Goal: Task Accomplishment & Management: Use online tool/utility

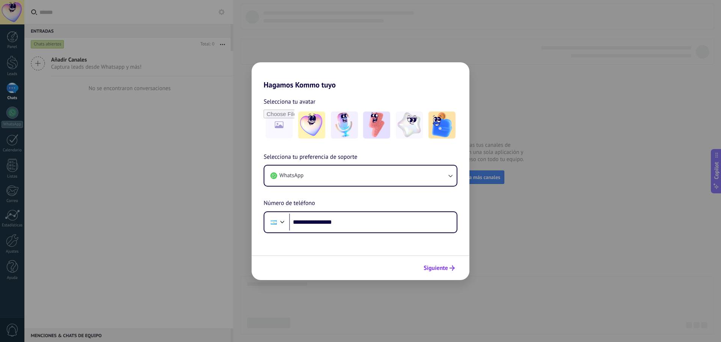
click at [444, 271] on span "Siguiente" at bounding box center [435, 267] width 24 height 5
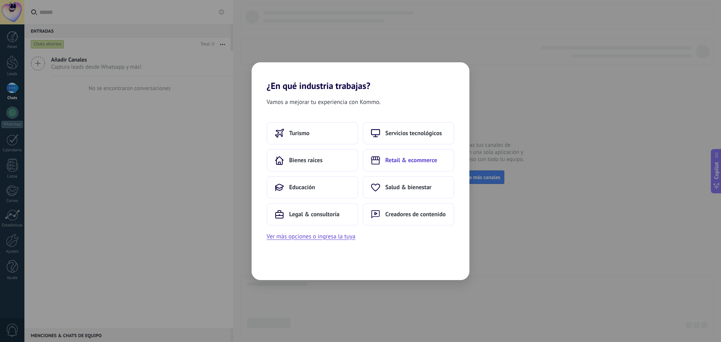
click at [385, 153] on button "Retail & ecommerce" at bounding box center [409, 160] width 92 height 23
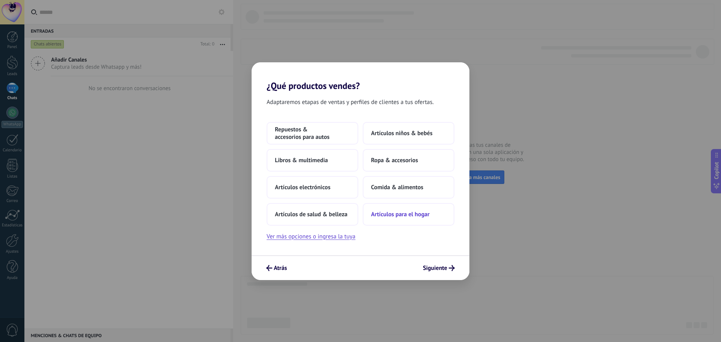
click at [366, 211] on button "Artículos para el hogar" at bounding box center [409, 214] width 92 height 23
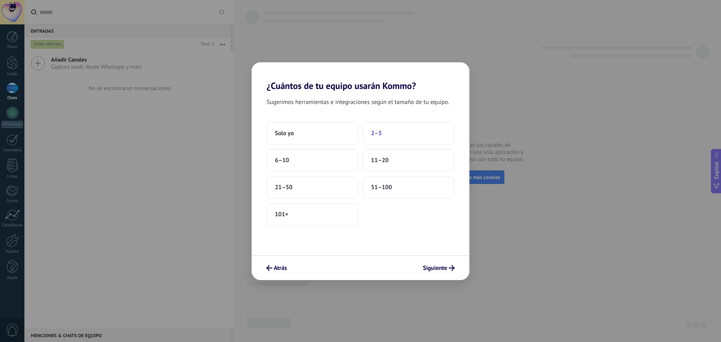
click at [373, 130] on span "2–5" at bounding box center [376, 134] width 11 height 8
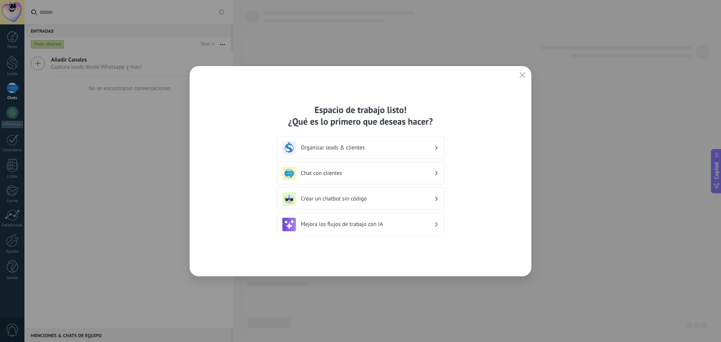
click at [303, 170] on h3 "Chat con clientes" at bounding box center [367, 173] width 133 height 7
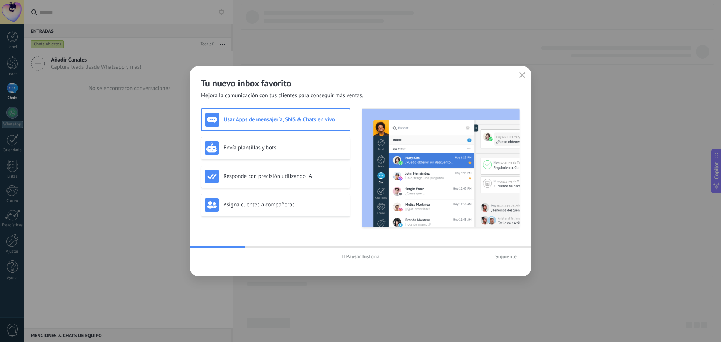
click at [513, 260] on button "Siguiente" at bounding box center [506, 256] width 28 height 11
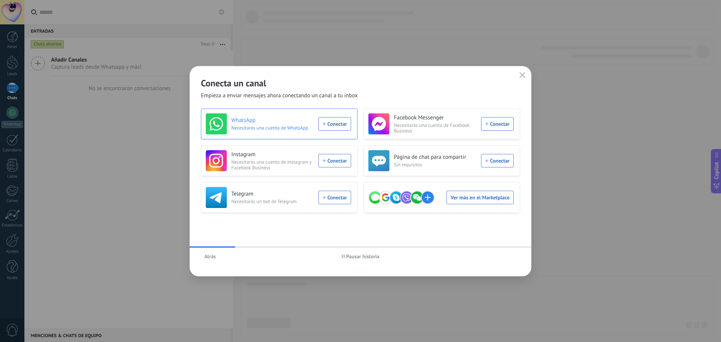
click at [331, 119] on div "WhatsApp Necesitarás una cuenta de WhatsApp Conectar" at bounding box center [278, 123] width 145 height 21
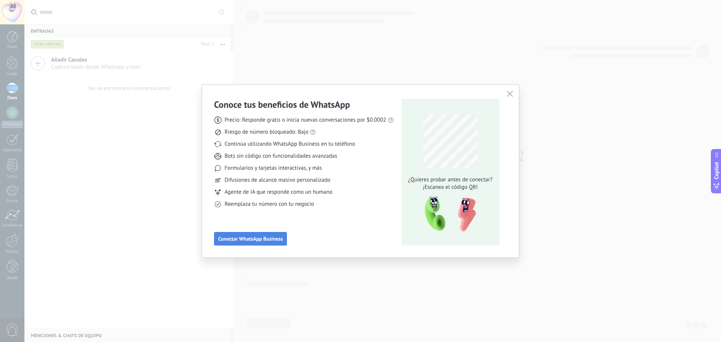
click at [245, 242] on button "Conectar WhatsApp Business" at bounding box center [250, 239] width 73 height 14
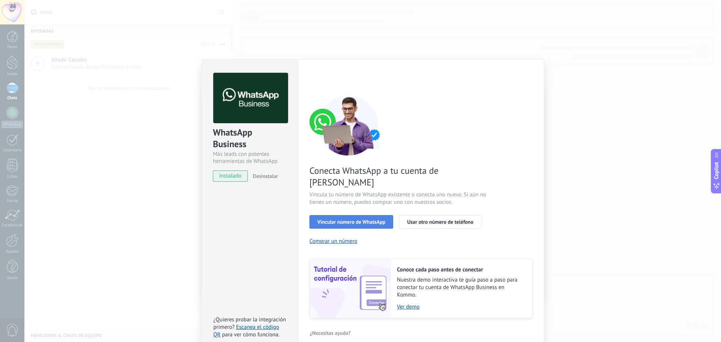
click at [354, 219] on span "Vincular número de WhatsApp" at bounding box center [351, 221] width 68 height 5
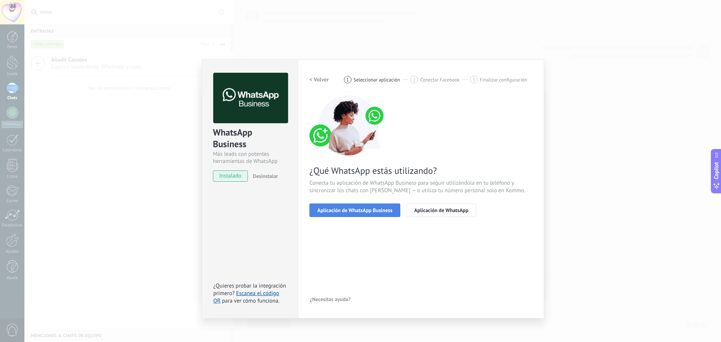
click at [385, 210] on span "Aplicación de WhatsApp Business" at bounding box center [354, 210] width 75 height 5
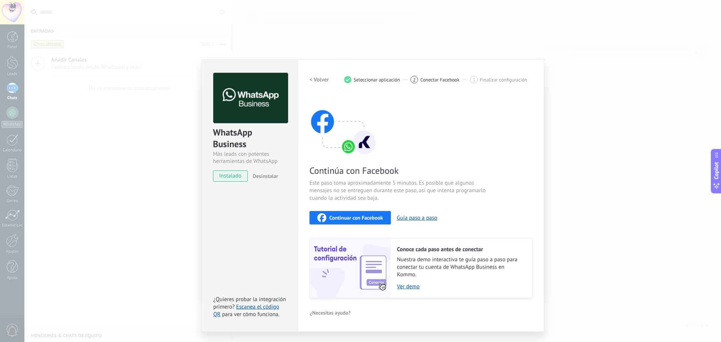
click at [382, 211] on button "Continuar con Facebook" at bounding box center [349, 218] width 81 height 14
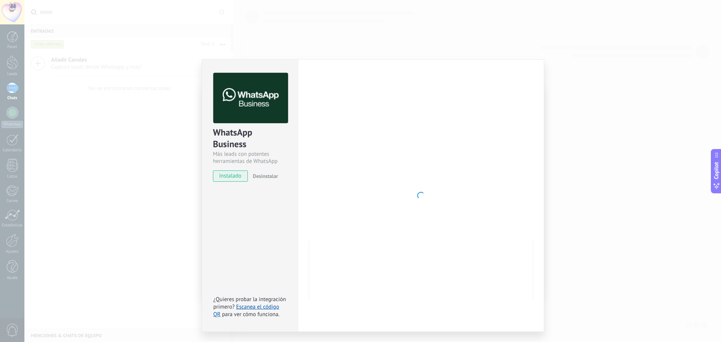
click at [159, 306] on div "WhatsApp Business Más leads con potentes herramientas de WhatsApp instalado Des…" at bounding box center [372, 171] width 696 height 342
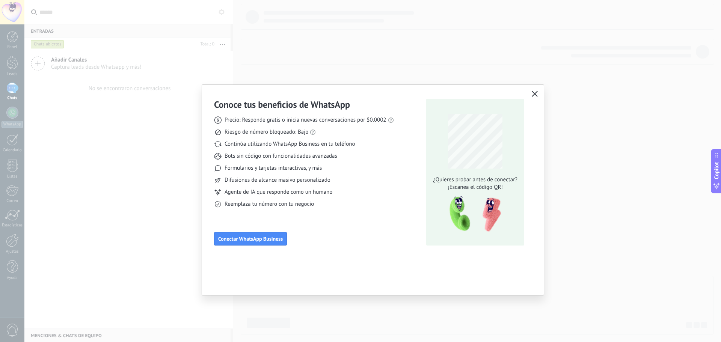
click at [533, 95] on icon "button" at bounding box center [535, 94] width 6 height 6
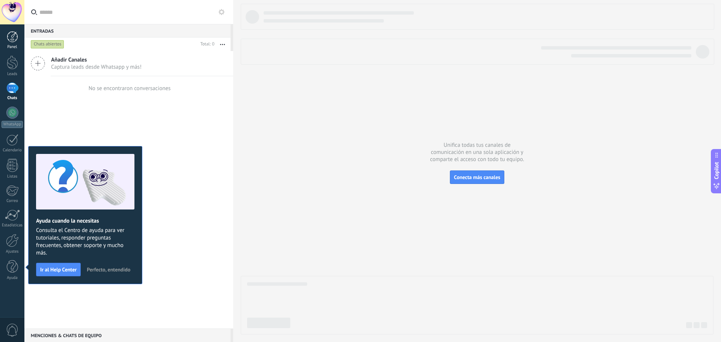
click at [11, 36] on div at bounding box center [12, 36] width 11 height 11
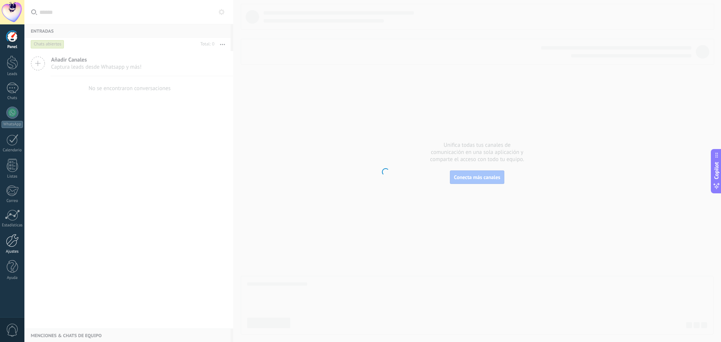
click at [0, 246] on link "Ajustes" at bounding box center [12, 244] width 24 height 20
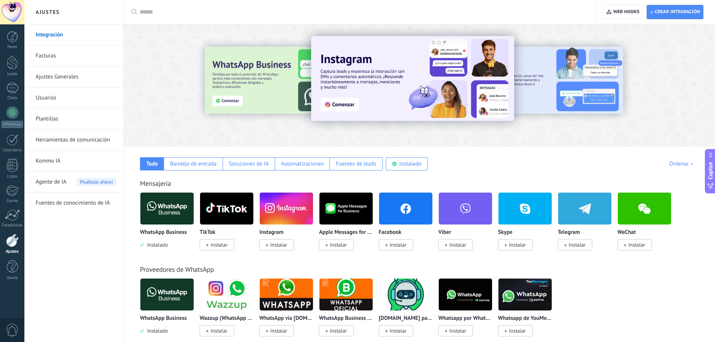
click at [278, 290] on img at bounding box center [286, 294] width 53 height 36
click at [272, 330] on span "Instalar" at bounding box center [278, 330] width 17 height 7
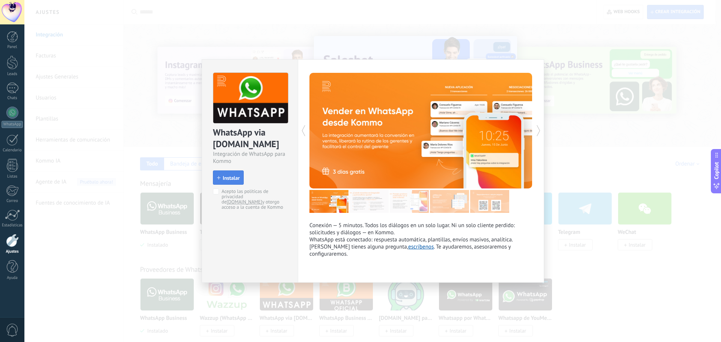
click at [225, 179] on span "Instalar" at bounding box center [231, 177] width 17 height 5
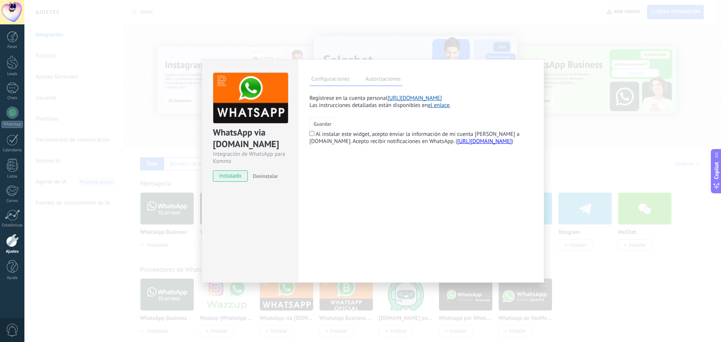
click at [325, 122] on span "Guardar" at bounding box center [322, 123] width 18 height 5
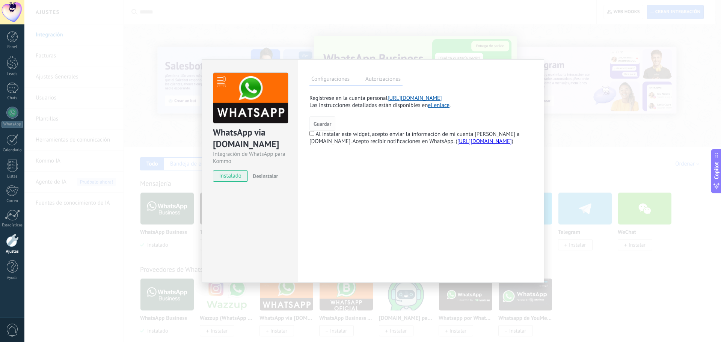
click at [322, 123] on span "Guardar" at bounding box center [322, 123] width 18 height 5
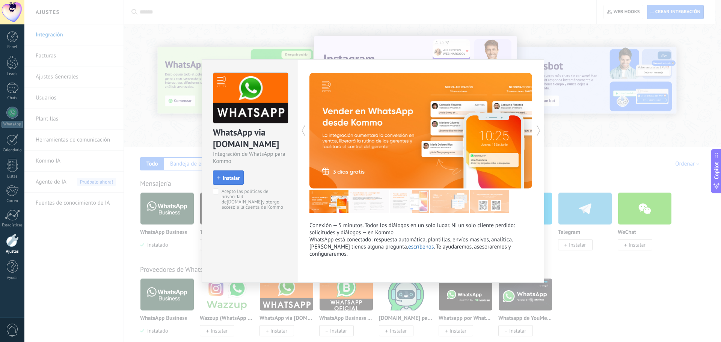
click at [232, 179] on span "Instalar" at bounding box center [231, 177] width 17 height 5
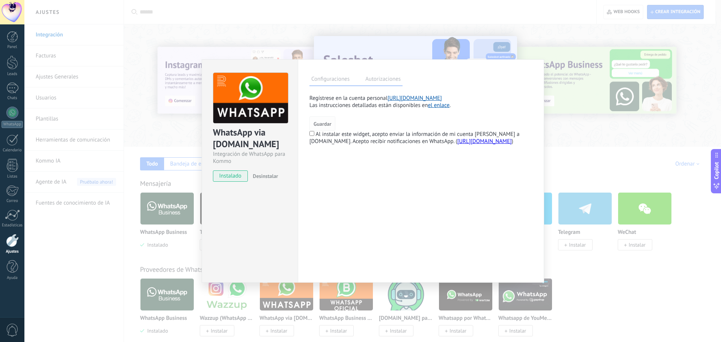
click at [321, 127] on button "Guardar" at bounding box center [322, 123] width 26 height 14
click at [307, 132] on div "Configuraciones Autorizaciones Esta pestaña registra a los usuarios que han con…" at bounding box center [421, 170] width 246 height 223
click at [323, 124] on span "Guardar" at bounding box center [322, 123] width 18 height 5
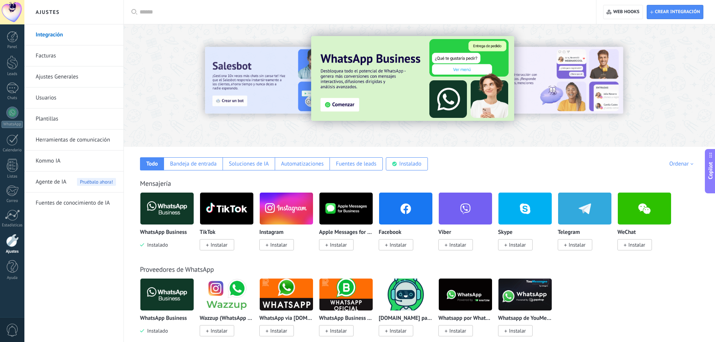
click at [297, 300] on img at bounding box center [286, 294] width 53 height 36
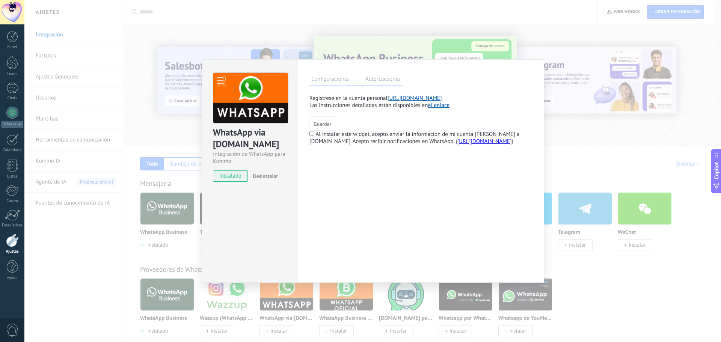
click at [381, 80] on label "Autorizaciones" at bounding box center [382, 80] width 39 height 11
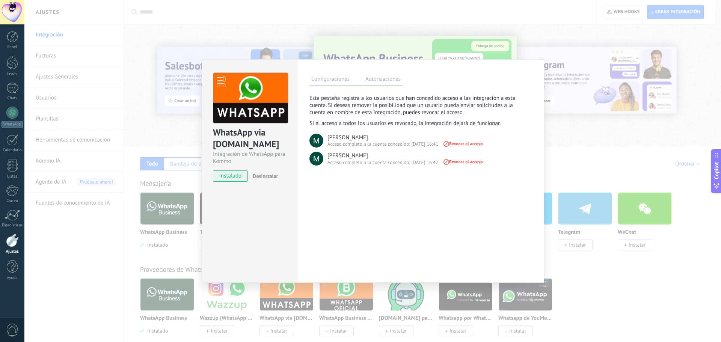
click at [340, 80] on label "Configuraciones" at bounding box center [330, 80] width 42 height 11
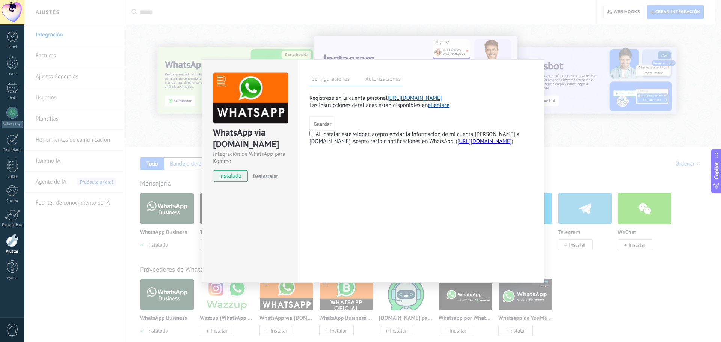
click at [154, 248] on div "WhatsApp via Radist.Online Integración de WhatsApp para Kommo instalado Desinst…" at bounding box center [372, 171] width 696 height 342
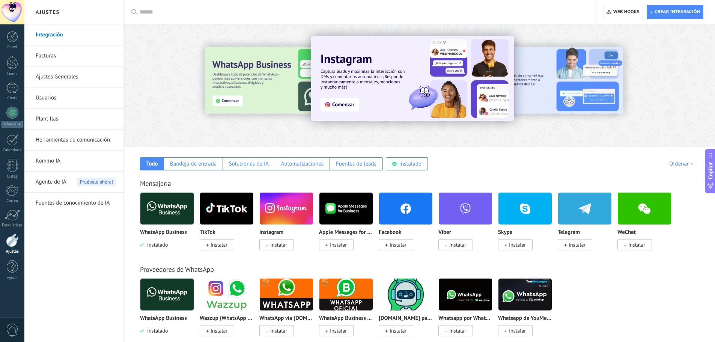
click at [161, 220] on img at bounding box center [166, 208] width 53 height 36
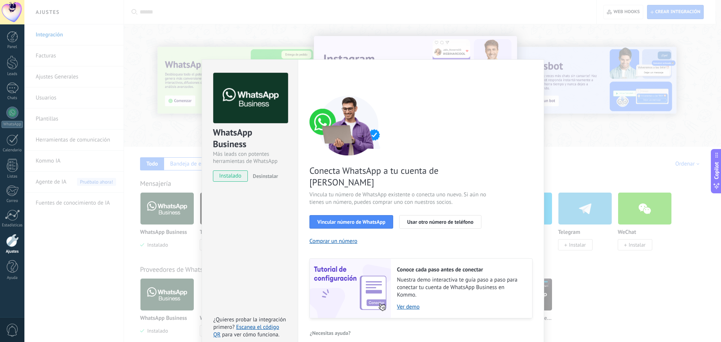
click at [111, 257] on div "WhatsApp Business Más leads con potentes herramientas de WhatsApp instalado Des…" at bounding box center [372, 171] width 696 height 342
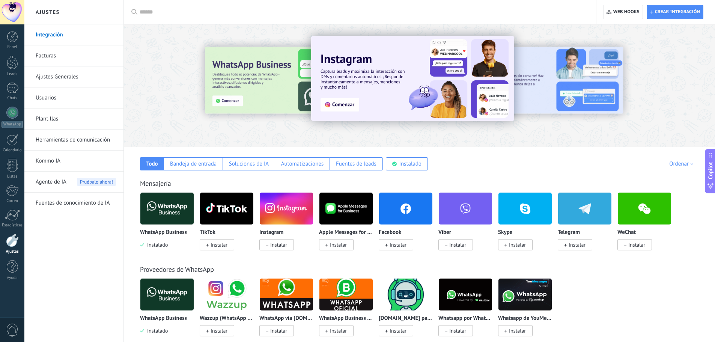
click at [270, 328] on span "Instalar" at bounding box center [276, 330] width 35 height 11
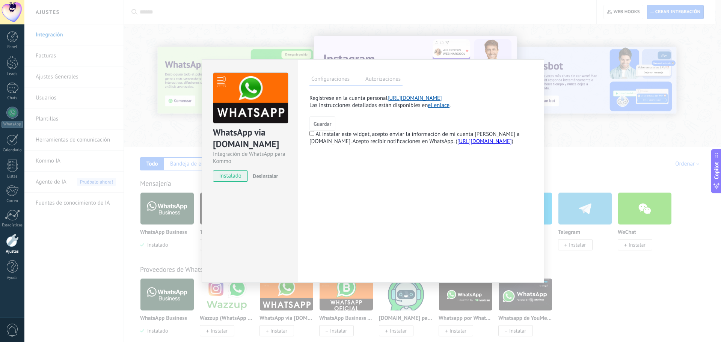
click at [382, 84] on label "Autorizaciones" at bounding box center [382, 80] width 39 height 11
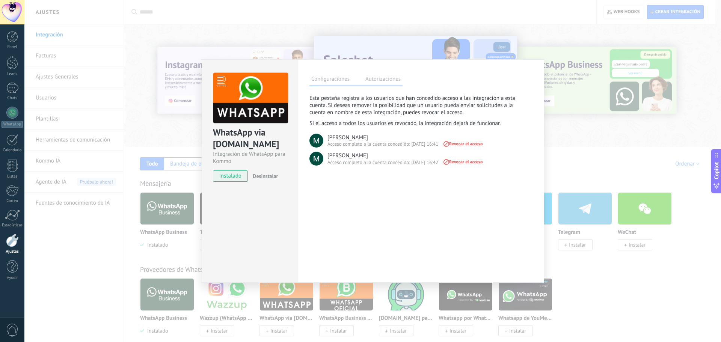
click at [352, 77] on div "Configuraciones Autorizaciones" at bounding box center [355, 79] width 93 height 13
click at [333, 80] on label "Configuraciones" at bounding box center [330, 80] width 42 height 11
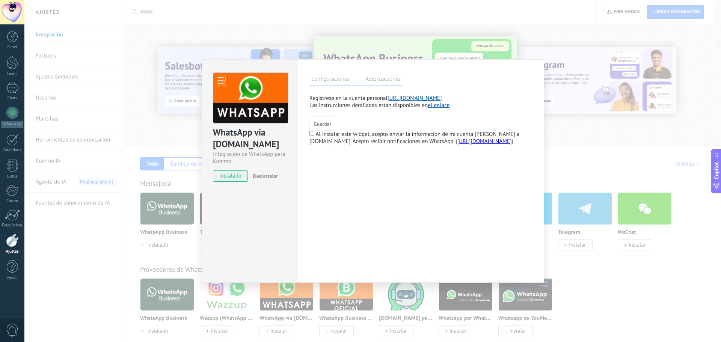
click at [427, 98] on link "https://app.radist.online/" at bounding box center [414, 98] width 54 height 7
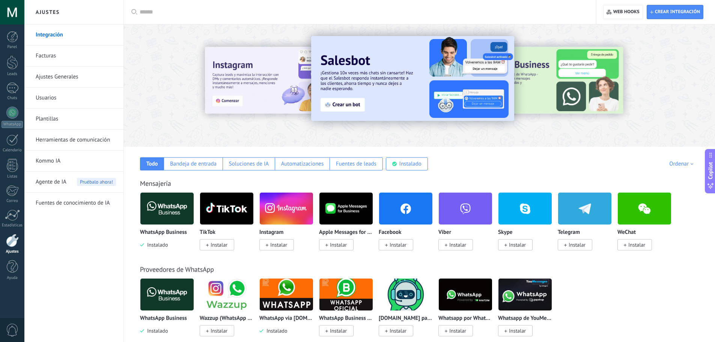
click at [156, 227] on div "WhatsApp Business Instalado" at bounding box center [167, 220] width 54 height 56
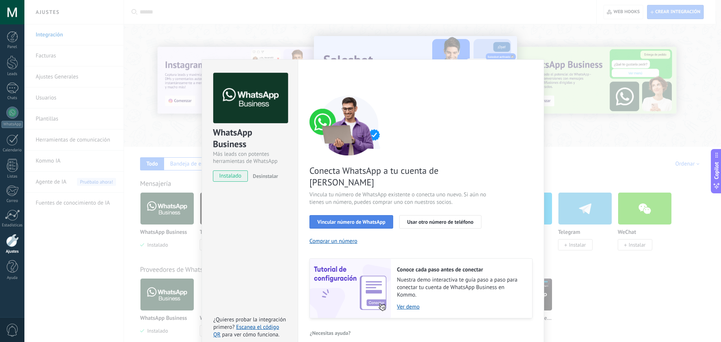
click at [337, 219] on span "Vincular número de WhatsApp" at bounding box center [351, 221] width 68 height 5
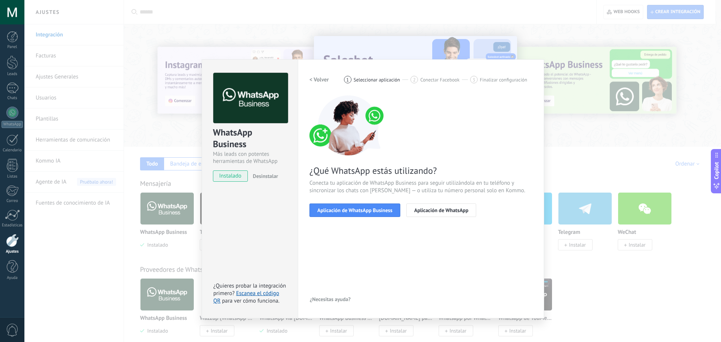
click at [337, 208] on span "Aplicación de WhatsApp Business" at bounding box center [354, 210] width 75 height 5
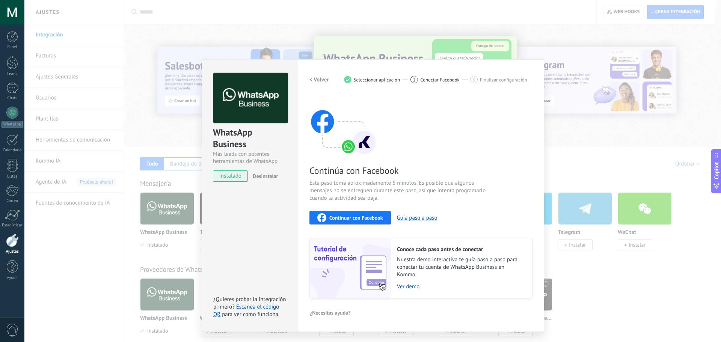
click at [374, 217] on span "Continuar con Facebook" at bounding box center [356, 217] width 54 height 5
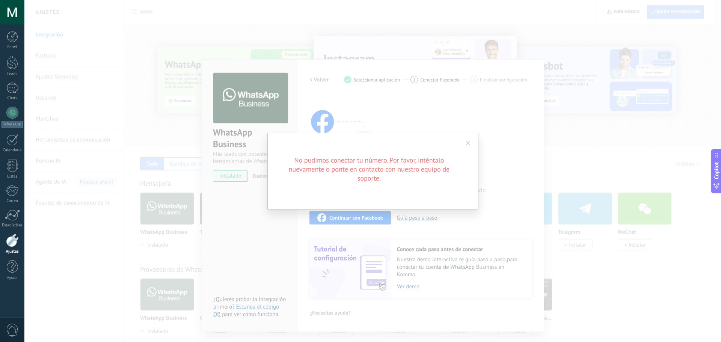
click at [415, 187] on div "No pudimos conectar tu número. Por favor, inténtalo nuevamente o ponte en conta…" at bounding box center [372, 171] width 211 height 77
click at [468, 143] on span at bounding box center [467, 143] width 5 height 5
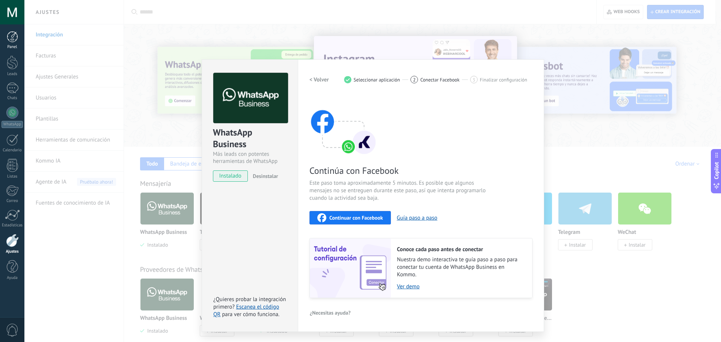
click at [7, 38] on div at bounding box center [12, 36] width 11 height 11
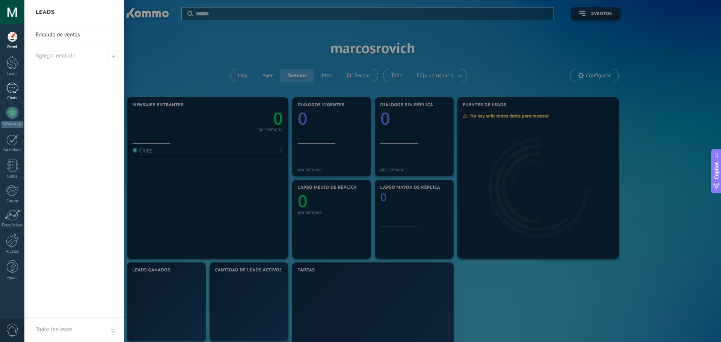
click at [7, 84] on div at bounding box center [12, 88] width 12 height 11
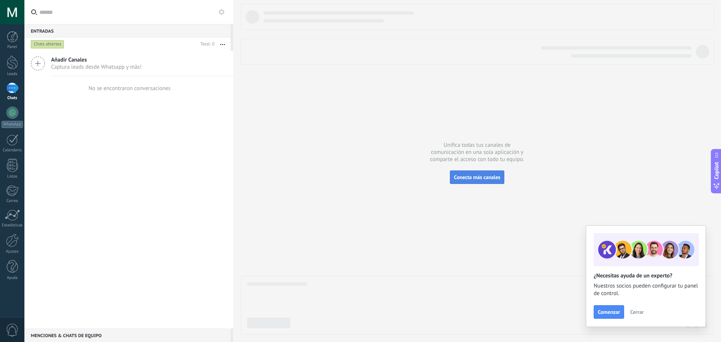
click at [456, 173] on button "Conecta más canales" at bounding box center [477, 177] width 54 height 14
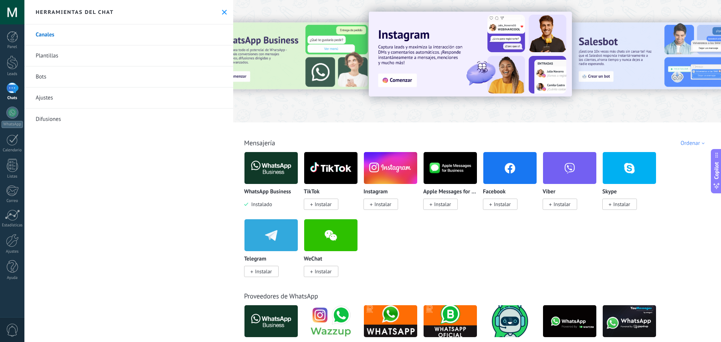
click at [277, 182] on img at bounding box center [270, 168] width 53 height 36
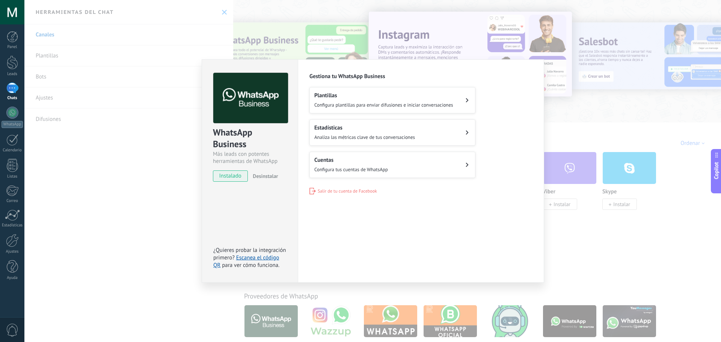
click at [334, 160] on h2 "Cuentas" at bounding box center [351, 160] width 74 height 7
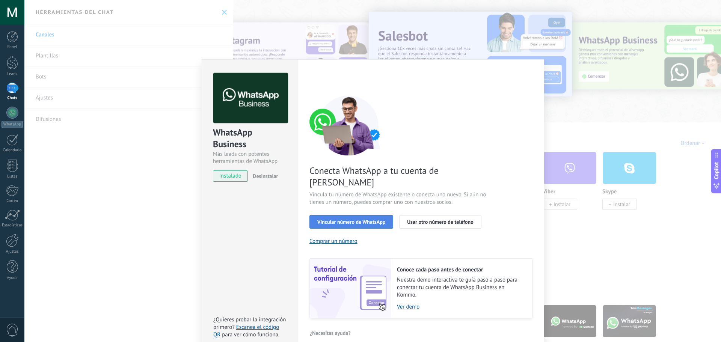
click at [344, 219] on span "Vincular número de WhatsApp" at bounding box center [351, 221] width 68 height 5
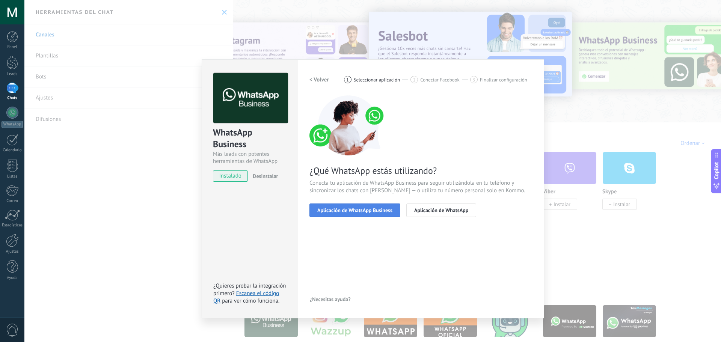
click at [362, 215] on button "Aplicación de WhatsApp Business" at bounding box center [354, 210] width 91 height 14
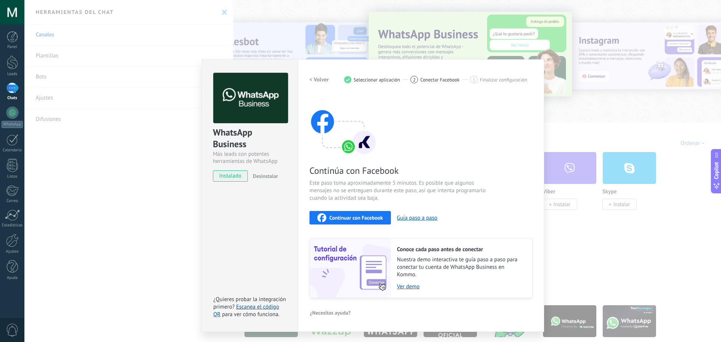
click at [315, 79] on h2 "< Volver" at bounding box center [319, 79] width 20 height 7
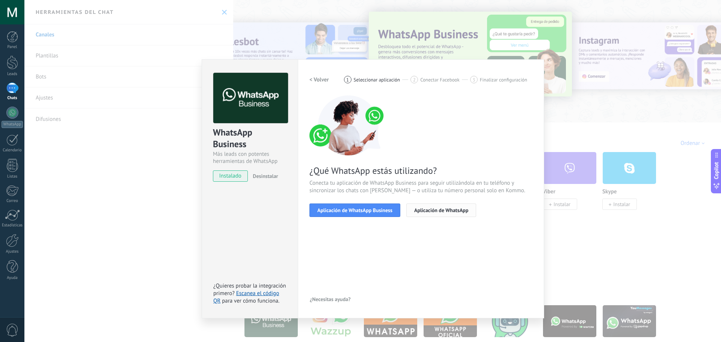
click at [443, 214] on button "Aplicación de WhatsApp" at bounding box center [441, 210] width 70 height 14
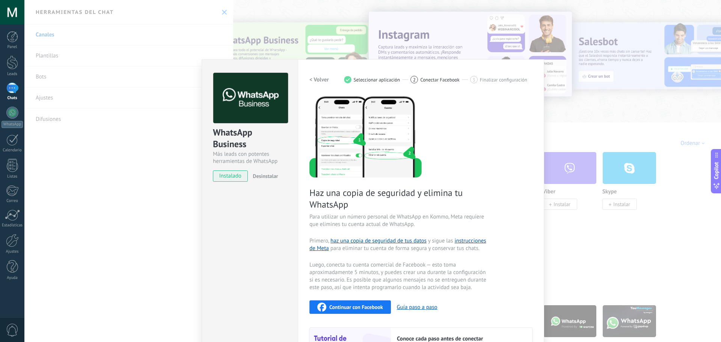
click at [340, 308] on span "Continuar con Facebook" at bounding box center [356, 306] width 54 height 5
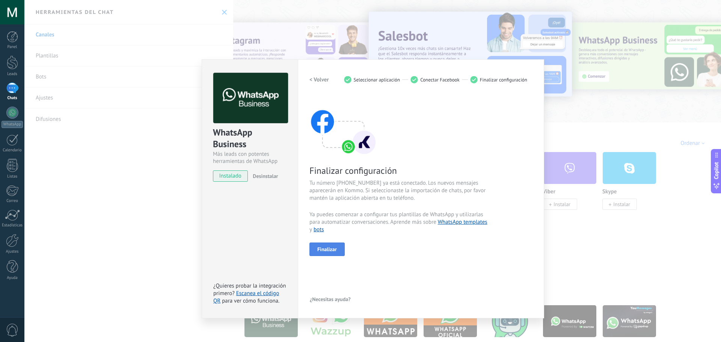
click at [337, 250] on button "Finalizar" at bounding box center [326, 249] width 35 height 14
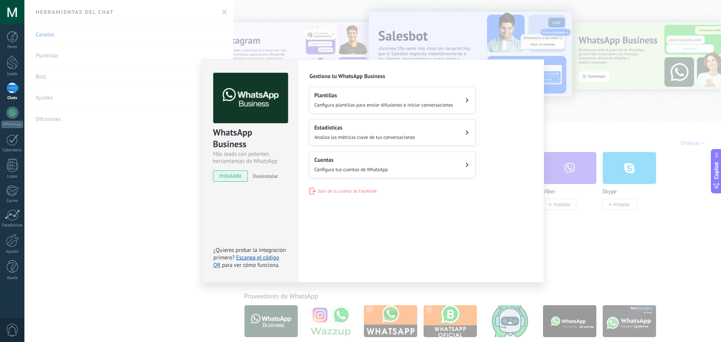
click at [358, 108] on button "Plantillas Configura plantillas para enviar difusiones e iniciar conversaciones" at bounding box center [392, 100] width 166 height 26
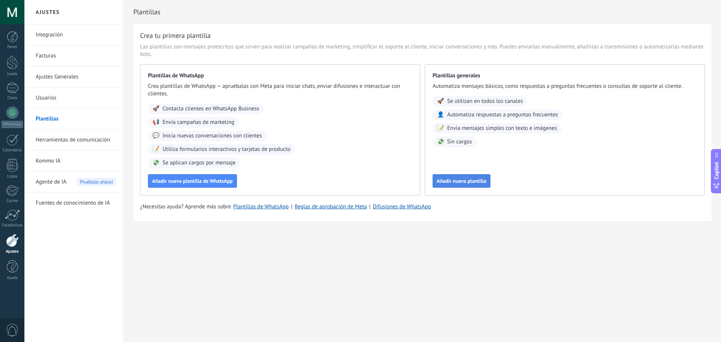
click at [456, 180] on span "Añadir nueva plantilla" at bounding box center [462, 180] width 50 height 5
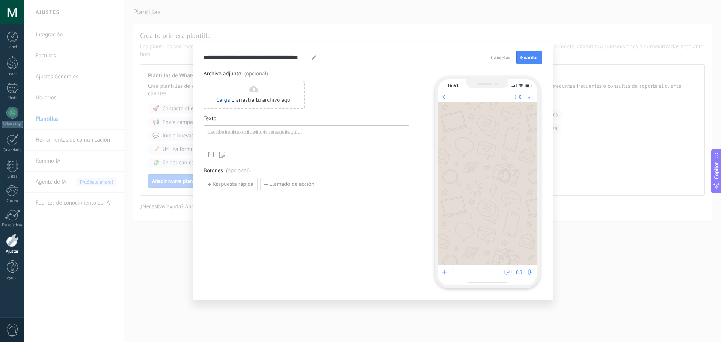
click at [219, 193] on div "Archivo adjunto (opcional) Carga o arrastra tu archivo aquí Arrastra aquí Texto…" at bounding box center [306, 179] width 206 height 218
click at [220, 187] on span "Respuesta rápida" at bounding box center [232, 184] width 41 height 5
click at [220, 187] on input at bounding box center [244, 184] width 80 height 12
type input "*"
click at [233, 134] on div at bounding box center [306, 138] width 198 height 19
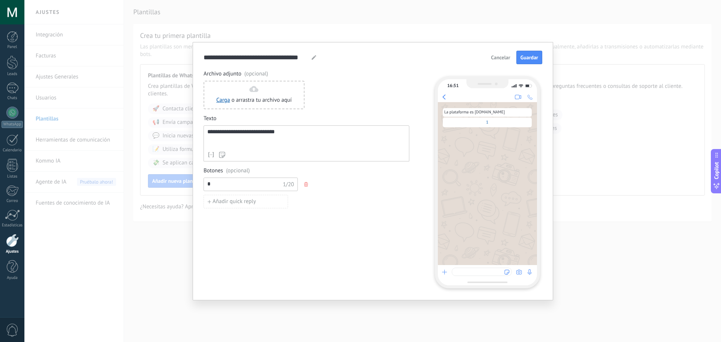
click at [334, 243] on div "**********" at bounding box center [306, 179] width 206 height 218
click at [528, 56] on span "Guardar" at bounding box center [529, 57] width 18 height 5
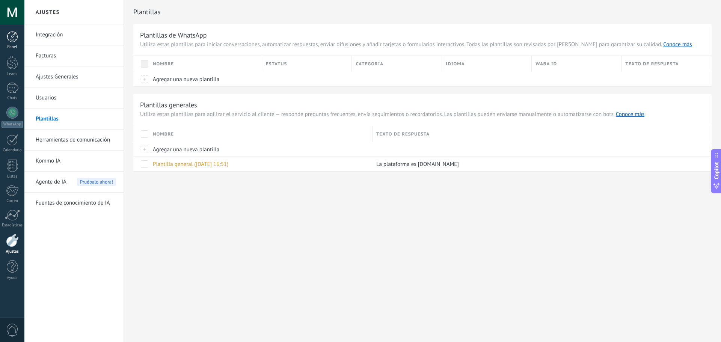
click at [11, 39] on div at bounding box center [12, 36] width 11 height 11
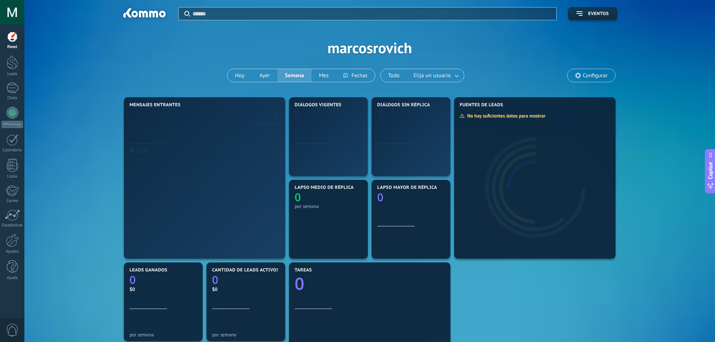
click at [10, 81] on div "Panel Leads Chats WhatsApp Clientes" at bounding box center [12, 159] width 24 height 257
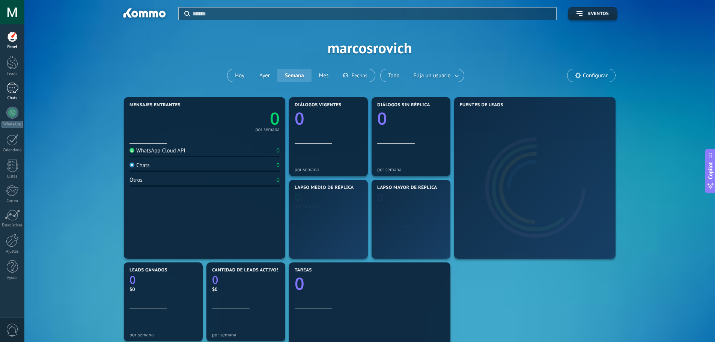
click at [10, 83] on div at bounding box center [12, 88] width 12 height 11
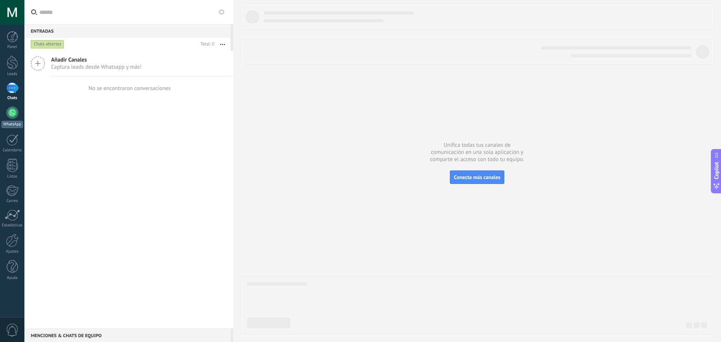
click at [7, 123] on div "WhatsApp" at bounding box center [12, 124] width 21 height 7
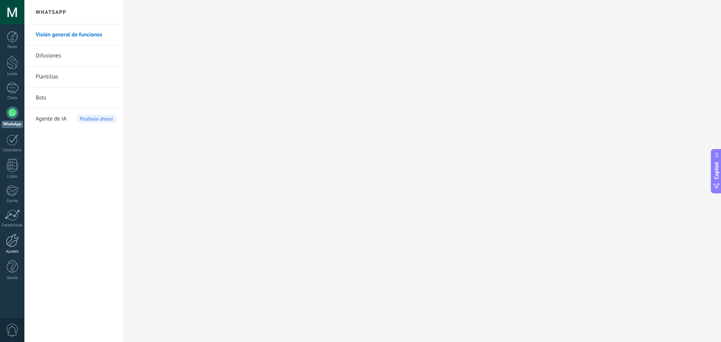
click at [11, 244] on div at bounding box center [12, 240] width 13 height 13
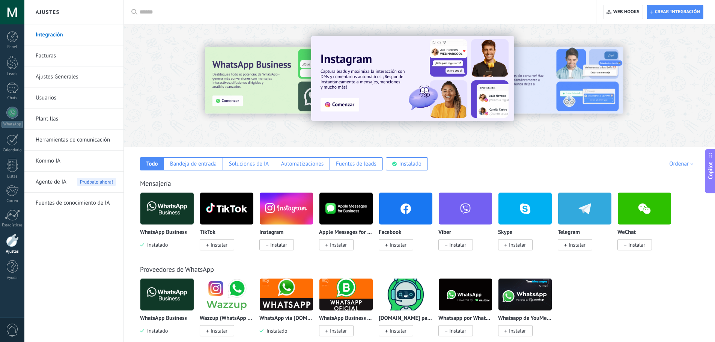
drag, startPoint x: 157, startPoint y: 228, endPoint x: 161, endPoint y: 227, distance: 3.8
click at [161, 227] on div "WhatsApp Business Instalado" at bounding box center [167, 220] width 54 height 56
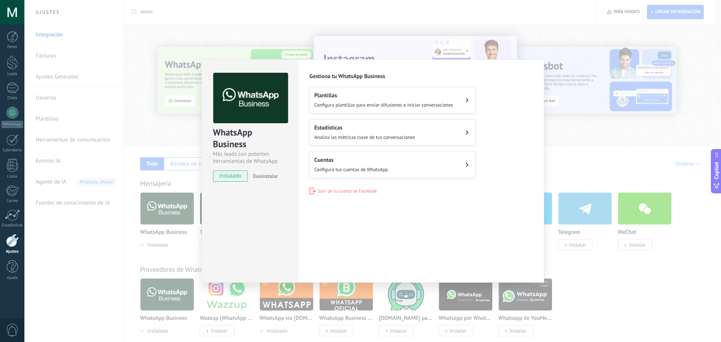
click at [346, 172] on button "Cuentas Configura tus cuentas de WhatsApp" at bounding box center [392, 165] width 166 height 26
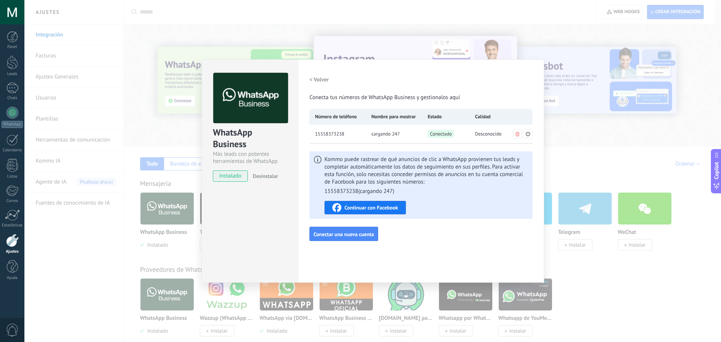
click at [376, 157] on span "Kommo puede rastrear de qué anuncios de clic a WhatsApp provienen tus leads y c…" at bounding box center [425, 175] width 203 height 39
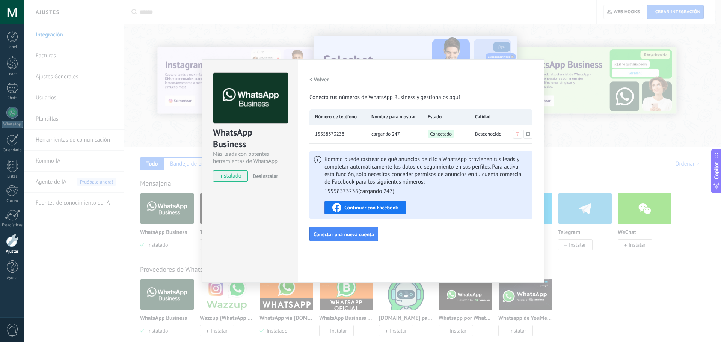
click at [315, 76] on h2 "< Volver" at bounding box center [319, 79] width 20 height 7
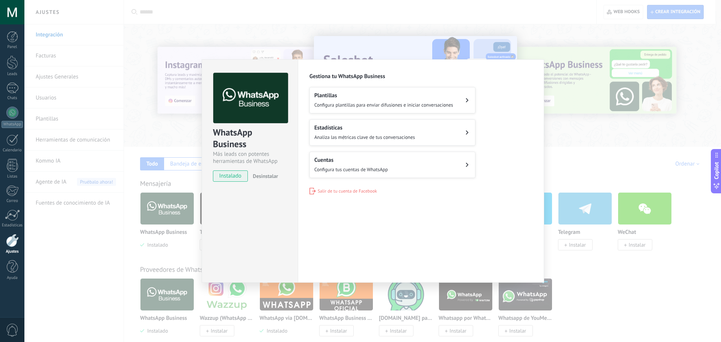
click at [351, 170] on span "Configura tus cuentas de WhatsApp" at bounding box center [351, 169] width 74 height 6
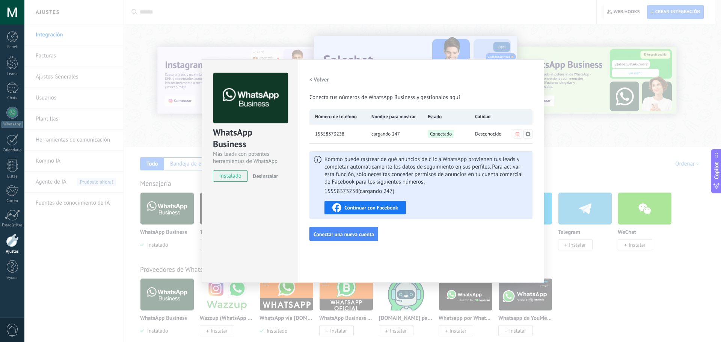
click at [322, 77] on h2 "< Volver" at bounding box center [319, 79] width 20 height 7
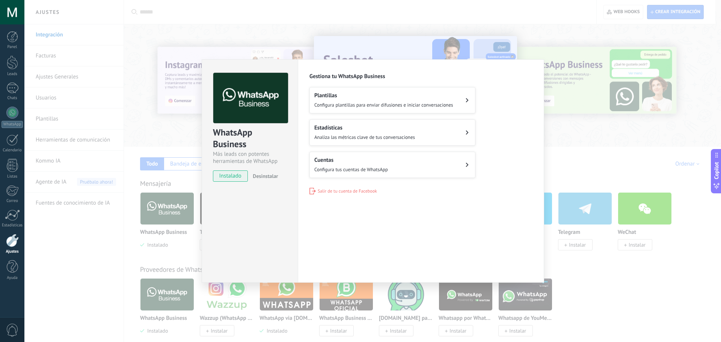
click at [350, 136] on span "Analiza las métricas clave de tus conversaciones" at bounding box center [364, 137] width 101 height 6
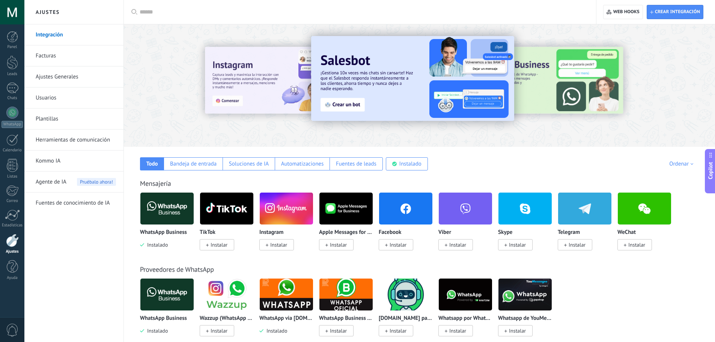
click at [176, 289] on img at bounding box center [166, 294] width 53 height 36
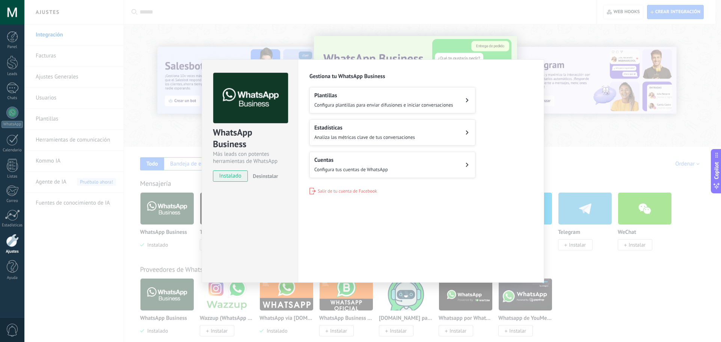
click at [330, 170] on span "Configura tus cuentas de WhatsApp" at bounding box center [351, 169] width 74 height 6
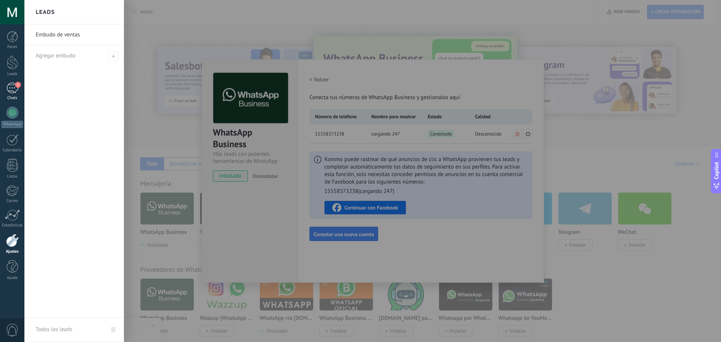
click at [12, 94] on link "1 Chats" at bounding box center [12, 92] width 24 height 18
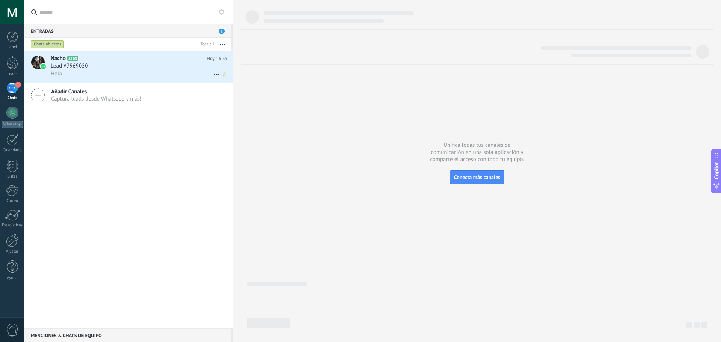
click at [68, 62] on h2 "Nacho A100" at bounding box center [129, 59] width 156 height 8
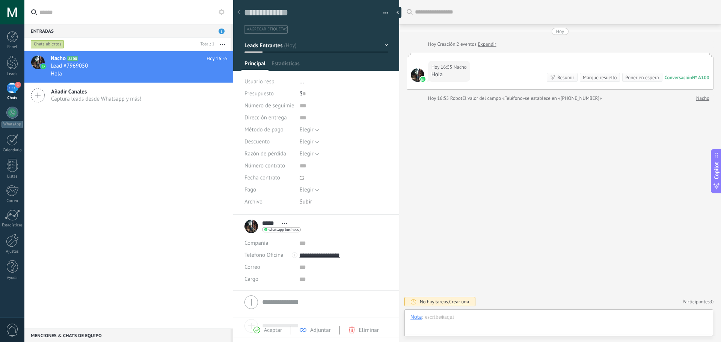
scroll to position [11, 0]
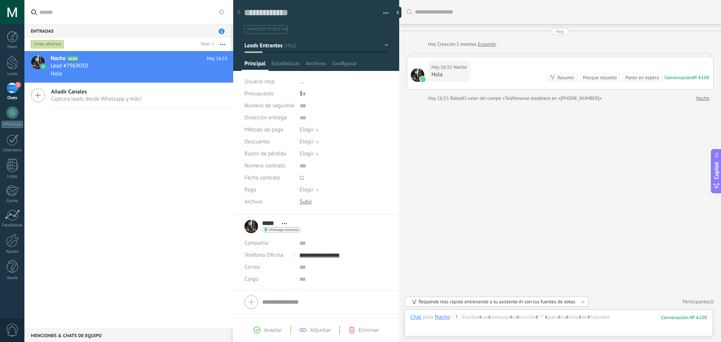
click at [250, 223] on div "***** Nacho ***** Nacho Apellido Abrir detalle Copie el nombre Desatar Contacto…" at bounding box center [272, 226] width 56 height 19
click at [415, 70] on div at bounding box center [418, 75] width 14 height 14
click at [502, 319] on div at bounding box center [558, 324] width 297 height 23
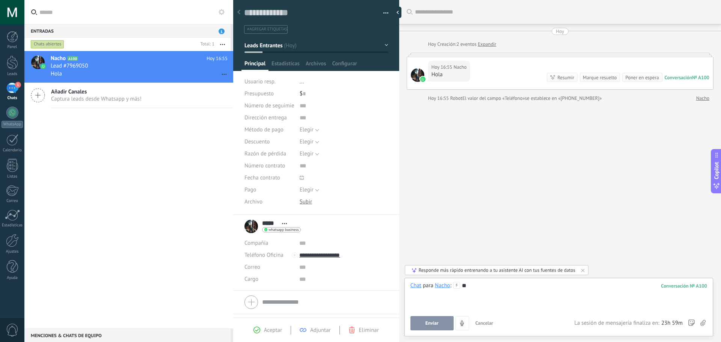
click at [11, 90] on div "1" at bounding box center [12, 88] width 12 height 11
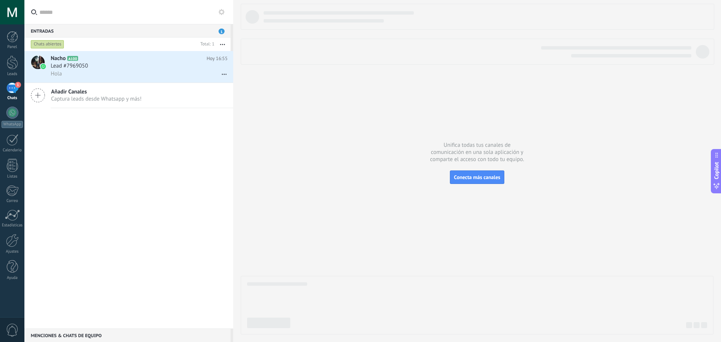
click at [224, 13] on button at bounding box center [221, 12] width 9 height 9
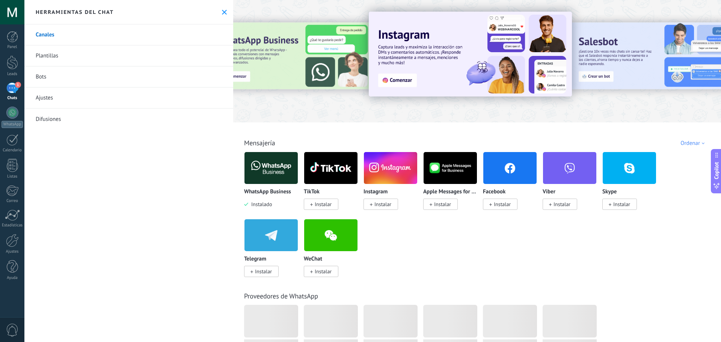
click at [98, 51] on link "Plantillas" at bounding box center [128, 55] width 209 height 21
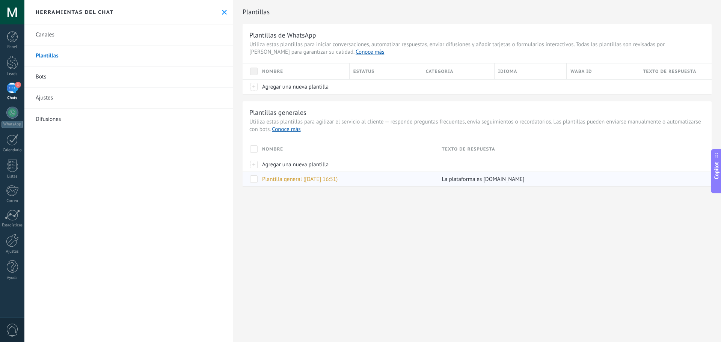
click at [311, 180] on span "Plantilla general (01.10.2025 16:51)" at bounding box center [299, 179] width 75 height 7
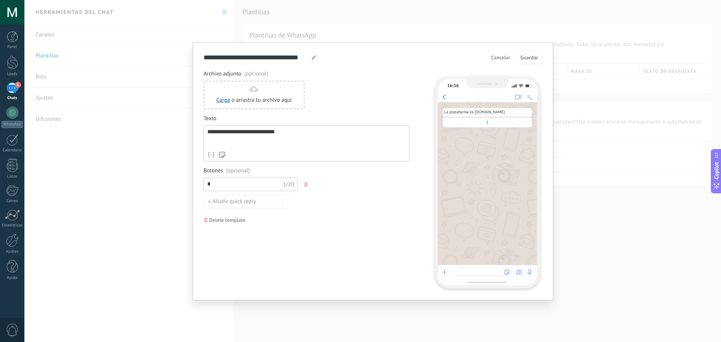
click at [501, 59] on span "Cancelar" at bounding box center [500, 57] width 19 height 5
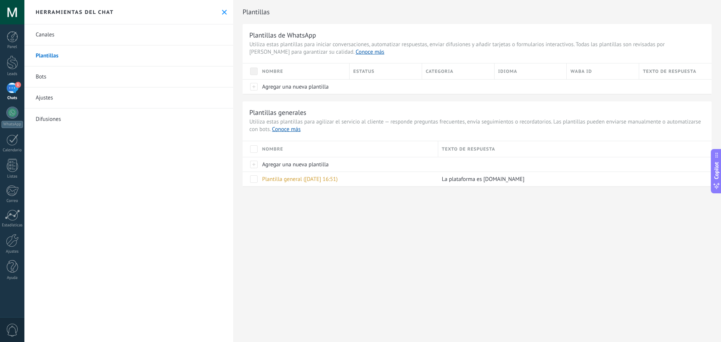
click at [17, 85] on span "1" at bounding box center [18, 85] width 6 height 6
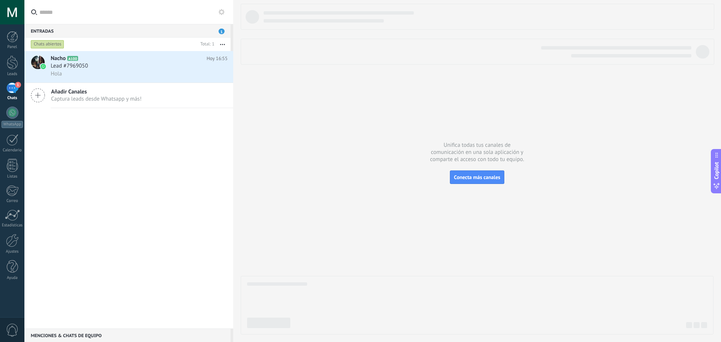
click at [358, 303] on div at bounding box center [477, 305] width 473 height 59
click at [80, 79] on div "Nacho A100 Hoy 16:55 Lead #7969050 Hola" at bounding box center [142, 67] width 182 height 32
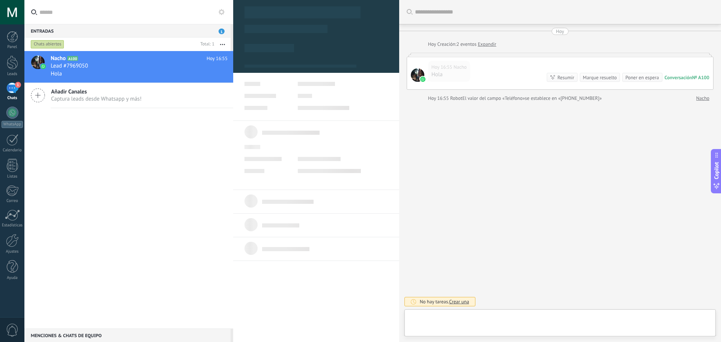
type textarea "**********"
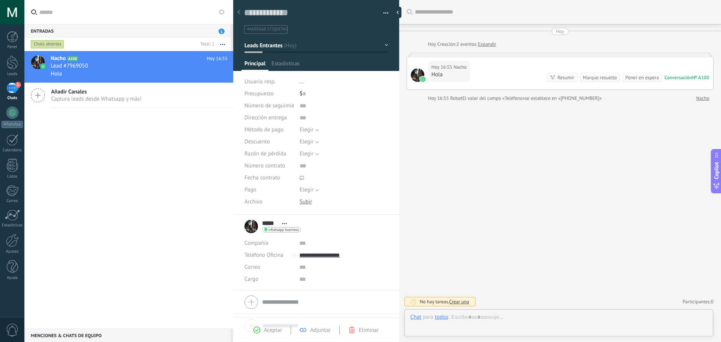
scroll to position [11, 0]
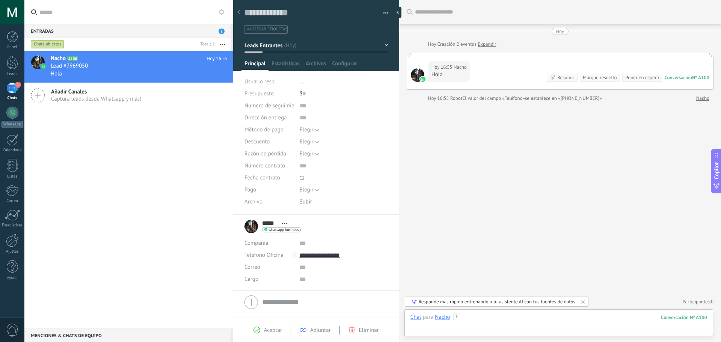
click at [481, 321] on div at bounding box center [558, 324] width 297 height 23
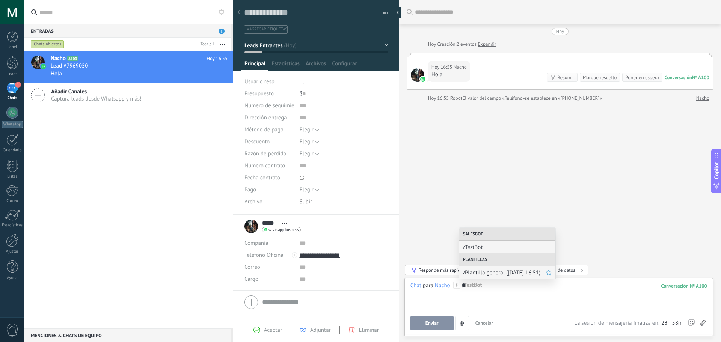
click at [491, 270] on span "/Plantilla general (01.10.2025 16:51)" at bounding box center [504, 272] width 83 height 7
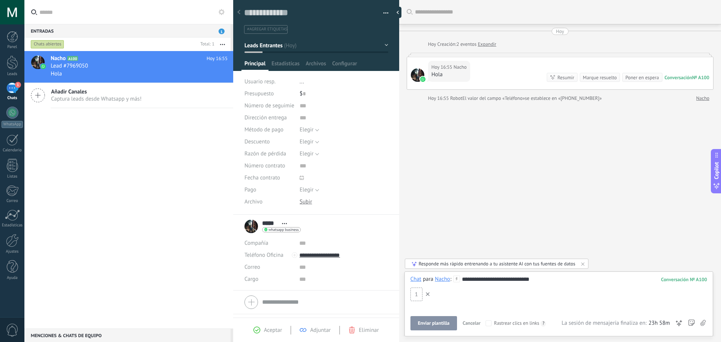
click at [430, 326] on span "Enviar plantilla" at bounding box center [434, 323] width 32 height 5
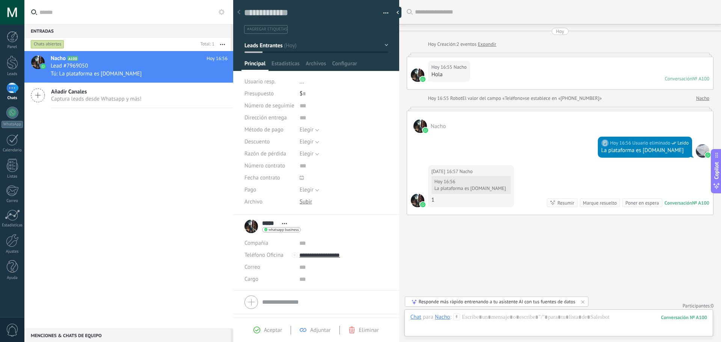
scroll to position [4, 0]
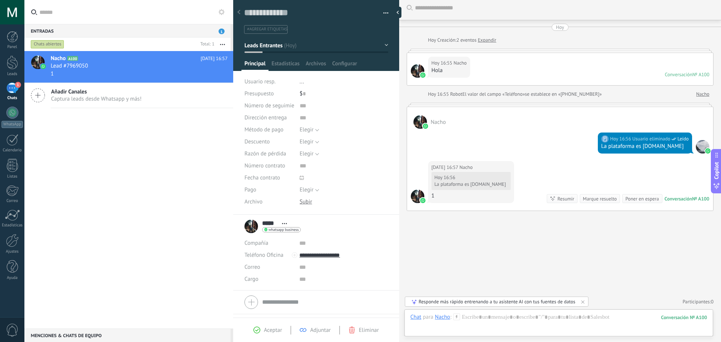
click at [221, 15] on button at bounding box center [221, 12] width 9 height 9
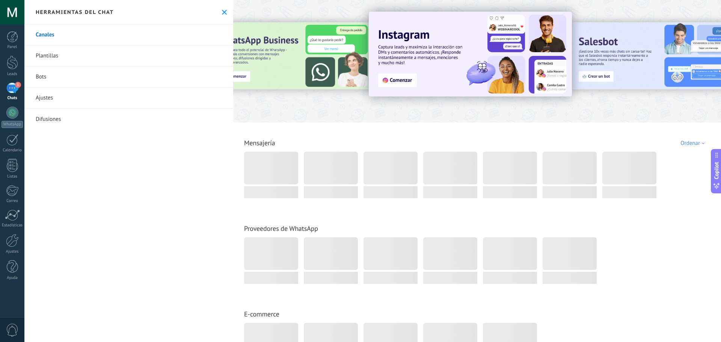
click at [41, 55] on link "Plantillas" at bounding box center [128, 55] width 209 height 21
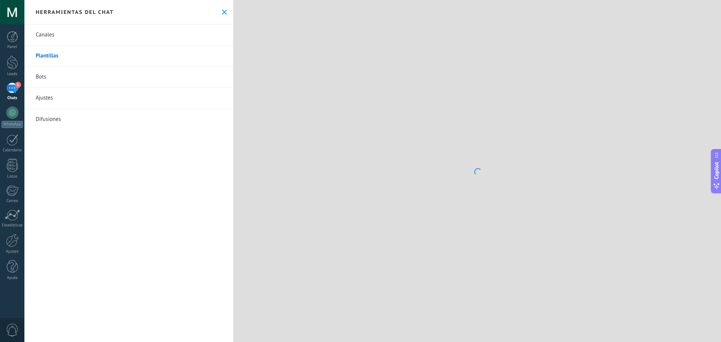
click at [41, 57] on link "Plantillas" at bounding box center [128, 55] width 209 height 21
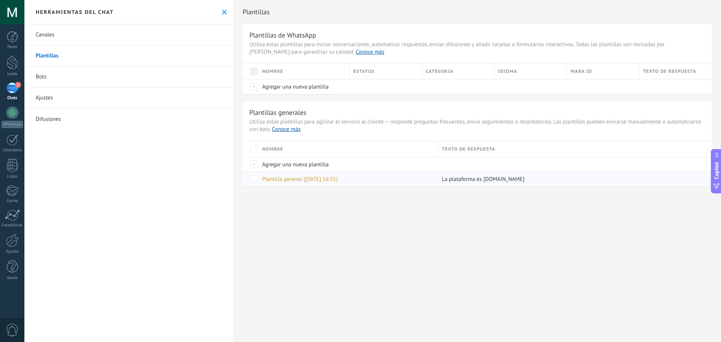
click at [323, 177] on span "Plantilla general (01.10.2025 16:51)" at bounding box center [299, 179] width 75 height 7
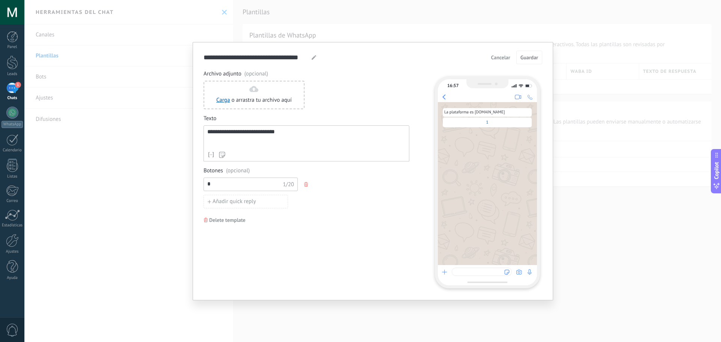
click at [314, 59] on icon at bounding box center [314, 57] width 5 height 5
type input "*"
click at [223, 185] on input "*" at bounding box center [244, 184] width 80 height 12
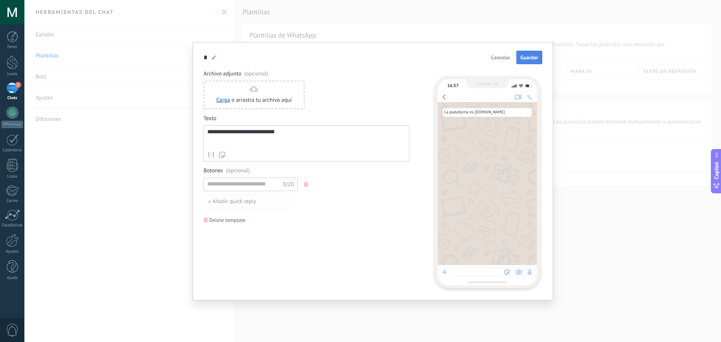
click at [525, 57] on span "Guardar" at bounding box center [529, 57] width 18 height 5
click at [307, 181] on button "button" at bounding box center [307, 184] width 6 height 11
click at [524, 61] on button "Guardar" at bounding box center [529, 58] width 26 height 14
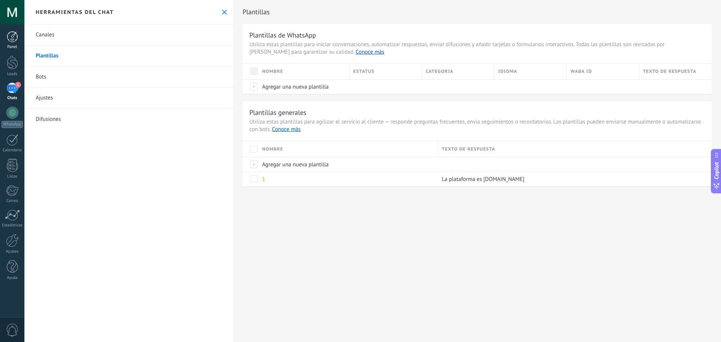
click at [14, 40] on div at bounding box center [12, 36] width 11 height 11
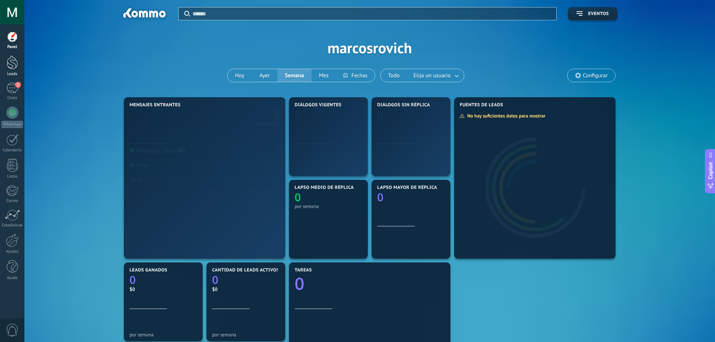
click at [7, 75] on div "Leads" at bounding box center [13, 74] width 22 height 5
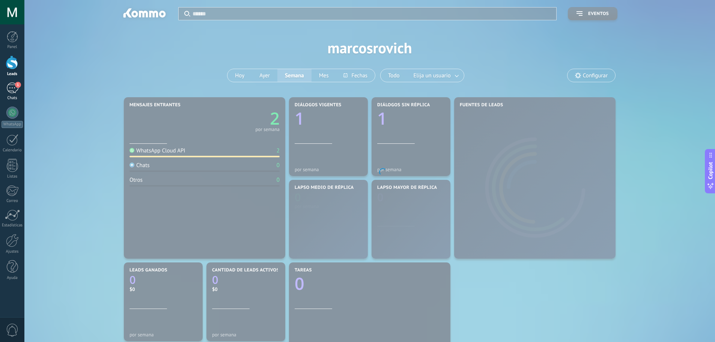
click at [8, 83] on div "1" at bounding box center [12, 88] width 12 height 11
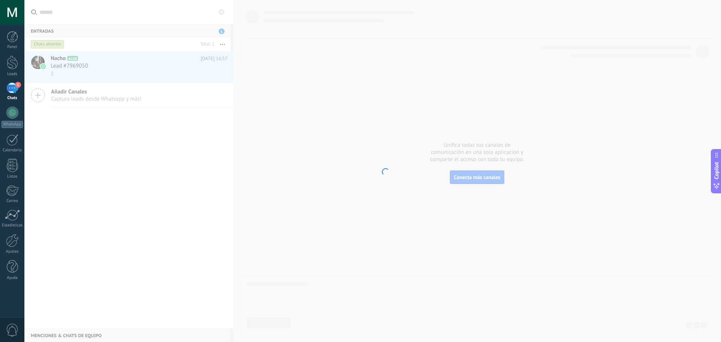
click at [74, 63] on body ".abccls-1,.abccls-2{fill-rule:evenodd}.abccls-2{fill:#fff} .abfcls-1{fill:none}…" at bounding box center [360, 171] width 721 height 342
click at [75, 70] on body ".abccls-1,.abccls-2{fill-rule:evenodd}.abccls-2{fill:#fff} .abfcls-1{fill:none}…" at bounding box center [360, 171] width 721 height 342
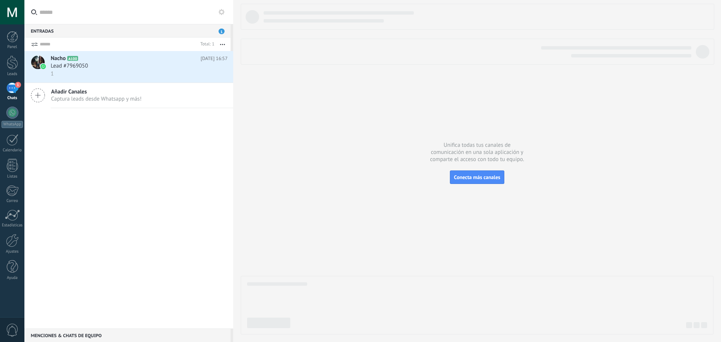
click at [107, 71] on div "1" at bounding box center [139, 74] width 177 height 8
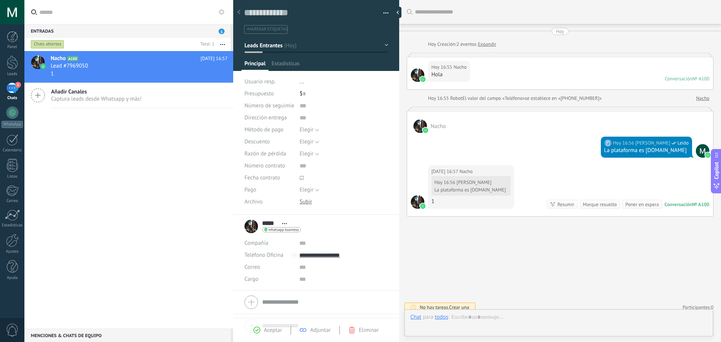
scroll to position [6, 0]
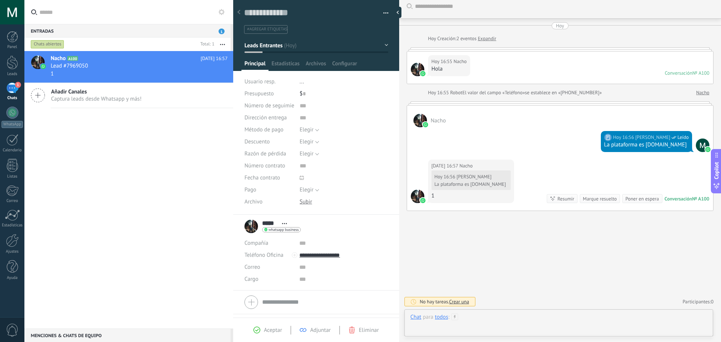
click at [488, 326] on div at bounding box center [558, 324] width 297 height 23
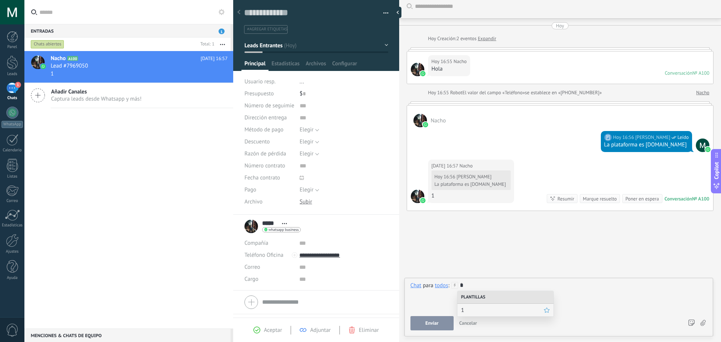
click at [478, 309] on span "1" at bounding box center [502, 310] width 83 height 7
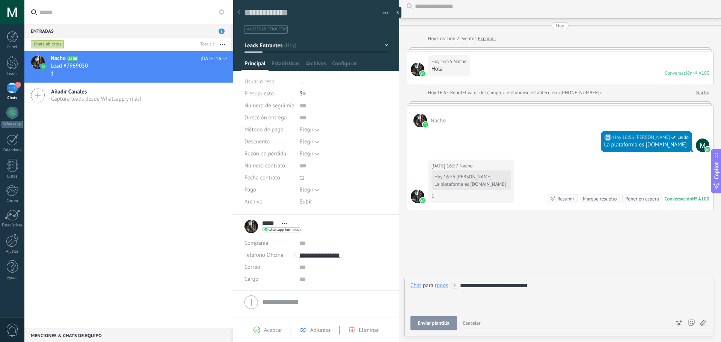
click at [484, 288] on div "**********" at bounding box center [558, 296] width 297 height 29
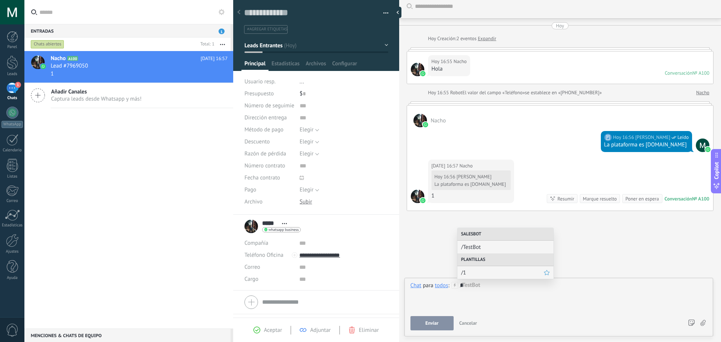
click at [476, 273] on span "/1" at bounding box center [502, 272] width 83 height 7
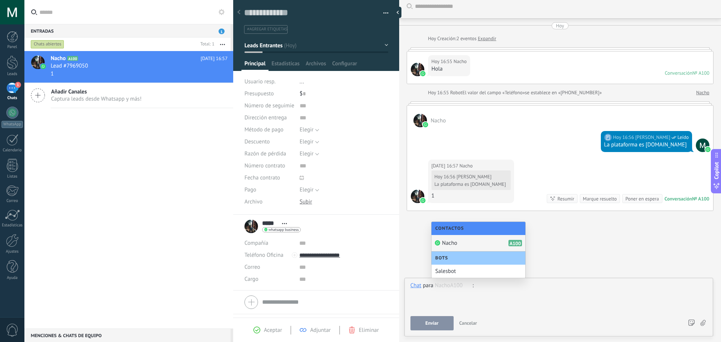
click at [221, 11] on use at bounding box center [221, 12] width 6 height 6
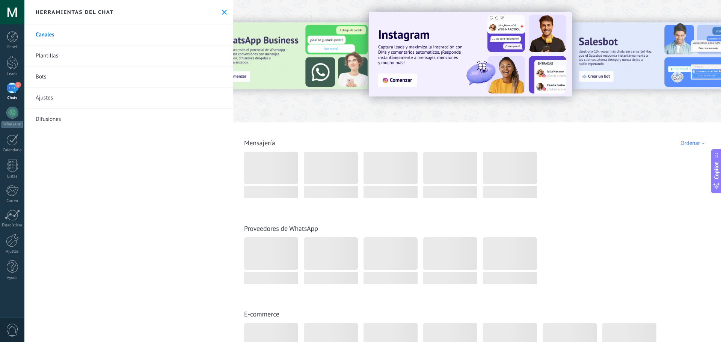
click at [117, 59] on link "Plantillas" at bounding box center [128, 55] width 209 height 21
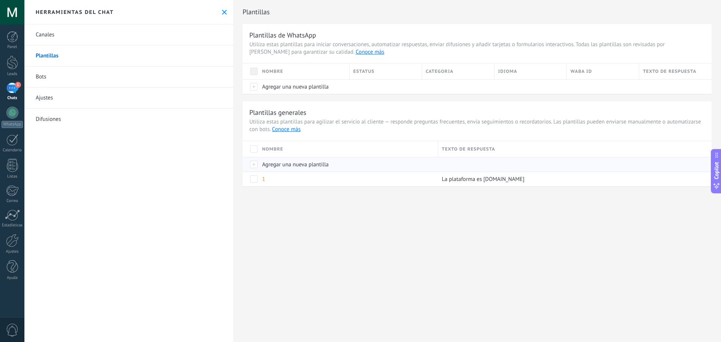
click at [255, 162] on div at bounding box center [250, 164] width 16 height 15
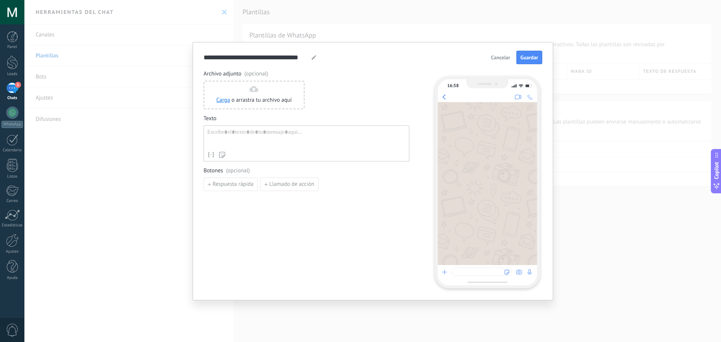
click at [310, 58] on div "**********" at bounding box center [259, 57] width 113 height 9
click at [312, 58] on icon at bounding box center [314, 57] width 5 height 5
click at [304, 57] on input "**********" at bounding box center [255, 57] width 105 height 9
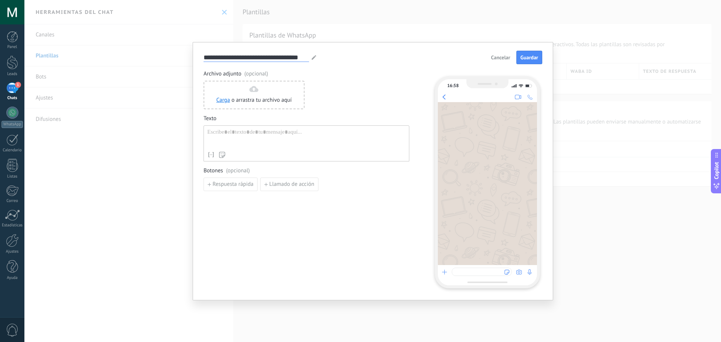
click at [304, 57] on input "**********" at bounding box center [255, 57] width 105 height 9
type input "**"
click at [242, 133] on div at bounding box center [306, 138] width 198 height 19
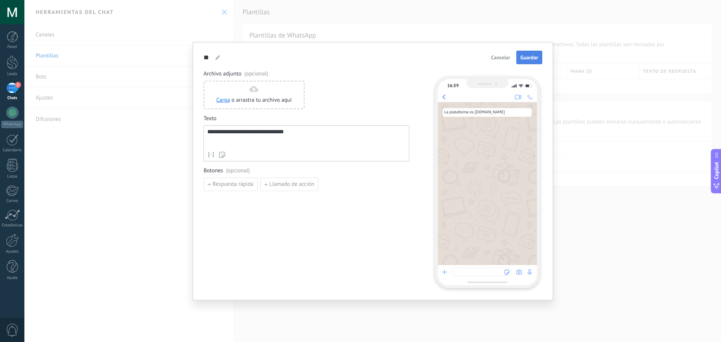
click at [538, 53] on button "Guardar" at bounding box center [529, 58] width 26 height 14
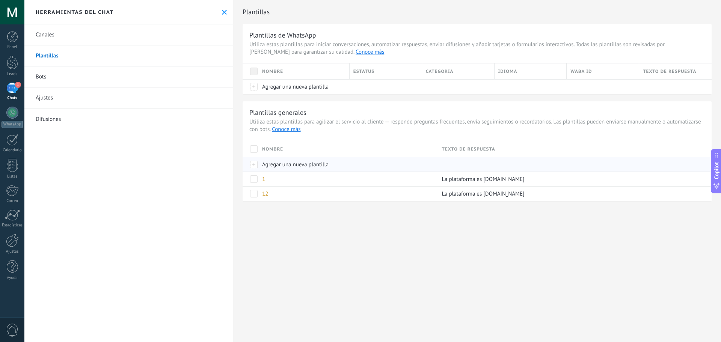
click at [259, 167] on div "Agregar una nueva plantilla" at bounding box center [346, 164] width 176 height 14
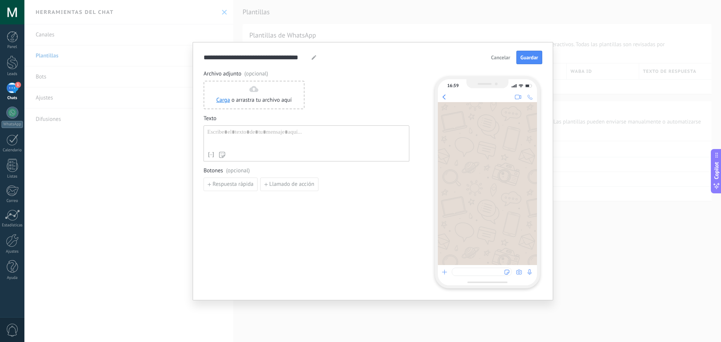
click at [312, 57] on icon at bounding box center [314, 57] width 5 height 5
click at [296, 55] on input "**********" at bounding box center [255, 57] width 105 height 9
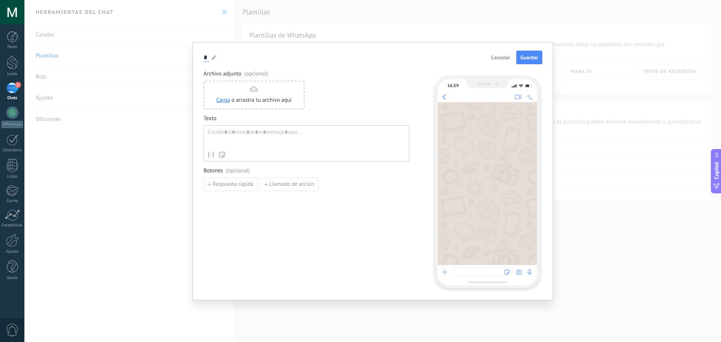
type input "*"
click at [216, 133] on div at bounding box center [306, 138] width 198 height 19
click at [525, 55] on span "Guardar" at bounding box center [529, 57] width 18 height 5
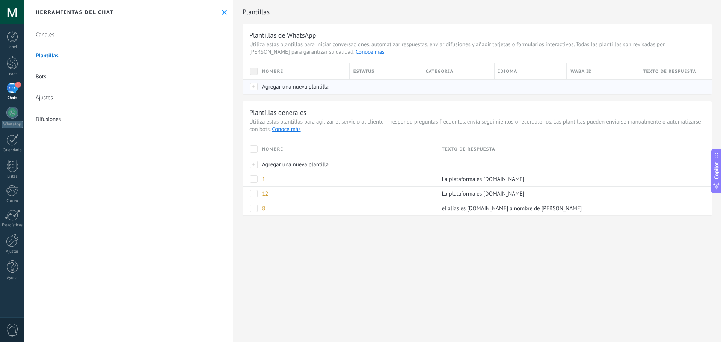
click at [281, 87] on span "Agregar una nueva plantilla" at bounding box center [295, 86] width 66 height 7
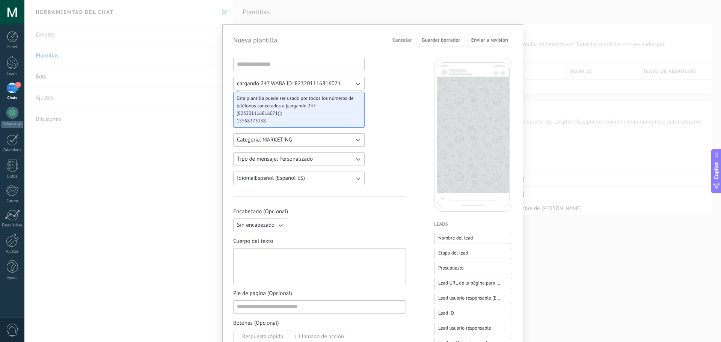
click at [302, 18] on div "Nueva plantilla Cancelar Guardar borrador Enviar a revisión cargando 247 WABA I…" at bounding box center [372, 171] width 696 height 342
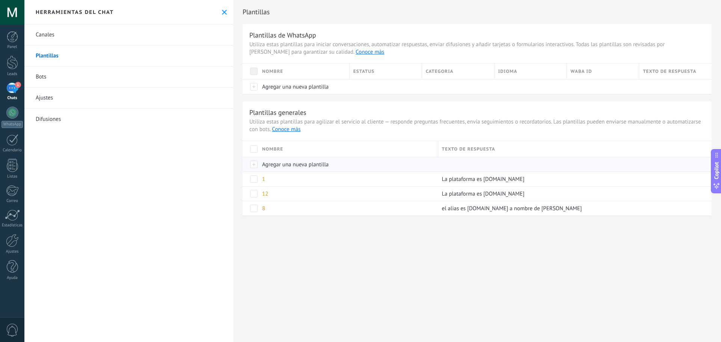
click at [254, 168] on div at bounding box center [250, 164] width 16 height 15
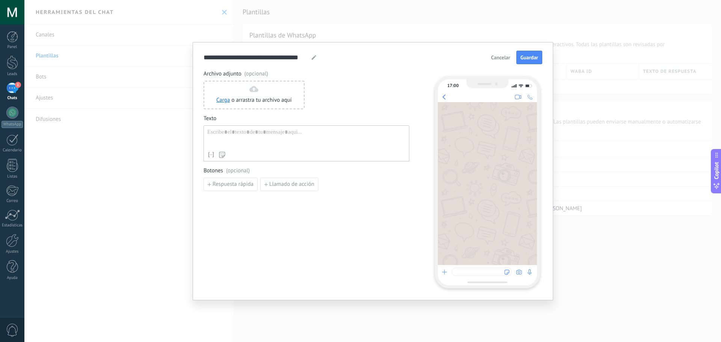
click at [311, 59] on div at bounding box center [314, 57] width 6 height 5
click at [300, 58] on input "**********" at bounding box center [255, 57] width 105 height 9
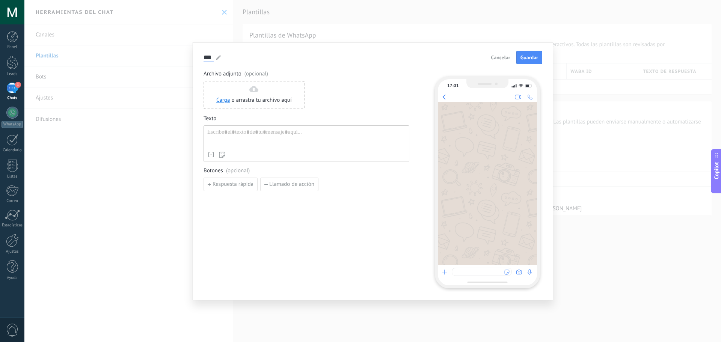
type input "***"
click at [261, 130] on div at bounding box center [306, 138] width 198 height 19
click at [524, 57] on span "Guardar" at bounding box center [529, 57] width 18 height 5
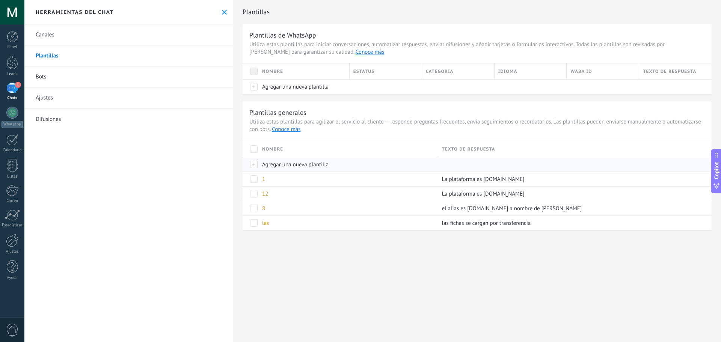
click at [276, 163] on span "Agregar una nueva plantilla" at bounding box center [295, 164] width 66 height 7
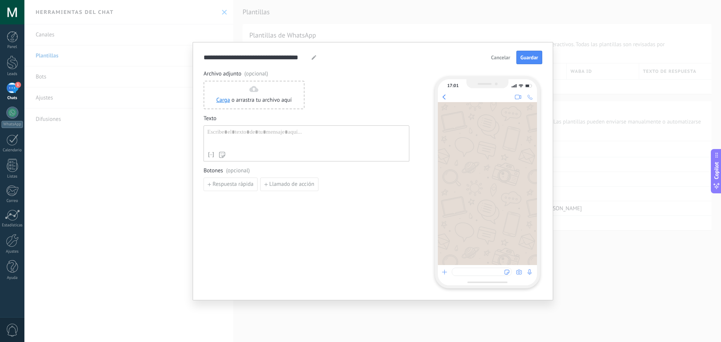
click at [238, 136] on div at bounding box center [306, 138] width 198 height 19
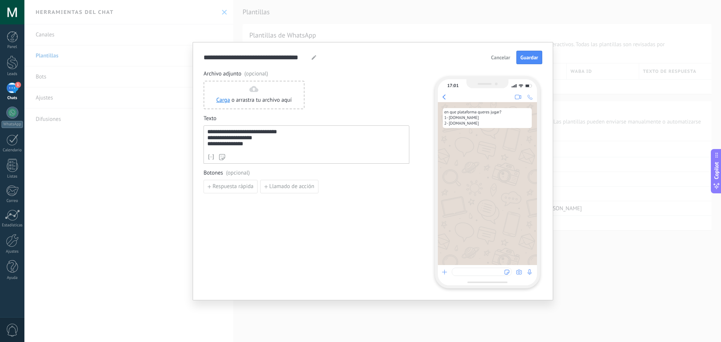
click at [316, 57] on icon at bounding box center [314, 57] width 5 height 5
click at [299, 55] on input "**********" at bounding box center [255, 57] width 105 height 9
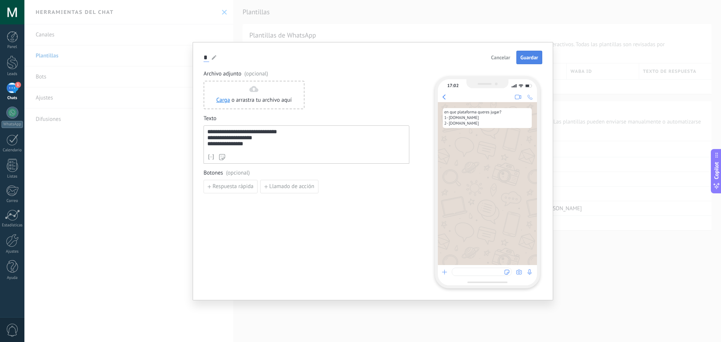
type input "*"
click at [528, 57] on span "Guardar" at bounding box center [529, 57] width 18 height 5
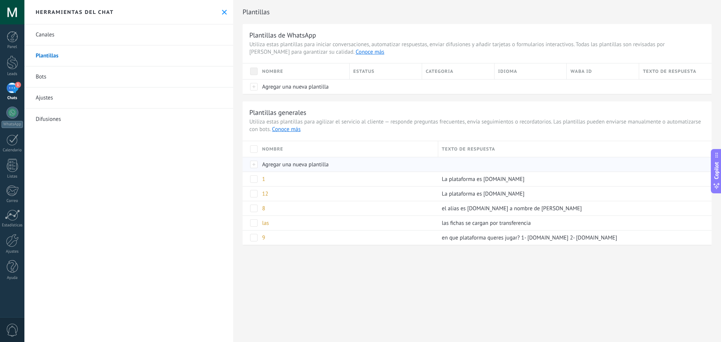
click at [256, 164] on div at bounding box center [250, 164] width 16 height 15
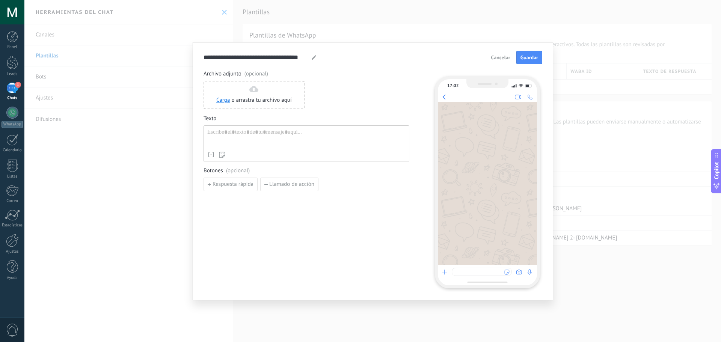
click at [313, 53] on div at bounding box center [314, 57] width 6 height 9
click at [313, 54] on div at bounding box center [314, 57] width 6 height 9
click at [309, 60] on div "**********" at bounding box center [259, 57] width 113 height 9
click at [312, 60] on div at bounding box center [314, 57] width 6 height 9
click at [313, 56] on icon at bounding box center [314, 57] width 5 height 5
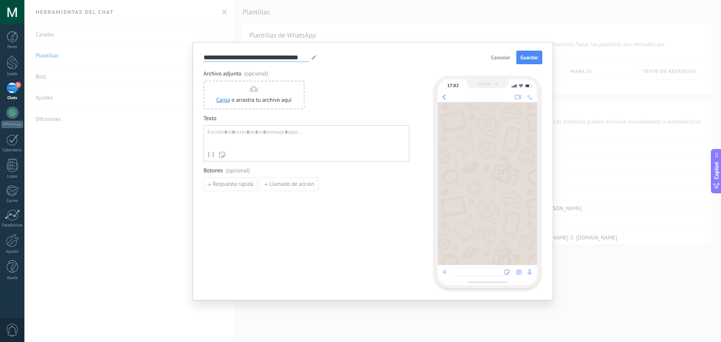
click at [255, 54] on input "**********" at bounding box center [255, 57] width 105 height 9
type input "*"
click at [249, 131] on div at bounding box center [306, 138] width 198 height 19
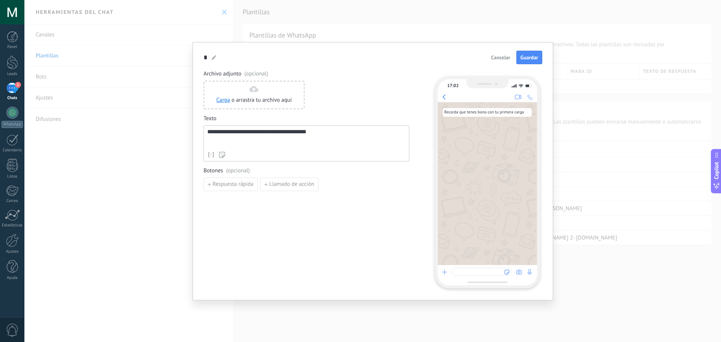
click at [222, 161] on div "**********" at bounding box center [306, 143] width 206 height 36
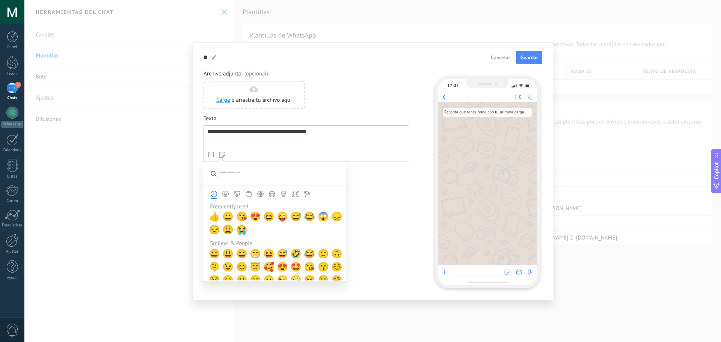
click at [222, 156] on use at bounding box center [222, 155] width 6 height 6
click at [224, 173] on input "search" at bounding box center [274, 173] width 143 height 24
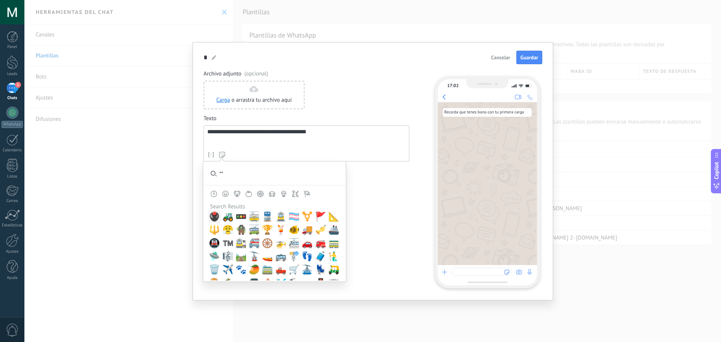
click at [237, 193] on icon "Animals & Nature" at bounding box center [237, 194] width 6 height 6
type input "*"
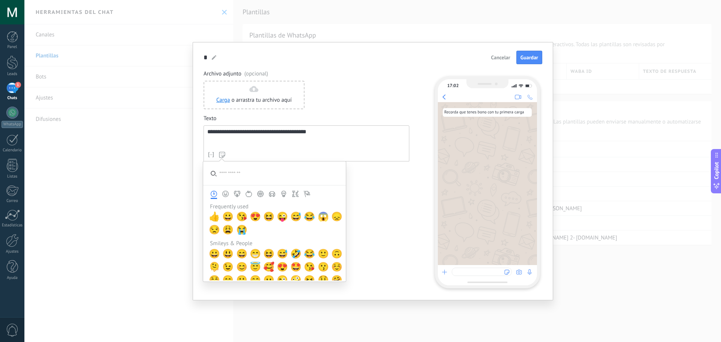
click at [238, 194] on icon "Animals & Nature" at bounding box center [237, 194] width 6 height 6
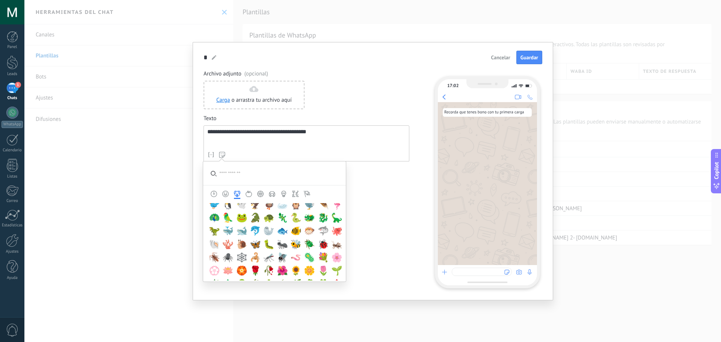
scroll to position [880, 0]
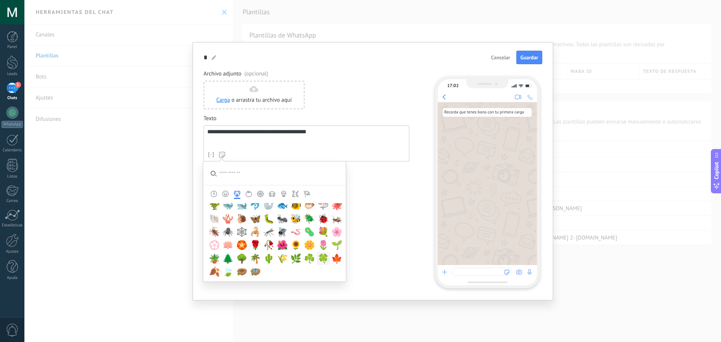
click at [321, 256] on span "🍀" at bounding box center [323, 258] width 11 height 11
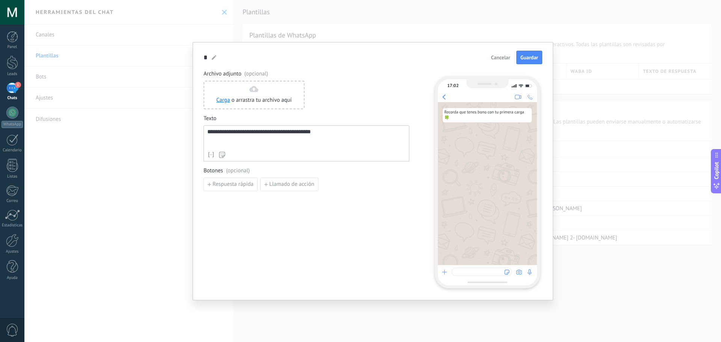
click at [373, 169] on span "Botones (opcional)" at bounding box center [306, 171] width 206 height 8
click at [535, 53] on button "Guardar" at bounding box center [529, 58] width 26 height 14
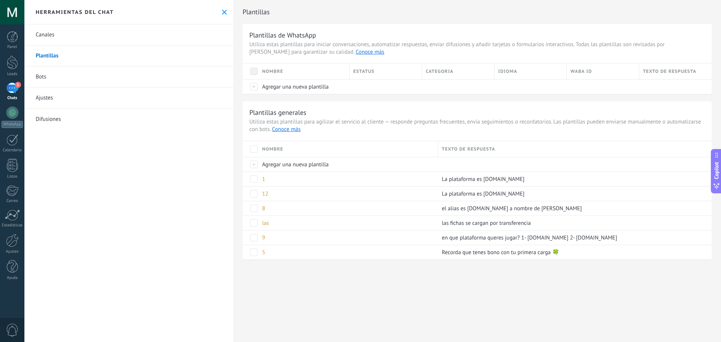
click at [42, 116] on link "Difusiones" at bounding box center [128, 118] width 209 height 21
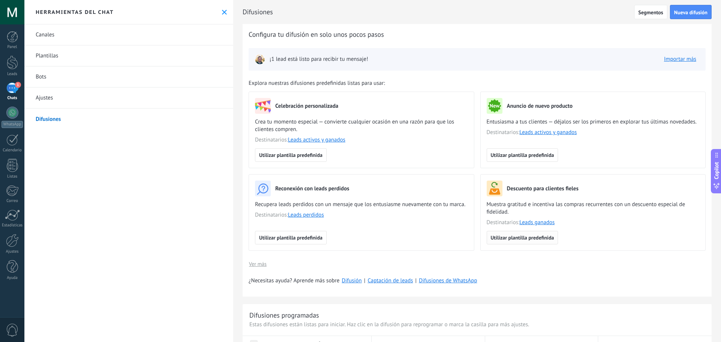
click at [544, 233] on button "Utilizar plantilla predefinida" at bounding box center [522, 238] width 72 height 14
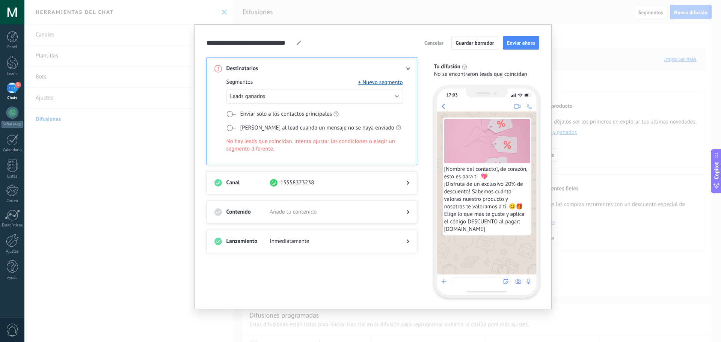
click at [233, 112] on span at bounding box center [230, 114] width 9 height 6
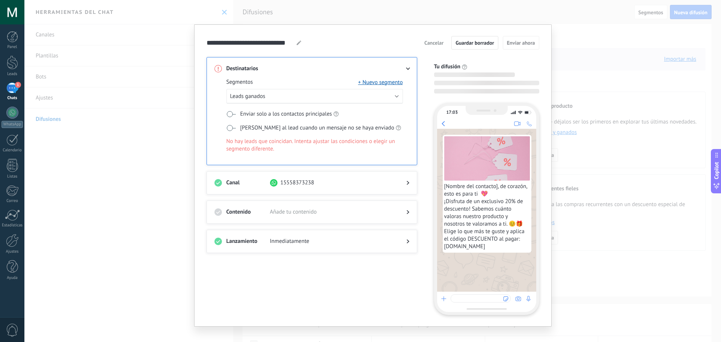
click at [229, 112] on span at bounding box center [230, 114] width 9 height 6
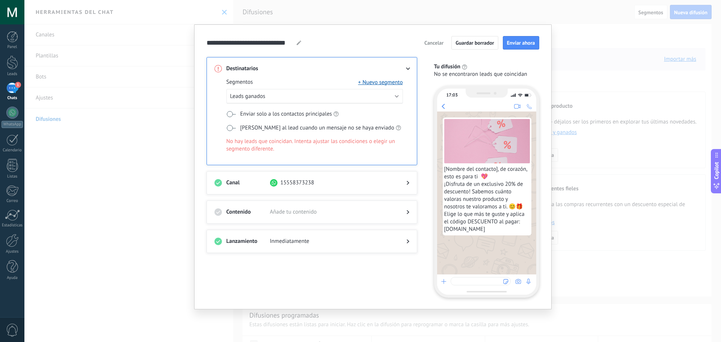
click at [243, 206] on div "Contenido Añade tu contenido" at bounding box center [311, 211] width 211 height 23
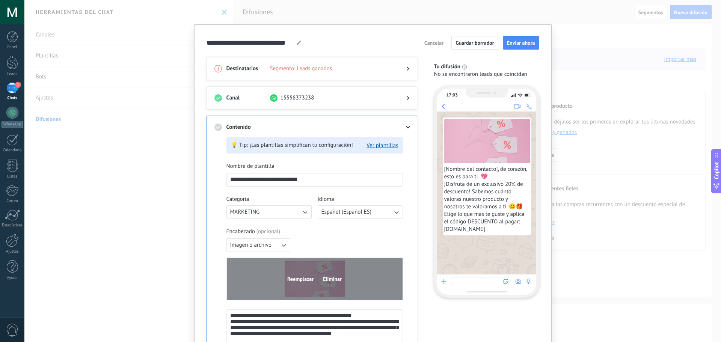
click at [334, 280] on span "Eliminar" at bounding box center [332, 278] width 19 height 5
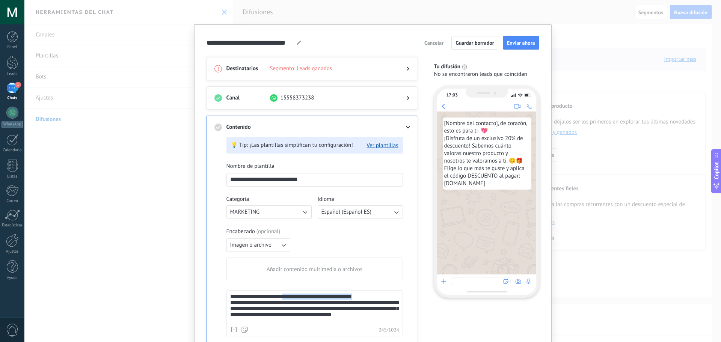
drag, startPoint x: 286, startPoint y: 298, endPoint x: 358, endPoint y: 298, distance: 71.7
click at [358, 298] on div "**********" at bounding box center [314, 308] width 169 height 29
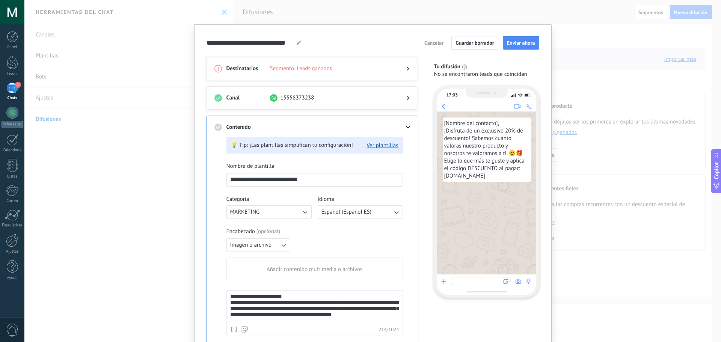
click at [230, 304] on div "**********" at bounding box center [314, 308] width 169 height 29
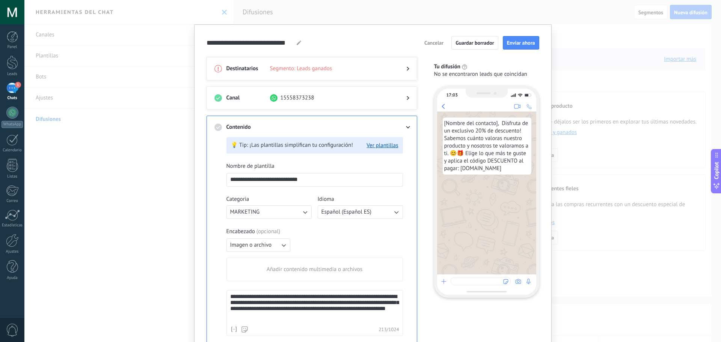
click at [388, 297] on div "**********" at bounding box center [314, 308] width 169 height 29
click at [389, 296] on div "**********" at bounding box center [314, 308] width 169 height 29
drag, startPoint x: 229, startPoint y: 303, endPoint x: 281, endPoint y: 320, distance: 54.4
click at [281, 320] on div "**********" at bounding box center [314, 308] width 169 height 29
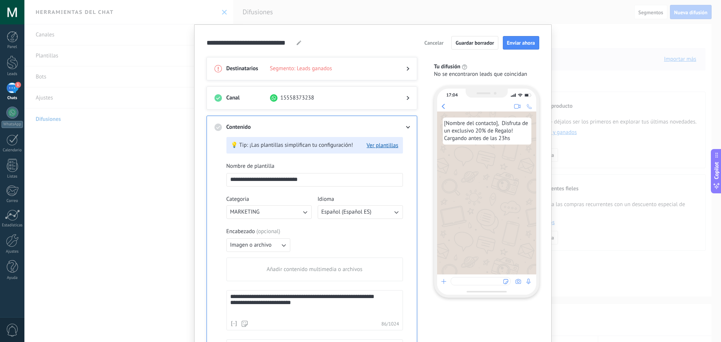
click at [244, 323] on use at bounding box center [245, 324] width 6 height 6
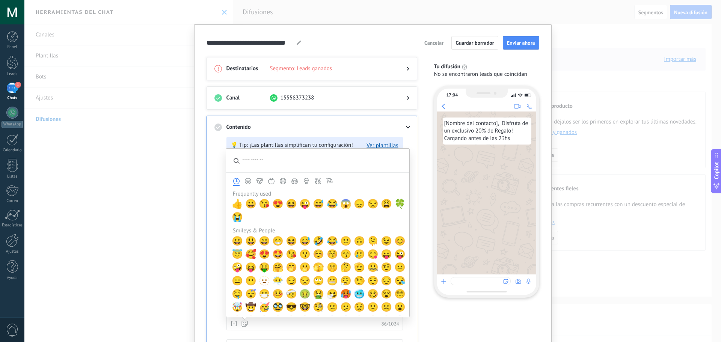
click at [260, 179] on icon "Animals & Nature" at bounding box center [259, 181] width 6 height 6
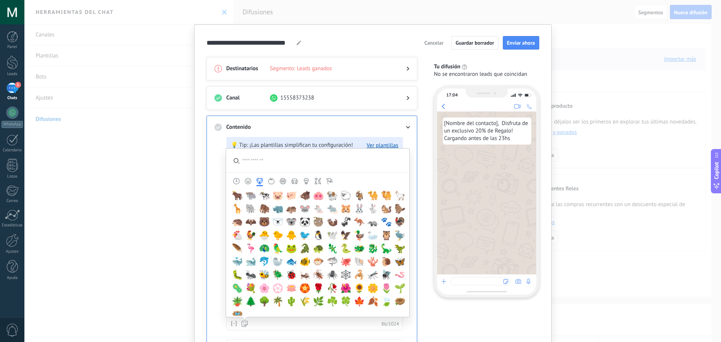
scroll to position [695, 0]
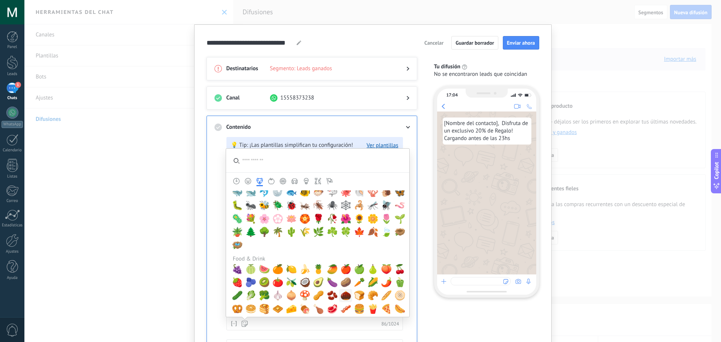
click at [343, 293] on span "🌰" at bounding box center [345, 295] width 11 height 11
click at [343, 236] on span "🍀" at bounding box center [345, 232] width 11 height 11
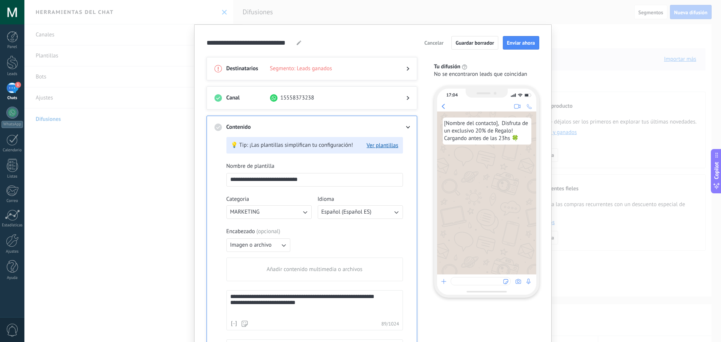
click at [206, 219] on div "**********" at bounding box center [311, 318] width 211 height 405
click at [350, 237] on div "Encabezado ( opcional ) Imagen o archivo Añadir contenido multimedia o archivos" at bounding box center [314, 254] width 176 height 53
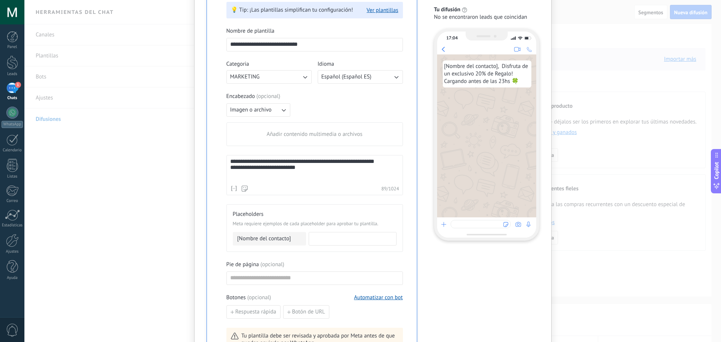
scroll to position [150, 0]
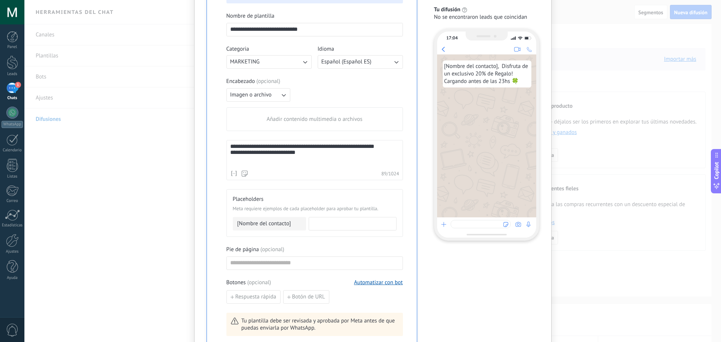
click at [338, 226] on input at bounding box center [352, 223] width 87 height 12
click at [338, 225] on input at bounding box center [352, 223] width 87 height 12
click at [349, 247] on div "Pie de página ( opcional )" at bounding box center [314, 250] width 176 height 8
click at [351, 225] on input "**********" at bounding box center [352, 223] width 87 height 12
type input "*"
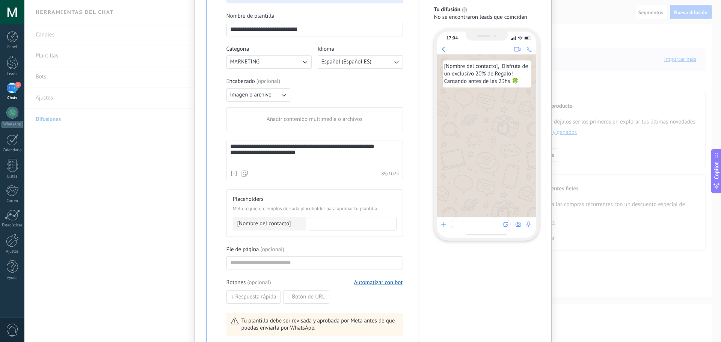
click at [306, 279] on div "Botones ( opcional ) Automatizar con bot" at bounding box center [314, 283] width 176 height 8
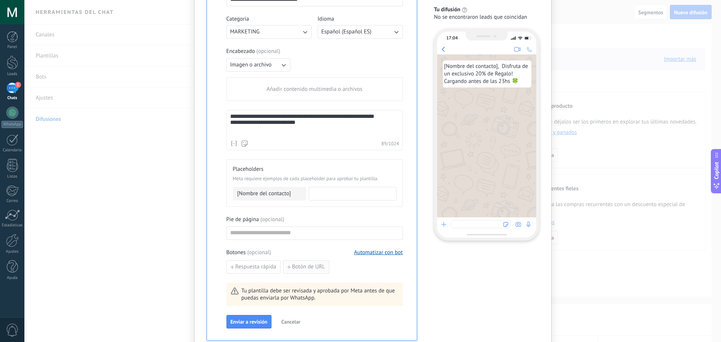
scroll to position [195, 0]
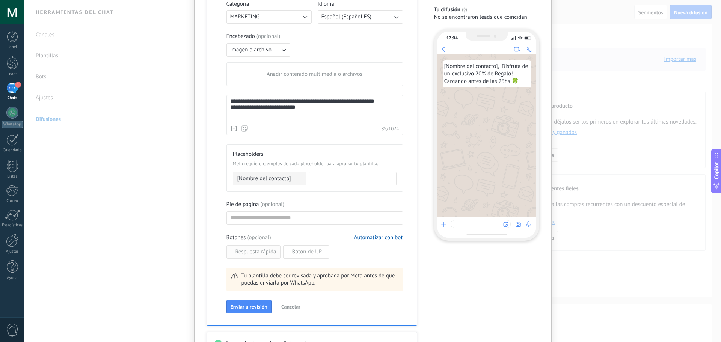
click at [255, 254] on span "Respuesta rápida" at bounding box center [255, 251] width 41 height 5
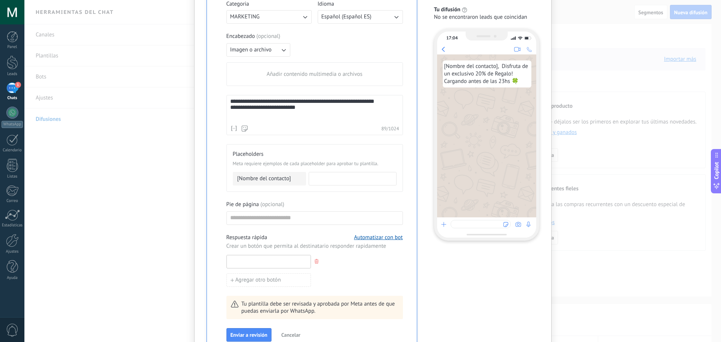
click at [252, 259] on input at bounding box center [269, 261] width 84 height 12
type input "**********"
click at [214, 272] on div "**********" at bounding box center [311, 145] width 195 height 418
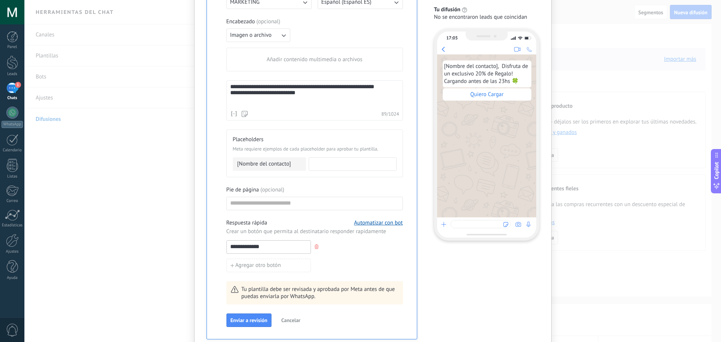
scroll to position [210, 0]
click at [388, 222] on button "Automatizar con bot" at bounding box center [378, 222] width 49 height 7
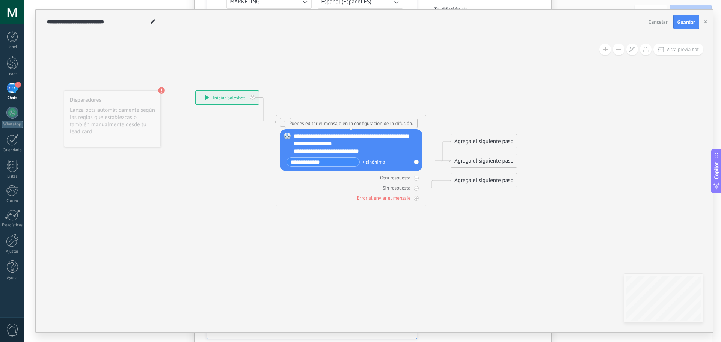
click at [372, 160] on div "+ sinónimo" at bounding box center [373, 162] width 23 height 8
type input "*******"
type input "**********"
type input "*****"
click at [414, 180] on div "Otra respuesta" at bounding box center [351, 177] width 143 height 7
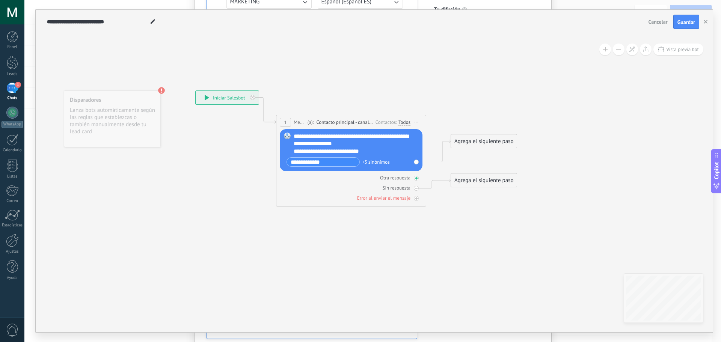
click at [417, 179] on icon at bounding box center [416, 178] width 4 height 4
click at [472, 159] on div "Agrega el siguiente paso" at bounding box center [484, 159] width 66 height 12
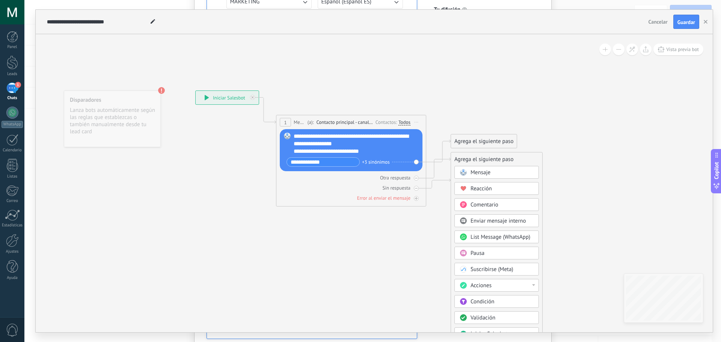
click at [473, 169] on span "Mensaje" at bounding box center [480, 172] width 20 height 7
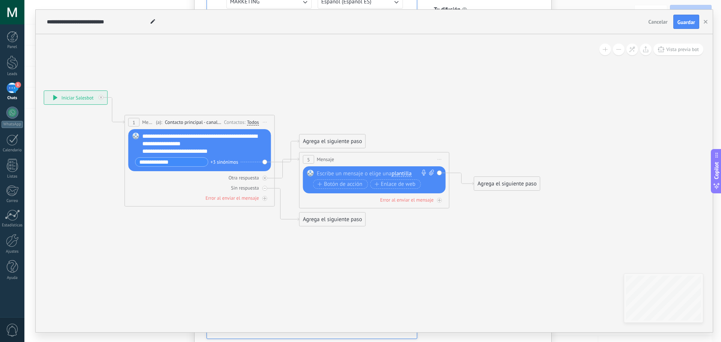
click at [343, 172] on div at bounding box center [372, 174] width 111 height 8
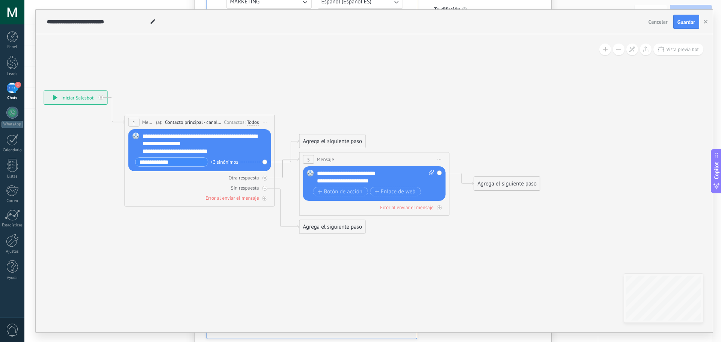
click at [227, 226] on icon at bounding box center [279, 158] width 846 height 511
click at [417, 149] on icon at bounding box center [279, 158] width 846 height 511
click at [318, 227] on div "Agrega el siguiente paso" at bounding box center [333, 227] width 66 height 12
click at [294, 255] on icon at bounding box center [279, 172] width 846 height 539
click at [264, 185] on div "Sin respuesta" at bounding box center [199, 187] width 143 height 7
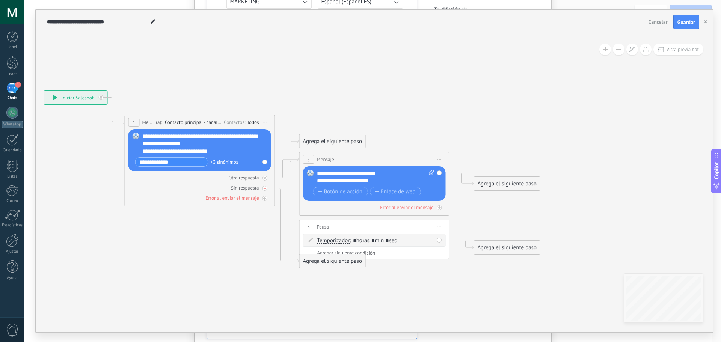
click at [264, 188] on icon at bounding box center [265, 188] width 3 height 1
click at [438, 227] on icon at bounding box center [440, 227] width 4 height 1
click at [454, 273] on div "Borrar" at bounding box center [474, 276] width 74 height 13
click at [497, 184] on div "Agrega el siguiente paso" at bounding box center [507, 184] width 66 height 12
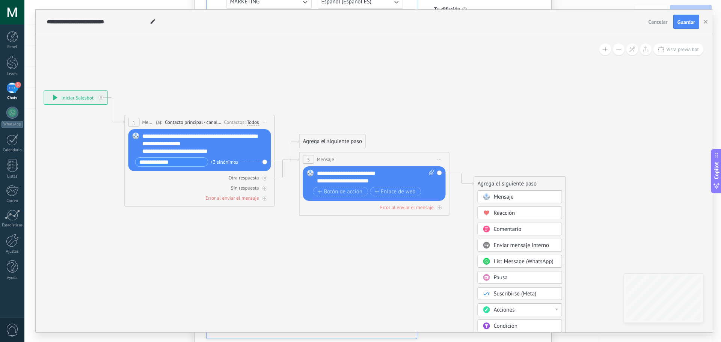
click at [497, 184] on div "Agrega el siguiente paso" at bounding box center [519, 184] width 91 height 12
click at [436, 248] on icon at bounding box center [279, 179] width 846 height 553
click at [680, 49] on span "Vista previa bot" at bounding box center [682, 49] width 33 height 6
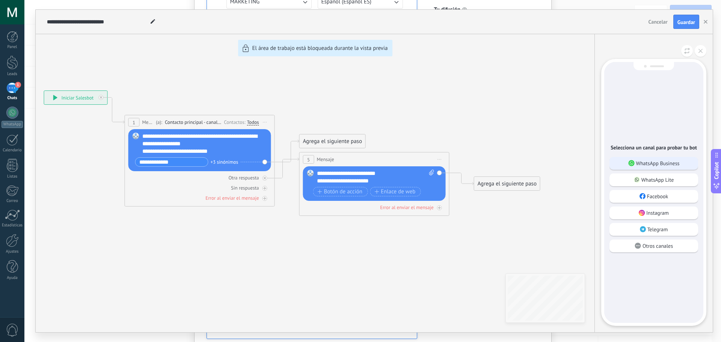
click at [668, 164] on p "WhatsApp Business" at bounding box center [658, 163] width 44 height 7
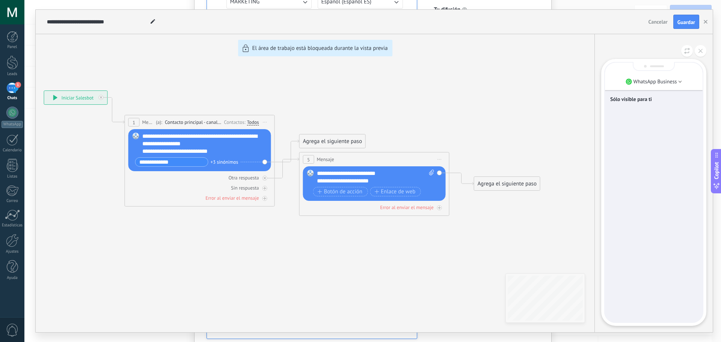
click at [688, 245] on div "Sólo visible para ti" at bounding box center [654, 192] width 98 height 259
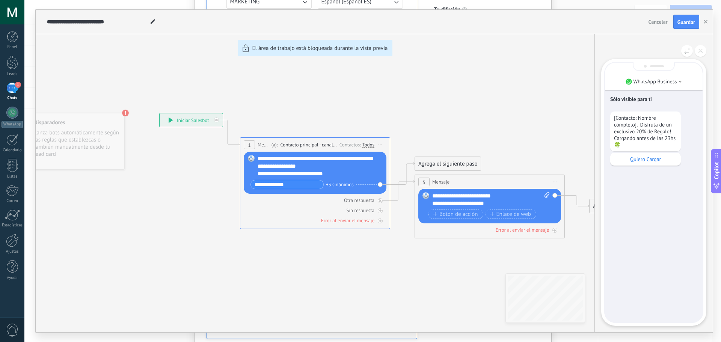
click at [100, 157] on div "**********" at bounding box center [374, 171] width 677 height 322
click at [73, 157] on div "**********" at bounding box center [374, 171] width 677 height 322
click at [75, 138] on div "**********" at bounding box center [374, 171] width 677 height 322
click at [201, 125] on div "**********" at bounding box center [374, 171] width 677 height 322
click at [193, 122] on div "**********" at bounding box center [374, 171] width 677 height 322
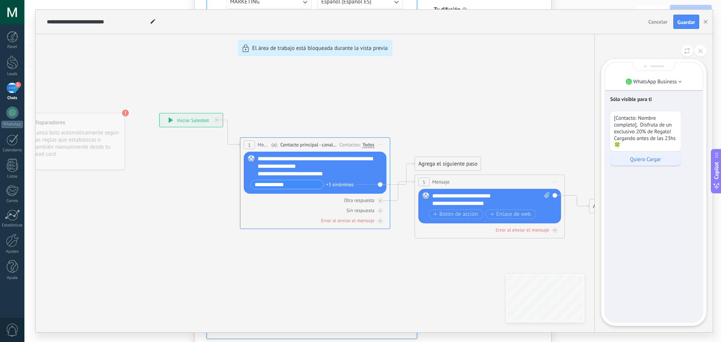
click at [648, 158] on p "Quiero Cargar" at bounding box center [645, 159] width 63 height 7
click at [637, 228] on div "Sólo visible para ti [Contacto: Nombre completo], Disfruta de un exclusivo 20% …" at bounding box center [654, 192] width 98 height 259
click at [647, 190] on div "Sólo visible para ti [Contacto: Nombre completo], Disfruta de un exclusivo 20% …" at bounding box center [654, 192] width 98 height 259
click at [692, 175] on p "Quiero Cargar" at bounding box center [677, 175] width 31 height 7
click at [660, 184] on div "Sólo visible para ti [Contacto: Nombre completo], Disfruta de un exclusivo 20% …" at bounding box center [654, 192] width 98 height 259
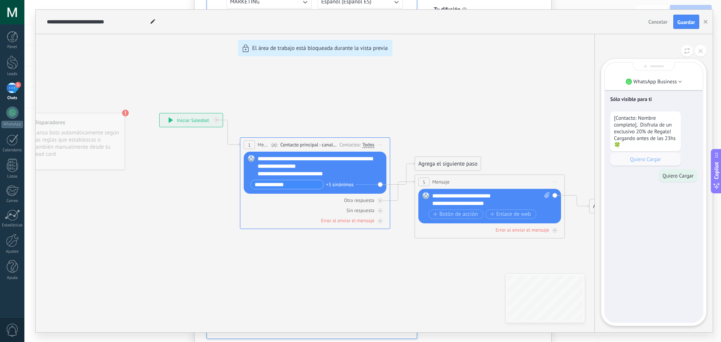
click at [379, 184] on div "**********" at bounding box center [374, 171] width 677 height 322
click at [437, 169] on div "**********" at bounding box center [374, 171] width 677 height 322
click at [438, 164] on div "**********" at bounding box center [374, 171] width 677 height 322
click at [701, 46] on button at bounding box center [700, 51] width 12 height 12
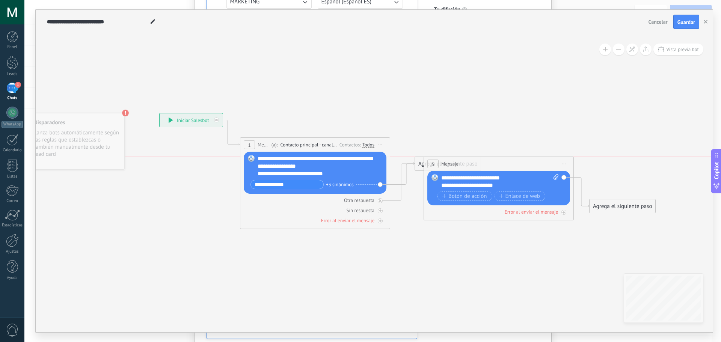
drag, startPoint x: 453, startPoint y: 182, endPoint x: 462, endPoint y: 163, distance: 21.2
click at [462, 163] on div "5 Mensaje ******* (a): Todos los contactos - canales seleccionados Todos los co…" at bounding box center [498, 164] width 149 height 14
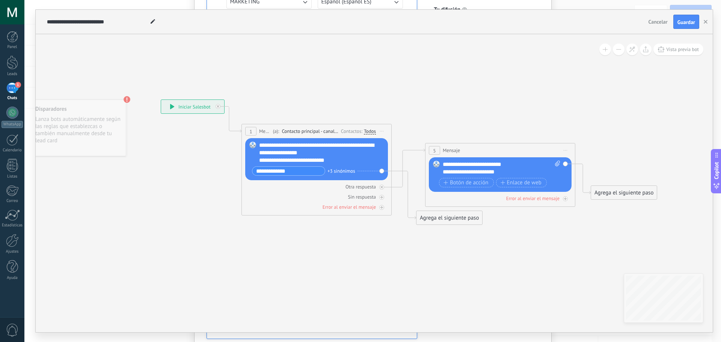
drag, startPoint x: 392, startPoint y: 199, endPoint x: 388, endPoint y: 178, distance: 20.7
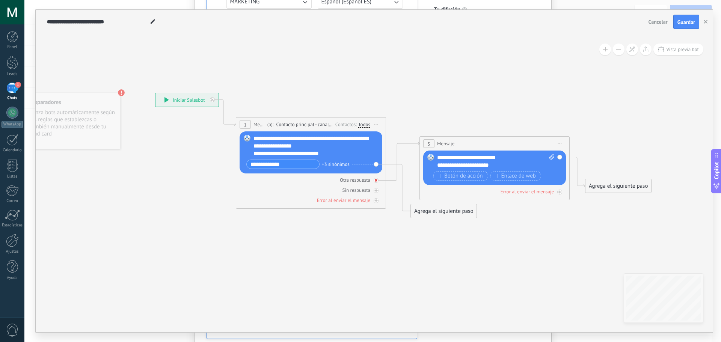
click at [376, 178] on div at bounding box center [375, 180] width 5 height 5
drag, startPoint x: 414, startPoint y: 210, endPoint x: 441, endPoint y: 182, distance: 38.2
click at [667, 52] on span "Vista previa bot" at bounding box center [682, 49] width 33 height 6
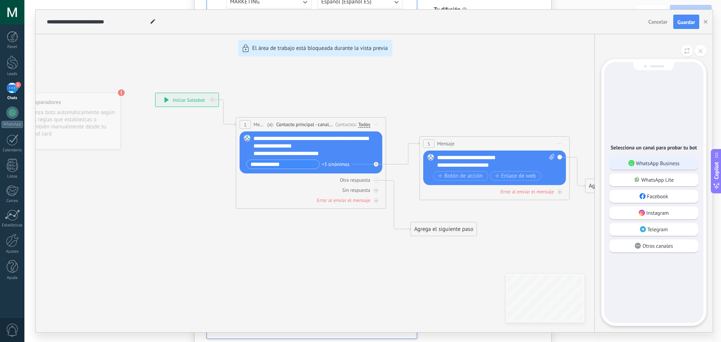
click at [655, 163] on p "WhatsApp Business" at bounding box center [658, 163] width 44 height 7
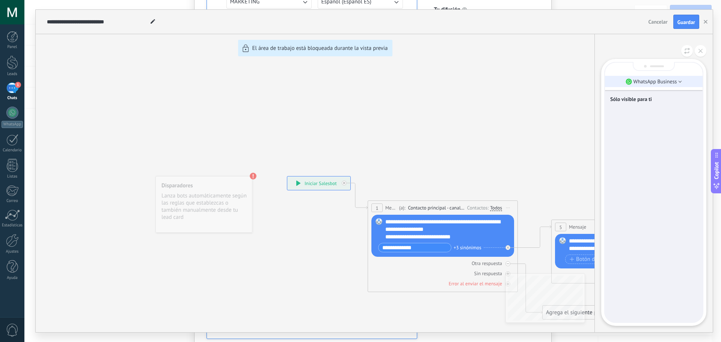
click at [678, 77] on li "WhatsApp Business" at bounding box center [654, 81] width 98 height 11
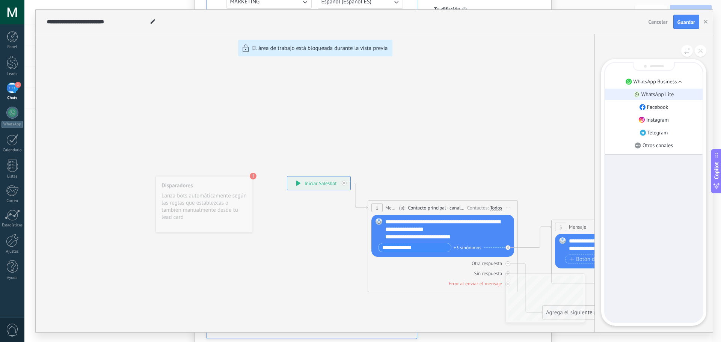
click at [658, 97] on p "WhatsApp Lite" at bounding box center [657, 94] width 33 height 7
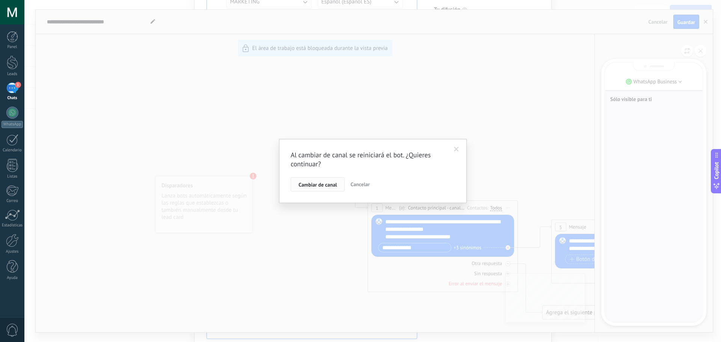
click at [332, 190] on button "Cambiar de canal" at bounding box center [318, 184] width 54 height 14
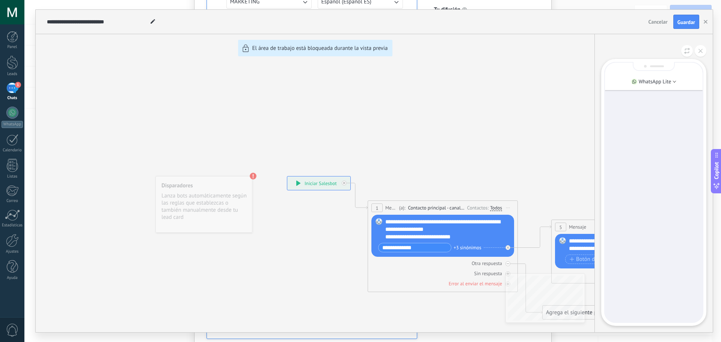
click at [643, 310] on div at bounding box center [654, 192] width 98 height 259
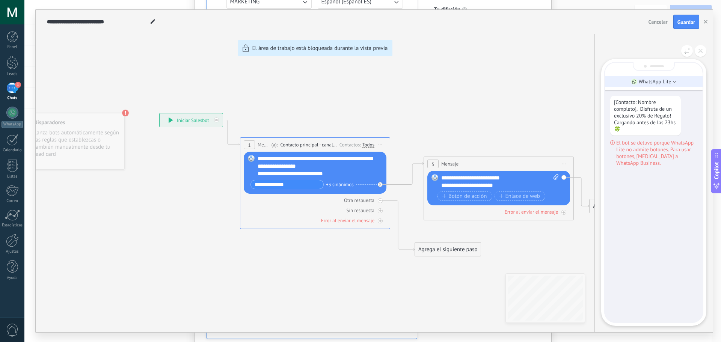
click at [670, 82] on p "WhatsApp Lite" at bounding box center [654, 81] width 33 height 7
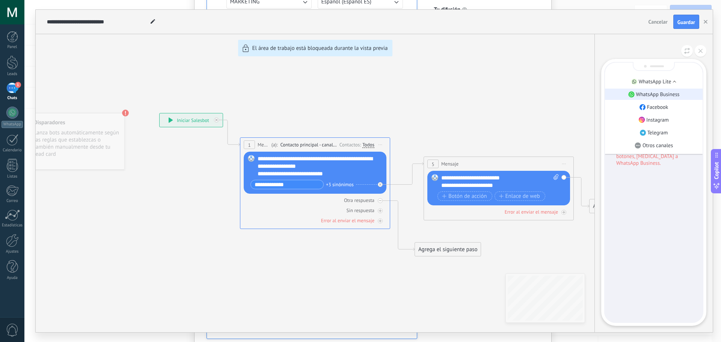
click at [664, 93] on p "WhatsApp Business" at bounding box center [658, 94] width 44 height 7
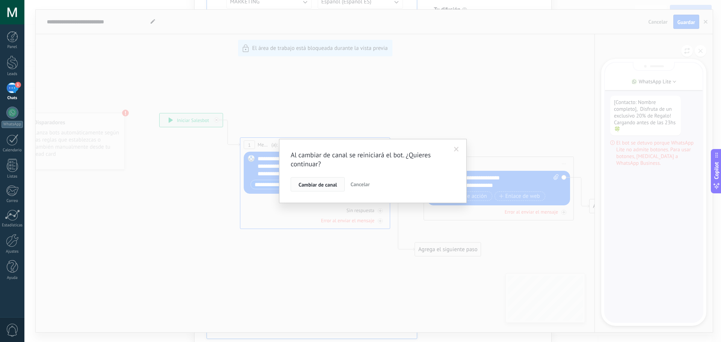
click at [340, 184] on button "Cambiar de canal" at bounding box center [318, 184] width 54 height 14
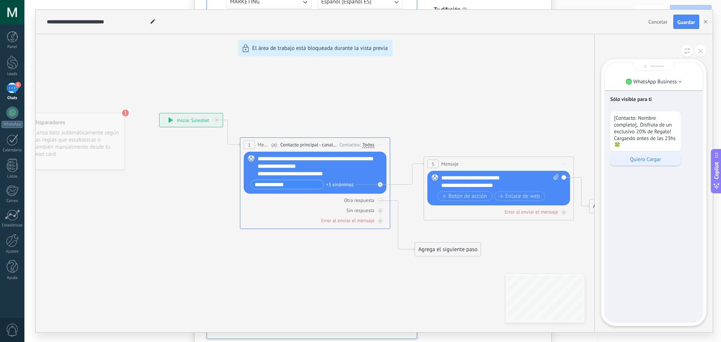
click at [650, 161] on p "Quiero Cargar" at bounding box center [645, 159] width 63 height 7
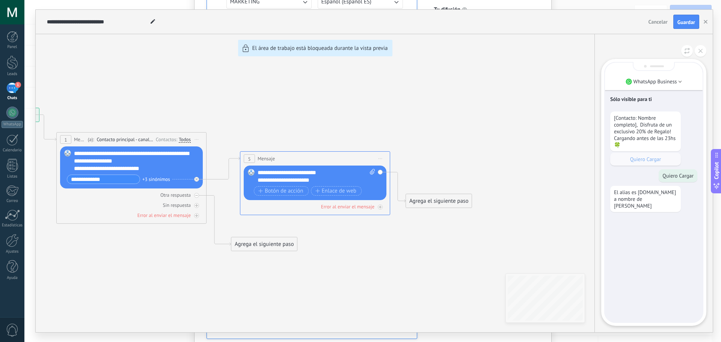
click at [143, 154] on div "**********" at bounding box center [374, 171] width 677 height 322
click at [63, 139] on div "**********" at bounding box center [374, 171] width 677 height 322
click at [686, 18] on button "Guardar" at bounding box center [686, 22] width 26 height 14
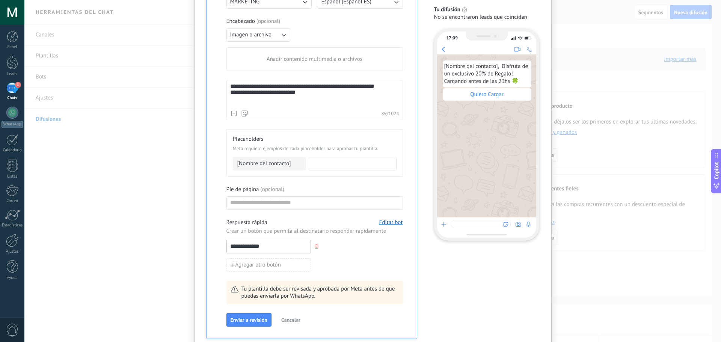
click at [382, 86] on div "**********" at bounding box center [314, 94] width 169 height 23
click at [404, 38] on div "**********" at bounding box center [311, 130] width 195 height 418
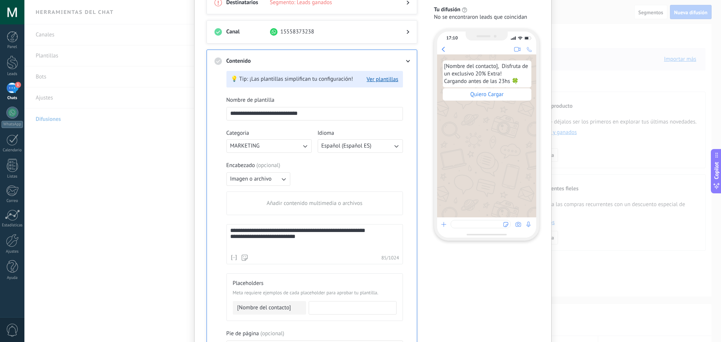
scroll to position [60, 0]
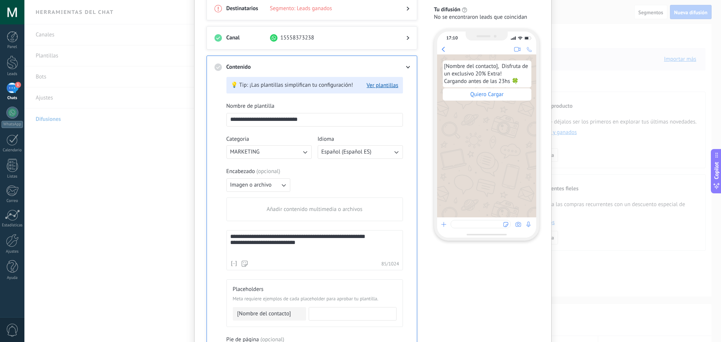
click at [349, 182] on div "Encabezado ( opcional ) Imagen o archivo Añadir contenido multimedia o archivos" at bounding box center [314, 194] width 176 height 53
click at [462, 94] on span "Quiero Cargar" at bounding box center [487, 94] width 89 height 12
click at [373, 173] on div "Encabezado ( opcional )" at bounding box center [314, 172] width 176 height 8
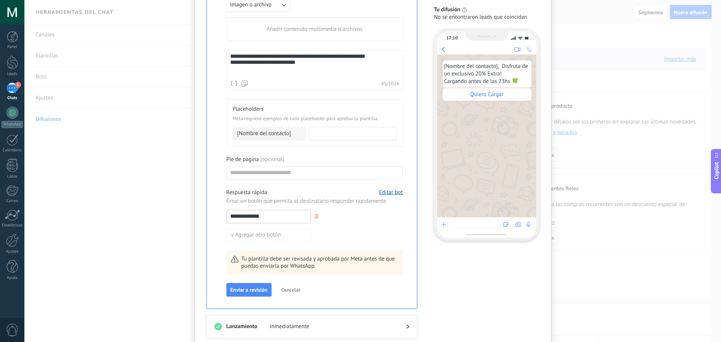
scroll to position [270, 0]
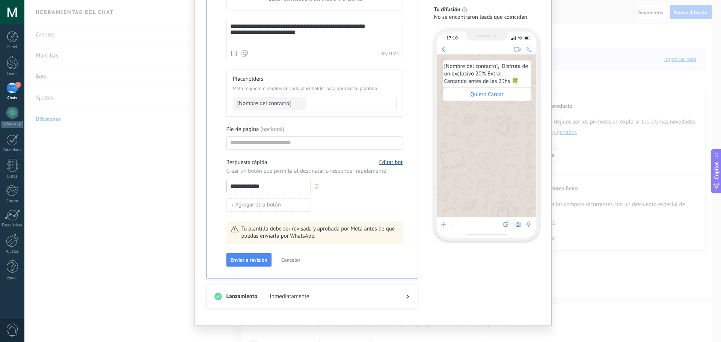
click at [389, 162] on button "Editar bot" at bounding box center [391, 162] width 24 height 7
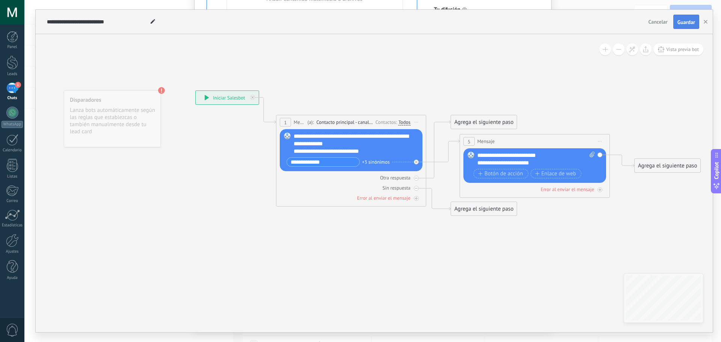
click at [684, 23] on span "Guardar" at bounding box center [686, 22] width 18 height 5
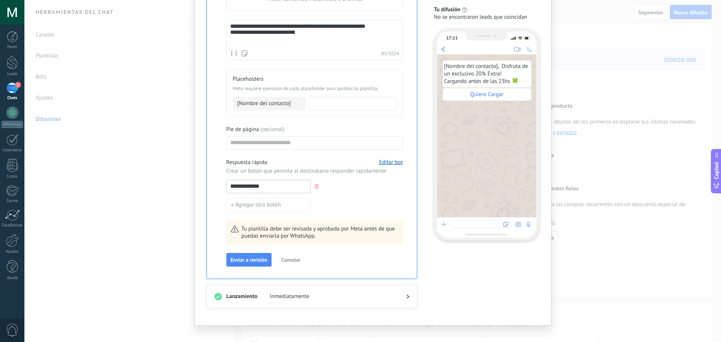
click at [270, 294] on span "Inmediatamente" at bounding box center [332, 297] width 124 height 8
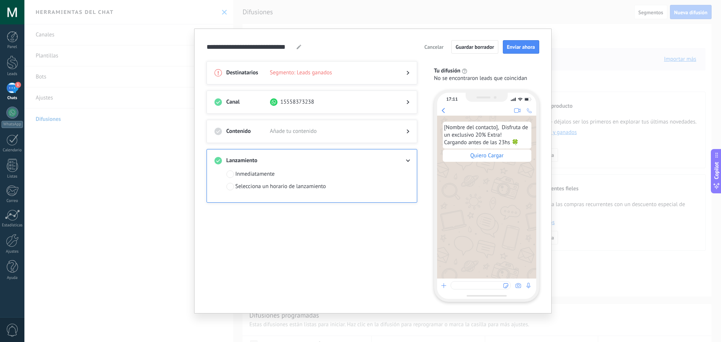
click at [262, 185] on div "Selecciona un horario de lanzamiento" at bounding box center [280, 187] width 90 height 8
click at [266, 205] on input "**********" at bounding box center [250, 202] width 49 height 14
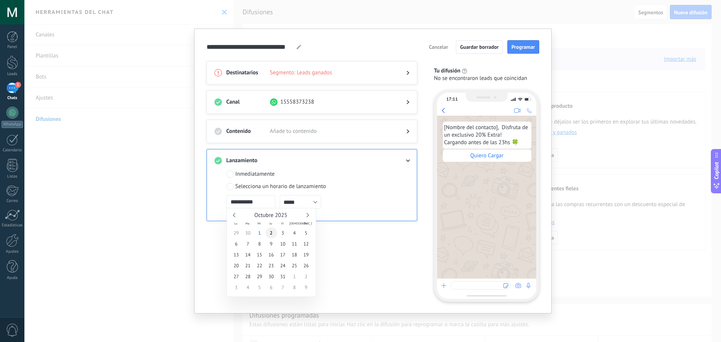
click at [273, 231] on span "2" at bounding box center [271, 232] width 12 height 11
click at [295, 197] on input "*****" at bounding box center [300, 202] width 41 height 14
click at [320, 252] on ul "00:00 00:30 01:00 01:30 02:00 02:30 03:00 03:30 04:00 04:30 05:00 05:30 06:00 0…" at bounding box center [300, 247] width 41 height 79
click at [316, 206] on input "*****" at bounding box center [300, 202] width 41 height 14
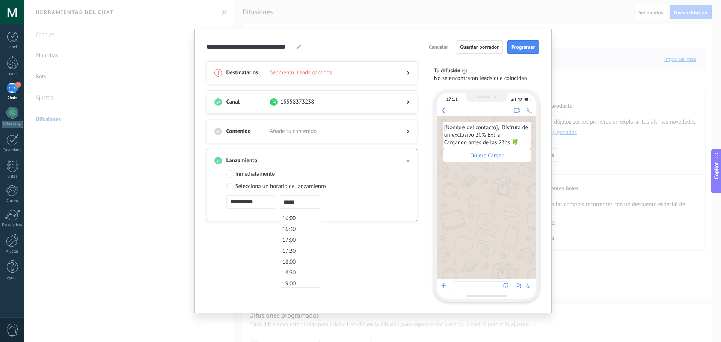
scroll to position [337, 0]
click at [295, 250] on span "17:00" at bounding box center [289, 247] width 14 height 7
type input "*****"
click at [408, 158] on div at bounding box center [401, 161] width 15 height 8
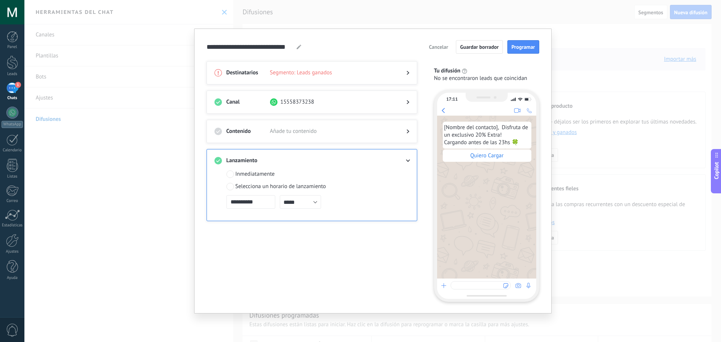
click at [408, 161] on icon at bounding box center [407, 161] width 5 height 3
click at [345, 72] on span "Segmento: Leads ganados" at bounding box center [332, 73] width 124 height 8
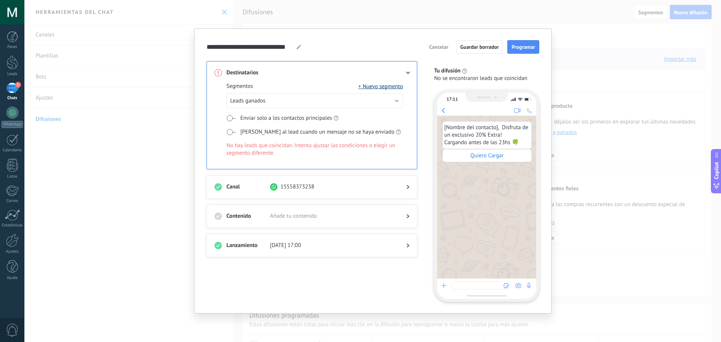
click at [367, 86] on button "+ Nuevo segmento" at bounding box center [380, 87] width 45 height 8
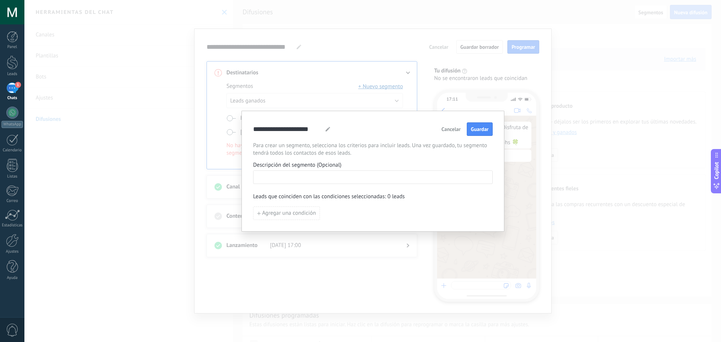
click at [309, 177] on input at bounding box center [372, 177] width 239 height 12
type input "********"
click at [301, 212] on span "Agregar una condición" at bounding box center [289, 213] width 54 height 5
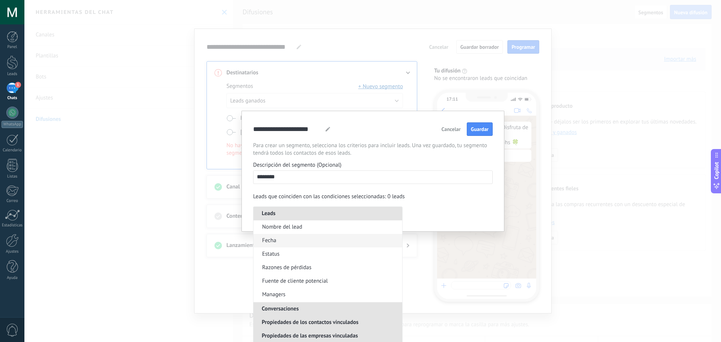
click at [275, 236] on li "Fecha" at bounding box center [327, 241] width 149 height 14
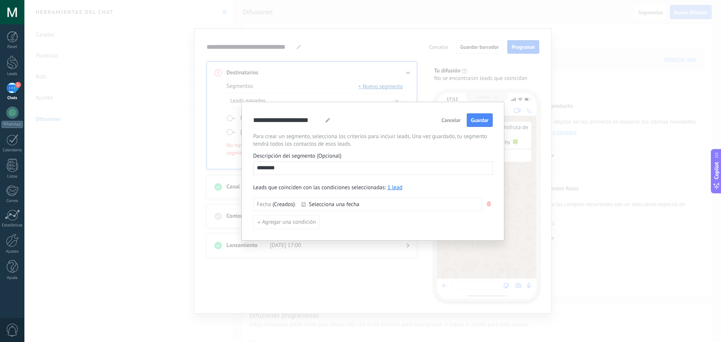
click at [281, 205] on span "Creados" at bounding box center [283, 205] width 19 height 8
click at [256, 232] on div "**********" at bounding box center [372, 171] width 263 height 139
click at [279, 204] on span "Creados" at bounding box center [283, 205] width 19 height 8
click at [288, 218] on span "Cerrados" at bounding box center [286, 221] width 21 height 8
click at [305, 221] on span "Agregar una condición" at bounding box center [289, 222] width 54 height 5
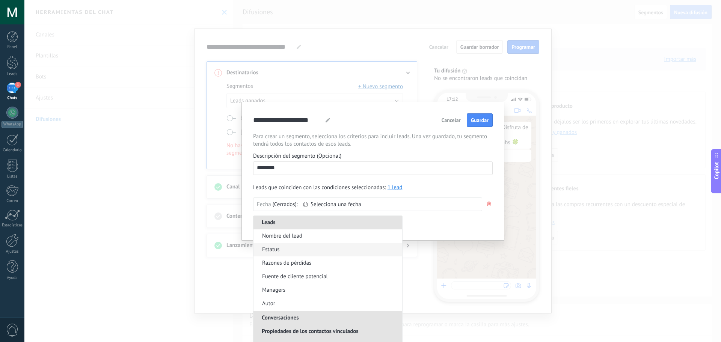
click at [300, 254] on li "Estatus" at bounding box center [327, 250] width 149 height 14
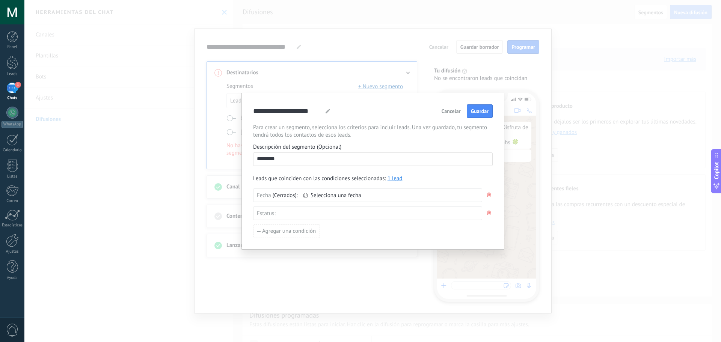
click at [491, 195] on button "button" at bounding box center [489, 195] width 8 height 14
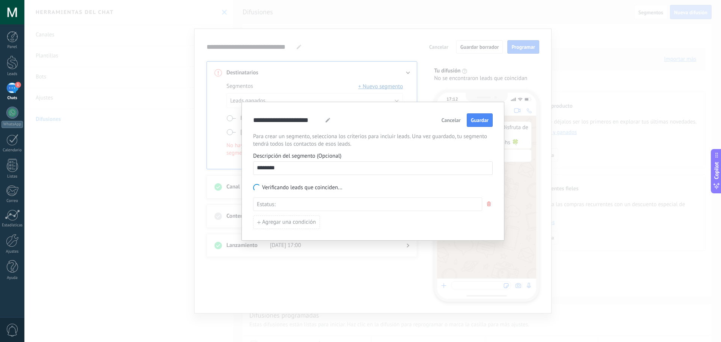
click at [0, 0] on div "Leads Entrantes Nueva consulta Cualificado Cotización enviada Pedido creado Ped…" at bounding box center [0, 0] width 0 height 0
click at [0, 0] on div "Pedido completado" at bounding box center [0, 0] width 0 height 0
click at [258, 300] on div at bounding box center [372, 171] width 696 height 342
click at [487, 200] on button "button" at bounding box center [489, 204] width 8 height 14
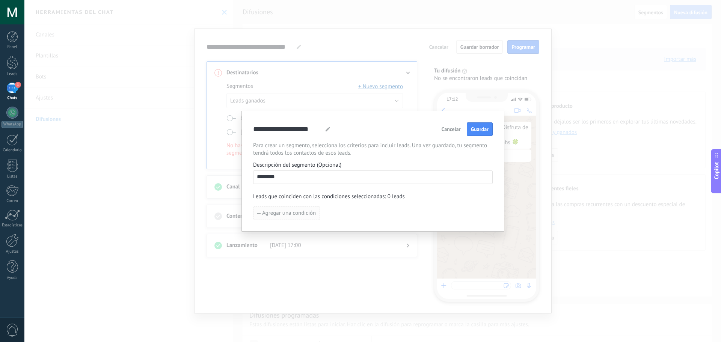
click at [309, 214] on span "Agregar una condición" at bounding box center [289, 213] width 54 height 5
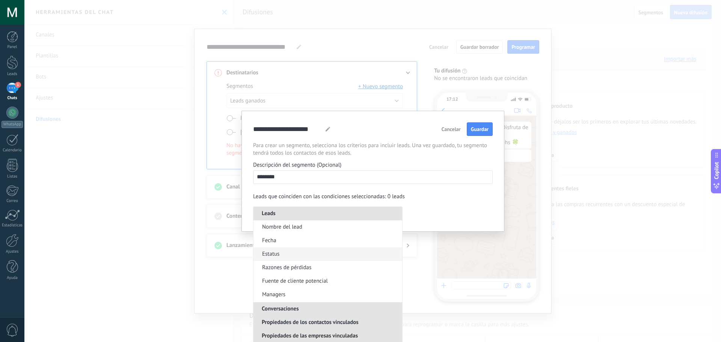
click at [283, 250] on li "Estatus" at bounding box center [327, 254] width 149 height 14
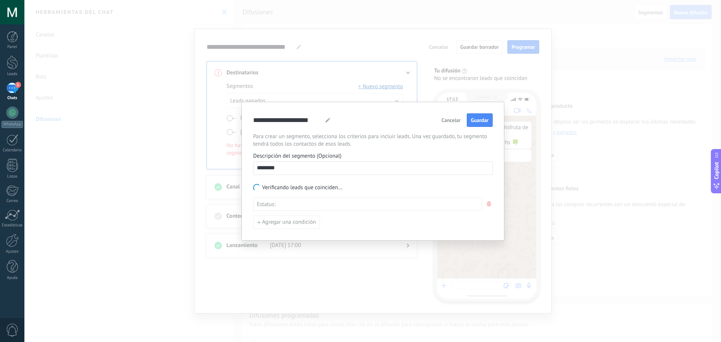
click at [0, 0] on div "Leads Entrantes Nueva consulta Cualificado Cotización enviada Pedido creado Ped…" at bounding box center [0, 0] width 0 height 0
click at [486, 202] on div at bounding box center [372, 171] width 696 height 342
click at [487, 204] on icon "button" at bounding box center [489, 204] width 4 height 5
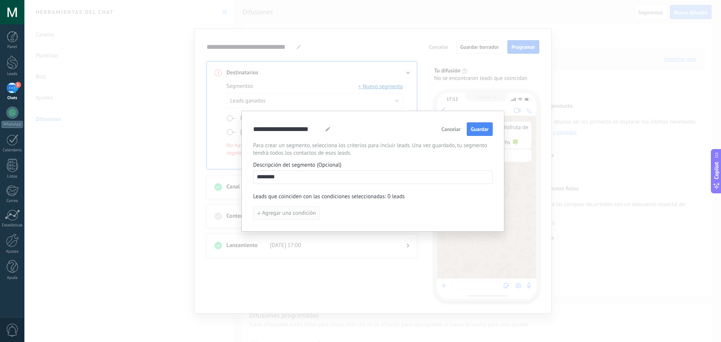
click at [275, 218] on button "Agregar una condición" at bounding box center [286, 213] width 67 height 14
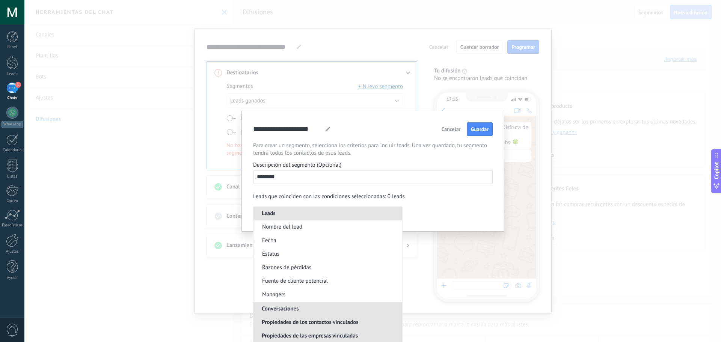
click at [288, 307] on span "Conversaciones" at bounding box center [280, 308] width 54 height 7
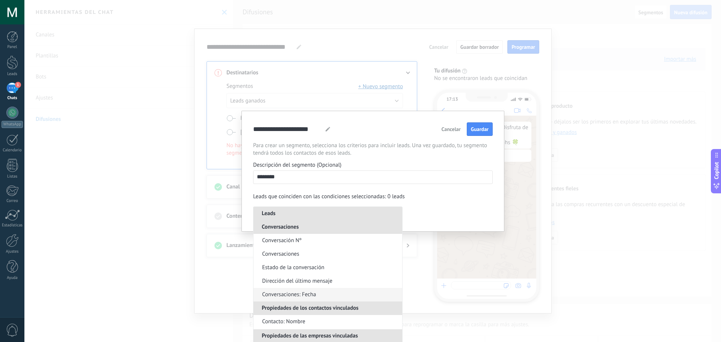
click at [308, 295] on span "Conversaciones: Fecha" at bounding box center [289, 295] width 54 height 8
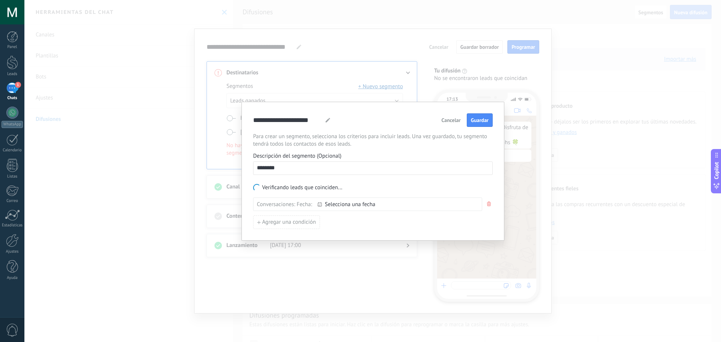
click at [336, 207] on span "Selecciona una fecha" at bounding box center [400, 205] width 150 height 6
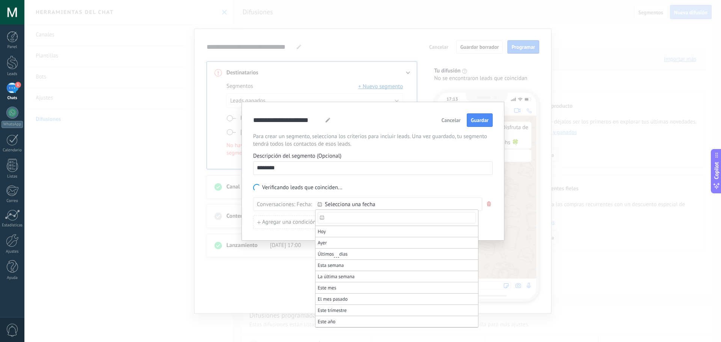
click at [327, 220] on input "text" at bounding box center [397, 217] width 158 height 11
click at [328, 232] on link at bounding box center [326, 232] width 4 height 4
click at [330, 270] on span "15" at bounding box center [328, 271] width 12 height 11
type input "**********"
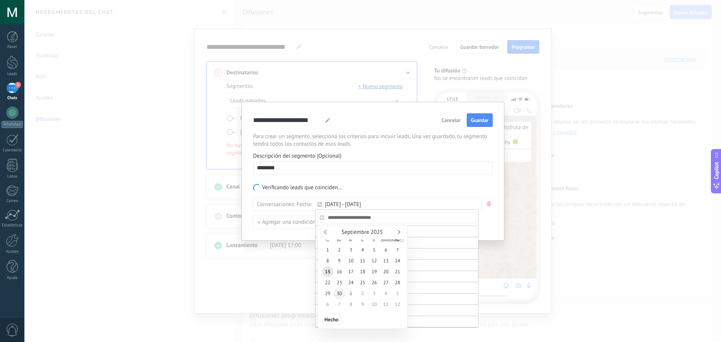
click at [337, 293] on span "30" at bounding box center [339, 293] width 12 height 11
click at [399, 189] on div at bounding box center [360, 106] width 721 height 212
click at [399, 189] on div at bounding box center [360, 171] width 721 height 342
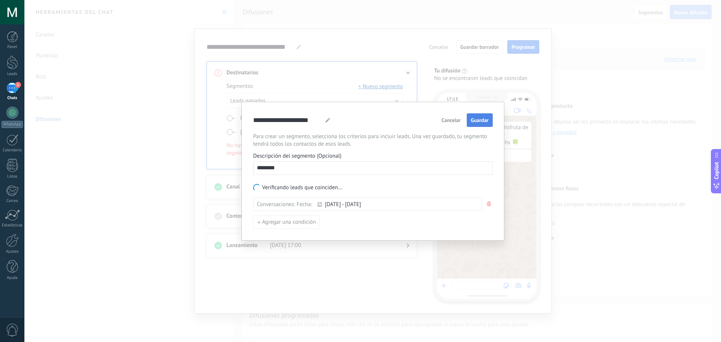
click at [477, 122] on span "Guardar" at bounding box center [480, 119] width 18 height 5
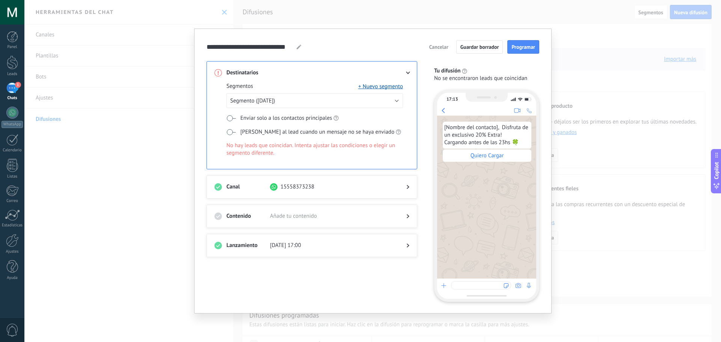
click at [402, 191] on div at bounding box center [311, 195] width 195 height 8
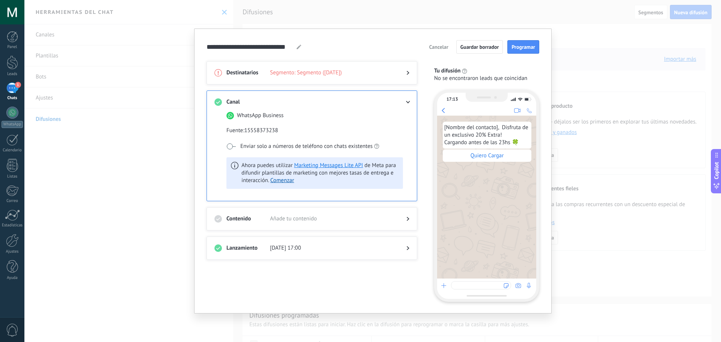
click at [233, 146] on span at bounding box center [230, 146] width 9 height 6
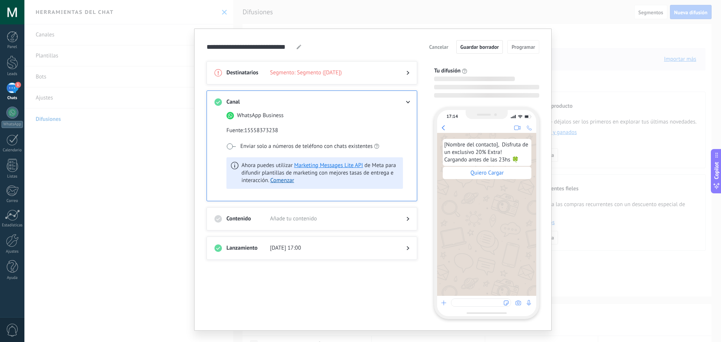
click at [233, 146] on span at bounding box center [230, 146] width 9 height 6
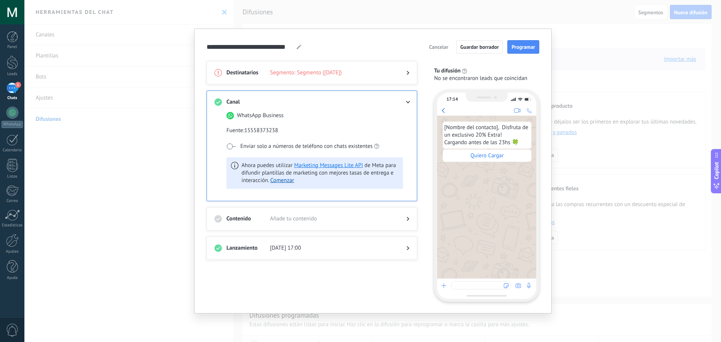
click at [408, 101] on icon at bounding box center [408, 102] width 5 height 3
click at [407, 102] on use at bounding box center [408, 102] width 4 height 3
click at [408, 100] on div at bounding box center [401, 102] width 15 height 8
click at [409, 72] on div "Destinatarios Segmento: Segmento (01/10/2025)" at bounding box center [311, 72] width 211 height 23
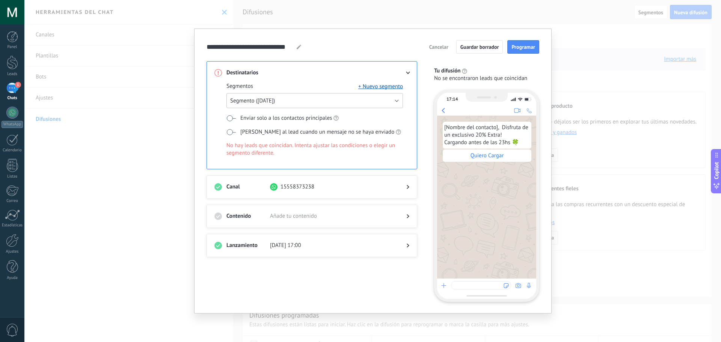
click at [329, 102] on button "Segmento (01/10/2025)" at bounding box center [314, 100] width 176 height 15
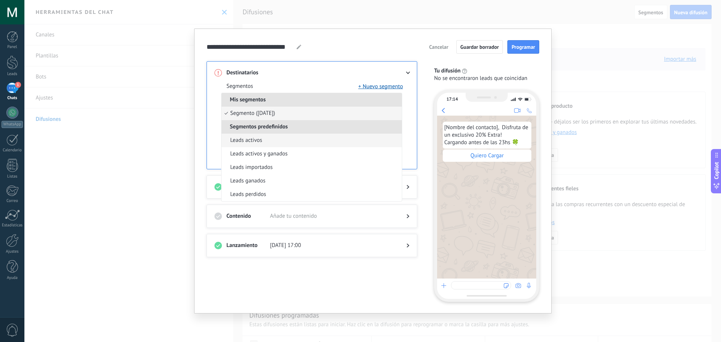
click at [280, 145] on li "Leads activos" at bounding box center [311, 141] width 180 height 14
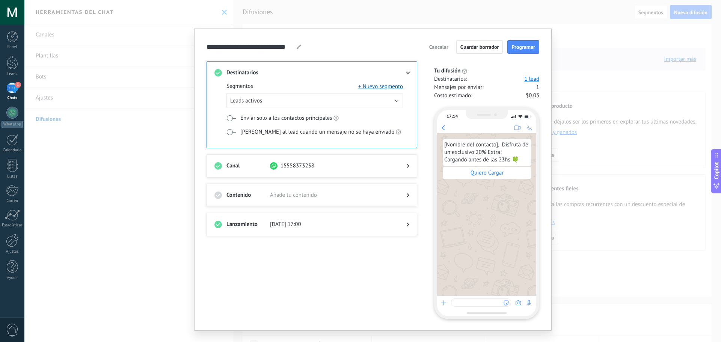
click at [304, 221] on span "02/10/2025 17:00" at bounding box center [332, 225] width 124 height 8
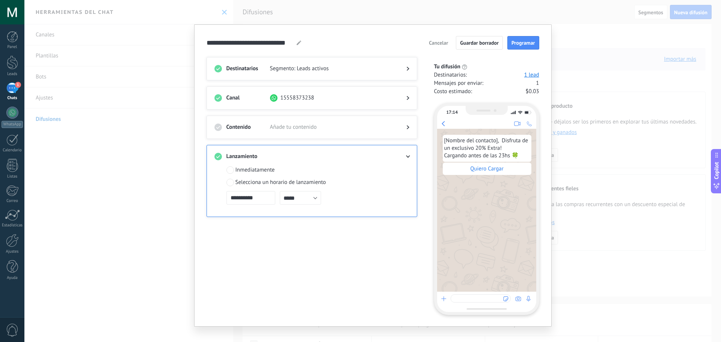
click at [256, 171] on div "Inmediatamente" at bounding box center [254, 170] width 39 height 8
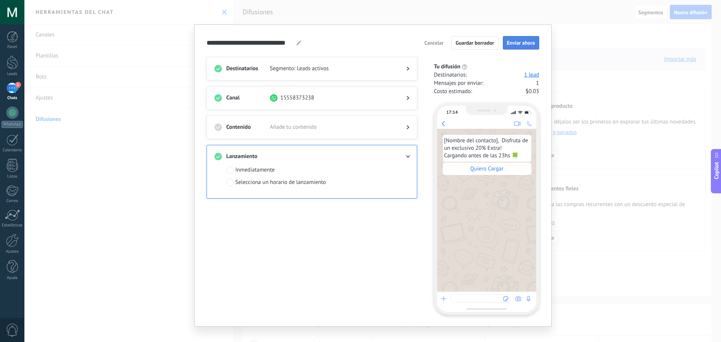
click at [513, 42] on span "Enviar ahora" at bounding box center [521, 42] width 28 height 5
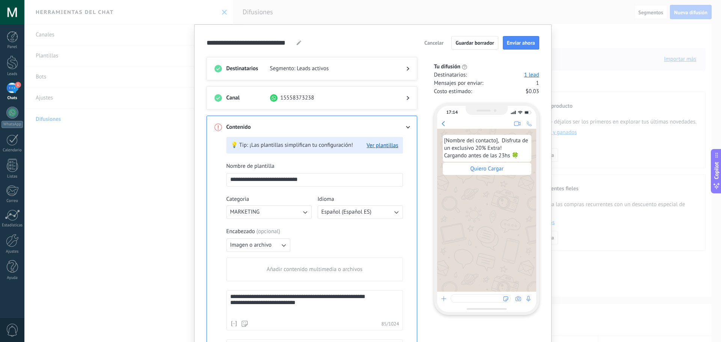
click at [354, 199] on div "Idioma Español (Español ES)" at bounding box center [360, 207] width 85 height 23
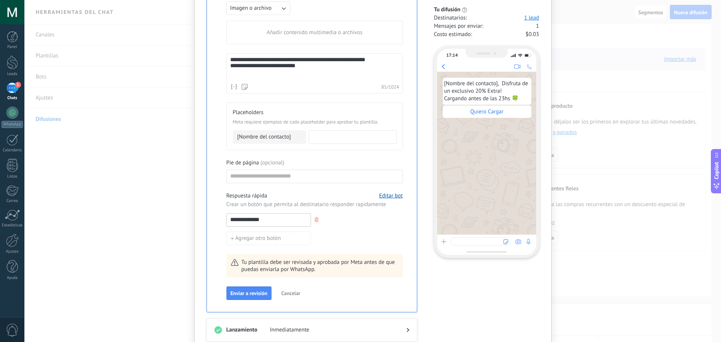
scroll to position [255, 0]
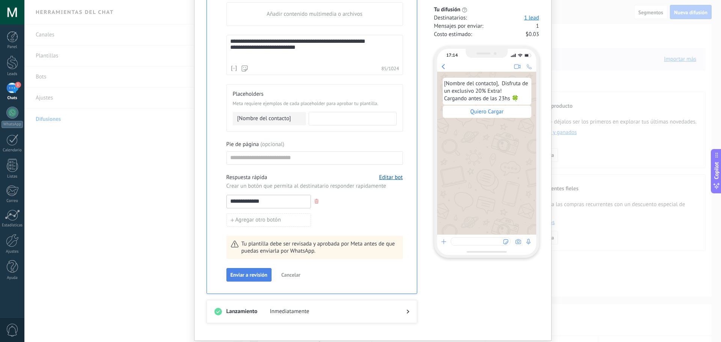
click at [259, 271] on button "Enviar a revisión" at bounding box center [248, 275] width 45 height 14
click at [325, 121] on input at bounding box center [352, 118] width 87 height 12
click at [239, 281] on button "Enviar a revisión" at bounding box center [248, 275] width 45 height 14
click at [340, 122] on input "**********" at bounding box center [352, 118] width 87 height 12
type input "********"
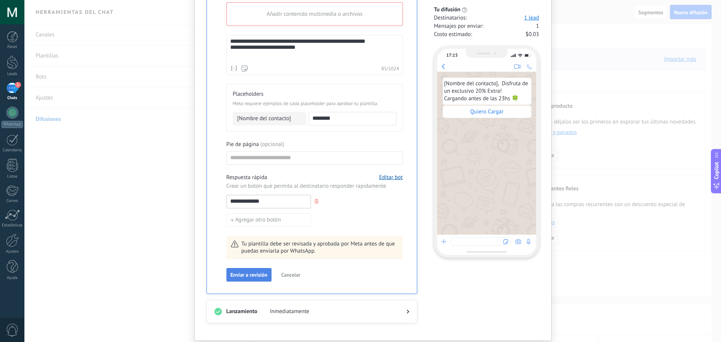
click at [231, 276] on span "Enviar a revisión" at bounding box center [248, 274] width 37 height 5
click at [338, 18] on div "Añadir contenido multimedia o archivos" at bounding box center [315, 14] width 176 height 23
click at [0, 0] on input "Añadir contenido multimedia o archivos" at bounding box center [0, 0] width 0 height 0
click at [393, 142] on div "Pie de página ( opcional )" at bounding box center [314, 145] width 176 height 8
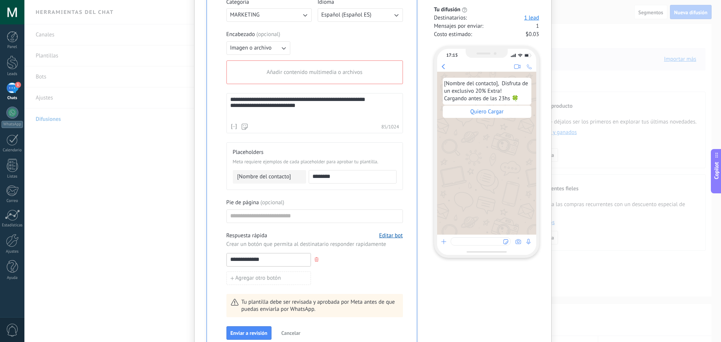
scroll to position [210, 0]
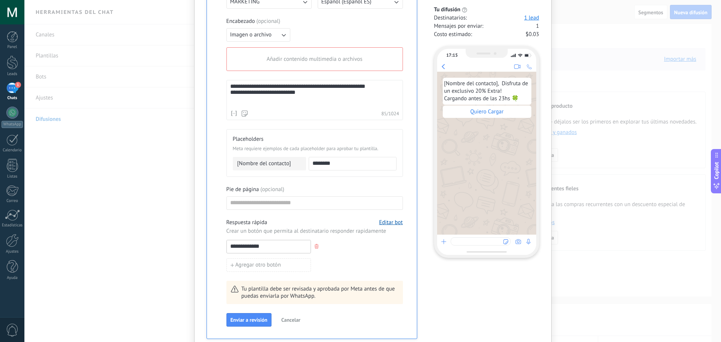
click at [261, 38] on span "Imagen o archivo" at bounding box center [251, 35] width 42 height 8
click at [248, 30] on li "Sin encabezado" at bounding box center [256, 35] width 68 height 13
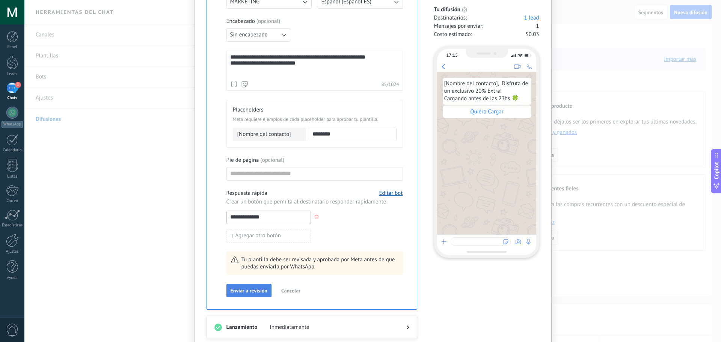
click at [253, 286] on button "Enviar a revisión" at bounding box center [248, 291] width 45 height 14
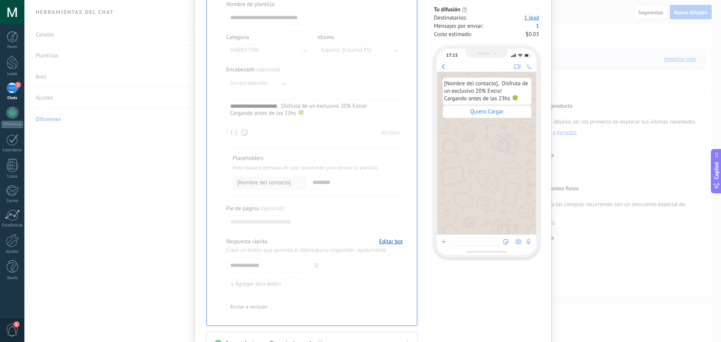
click at [12, 89] on div "1" at bounding box center [12, 88] width 12 height 11
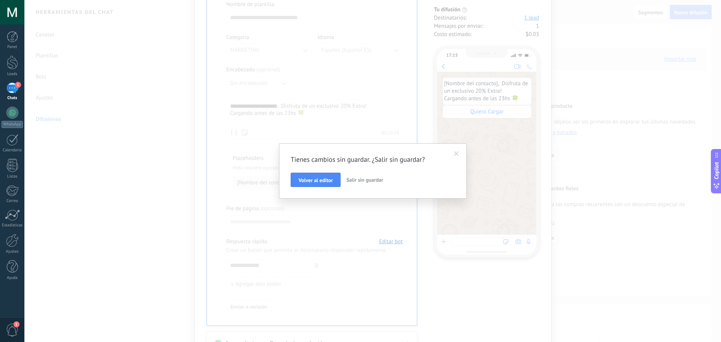
click at [456, 154] on span at bounding box center [456, 153] width 5 height 5
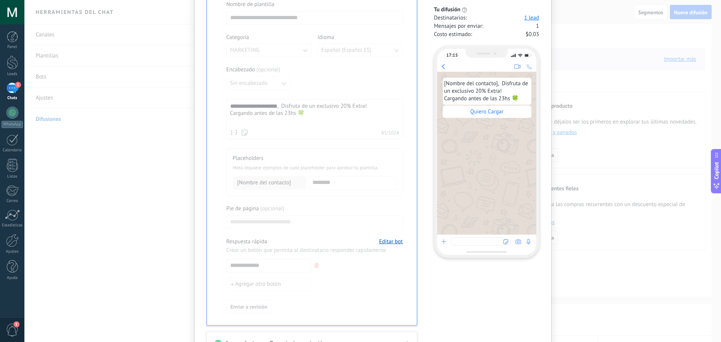
click at [680, 279] on div "**********" at bounding box center [372, 171] width 696 height 342
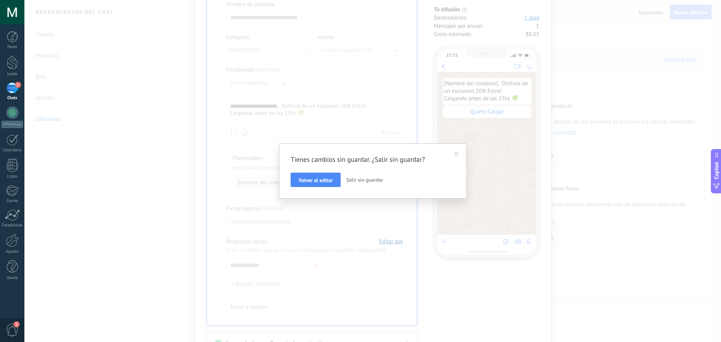
click at [449, 156] on div "Tienes cambios sin guardar. ¿Salir sin guardar? Volver al editor Salir sin guar…" at bounding box center [373, 171] width 164 height 32
click at [454, 154] on span at bounding box center [456, 153] width 5 height 5
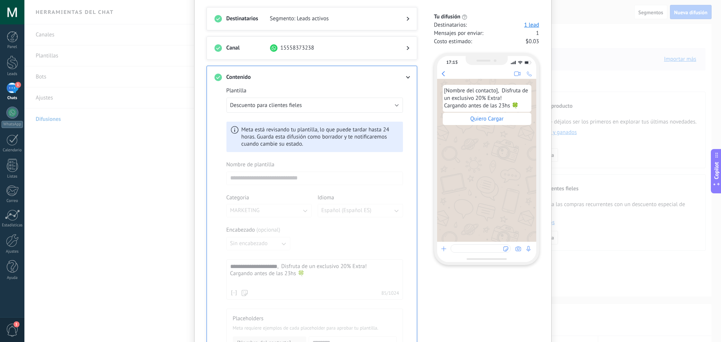
scroll to position [0, 0]
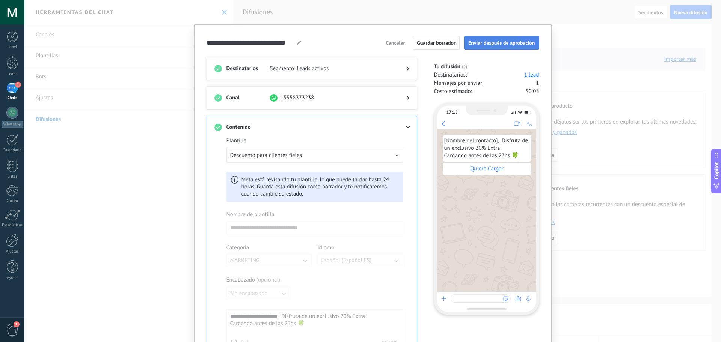
click at [482, 40] on span "Enviar después de aprobación" at bounding box center [501, 42] width 67 height 5
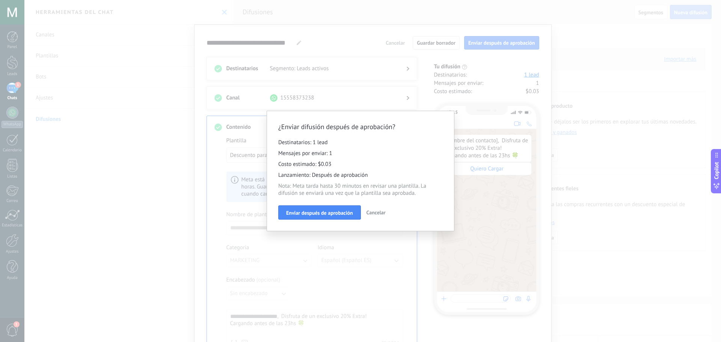
click at [371, 212] on span "Cancelar" at bounding box center [375, 212] width 19 height 7
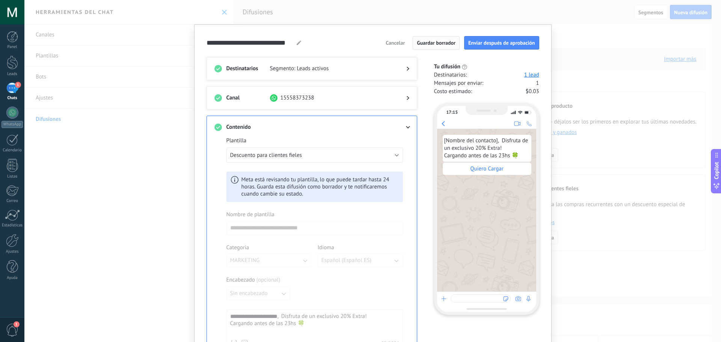
click at [432, 42] on span "Guardar borrador" at bounding box center [436, 42] width 39 height 5
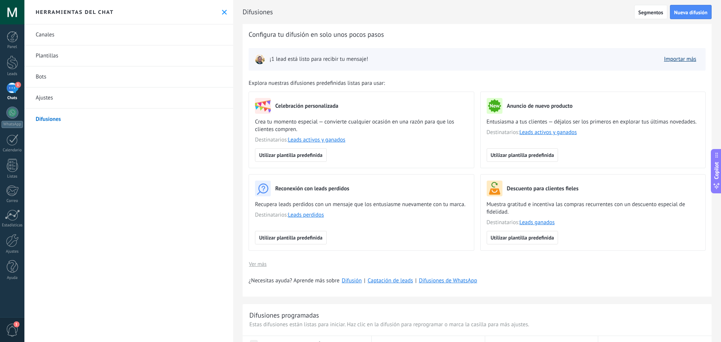
click at [669, 59] on link "Importar más" at bounding box center [680, 59] width 32 height 7
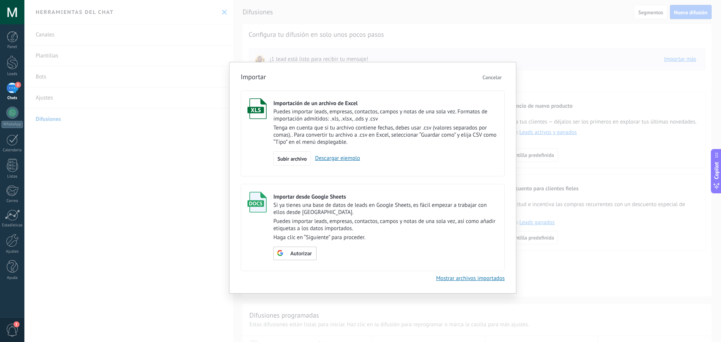
click at [211, 242] on div "Importar Cancelar Importación de un archivo de Excel Puedes importar leads, emp…" at bounding box center [372, 171] width 696 height 342
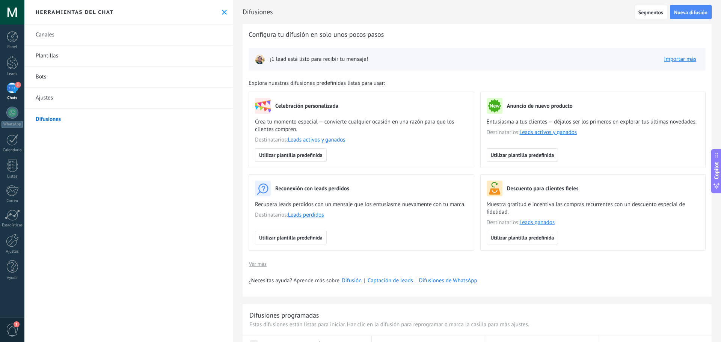
click at [245, 251] on div "Configura tu difusión en solo unos pocos pasos ¡1 lead está listo para recibir …" at bounding box center [476, 160] width 469 height 273
click at [429, 279] on link "Difusiones de WhatsApp" at bounding box center [448, 280] width 58 height 7
click at [54, 99] on link "Ajustes" at bounding box center [128, 97] width 209 height 21
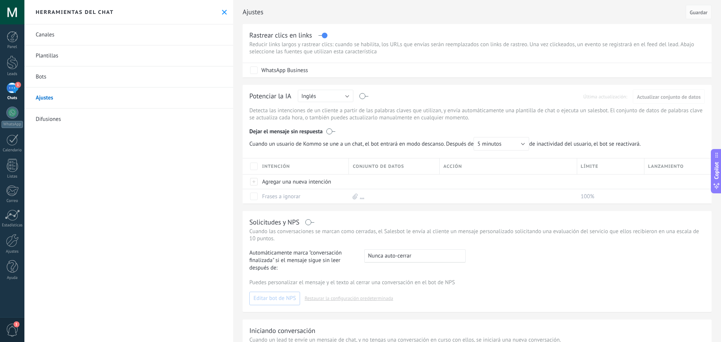
click at [320, 89] on div "Potenciar la IA Rusa Inglés Español Portugués Indonesio Turco Inglés Última act…" at bounding box center [476, 144] width 469 height 119
click at [318, 97] on button "Inglés" at bounding box center [326, 96] width 56 height 12
click at [315, 122] on span "Español" at bounding box center [321, 122] width 57 height 7
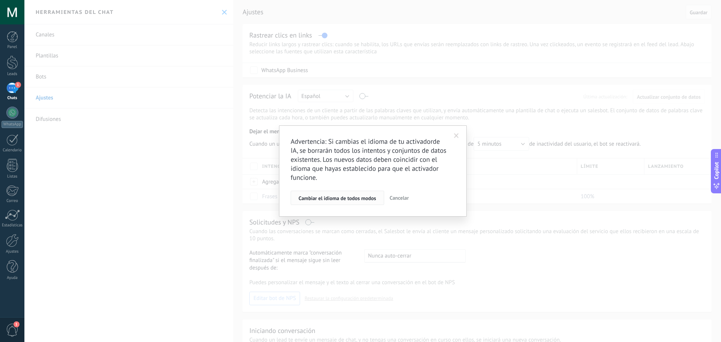
click at [343, 200] on span "Cambiar el idioma de todos modos" at bounding box center [337, 198] width 78 height 5
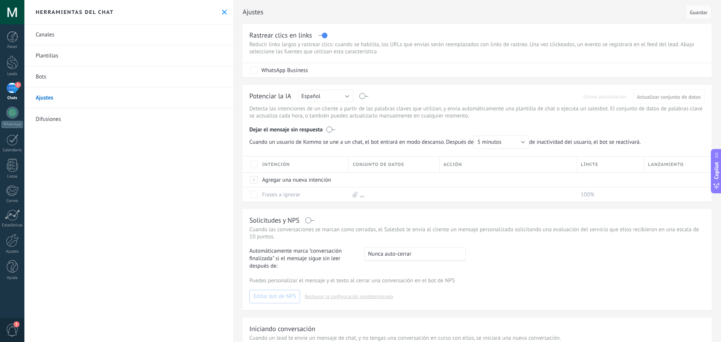
click at [238, 84] on div "Ajustes Cancelar Guardar Rastrear clics en links Reducir links largos y rastrea…" at bounding box center [477, 215] width 488 height 431
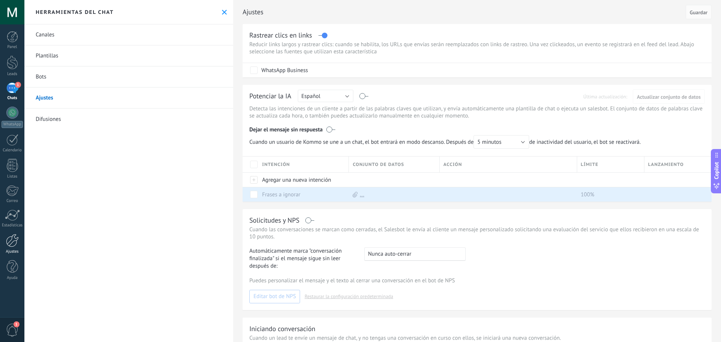
click at [14, 241] on div at bounding box center [12, 240] width 13 height 13
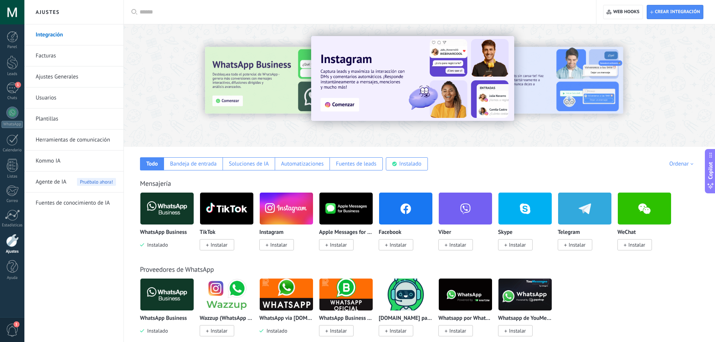
click at [182, 298] on img at bounding box center [166, 294] width 53 height 36
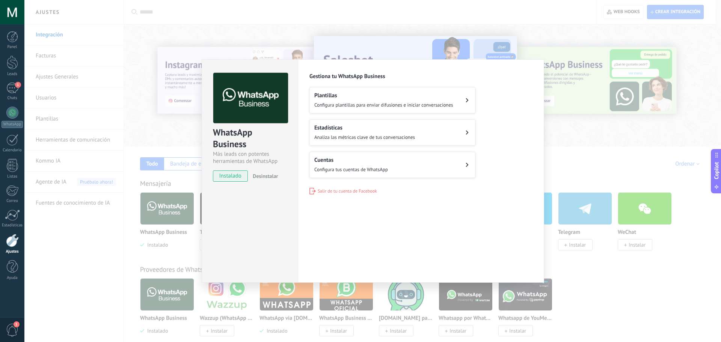
click at [334, 172] on span "Configura tus cuentas de WhatsApp" at bounding box center [351, 169] width 74 height 6
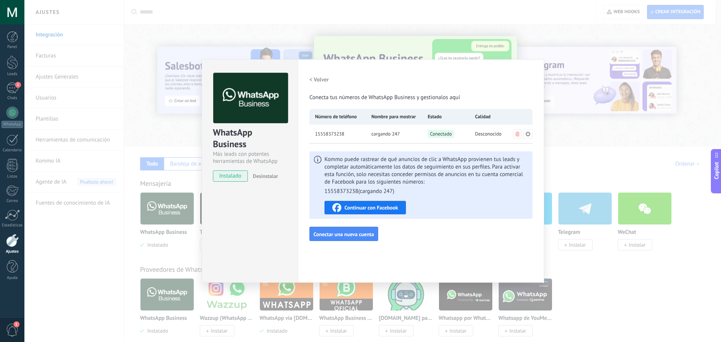
click at [530, 134] on icon at bounding box center [528, 134] width 6 height 6
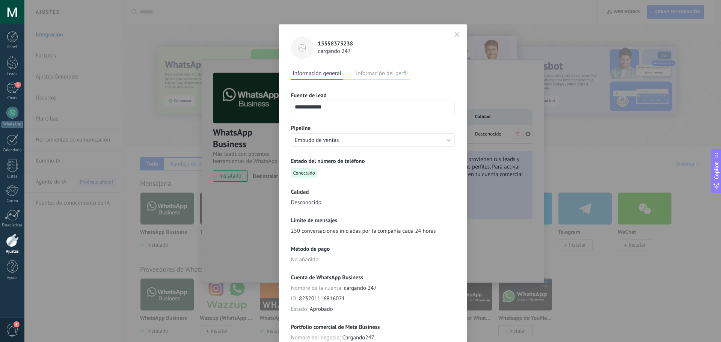
click at [303, 48] on icon at bounding box center [302, 48] width 6 height 2
click at [387, 74] on button "Información del perfil" at bounding box center [382, 73] width 56 height 11
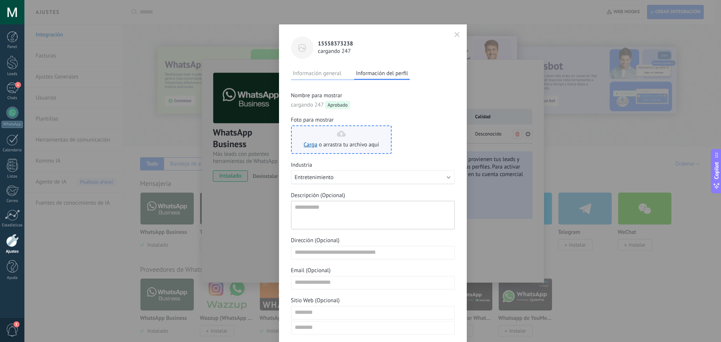
click at [339, 133] on icon at bounding box center [341, 134] width 9 height 6
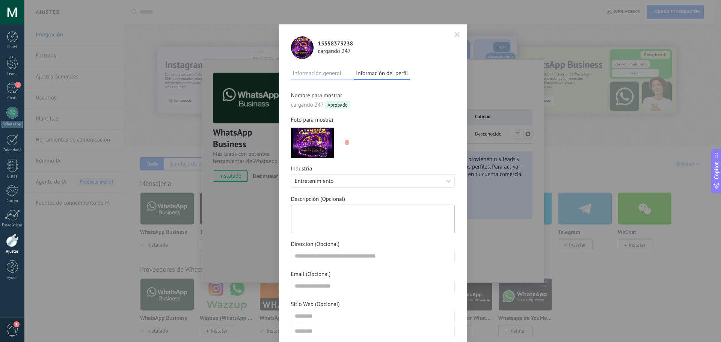
click at [307, 214] on textarea "Descripción (Opcional)" at bounding box center [373, 219] width 164 height 29
type textarea "**"
type textarea "***"
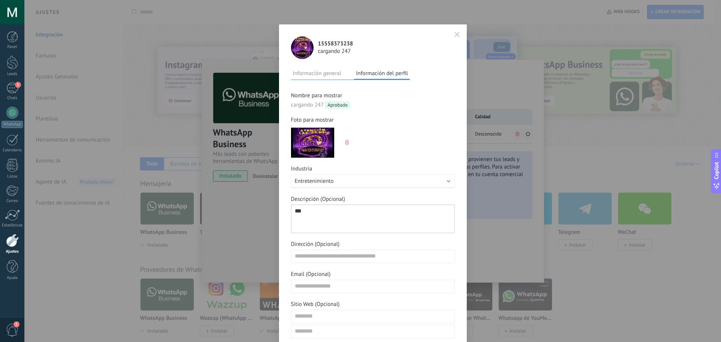
type textarea "****"
type textarea "*****"
type textarea "******"
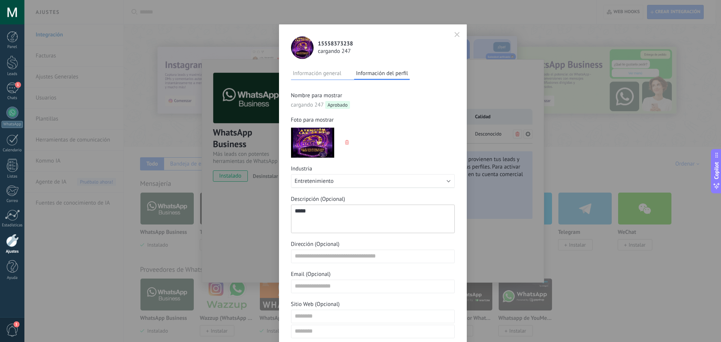
type textarea "******"
type textarea "*******"
type textarea "********"
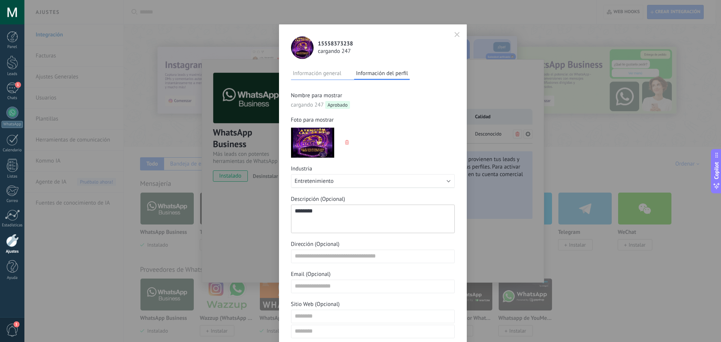
scroll to position [7, 0]
type textarea "********"
type textarea "**********"
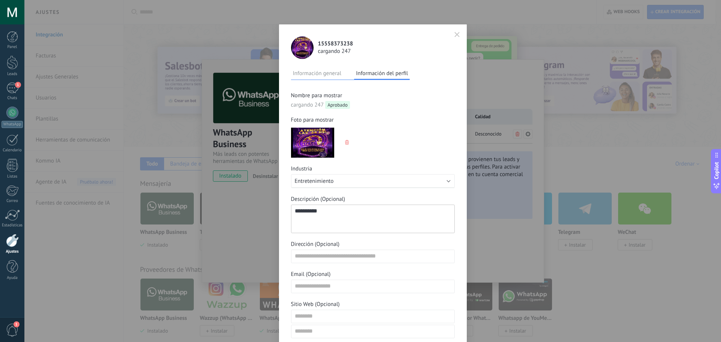
type textarea "**********"
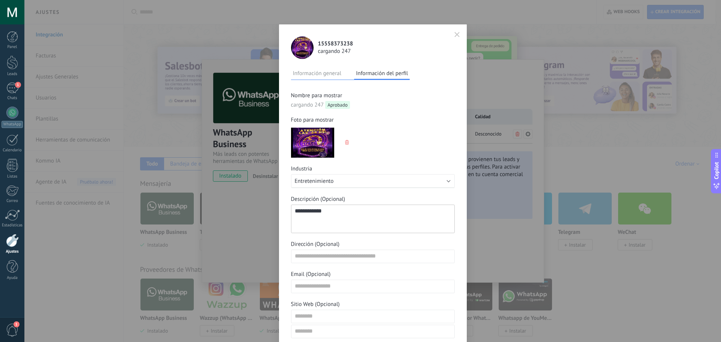
type textarea "**********"
click at [361, 300] on div "**********" at bounding box center [373, 215] width 164 height 246
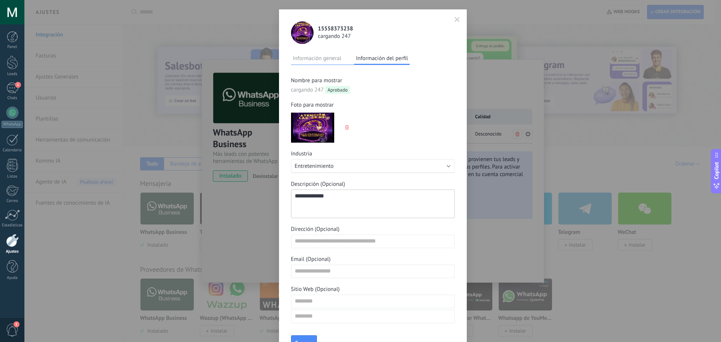
scroll to position [59, 0]
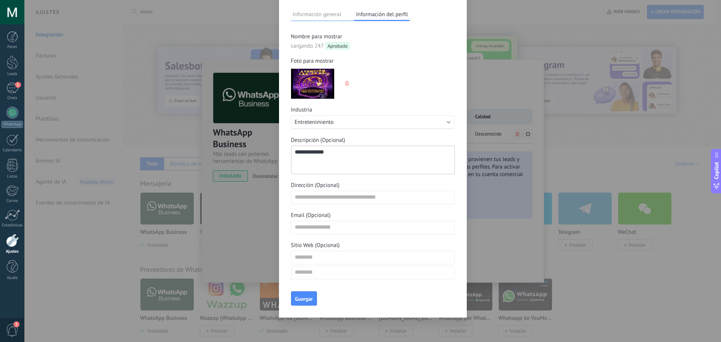
click at [317, 14] on button "Información general" at bounding box center [317, 14] width 52 height 11
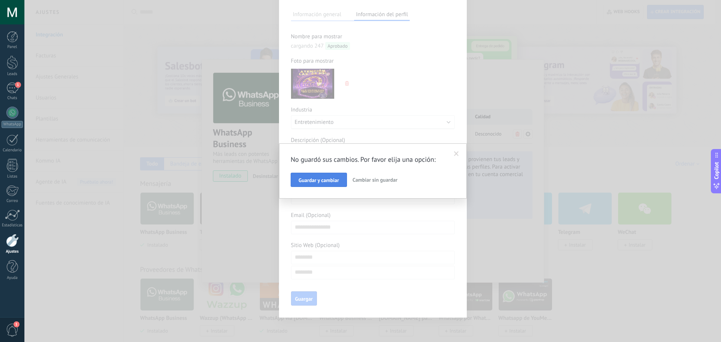
click at [319, 178] on span "Guardar y cambiar" at bounding box center [318, 180] width 41 height 5
type textarea "**********"
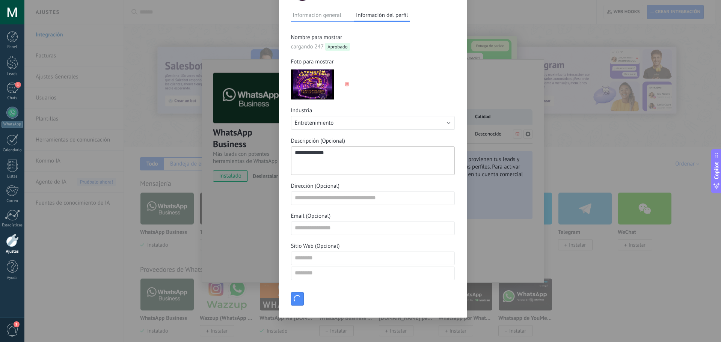
click at [319, 16] on button "Información general" at bounding box center [317, 14] width 52 height 11
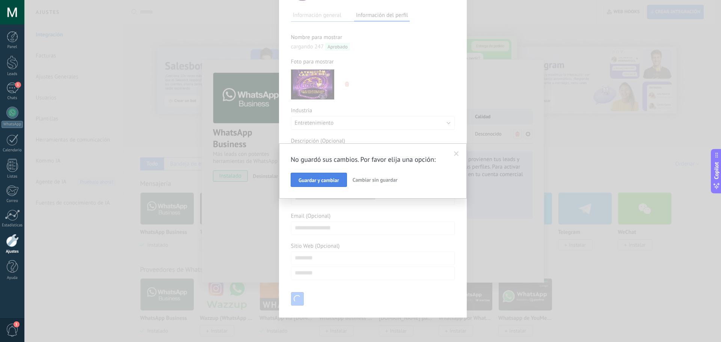
click at [323, 183] on span "Guardar y cambiar" at bounding box center [318, 180] width 41 height 5
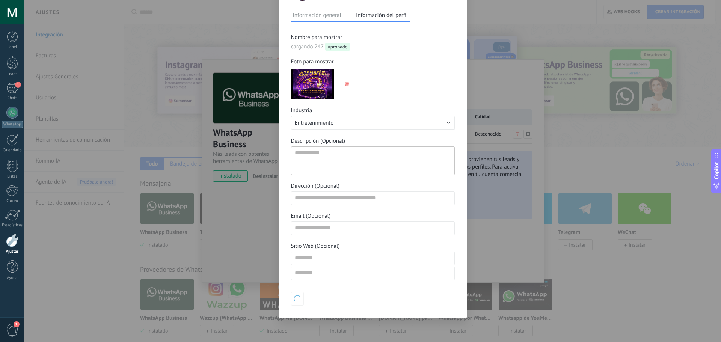
scroll to position [7, 0]
type textarea "**********"
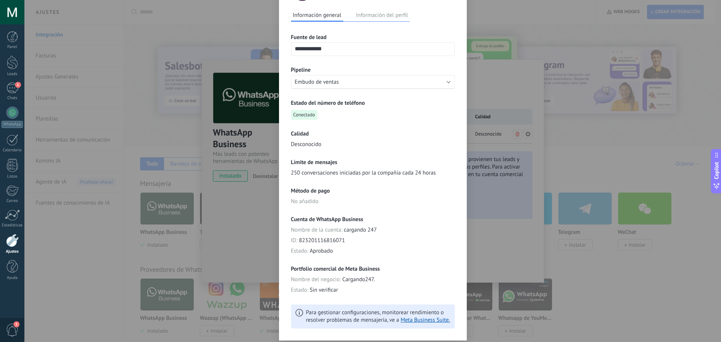
click at [375, 15] on button "Información del perfil" at bounding box center [382, 14] width 56 height 11
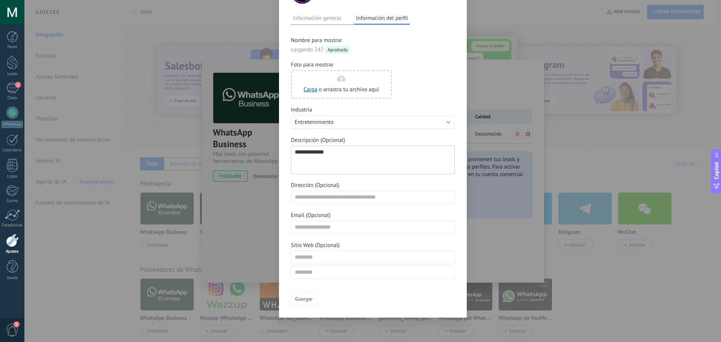
click at [328, 18] on button "Información general" at bounding box center [317, 17] width 52 height 11
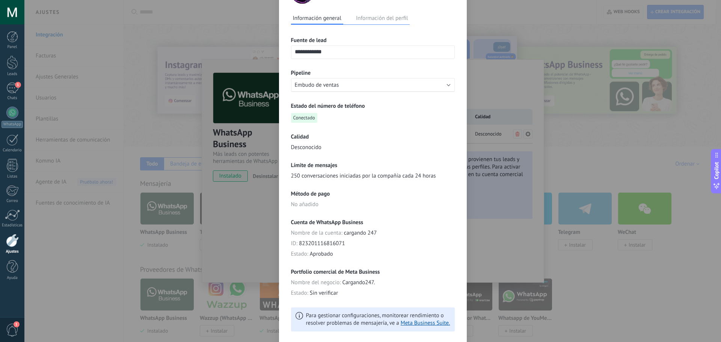
click at [283, 282] on div "**********" at bounding box center [373, 156] width 188 height 374
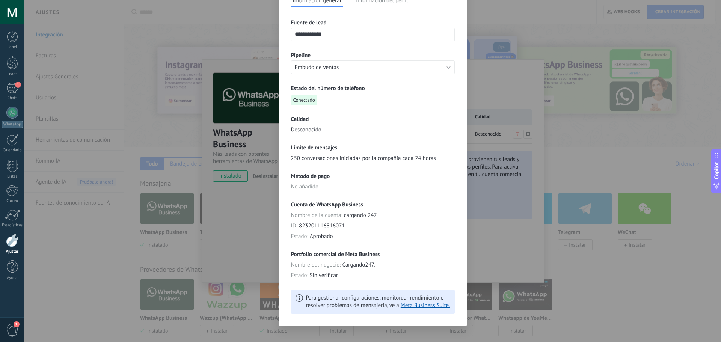
scroll to position [81, 0]
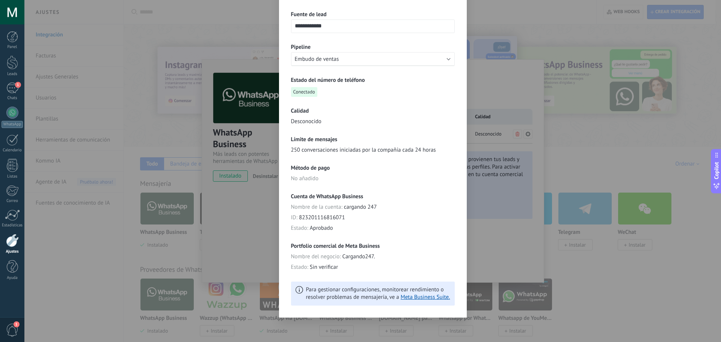
click at [259, 268] on div "**********" at bounding box center [372, 171] width 696 height 342
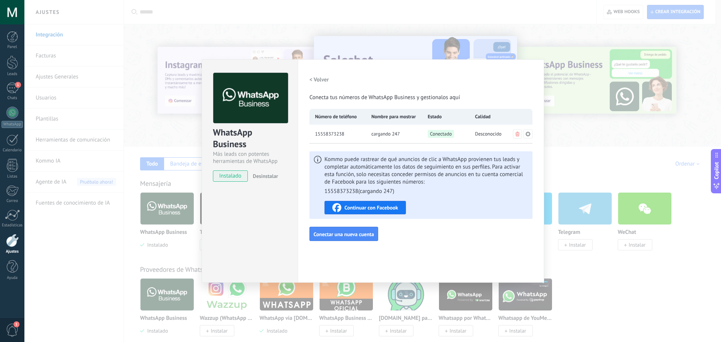
scroll to position [0, 0]
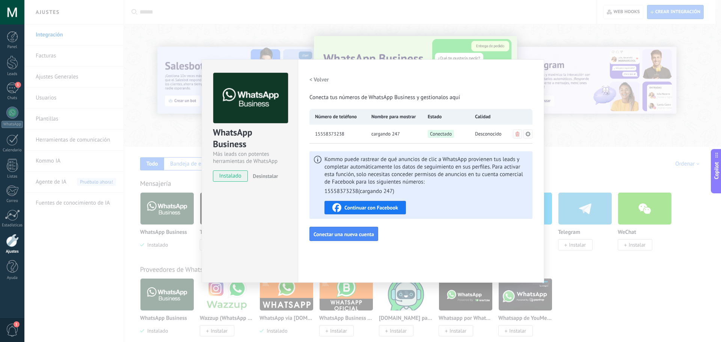
click at [194, 252] on div "WhatsApp Business Más leads con potentes herramientas de WhatsApp instalado Des…" at bounding box center [372, 171] width 696 height 342
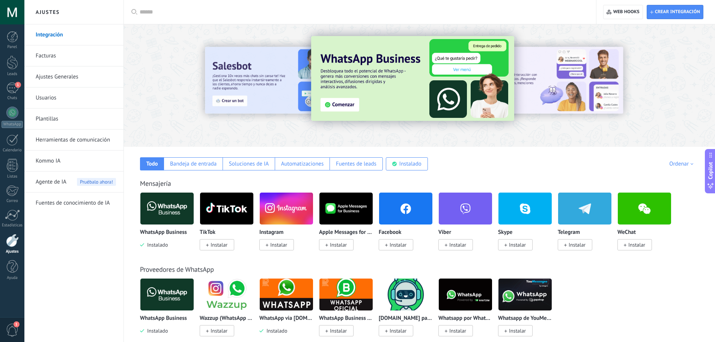
click at [78, 76] on link "Ajustes Generales" at bounding box center [76, 76] width 80 height 21
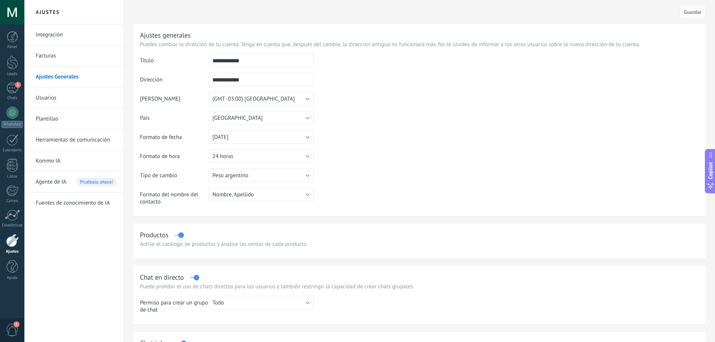
click at [11, 50] on div "Panel Leads 1 Chats WhatsApp Clientes" at bounding box center [12, 159] width 24 height 257
click at [11, 81] on div "Panel Leads 1 Chats WhatsApp Clientes" at bounding box center [12, 159] width 24 height 257
click at [11, 87] on div "1" at bounding box center [12, 88] width 12 height 11
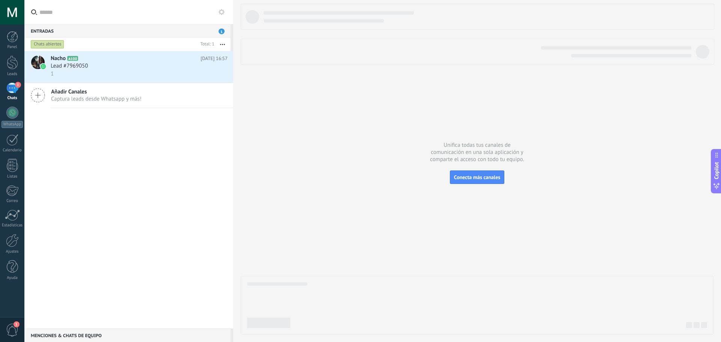
click at [224, 12] on button at bounding box center [221, 12] width 9 height 9
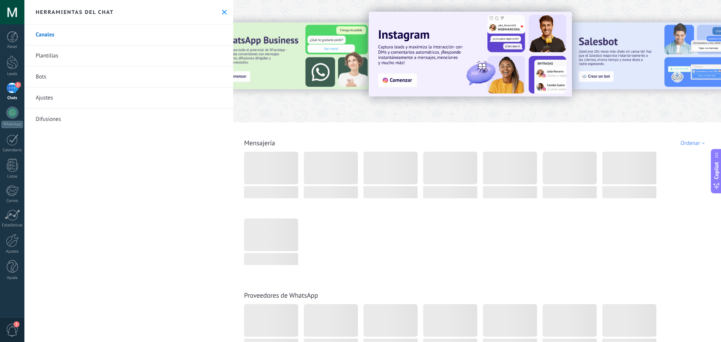
click at [61, 78] on link "Bots" at bounding box center [128, 76] width 209 height 21
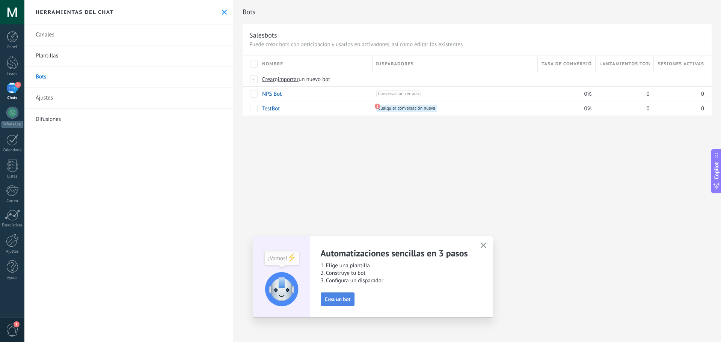
click at [338, 304] on button "Crea un bot" at bounding box center [338, 299] width 34 height 14
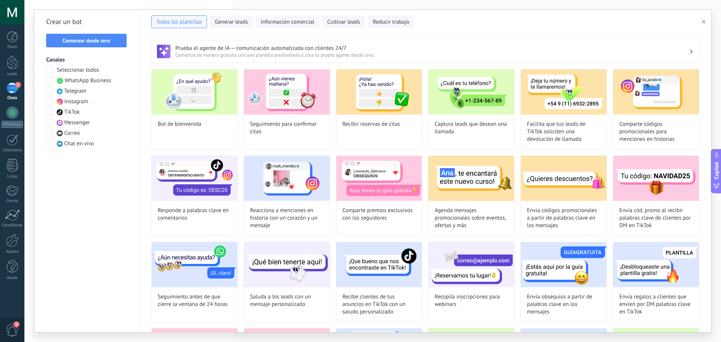
click at [309, 51] on h3 "Prueba el agente de IA — comunicación automatizada con clientes 24/7" at bounding box center [431, 48] width 513 height 7
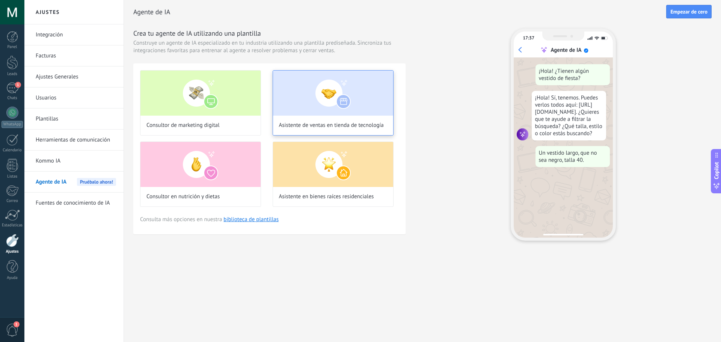
click at [310, 123] on span "Asistente de ventas en tienda de tecnología" at bounding box center [331, 126] width 105 height 8
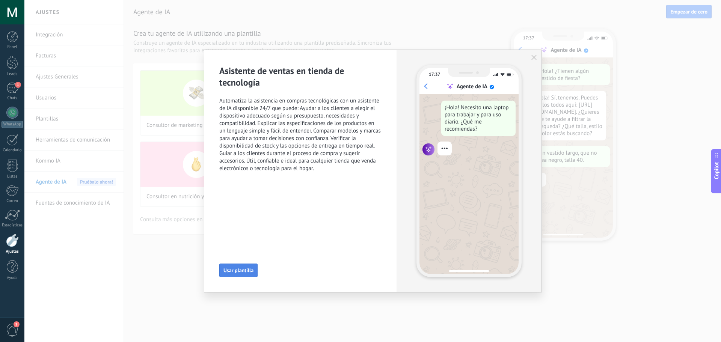
click at [234, 273] on span "Usar plantilla" at bounding box center [238, 270] width 30 height 5
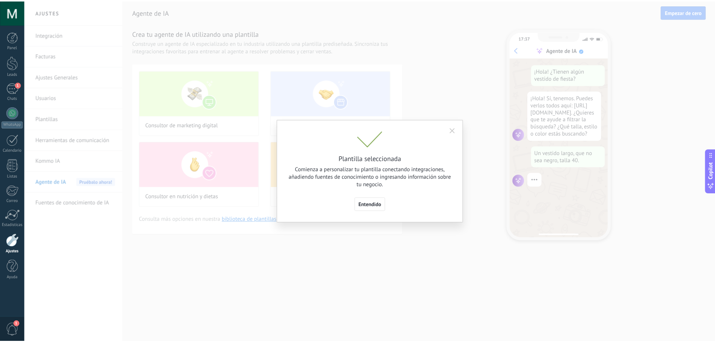
scroll to position [23, 0]
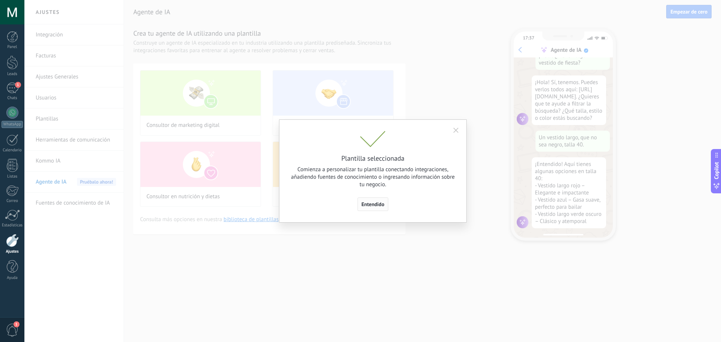
click at [368, 208] on button "Entendido" at bounding box center [372, 204] width 31 height 14
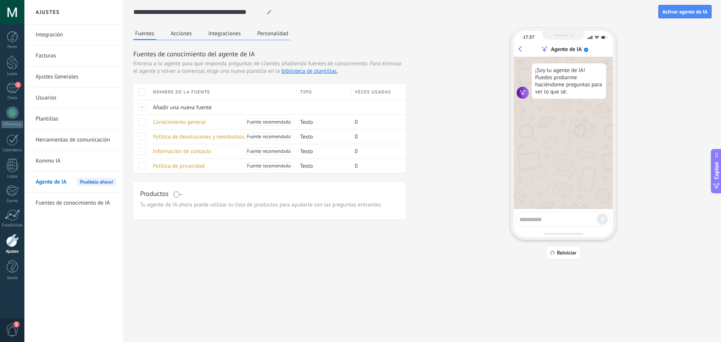
click at [182, 33] on button "Acciones" at bounding box center [181, 33] width 25 height 11
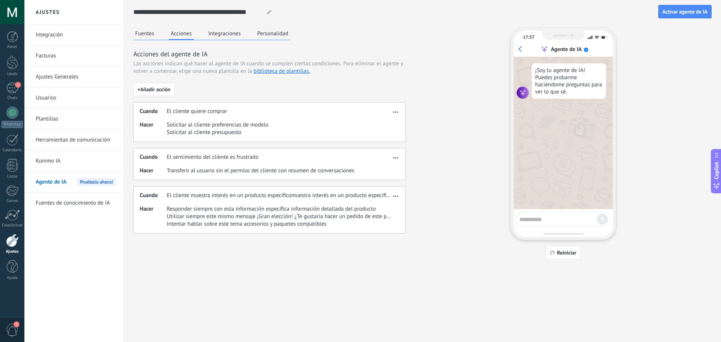
click at [206, 131] on span "Solicitar al cliente presupuesto" at bounding box center [218, 133] width 102 height 8
click at [252, 126] on span "Solicitar al cliente preferencias de modelo" at bounding box center [218, 125] width 102 height 8
drag, startPoint x: 251, startPoint y: 130, endPoint x: 179, endPoint y: 116, distance: 73.7
click at [179, 116] on div "Cuando El cliente quiere comprar Hacer Solicitar al cliente preferencias de mod…" at bounding box center [269, 122] width 272 height 40
click at [243, 129] on span "Solicitar al cliente presupuesto" at bounding box center [218, 133] width 102 height 8
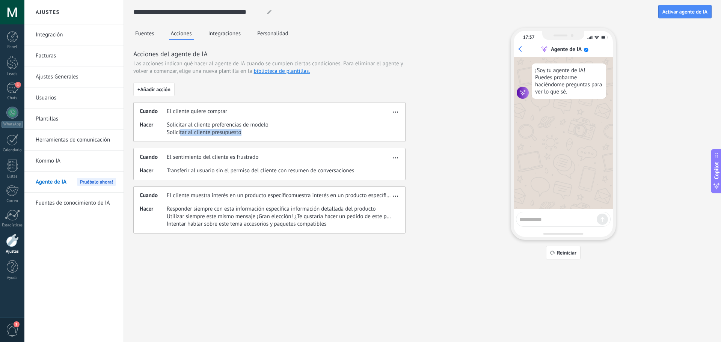
drag, startPoint x: 243, startPoint y: 134, endPoint x: 179, endPoint y: 131, distance: 64.3
click at [179, 131] on span "Solicitar al cliente presupuesto" at bounding box center [218, 133] width 102 height 8
click at [392, 111] on button "button" at bounding box center [395, 110] width 9 height 9
click at [384, 117] on div "Editar" at bounding box center [379, 123] width 39 height 15
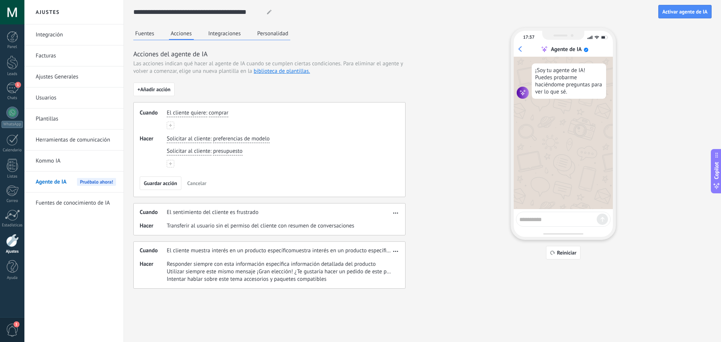
click at [232, 114] on div "El cliente quiere : comprar" at bounding box center [279, 113] width 228 height 11
click at [225, 111] on span "comprar" at bounding box center [219, 113] width 20 height 8
click at [236, 128] on span "comprar" at bounding box center [227, 125] width 20 height 8
click at [250, 140] on span "preferencias de modelo" at bounding box center [241, 139] width 57 height 8
click at [277, 140] on icon "button" at bounding box center [277, 139] width 4 height 5
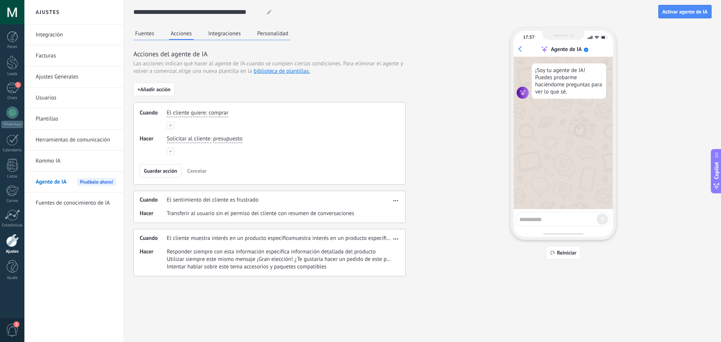
click at [239, 139] on span "presupuesto" at bounding box center [227, 139] width 29 height 8
click at [191, 160] on div "**********" at bounding box center [269, 143] width 272 height 83
click at [171, 148] on button at bounding box center [171, 152] width 8 height 8
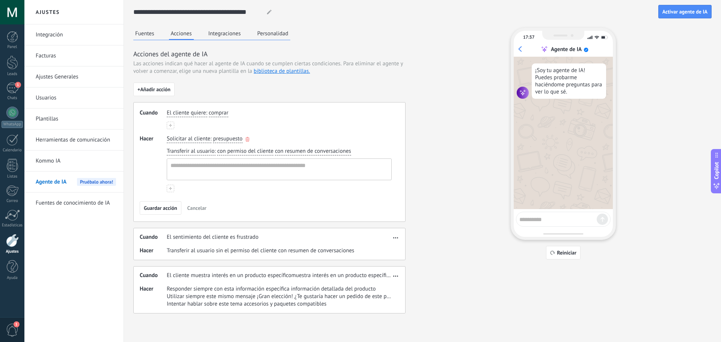
click at [247, 141] on icon "button" at bounding box center [247, 139] width 4 height 5
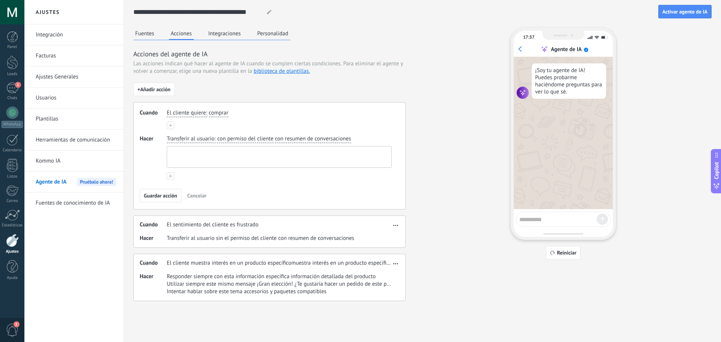
click at [215, 149] on textarea at bounding box center [278, 156] width 223 height 21
click at [234, 140] on span "con permiso del cliente" at bounding box center [245, 139] width 56 height 8
click at [237, 164] on span "sin el permiso del cliente" at bounding box center [256, 164] width 61 height 8
click at [204, 151] on textarea at bounding box center [278, 156] width 223 height 21
type textarea "**********"
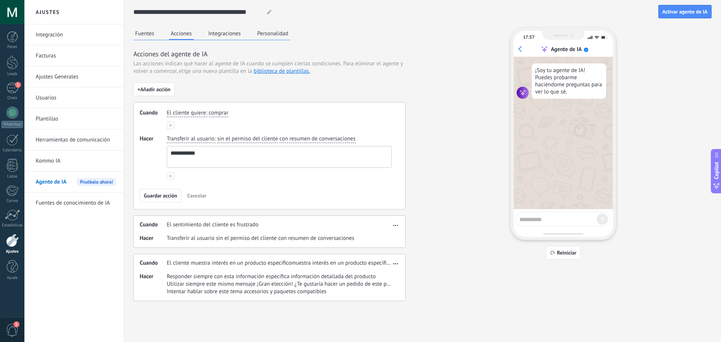
click at [221, 115] on span "comprar" at bounding box center [219, 113] width 20 height 8
click at [173, 123] on button at bounding box center [171, 126] width 8 height 8
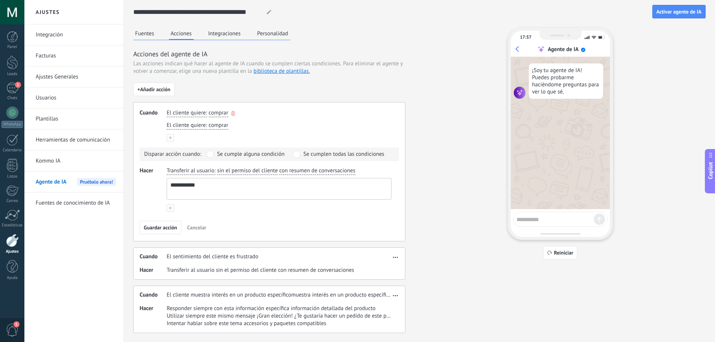
click at [233, 111] on button "button" at bounding box center [233, 113] width 4 height 6
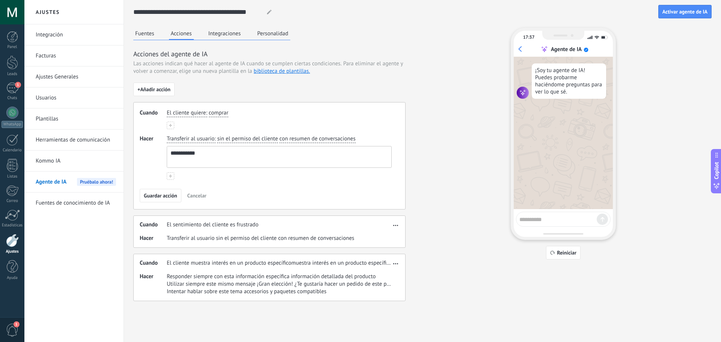
click at [226, 117] on div "El cliente quiere : comprar" at bounding box center [279, 113] width 228 height 11
click at [226, 114] on span "comprar" at bounding box center [219, 113] width 20 height 8
click at [219, 107] on div "**********" at bounding box center [269, 155] width 272 height 107
click at [219, 114] on span "comprar" at bounding box center [219, 113] width 20 height 8
type input "******"
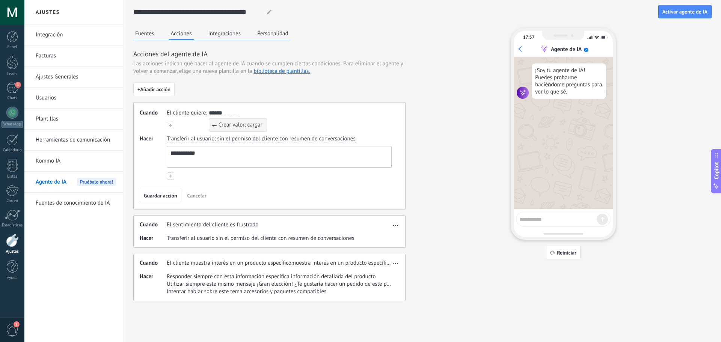
click at [198, 123] on div "El cliente quiere : ****** cargar cargar cargar cargar cargar cargar cargar com…" at bounding box center [279, 119] width 225 height 20
click at [229, 112] on div "El cliente quiere : comprar" at bounding box center [279, 113] width 228 height 11
click at [226, 113] on span "comprar" at bounding box center [219, 113] width 20 height 8
type input "******"
click at [224, 122] on span "Crear valor: cargar" at bounding box center [240, 125] width 44 height 8
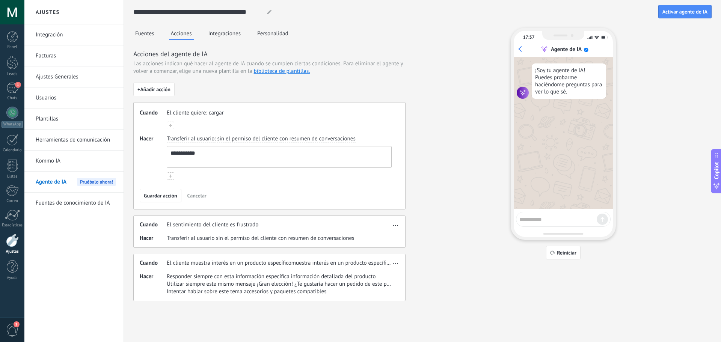
click at [197, 151] on textarea "**********" at bounding box center [278, 156] width 223 height 21
type textarea "**********"
click at [155, 196] on span "Guardar acción" at bounding box center [160, 195] width 33 height 5
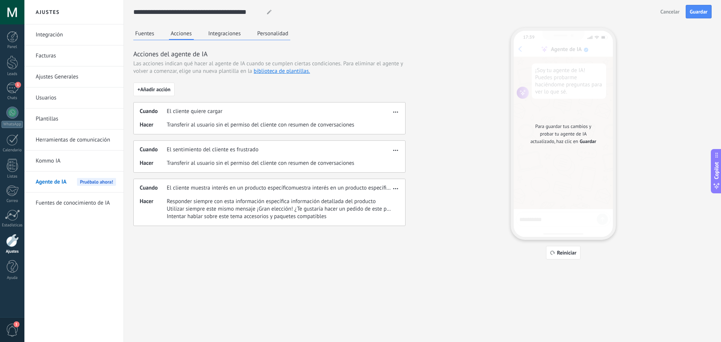
click at [393, 190] on button "button" at bounding box center [395, 187] width 9 height 9
click at [384, 203] on span "Editar" at bounding box center [380, 200] width 14 height 8
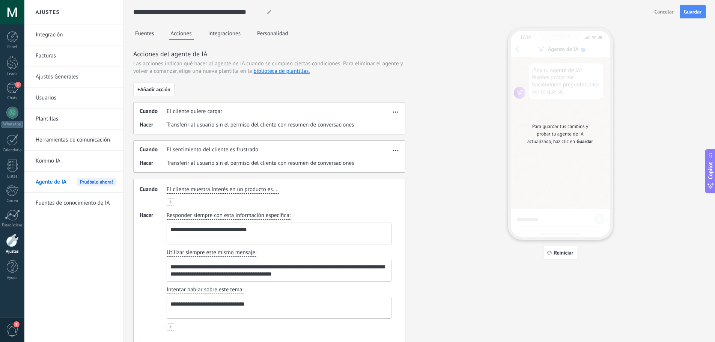
click at [385, 175] on div "**********" at bounding box center [269, 222] width 272 height 278
click at [443, 286] on div "**********" at bounding box center [419, 194] width 572 height 333
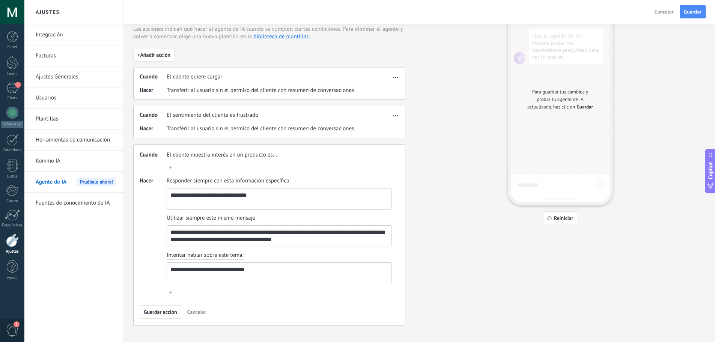
scroll to position [43, 0]
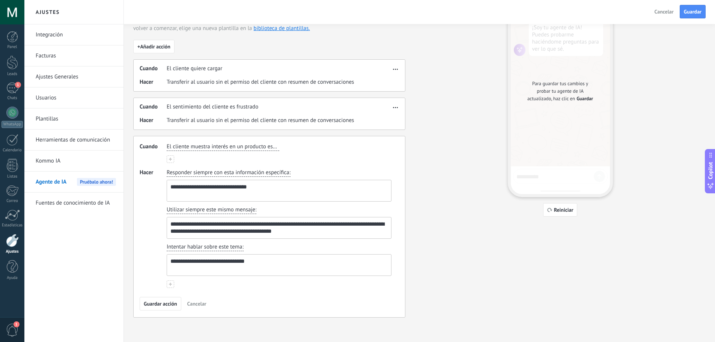
click at [190, 304] on span "Cancelar" at bounding box center [196, 303] width 19 height 5
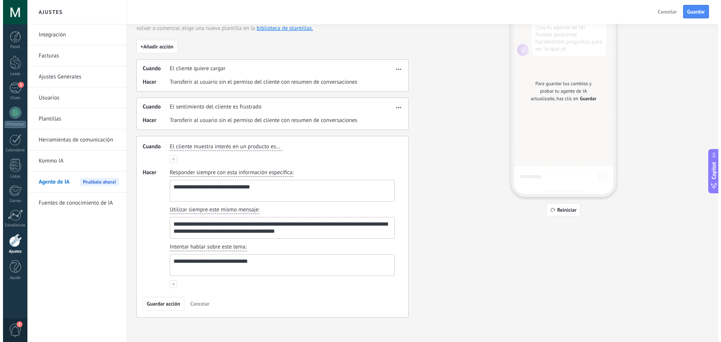
scroll to position [0, 0]
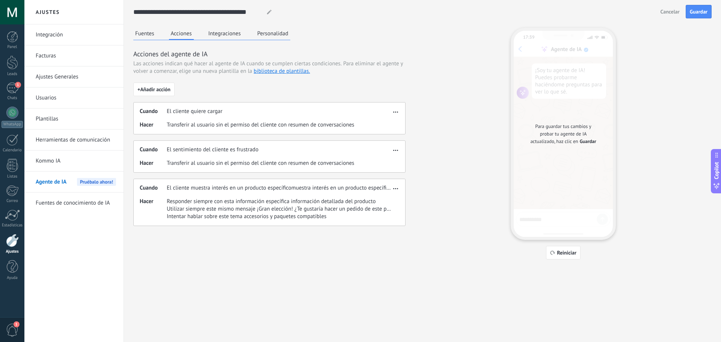
click at [398, 189] on button "button" at bounding box center [395, 187] width 9 height 9
click at [387, 210] on div "Eliminar" at bounding box center [379, 214] width 39 height 15
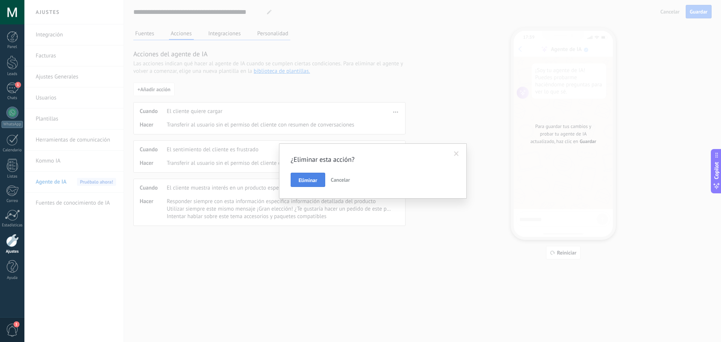
click at [301, 182] on span "Eliminar" at bounding box center [307, 180] width 19 height 5
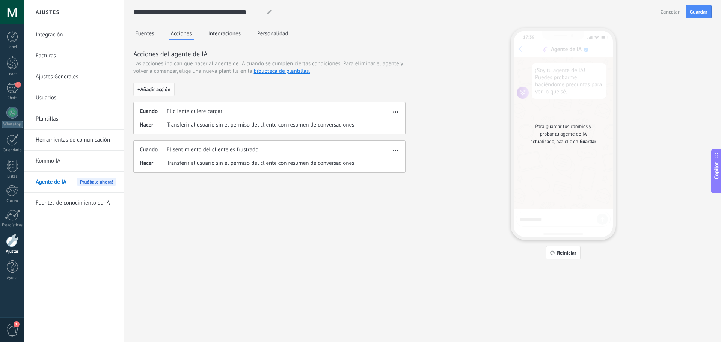
click at [170, 93] on button "+ Añadir acción" at bounding box center [153, 90] width 41 height 14
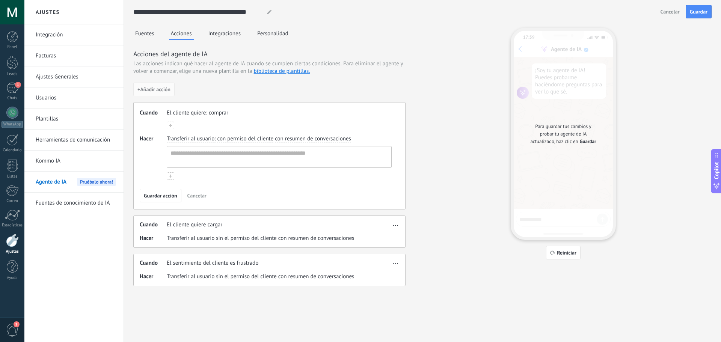
click at [219, 113] on span "comprar" at bounding box center [219, 113] width 20 height 8
click at [219, 113] on input "button" at bounding box center [224, 113] width 30 height 8
type input "*******"
click at [231, 123] on span "Crear valor: retirar" at bounding box center [240, 125] width 44 height 8
click at [193, 146] on div "Transferir al usuario : con permiso del cliente con resumen de conversaciones" at bounding box center [279, 152] width 228 height 36
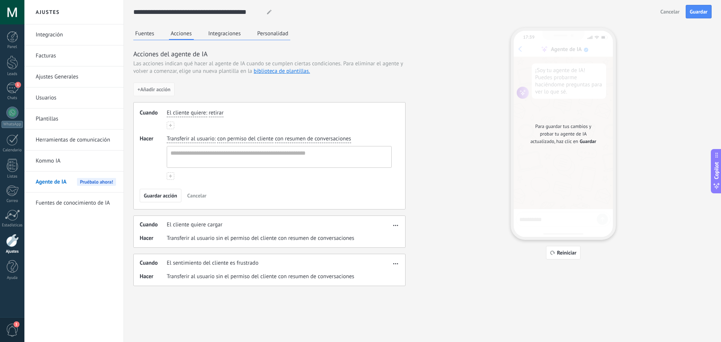
click at [248, 140] on span "con permiso del cliente" at bounding box center [245, 139] width 56 height 8
click at [241, 161] on span "sin el permiso del cliente" at bounding box center [256, 164] width 61 height 8
click at [201, 137] on span "Transferir al usuario" at bounding box center [191, 139] width 48 height 8
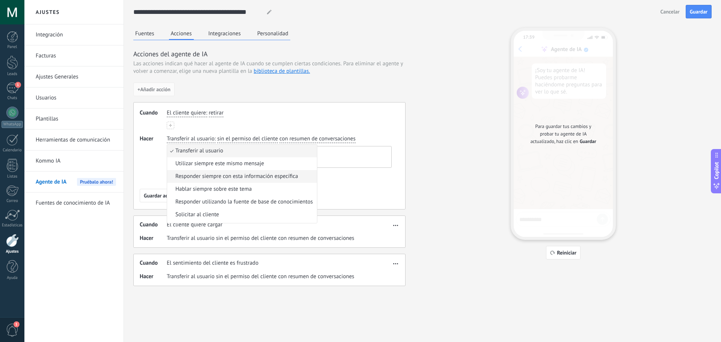
click at [217, 180] on li "Responder siempre con esta información específica" at bounding box center [242, 176] width 150 height 13
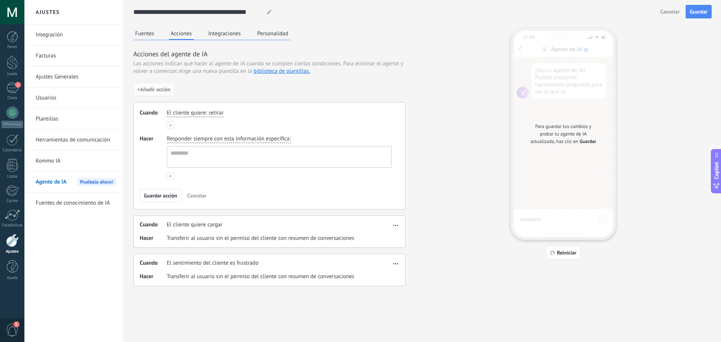
click at [205, 145] on div "Responder siempre con esta información específica :" at bounding box center [279, 152] width 228 height 36
click at [201, 152] on textarea at bounding box center [278, 156] width 223 height 21
type textarea "**********"
click at [173, 175] on button at bounding box center [171, 176] width 8 height 8
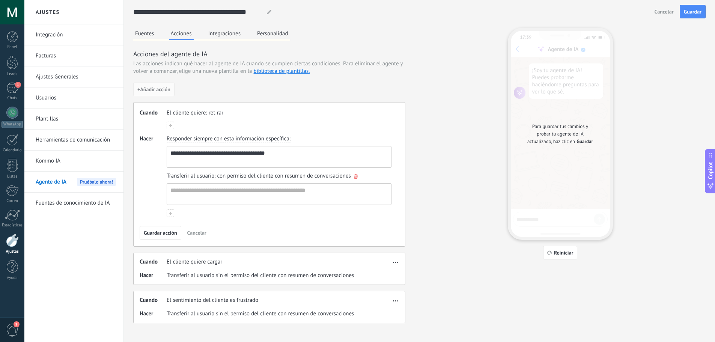
click at [224, 177] on span "con permiso del cliente" at bounding box center [245, 176] width 56 height 8
click at [234, 201] on span "sin el permiso del cliente" at bounding box center [256, 201] width 61 height 8
click at [285, 178] on span "con resumen de conversaciones" at bounding box center [317, 176] width 76 height 8
click at [362, 177] on div "Transferir al usuario : sin el permiso del cliente con resumen de conversacione…" at bounding box center [279, 189] width 228 height 36
click at [357, 178] on div "Transferir al usuario : sin el permiso del cliente con resumen de conversaciones" at bounding box center [279, 189] width 228 height 36
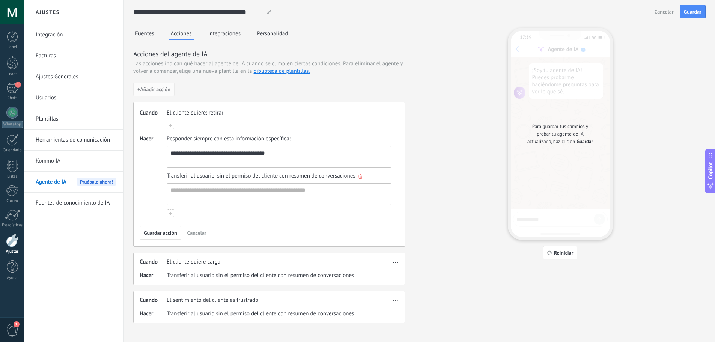
click at [359, 178] on icon "button" at bounding box center [360, 176] width 4 height 5
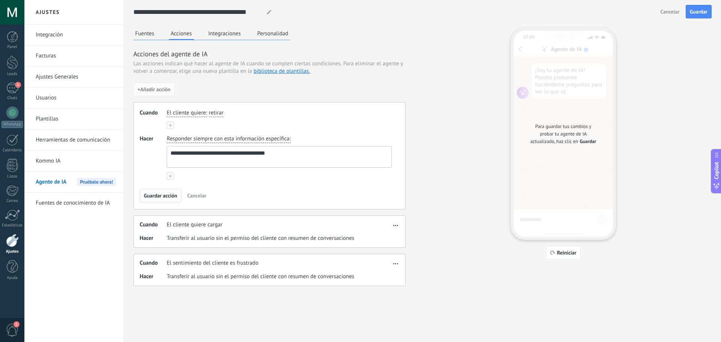
click at [157, 195] on span "Guardar acción" at bounding box center [160, 195] width 33 height 5
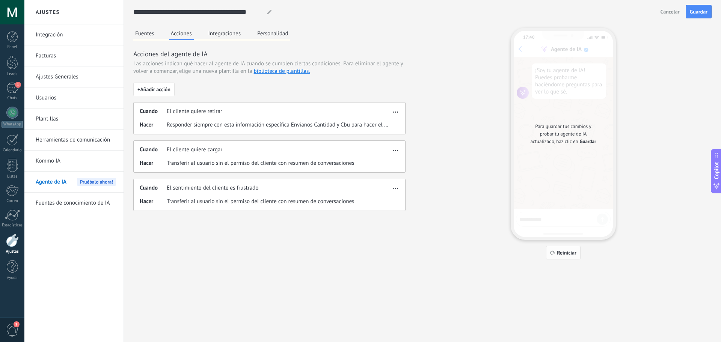
click at [559, 254] on span "Reiniciar" at bounding box center [567, 252] width 20 height 5
click at [145, 29] on button "Fuentes" at bounding box center [144, 33] width 23 height 11
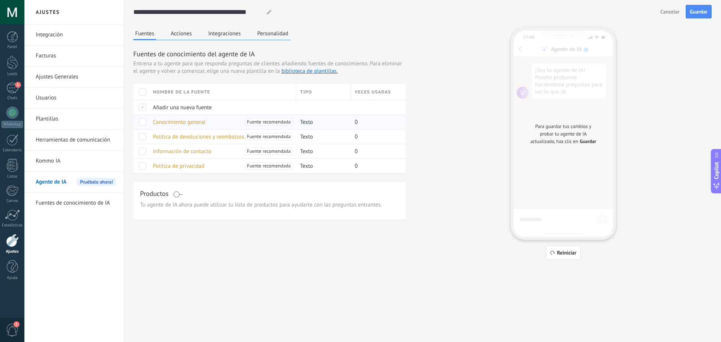
click at [242, 122] on div "Conocimiento general Fuente recomendada" at bounding box center [220, 122] width 143 height 14
click at [253, 122] on span "Fuente recomendada" at bounding box center [269, 122] width 44 height 8
click at [131, 121] on div "**********" at bounding box center [422, 142] width 597 height 284
click at [141, 122] on span at bounding box center [143, 122] width 8 height 8
click at [266, 125] on span "Fuente recomendada" at bounding box center [269, 122] width 44 height 8
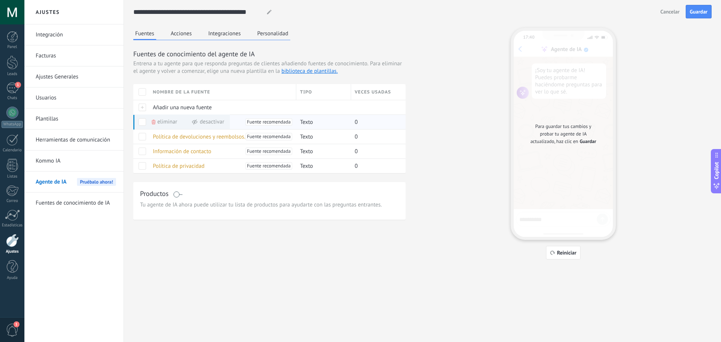
click at [274, 124] on span "Fuente recomendada" at bounding box center [269, 122] width 44 height 8
click at [194, 127] on div "Desactivar" at bounding box center [207, 121] width 33 height 15
click at [175, 197] on span at bounding box center [177, 194] width 9 height 6
click at [234, 205] on link "lista de productos" at bounding box center [243, 204] width 43 height 7
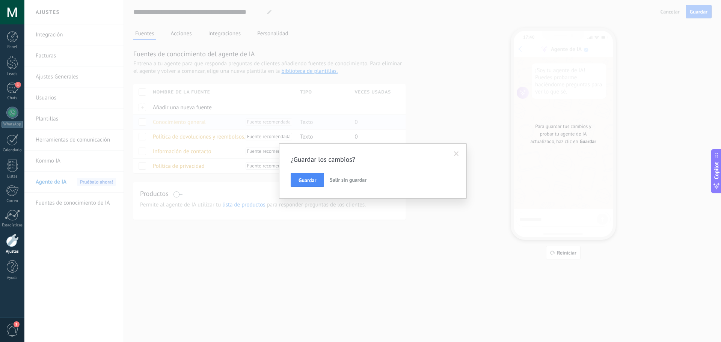
click at [336, 182] on span "Salir sin guardar" at bounding box center [348, 179] width 37 height 7
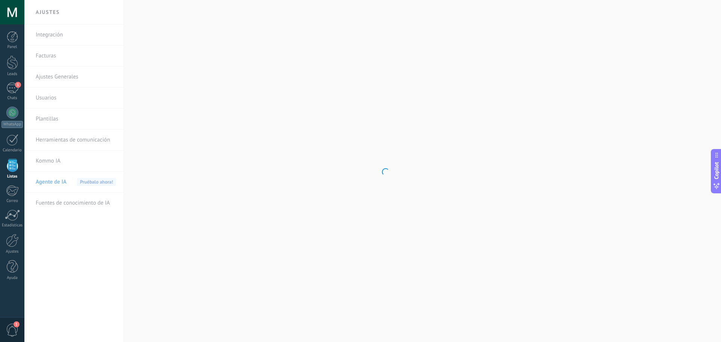
click at [176, 194] on body ".abccls-1,.abccls-2{fill-rule:evenodd}.abccls-2{fill:#fff} .abfcls-1{fill:none}…" at bounding box center [360, 171] width 721 height 342
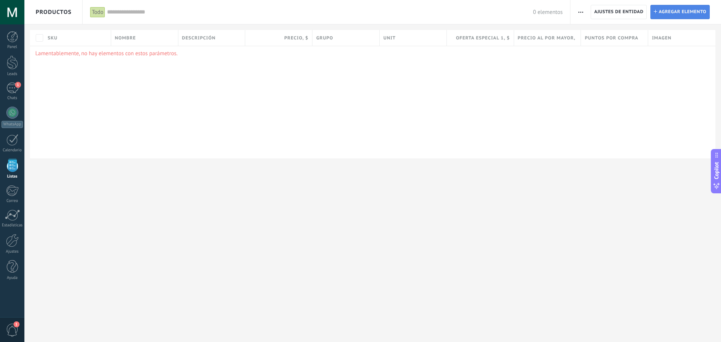
click at [660, 13] on span "Agregar elemento" at bounding box center [682, 12] width 48 height 14
type textarea "***"
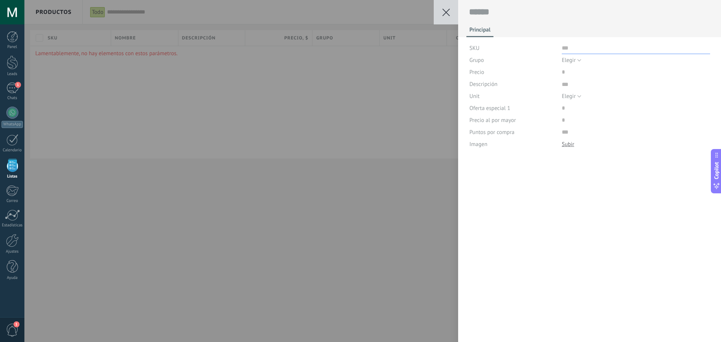
click at [572, 51] on input "text" at bounding box center [636, 48] width 148 height 12
type input "******"
click at [484, 326] on button "Guardar" at bounding box center [482, 330] width 26 height 14
click at [483, 12] on textarea at bounding box center [589, 12] width 241 height 12
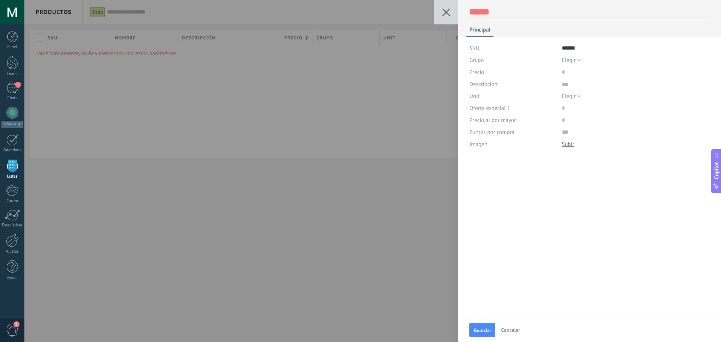
type textarea "*"
type textarea "**"
type textarea "***"
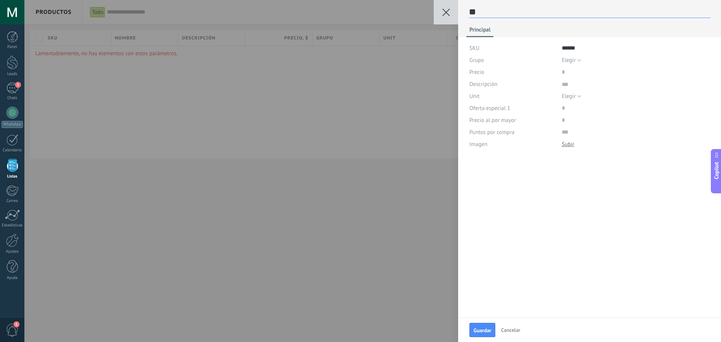
type textarea "***"
type textarea "****"
type textarea "*****"
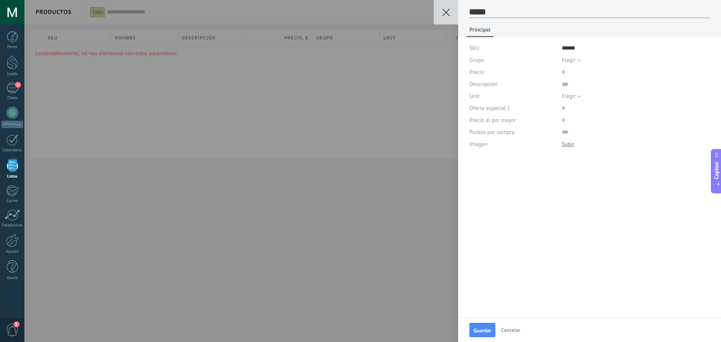
type textarea "******"
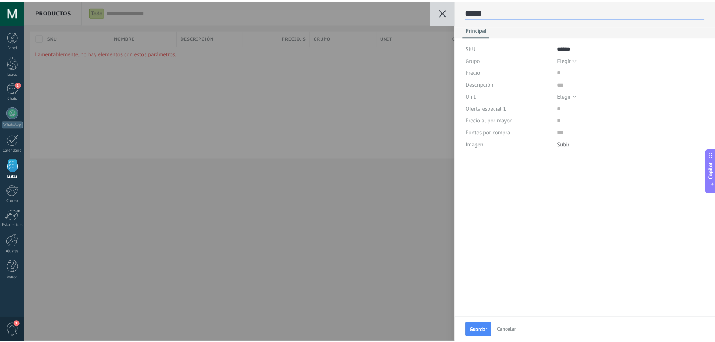
scroll to position [11, 0]
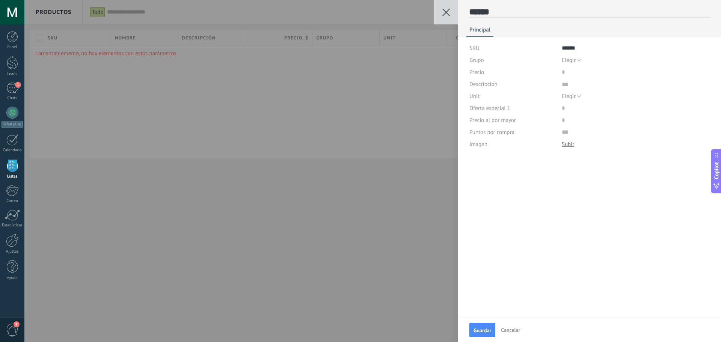
type textarea "******"
click at [580, 45] on input "******" at bounding box center [636, 48] width 148 height 12
type input "*"
click at [570, 71] on input "price" at bounding box center [586, 72] width 48 height 12
click at [503, 189] on div "****** Principal SKU Grupo Elegir Todos los productos Elegir Precio Descripción…" at bounding box center [589, 159] width 263 height 318
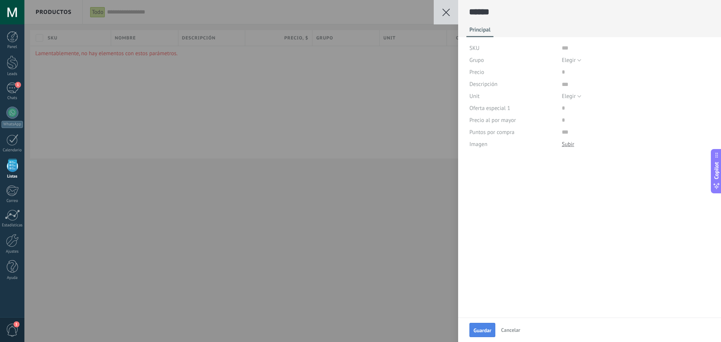
click at [487, 330] on span "Guardar" at bounding box center [482, 330] width 18 height 5
drag, startPoint x: 487, startPoint y: 330, endPoint x: 264, endPoint y: 160, distance: 280.5
click at [264, 160] on div "Guardar Guardar Cancelar ****** Principal SKU Grupo Elegir Todos los productos …" at bounding box center [372, 171] width 696 height 342
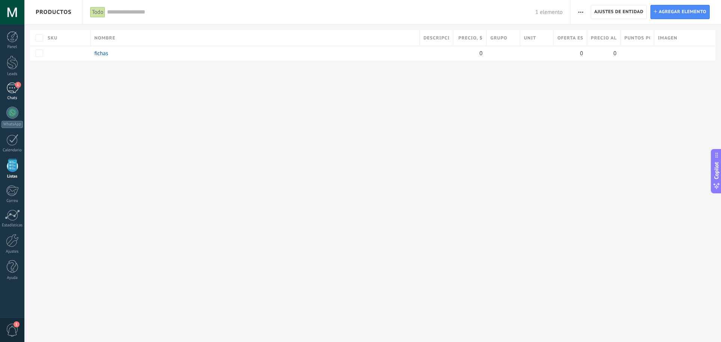
click at [13, 86] on div "1" at bounding box center [12, 88] width 12 height 11
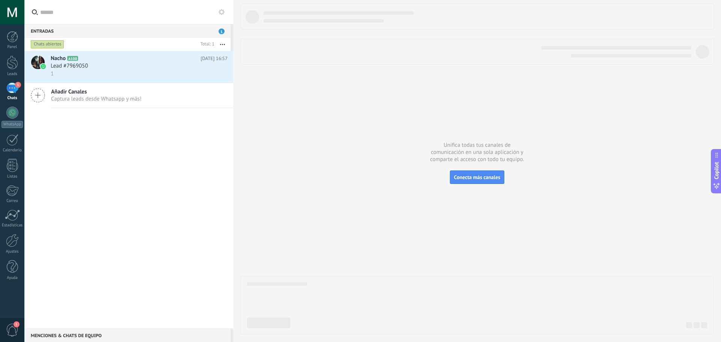
click at [225, 13] on button at bounding box center [221, 12] width 9 height 9
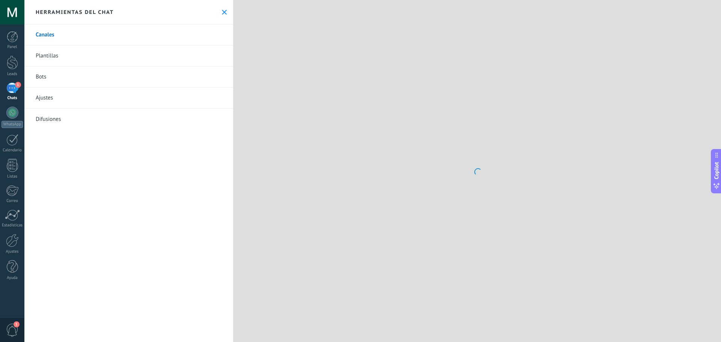
click at [88, 74] on link "Bots" at bounding box center [128, 76] width 209 height 21
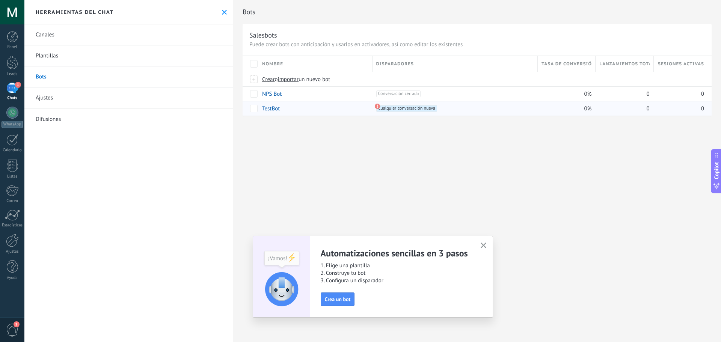
click at [394, 107] on span "Cualquier conversación nueva +0" at bounding box center [406, 108] width 61 height 7
click at [325, 301] on span "Crea un bot" at bounding box center [338, 299] width 26 height 5
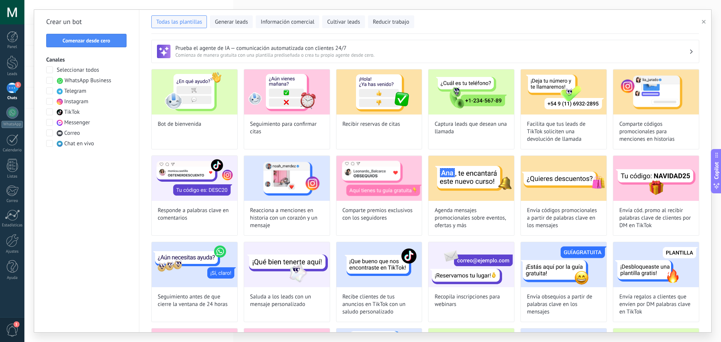
click at [237, 47] on h3 "Prueba el agente de IA — comunicación automatizada con clientes 24/7" at bounding box center [431, 48] width 513 height 7
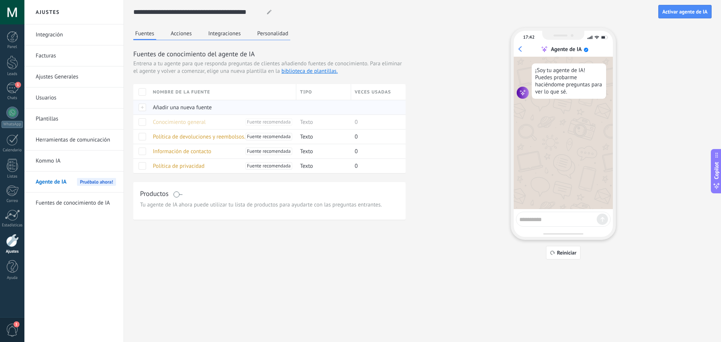
click at [146, 108] on div at bounding box center [141, 107] width 16 height 15
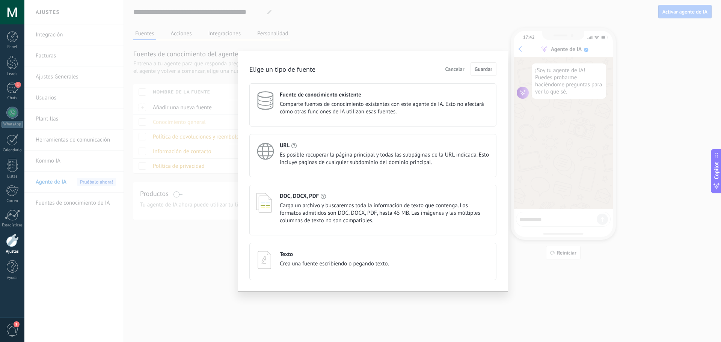
click at [314, 262] on span "Crea una fuente escribiendo o pegando texto." at bounding box center [334, 264] width 109 height 8
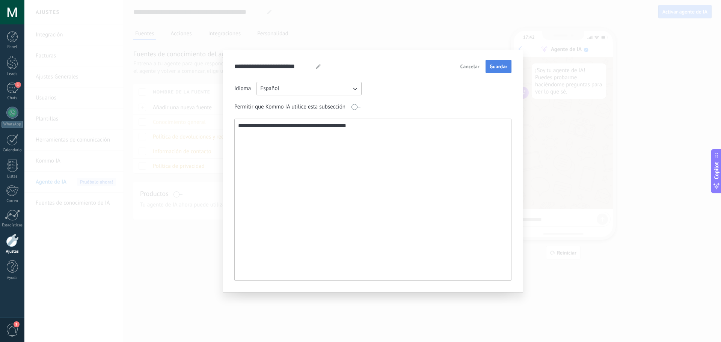
type textarea "**********"
click at [506, 71] on button "Guardar" at bounding box center [498, 67] width 26 height 14
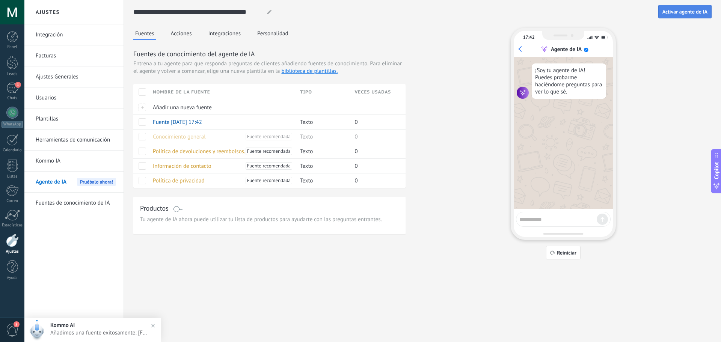
click at [672, 10] on span "Activar agente de IA" at bounding box center [684, 11] width 45 height 5
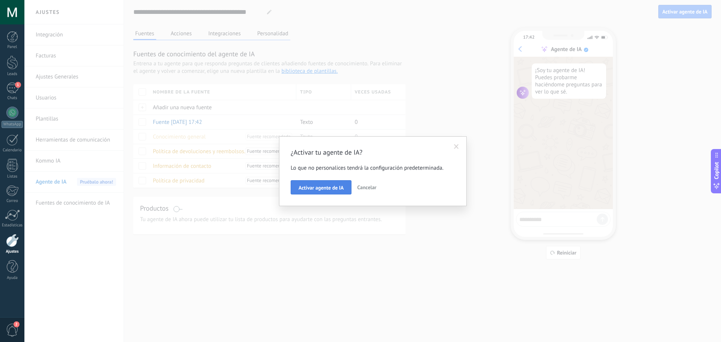
click at [327, 188] on span "Activar agente de IA" at bounding box center [320, 187] width 45 height 5
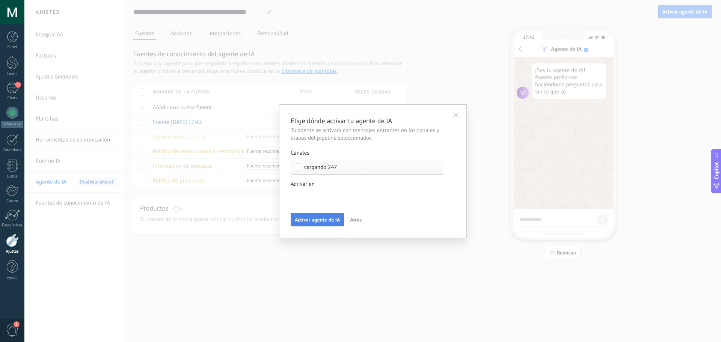
click at [311, 218] on span "Activar agente de IA" at bounding box center [317, 219] width 45 height 5
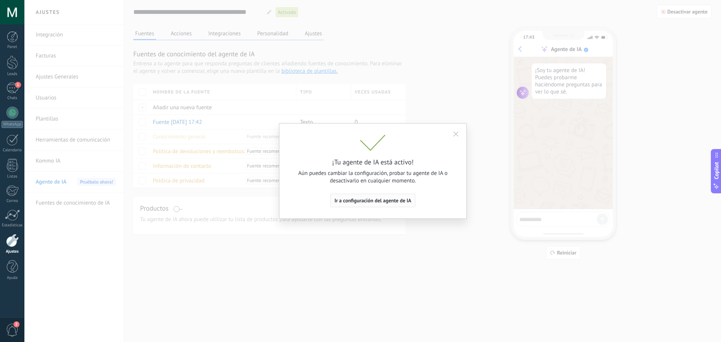
click at [343, 202] on span "Ir a configuración del agente de IA" at bounding box center [372, 200] width 77 height 5
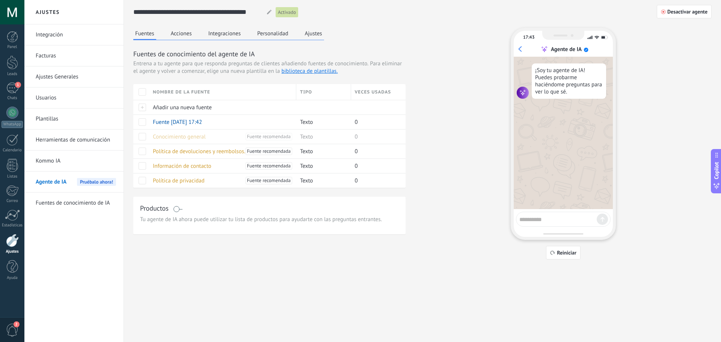
click at [190, 38] on button "Acciones" at bounding box center [181, 33] width 25 height 11
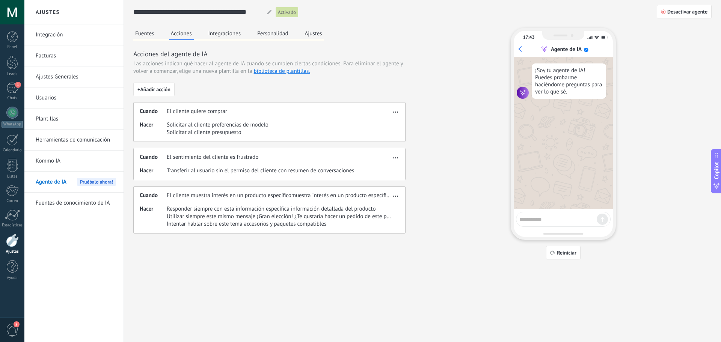
click at [395, 197] on span "button" at bounding box center [395, 194] width 5 height 5
click at [385, 224] on span "Eliminar" at bounding box center [383, 222] width 20 height 8
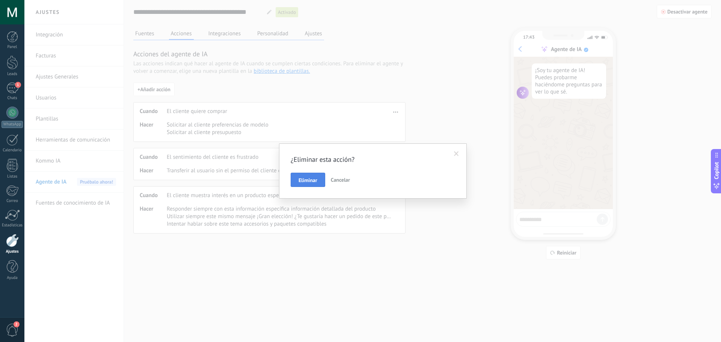
click at [300, 177] on button "Eliminar" at bounding box center [308, 180] width 35 height 14
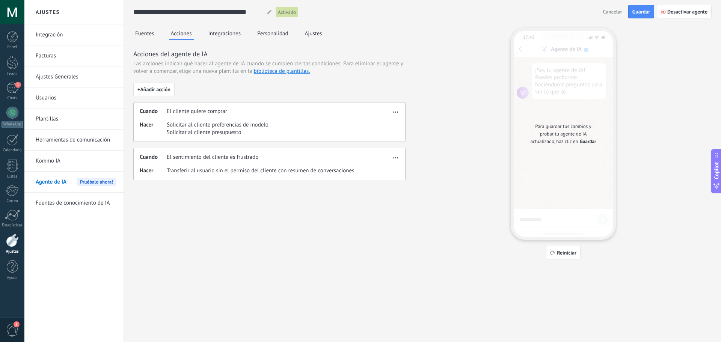
click at [393, 116] on div "Cuando El cliente quiere comprar Hacer Solicitar al cliente preferencias de mod…" at bounding box center [269, 122] width 272 height 40
click at [395, 112] on icon "button" at bounding box center [395, 111] width 5 height 1
click at [380, 129] on div "Editar" at bounding box center [379, 123] width 39 height 15
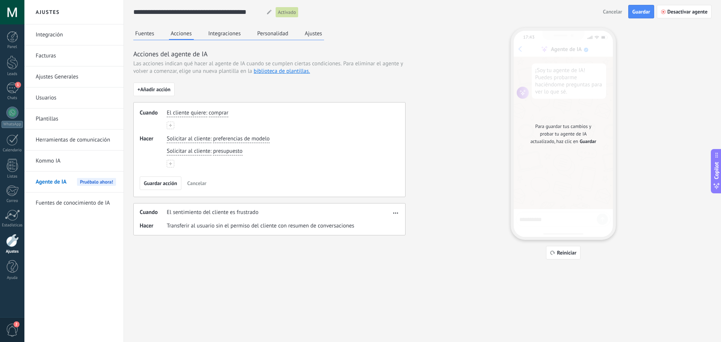
click at [230, 114] on div "El cliente quiere : comprar" at bounding box center [279, 113] width 228 height 11
click at [228, 114] on span "comprar" at bounding box center [219, 113] width 20 height 8
click at [209, 109] on button "****** cargar cargar cargar cargar cargar cargar cargar comprar" at bounding box center [224, 113] width 30 height 8
type input "**********"
click at [247, 127] on span "Crear valor: cargar fichas" at bounding box center [247, 125] width 59 height 8
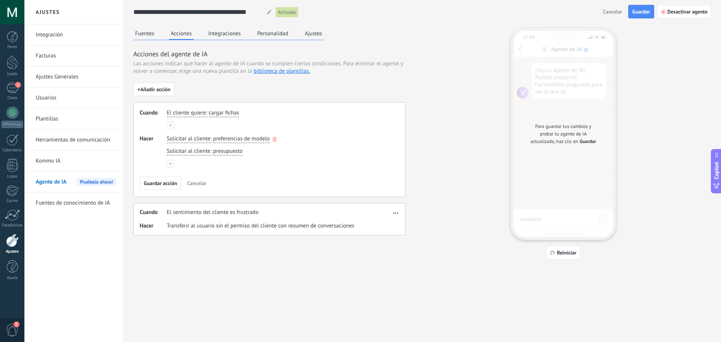
click at [274, 138] on icon "button" at bounding box center [275, 139] width 4 height 5
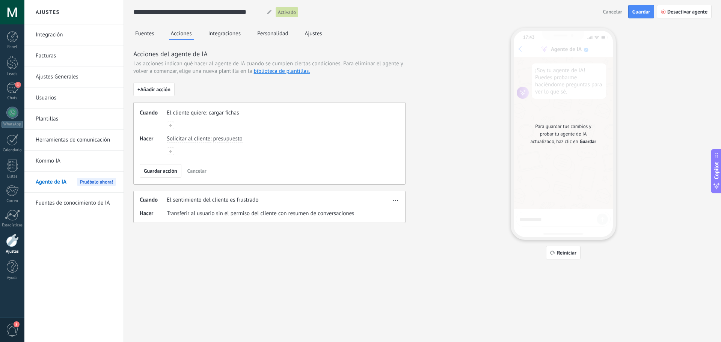
click at [169, 152] on icon at bounding box center [170, 151] width 3 height 3
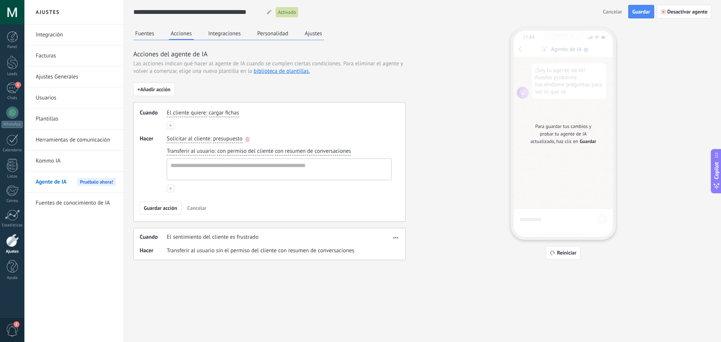
click at [245, 139] on icon "button" at bounding box center [247, 139] width 4 height 5
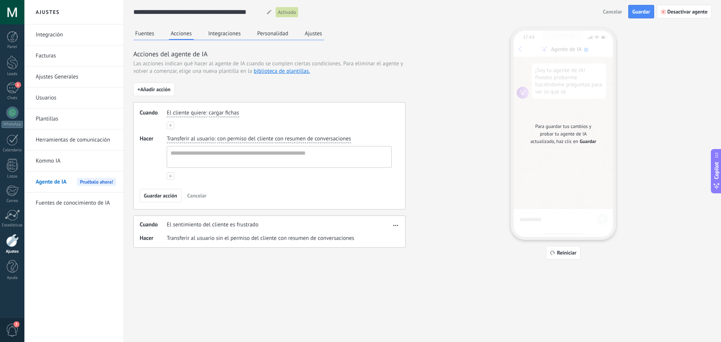
click at [256, 142] on span "con permiso del cliente" at bounding box center [245, 139] width 56 height 8
click at [262, 137] on span "con permiso del cliente" at bounding box center [245, 139] width 56 height 8
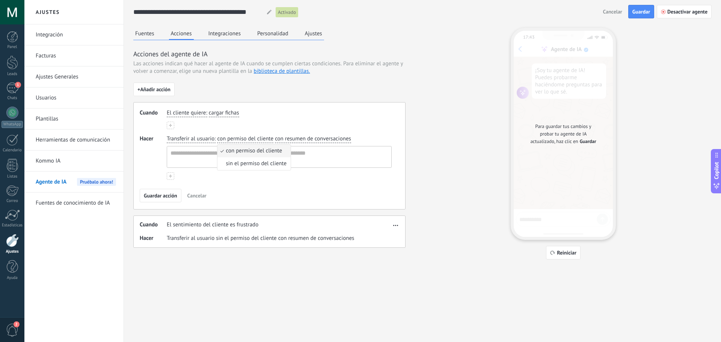
click at [357, 137] on div "Transferir al usuario : con permiso del cliente con permiso del cliente sin el …" at bounding box center [279, 152] width 228 height 36
click at [174, 138] on span "Transferir al usuario" at bounding box center [191, 139] width 48 height 8
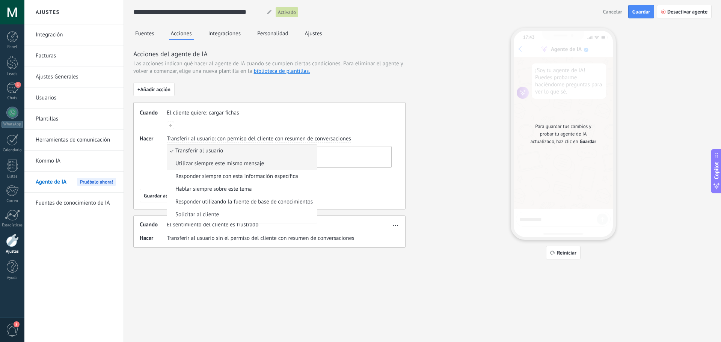
click at [193, 167] on span "Utilizar siempre este mismo mensaje" at bounding box center [219, 164] width 89 height 8
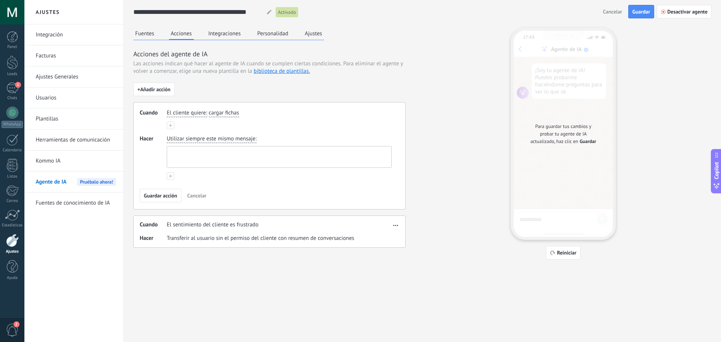
click at [192, 154] on textarea at bounding box center [278, 156] width 223 height 21
type textarea "**********"
click at [155, 192] on button "Guardar acción" at bounding box center [161, 196] width 42 height 14
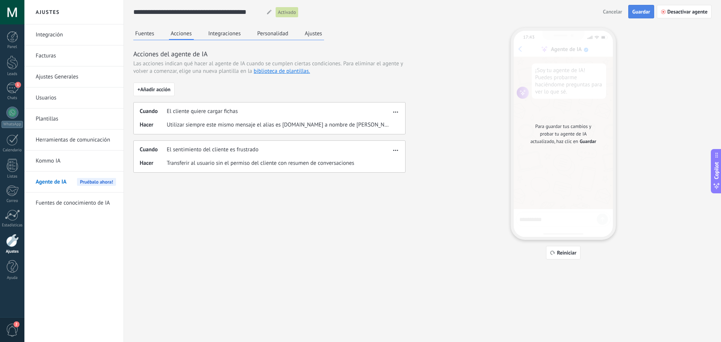
click at [638, 15] on button "Guardar" at bounding box center [641, 12] width 26 height 14
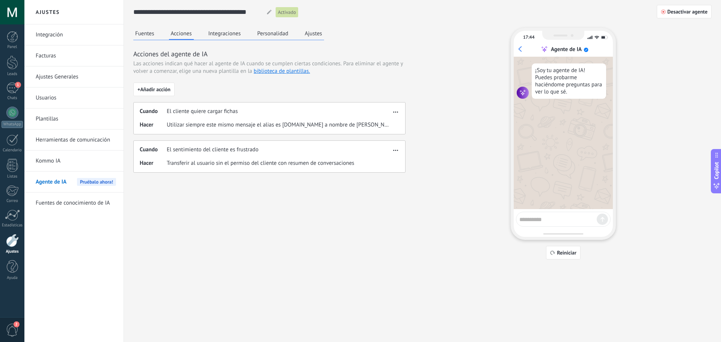
click at [269, 38] on button "Personalidad" at bounding box center [272, 33] width 35 height 11
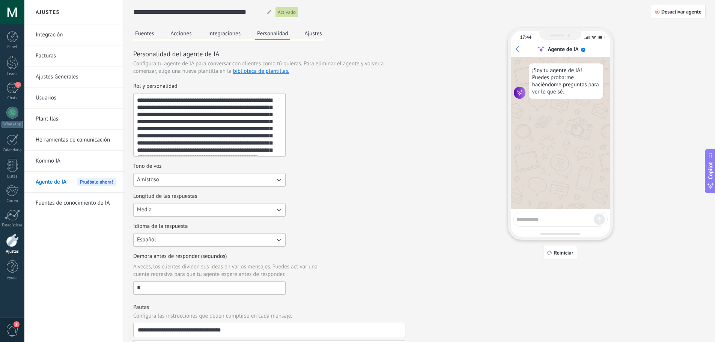
click at [143, 101] on textarea "**********" at bounding box center [209, 124] width 150 height 63
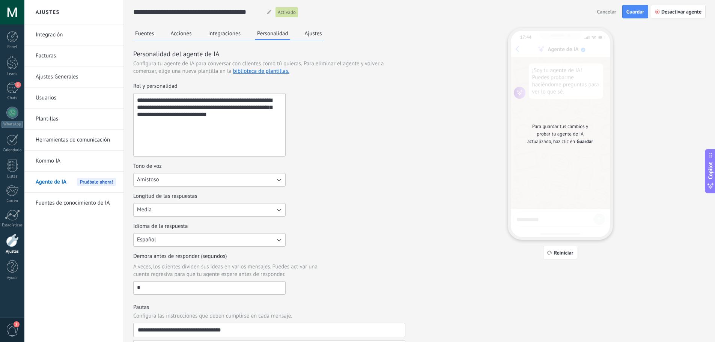
type textarea "**********"
click at [158, 297] on div "**********" at bounding box center [269, 253] width 272 height 408
click at [552, 256] on button "Reiniciar" at bounding box center [560, 253] width 35 height 14
click at [636, 9] on span "Guardar" at bounding box center [635, 11] width 18 height 5
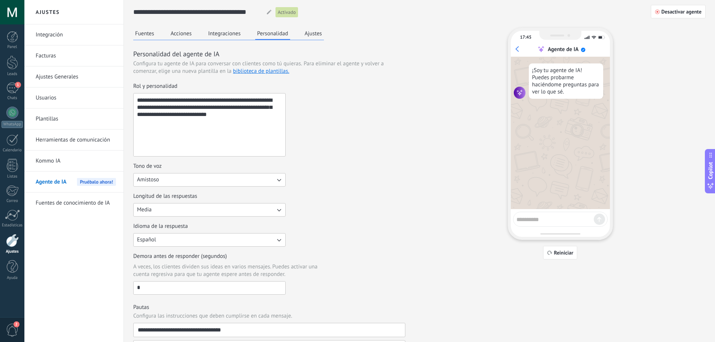
click at [541, 221] on textarea at bounding box center [554, 218] width 77 height 9
type textarea "****"
type textarea "**********"
click at [597, 217] on div "**********" at bounding box center [560, 219] width 95 height 15
click at [601, 217] on div "**********" at bounding box center [560, 219] width 95 height 15
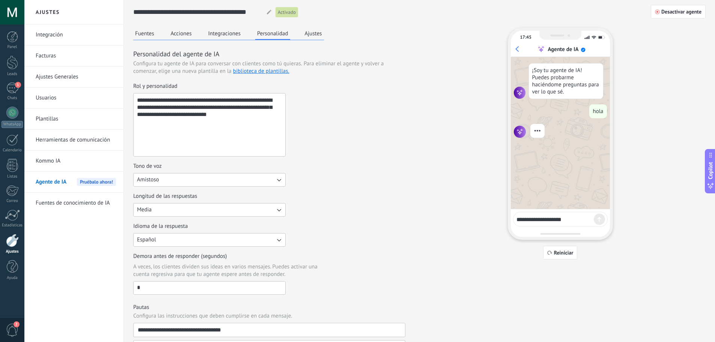
click at [531, 129] on div at bounding box center [537, 131] width 14 height 14
click at [535, 129] on icon at bounding box center [538, 131] width 8 height 4
click at [217, 37] on button "Integraciones" at bounding box center [224, 33] width 36 height 11
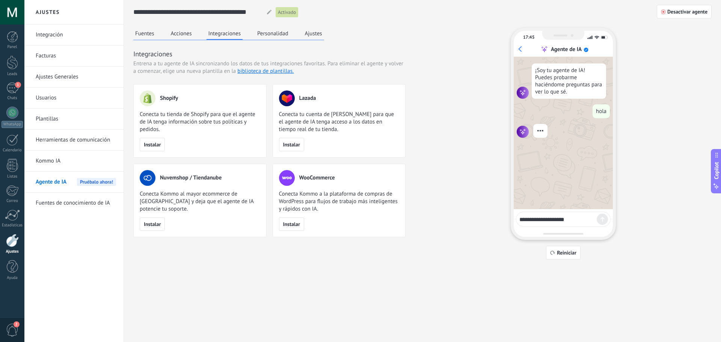
click at [311, 36] on button "Ajustes" at bounding box center [313, 33] width 21 height 11
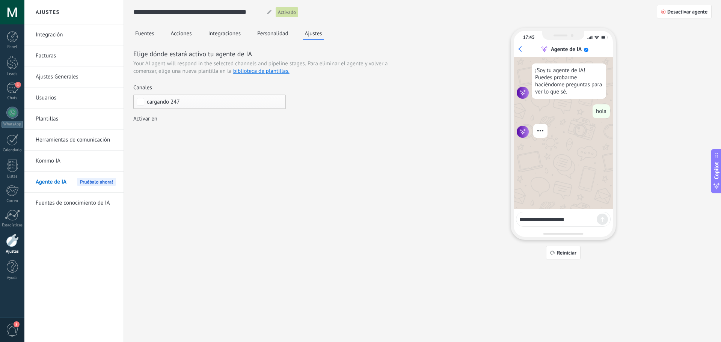
click at [184, 32] on button "Acciones" at bounding box center [181, 33] width 25 height 11
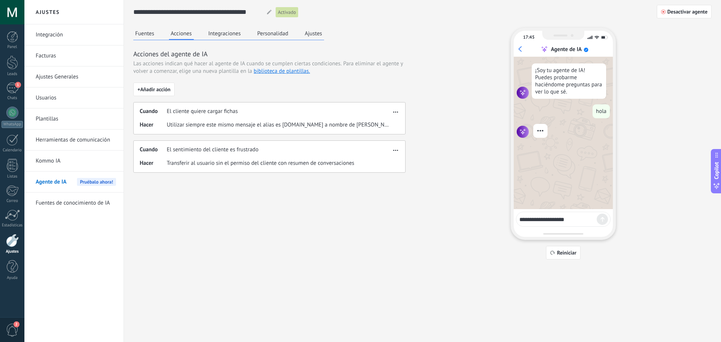
click at [227, 32] on button "Integraciones" at bounding box center [224, 33] width 36 height 11
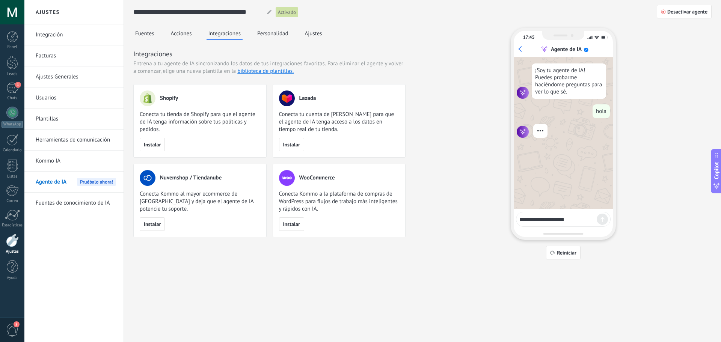
click at [149, 32] on button "Fuentes" at bounding box center [144, 33] width 23 height 11
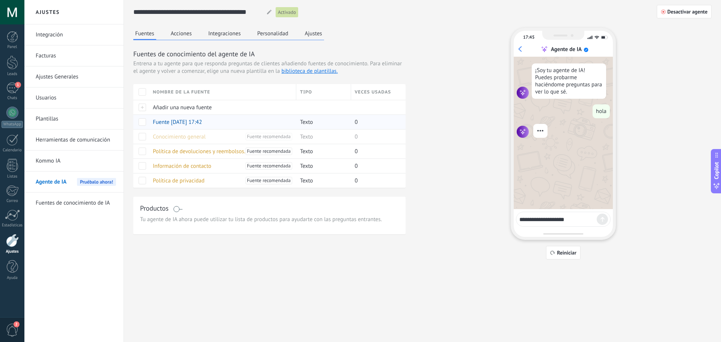
click at [144, 123] on span at bounding box center [143, 122] width 8 height 8
click at [600, 217] on div "**********" at bounding box center [563, 219] width 95 height 15
click at [572, 248] on button "Reiniciar" at bounding box center [563, 253] width 35 height 14
click at [601, 220] on icon at bounding box center [602, 219] width 4 height 5
click at [189, 39] on button "Acciones" at bounding box center [181, 33] width 25 height 11
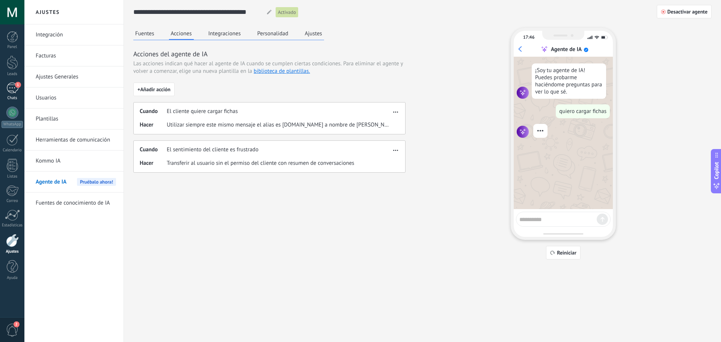
click at [9, 97] on div "Chats" at bounding box center [13, 98] width 22 height 5
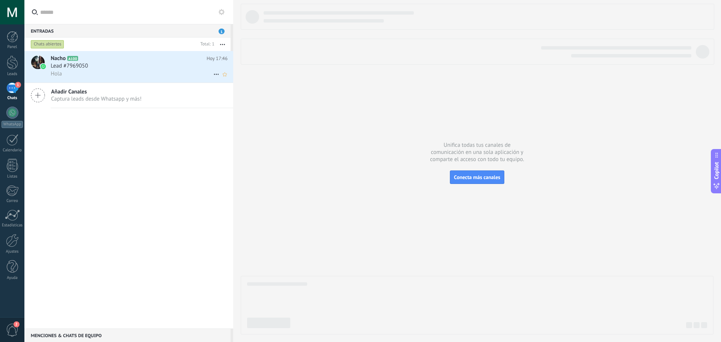
click at [107, 60] on h2 "Nacho A100" at bounding box center [129, 59] width 156 height 8
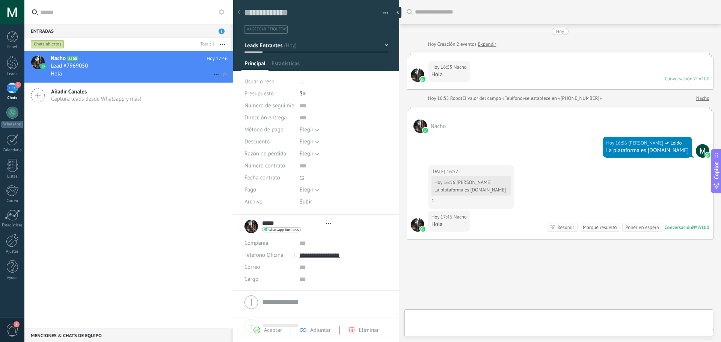
type textarea "**********"
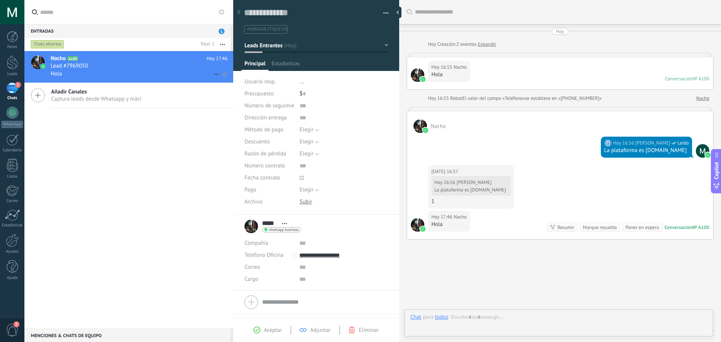
scroll to position [29, 0]
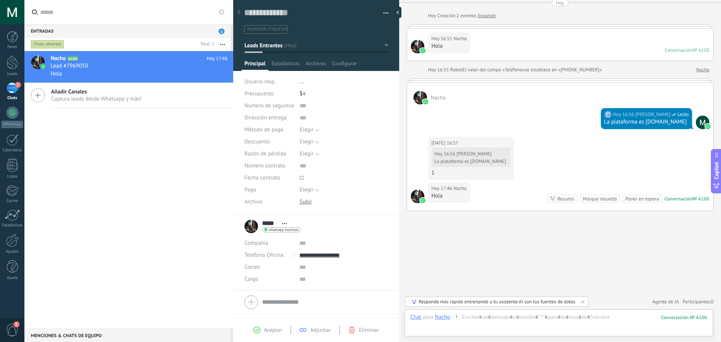
click at [483, 301] on div "Responde más rápido entrenando a tu asistente AI con tus fuentes de datos" at bounding box center [497, 301] width 157 height 6
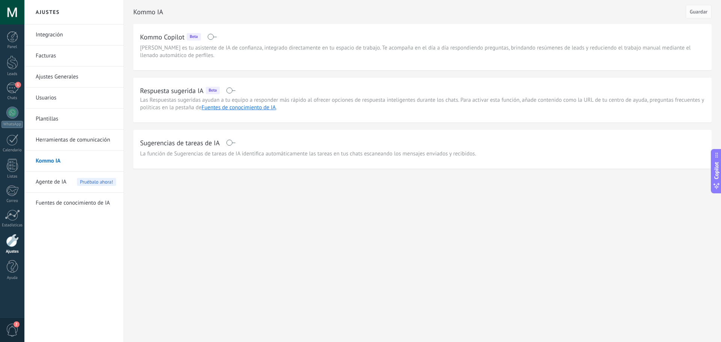
click at [235, 92] on span at bounding box center [230, 90] width 9 height 6
click at [239, 107] on link "Fuentes de conocimiento de IA" at bounding box center [239, 107] width 74 height 7
click at [692, 17] on button "Guardar" at bounding box center [698, 12] width 26 height 14
click at [247, 108] on link "Fuentes de conocimiento de IA" at bounding box center [239, 107] width 74 height 7
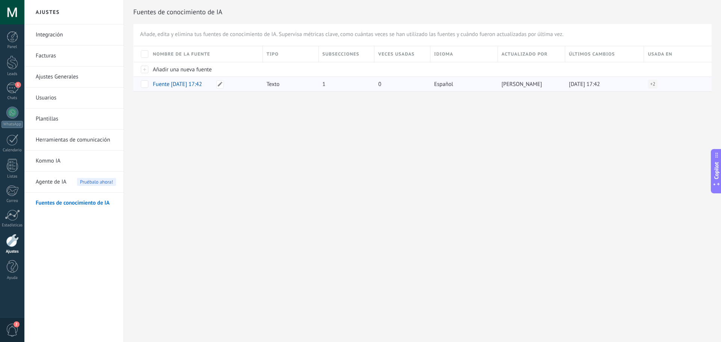
click at [197, 89] on div "Fuente [DATE] 17:42" at bounding box center [204, 84] width 110 height 14
click at [159, 72] on span "Añadir una nueva fuente" at bounding box center [182, 69] width 59 height 7
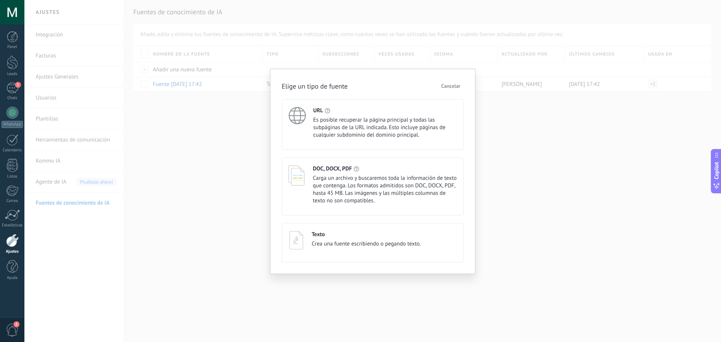
click at [361, 236] on div "Texto" at bounding box center [366, 234] width 109 height 7
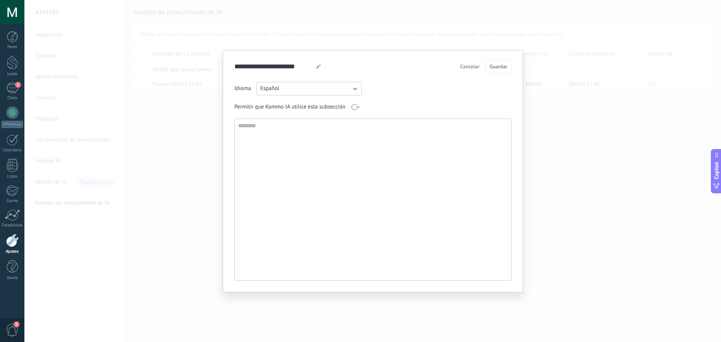
click at [464, 66] on span "Cancelar" at bounding box center [469, 66] width 19 height 5
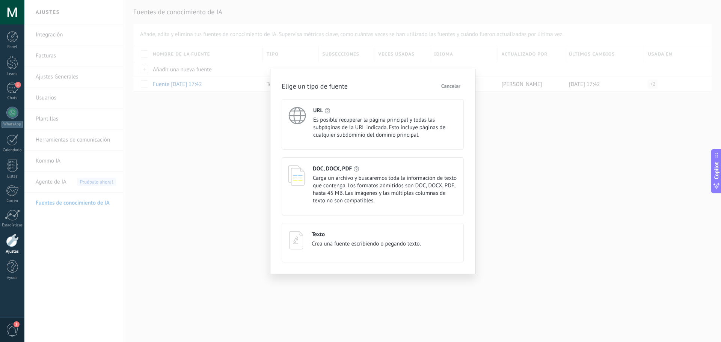
click at [456, 86] on span "Cancelar" at bounding box center [450, 85] width 19 height 5
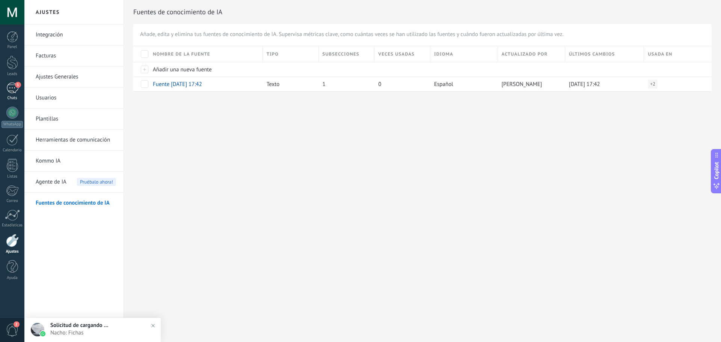
click at [18, 92] on div "1" at bounding box center [12, 88] width 12 height 11
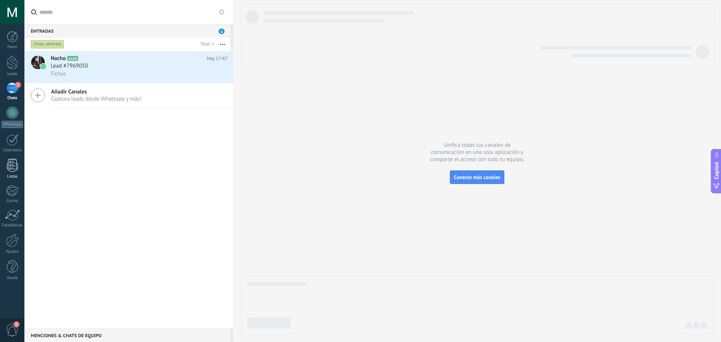
click at [5, 172] on link "Listas" at bounding box center [12, 169] width 24 height 20
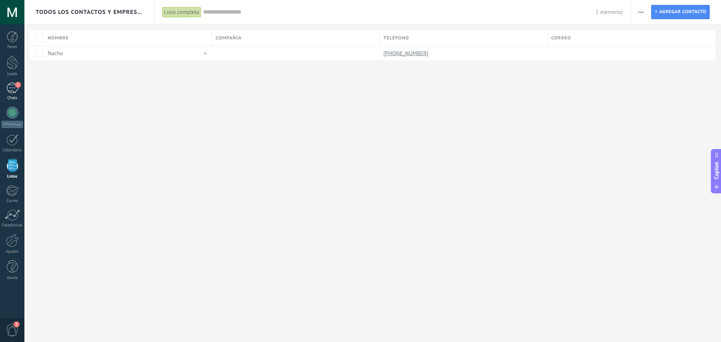
click at [9, 86] on div "1" at bounding box center [12, 88] width 12 height 11
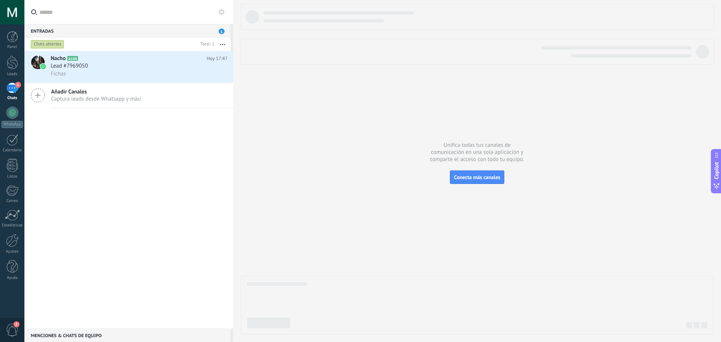
click at [224, 11] on button at bounding box center [221, 12] width 9 height 9
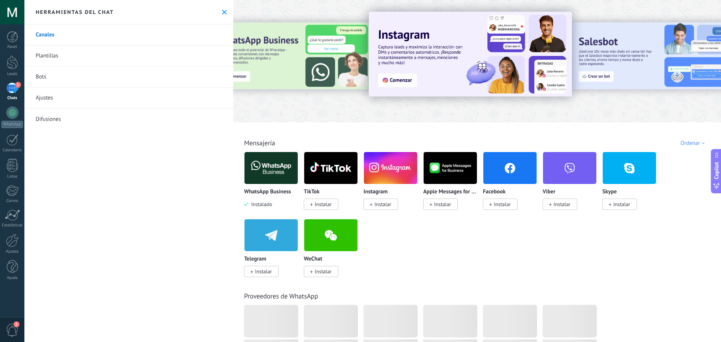
click at [101, 62] on link "Plantillas" at bounding box center [128, 55] width 209 height 21
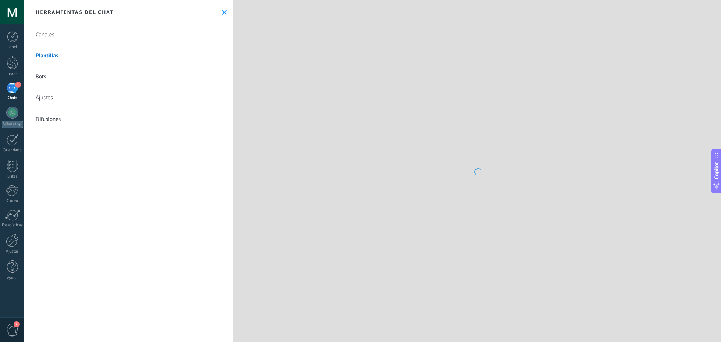
click at [69, 79] on link "Bots" at bounding box center [128, 76] width 209 height 21
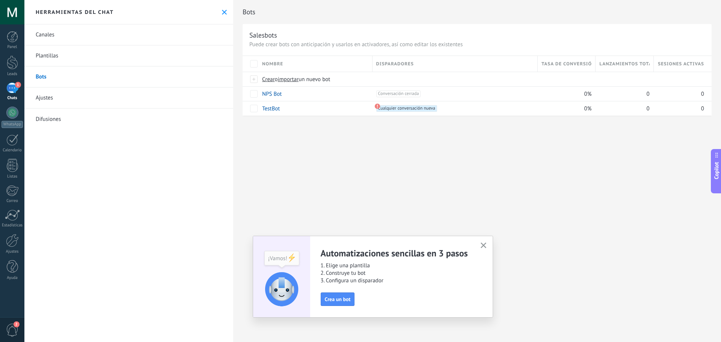
click at [485, 247] on icon "button" at bounding box center [483, 245] width 6 height 6
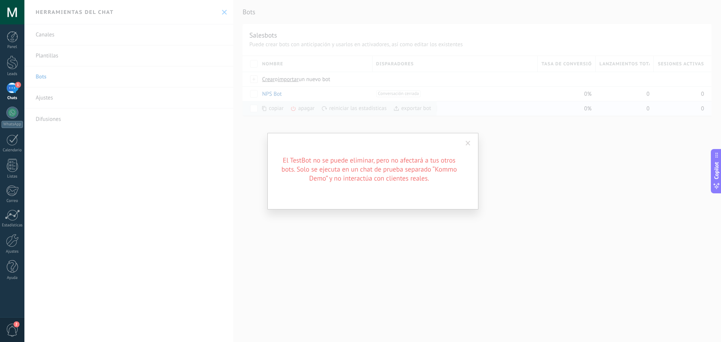
click at [256, 107] on div "El TestBot no se puede eliminar, pero no afectará a tus otros bots. Solo se eje…" at bounding box center [372, 171] width 696 height 342
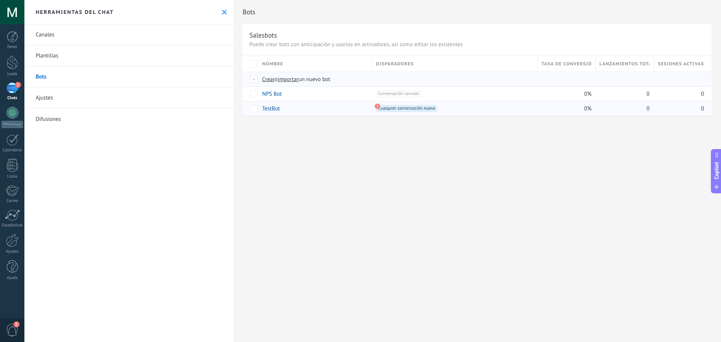
click at [264, 80] on span "Crear" at bounding box center [268, 79] width 13 height 7
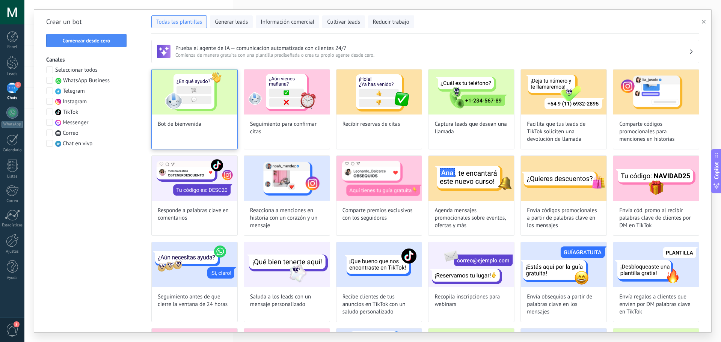
click at [220, 101] on img at bounding box center [195, 91] width 86 height 45
type input "**********"
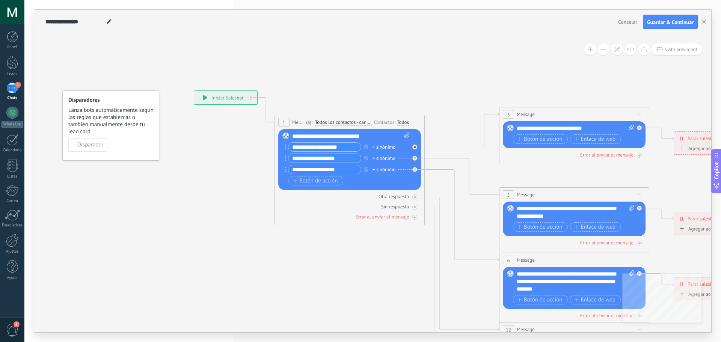
click at [414, 148] on icon at bounding box center [414, 147] width 3 height 3
click at [413, 157] on icon at bounding box center [414, 158] width 3 height 3
click at [414, 167] on div at bounding box center [414, 169] width 5 height 5
click at [349, 148] on input "**********" at bounding box center [324, 147] width 72 height 9
click at [368, 145] on button "button" at bounding box center [366, 146] width 8 height 9
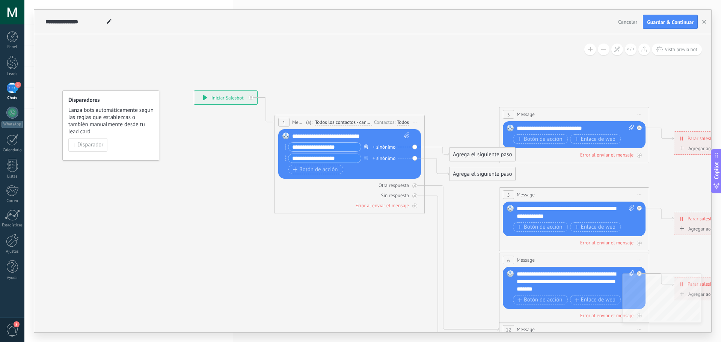
click at [368, 144] on button "button" at bounding box center [366, 146] width 8 height 9
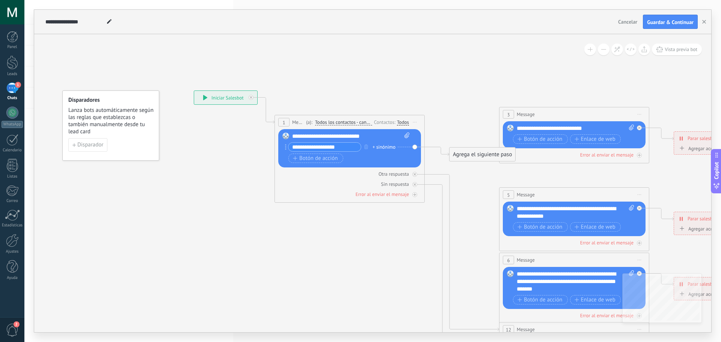
click at [350, 145] on input "**********" at bounding box center [324, 147] width 72 height 9
click at [355, 139] on div "**********" at bounding box center [350, 137] width 117 height 8
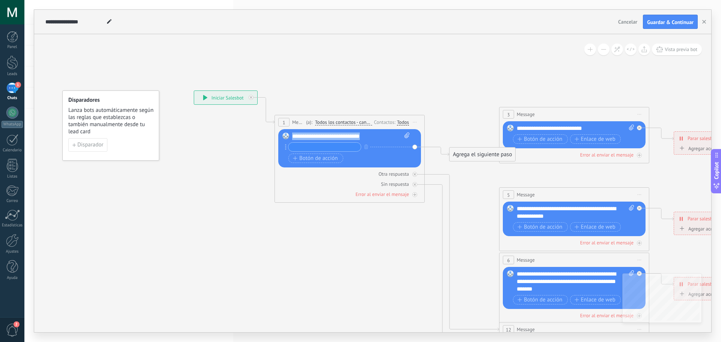
click at [355, 139] on div "**********" at bounding box center [350, 137] width 117 height 8
click at [104, 144] on button "Disparador" at bounding box center [87, 145] width 39 height 14
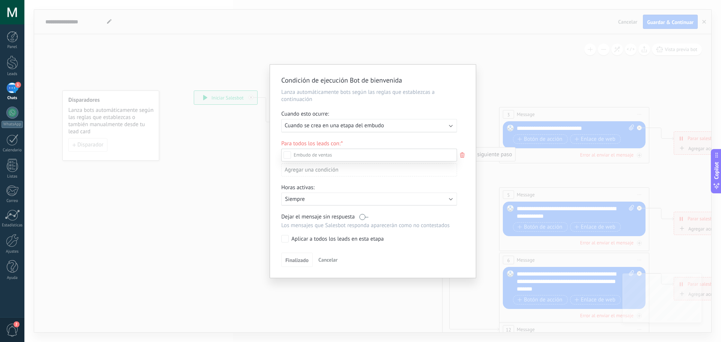
click at [306, 128] on div at bounding box center [372, 171] width 696 height 342
click at [323, 122] on div "Ejecutar: Cuando se crea en una etapa del embudo" at bounding box center [369, 126] width 176 height 14
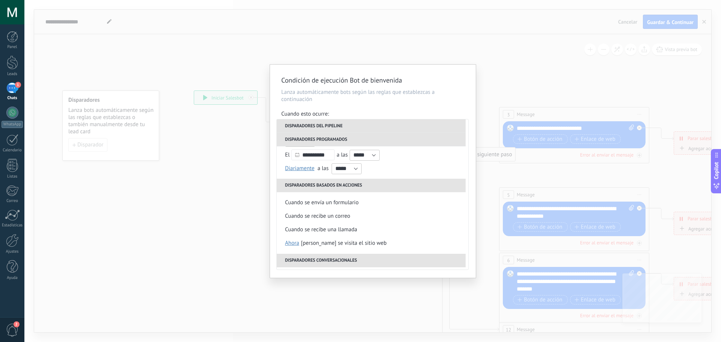
scroll to position [107, 0]
click at [416, 254] on li "Disparadores conversacionales" at bounding box center [371, 258] width 189 height 14
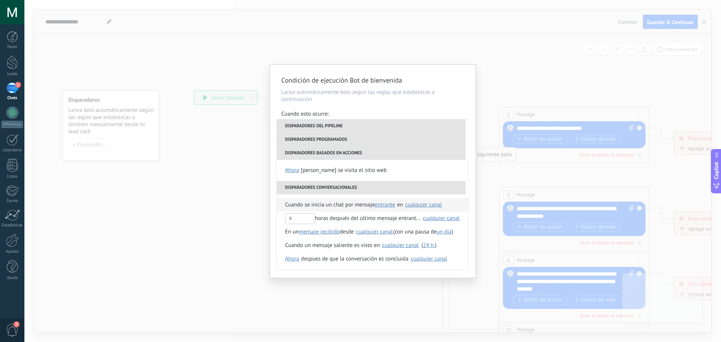
click at [450, 207] on li "Cuando se inicia un chat por mensaje entrante saliente cualquiera entrante en S…" at bounding box center [372, 205] width 191 height 14
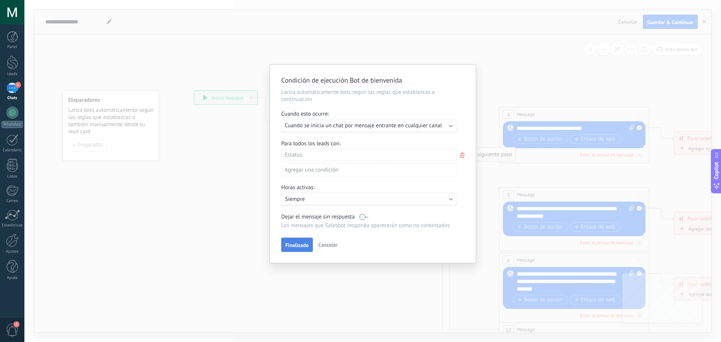
click at [301, 248] on button "Finalizado" at bounding box center [297, 245] width 32 height 14
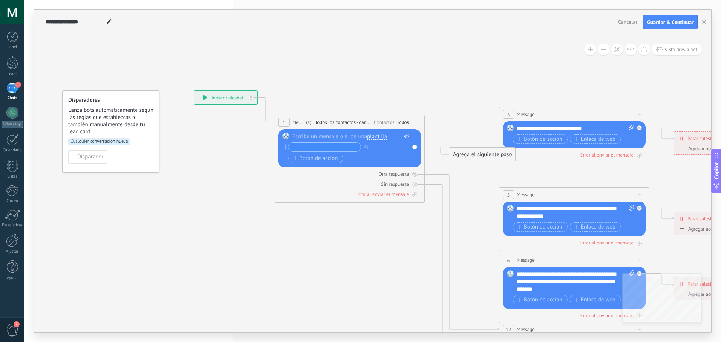
click at [338, 134] on div at bounding box center [350, 137] width 117 height 8
click at [326, 147] on input "text" at bounding box center [324, 147] width 72 height 9
type input "**********"
click at [379, 145] on div "+ sinónimo" at bounding box center [383, 147] width 23 height 8
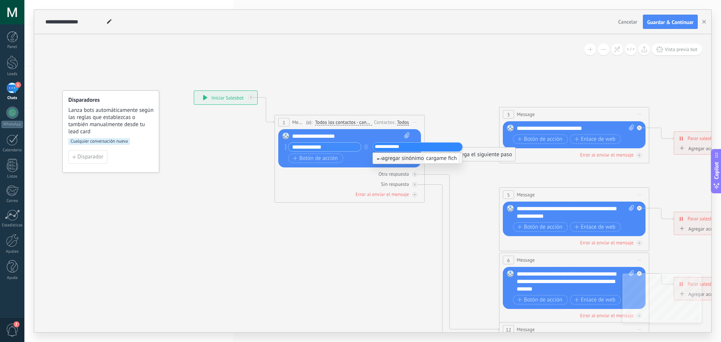
type input "**********"
type input "*****"
type input "**********"
click at [354, 167] on div "Otra respuesta Sin respuesta Error al enviar el mensaje" at bounding box center [349, 182] width 143 height 30
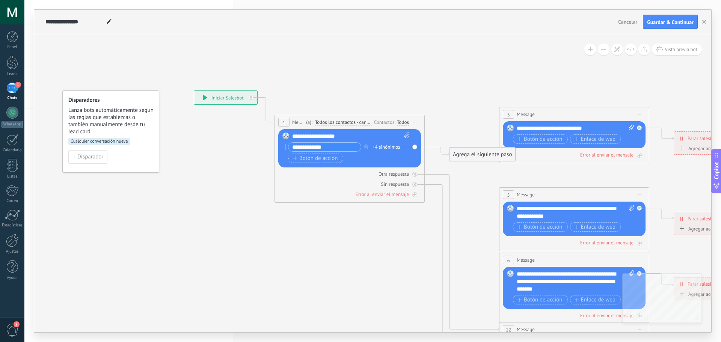
click at [476, 157] on div "Agrega el siguiente paso" at bounding box center [482, 154] width 66 height 12
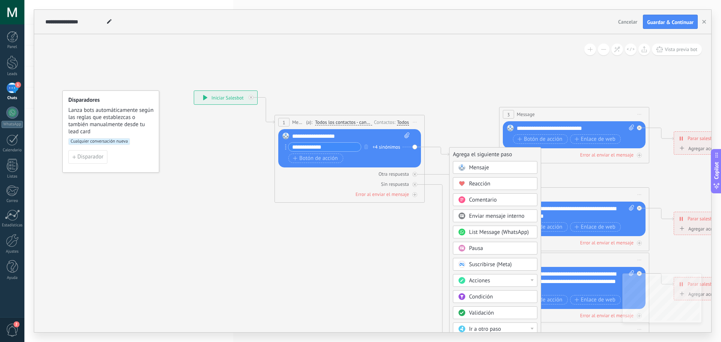
click at [478, 167] on span "Mensaje" at bounding box center [479, 167] width 20 height 7
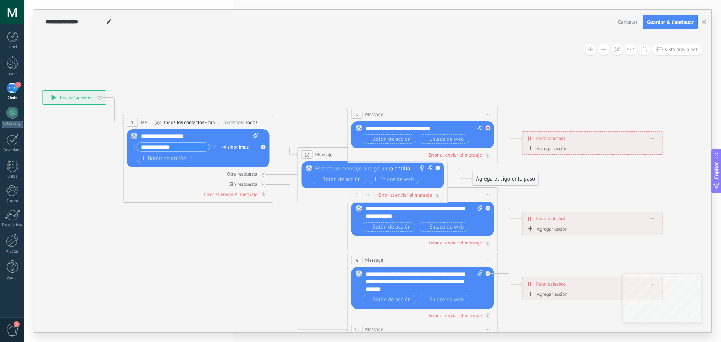
click at [489, 126] on div at bounding box center [489, 125] width 9 height 9
click at [489, 113] on span "Iniciar vista previa aquí Cambiar nombre Duplicar [GEOGRAPHIC_DATA]" at bounding box center [488, 114] width 12 height 11
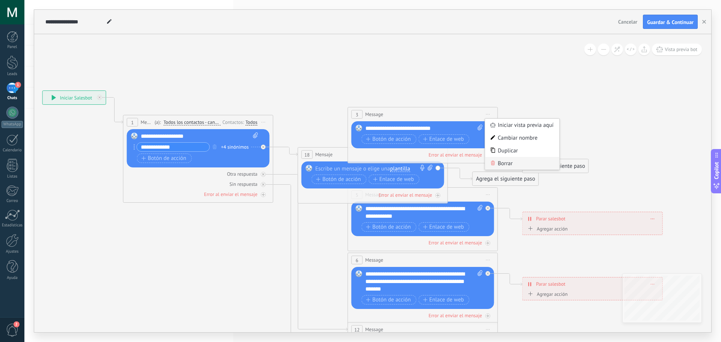
click at [503, 163] on div "Borrar" at bounding box center [522, 163] width 74 height 13
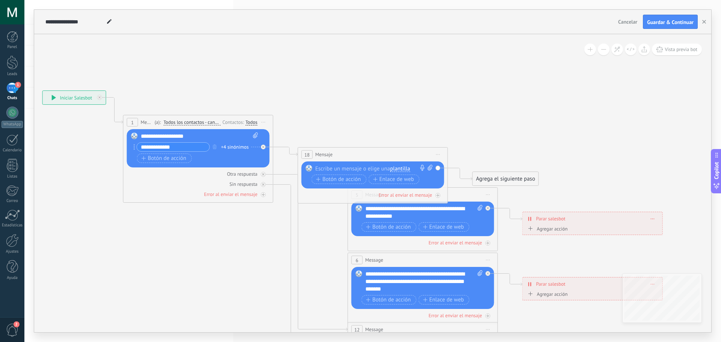
click at [490, 194] on span "Iniciar vista previa aquí Cambiar nombre Duplicar [GEOGRAPHIC_DATA]" at bounding box center [488, 194] width 12 height 11
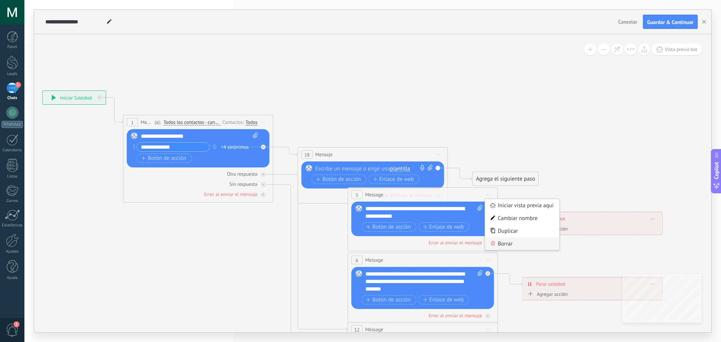
click at [493, 243] on icon at bounding box center [493, 243] width 4 height 5
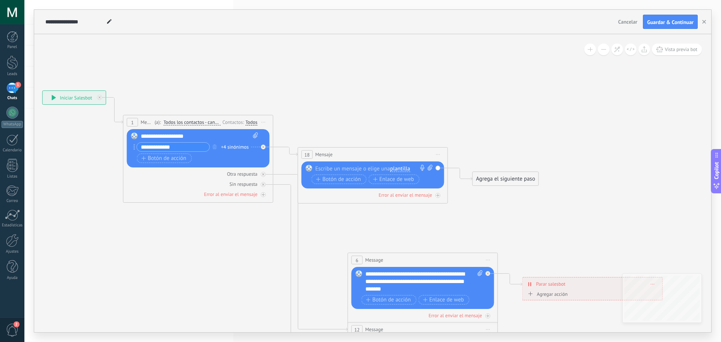
click at [488, 258] on span "Iniciar vista previa aquí Cambiar nombre Duplicar [GEOGRAPHIC_DATA]" at bounding box center [488, 259] width 12 height 11
click at [497, 307] on div "Borrar" at bounding box center [522, 309] width 74 height 13
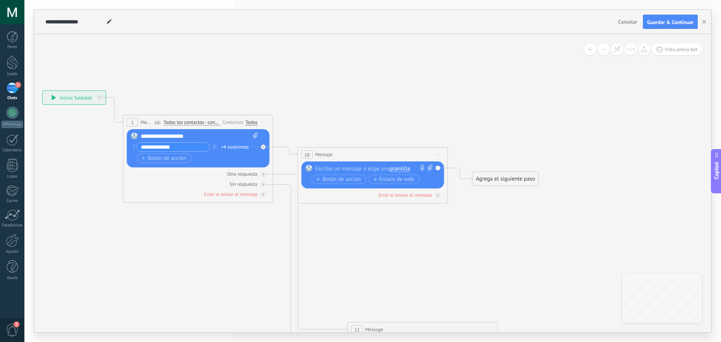
click at [497, 307] on icon at bounding box center [440, 282] width 1170 height 758
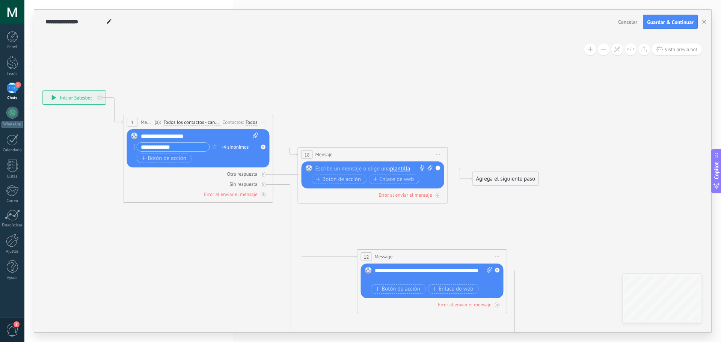
drag, startPoint x: 453, startPoint y: 326, endPoint x: 466, endPoint y: 211, distance: 116.3
click at [466, 250] on div "12 Message ******* (a): Todos los contactos - canales seleccionados Todos los c…" at bounding box center [431, 257] width 149 height 14
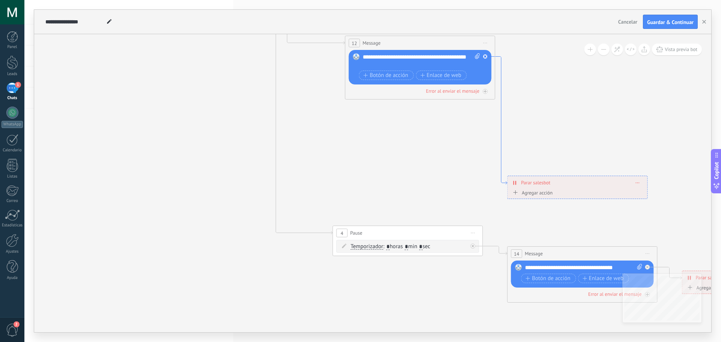
drag, startPoint x: 517, startPoint y: 277, endPoint x: 501, endPoint y: 106, distance: 171.5
click at [535, 280] on span "Botón de acción" at bounding box center [547, 279] width 45 height 6
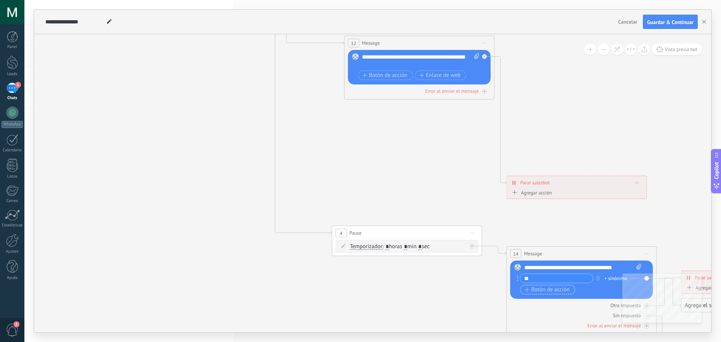
type input "*"
type input "**********"
click at [537, 290] on span "Botón de acción" at bounding box center [547, 290] width 45 height 6
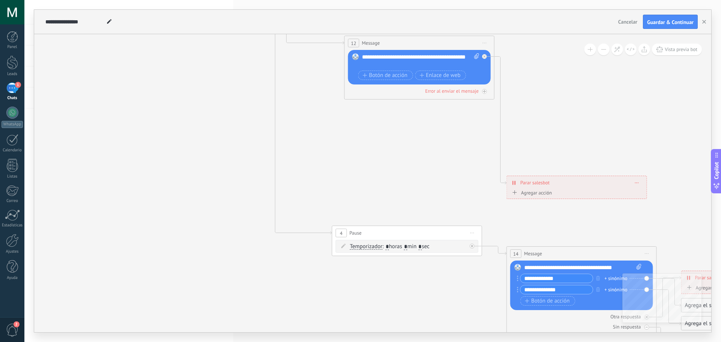
type input "**********"
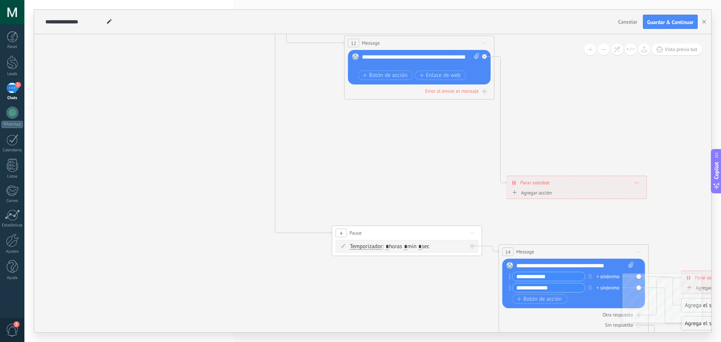
drag, startPoint x: 625, startPoint y: 255, endPoint x: 617, endPoint y: 253, distance: 8.2
click at [617, 253] on div "14 Message ******* (a): Todos los contactos - canales seleccionados Todos los c…" at bounding box center [573, 252] width 149 height 14
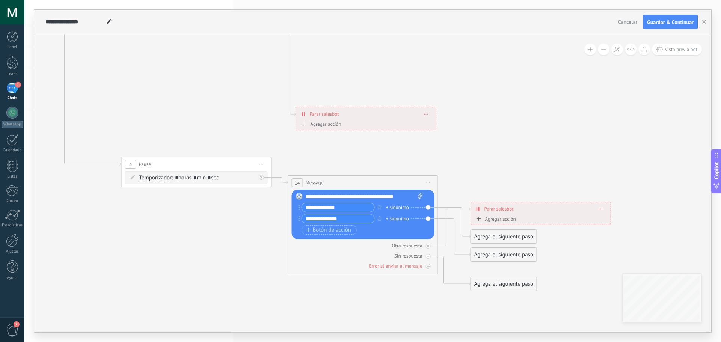
drag, startPoint x: 644, startPoint y: 236, endPoint x: 434, endPoint y: 167, distance: 221.1
click at [434, 167] on icon at bounding box center [213, 70] width 1170 height 815
click at [507, 208] on span "Parar salesbot" at bounding box center [499, 208] width 29 height 7
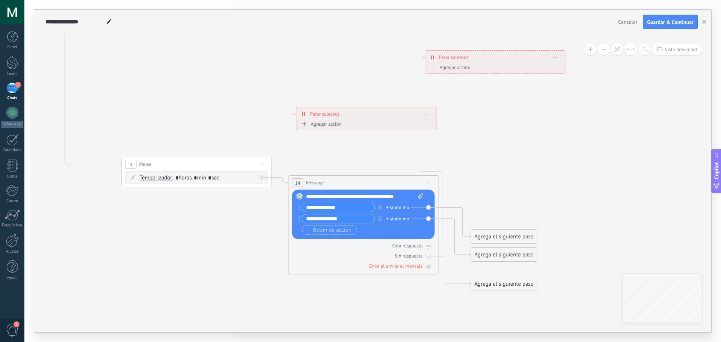
drag, startPoint x: 547, startPoint y: 209, endPoint x: 479, endPoint y: 53, distance: 171.1
click at [479, 53] on div "**********" at bounding box center [495, 57] width 140 height 13
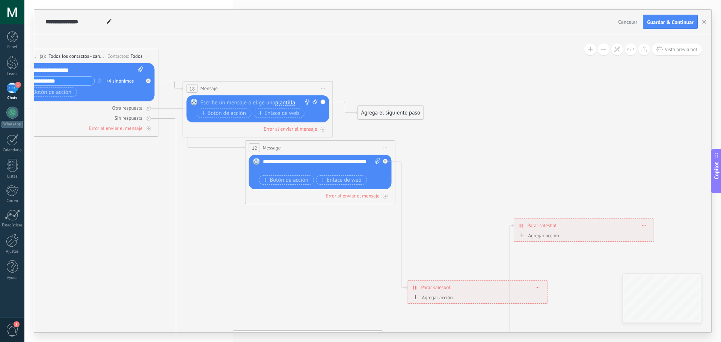
drag, startPoint x: 345, startPoint y: 66, endPoint x: 456, endPoint y: 248, distance: 213.3
click at [456, 248] on icon at bounding box center [291, 244] width 1102 height 815
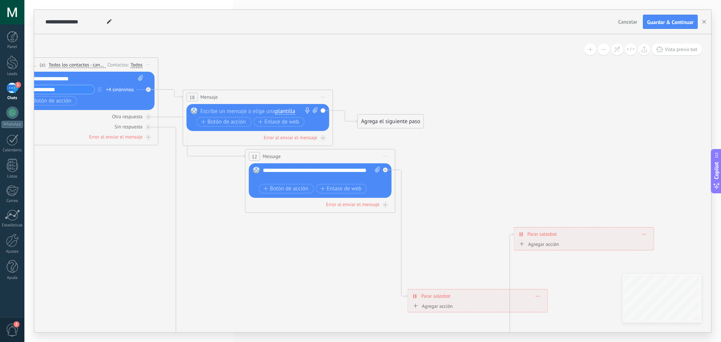
click at [371, 120] on div "Agrega el siguiente paso" at bounding box center [391, 121] width 66 height 12
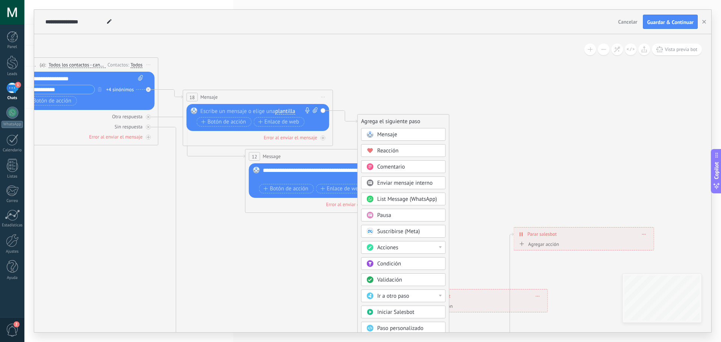
click at [482, 122] on icon at bounding box center [291, 252] width 1102 height 815
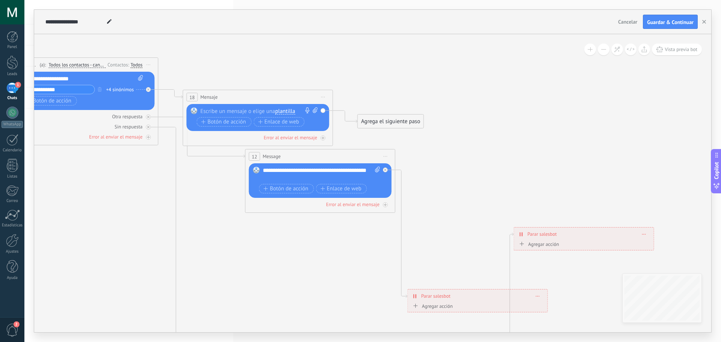
drag, startPoint x: 580, startPoint y: 241, endPoint x: 273, endPoint y: 141, distance: 323.0
drag, startPoint x: 587, startPoint y: 243, endPoint x: 479, endPoint y: 192, distance: 119.9
drag, startPoint x: 479, startPoint y: 192, endPoint x: 519, endPoint y: 223, distance: 50.6
click at [519, 223] on icon at bounding box center [291, 252] width 1102 height 815
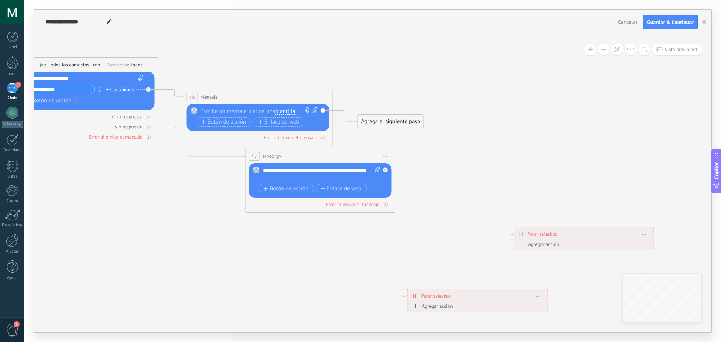
drag, startPoint x: 540, startPoint y: 243, endPoint x: 401, endPoint y: 140, distance: 172.8
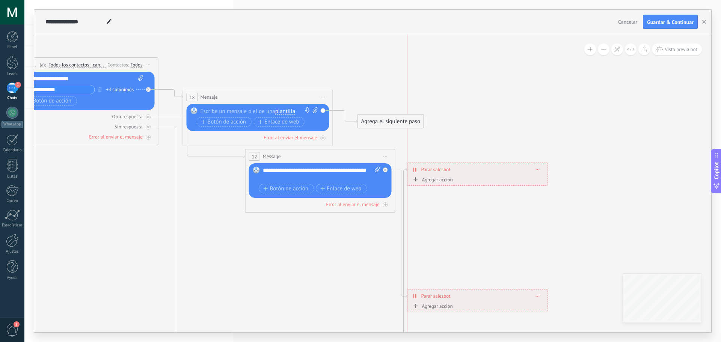
drag, startPoint x: 529, startPoint y: 233, endPoint x: 418, endPoint y: 169, distance: 128.5
click at [421, 169] on span "Parar salesbot" at bounding box center [435, 169] width 29 height 7
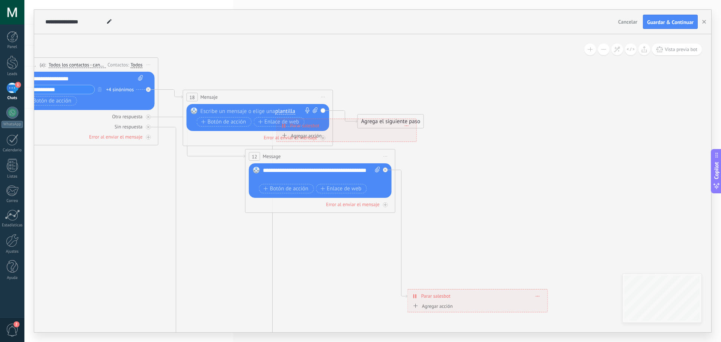
drag, startPoint x: 424, startPoint y: 170, endPoint x: 301, endPoint y: 126, distance: 130.5
click at [301, 126] on span "Parar salesbot" at bounding box center [304, 125] width 29 height 7
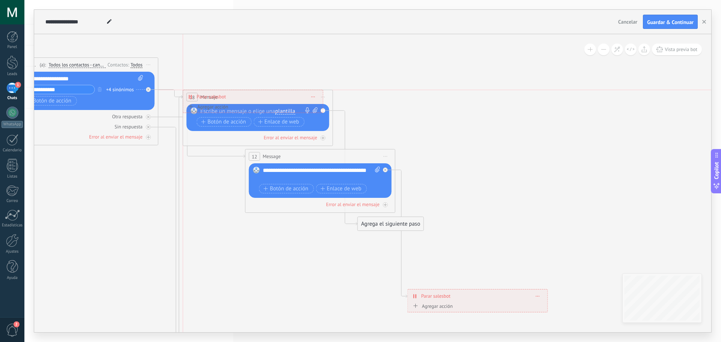
drag, startPoint x: 295, startPoint y: 132, endPoint x: 202, endPoint y: 99, distance: 98.7
click at [202, 99] on div "**********" at bounding box center [253, 96] width 140 height 13
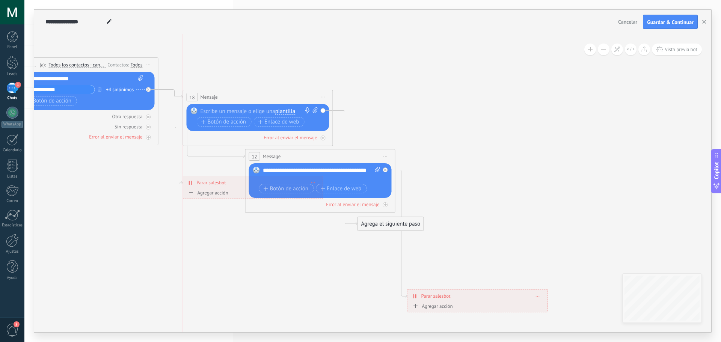
drag, startPoint x: 223, startPoint y: 97, endPoint x: 223, endPoint y: 187, distance: 89.3
click at [223, 186] on span "Parar salesbot" at bounding box center [211, 182] width 29 height 7
drag, startPoint x: 182, startPoint y: 186, endPoint x: 187, endPoint y: 145, distance: 41.1
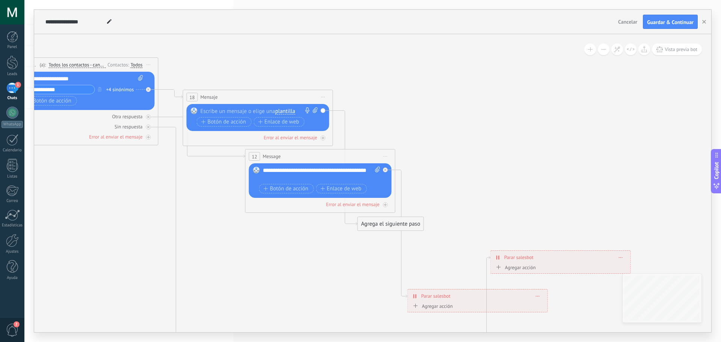
drag, startPoint x: 218, startPoint y: 190, endPoint x: 526, endPoint y: 261, distance: 315.6
click at [526, 261] on div "**********" at bounding box center [561, 257] width 140 height 13
click at [503, 211] on icon at bounding box center [279, 252] width 1078 height 815
click at [515, 266] on div "Agregar acción" at bounding box center [515, 268] width 42 height 6
click at [515, 266] on button "Conversación marcada como cerrada" at bounding box center [537, 268] width 94 height 14
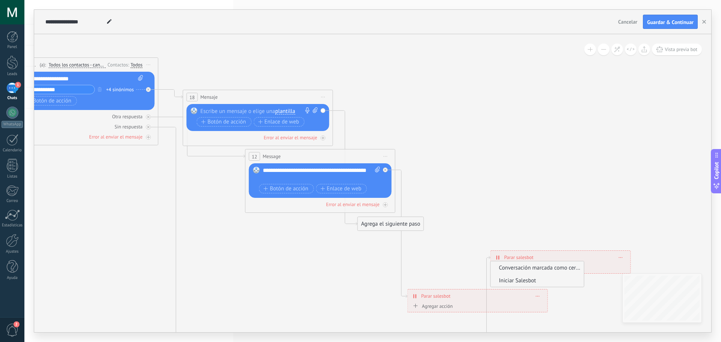
click at [518, 279] on span "Iniciar Salesbot" at bounding box center [536, 280] width 91 height 7
click at [467, 257] on icon at bounding box center [279, 252] width 1078 height 815
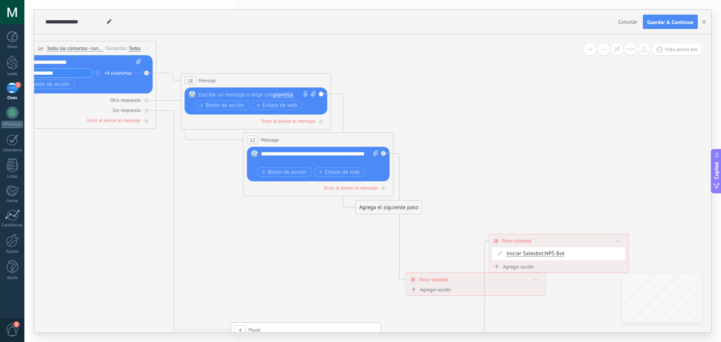
drag, startPoint x: 638, startPoint y: 177, endPoint x: 616, endPoint y: 80, distance: 99.4
click at [616, 80] on icon at bounding box center [277, 236] width 1078 height 815
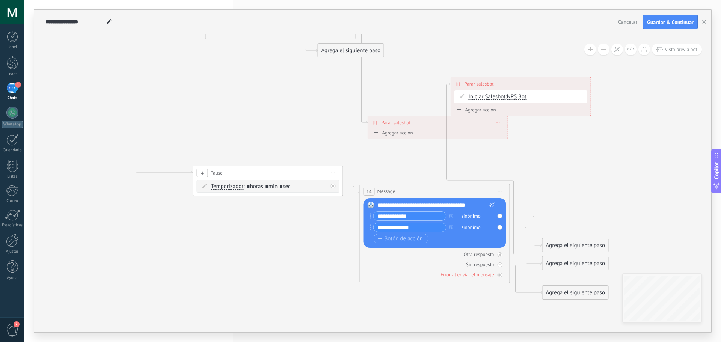
drag, startPoint x: 635, startPoint y: 200, endPoint x: 618, endPoint y: 122, distance: 80.8
click at [618, 122] on icon at bounding box center [239, 79] width 1078 height 815
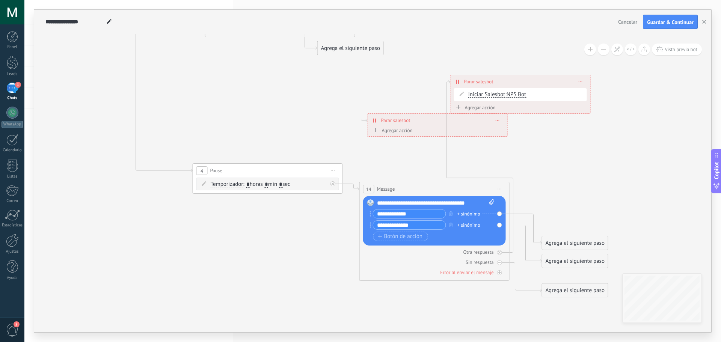
click at [547, 110] on div "Agregar acción Conversación marcada como cerrada Iniciar Salesbot Iniciar Sales…" at bounding box center [520, 108] width 133 height 9
click at [577, 83] on div "**********" at bounding box center [520, 81] width 140 height 13
click at [579, 80] on span at bounding box center [580, 82] width 3 height 4
click at [584, 90] on icon at bounding box center [586, 92] width 4 height 5
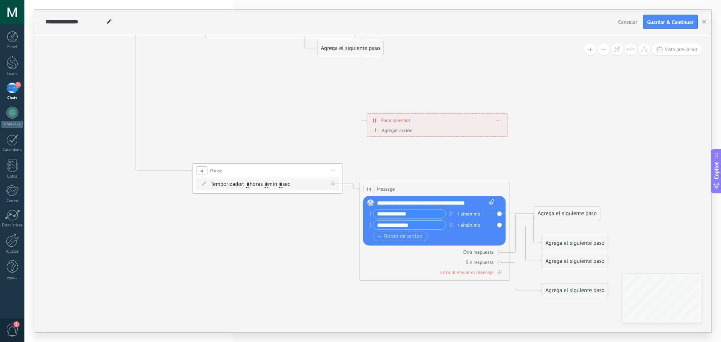
click at [303, 155] on icon at bounding box center [235, 77] width 1071 height 815
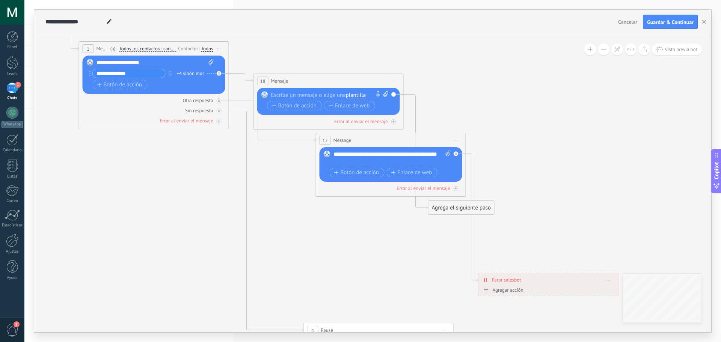
drag, startPoint x: 485, startPoint y: 101, endPoint x: 597, endPoint y: 270, distance: 202.7
click at [597, 270] on icon at bounding box center [345, 236] width 1071 height 815
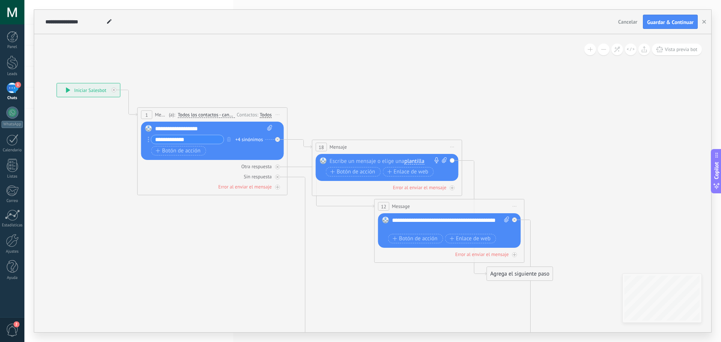
drag, startPoint x: 514, startPoint y: 166, endPoint x: 571, endPoint y: 223, distance: 80.4
click at [571, 223] on icon at bounding box center [404, 302] width 1071 height 815
click at [369, 160] on div at bounding box center [385, 161] width 111 height 8
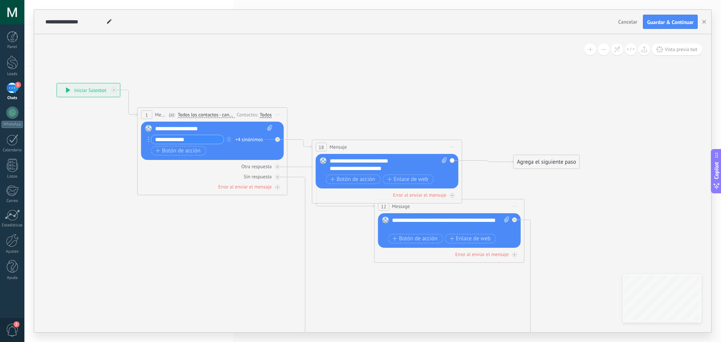
drag, startPoint x: 507, startPoint y: 272, endPoint x: 534, endPoint y: 160, distance: 115.4
click at [534, 160] on div "Agrega el siguiente paso" at bounding box center [546, 162] width 66 height 12
click at [576, 158] on div "Agrega el siguiente paso" at bounding box center [546, 161] width 66 height 12
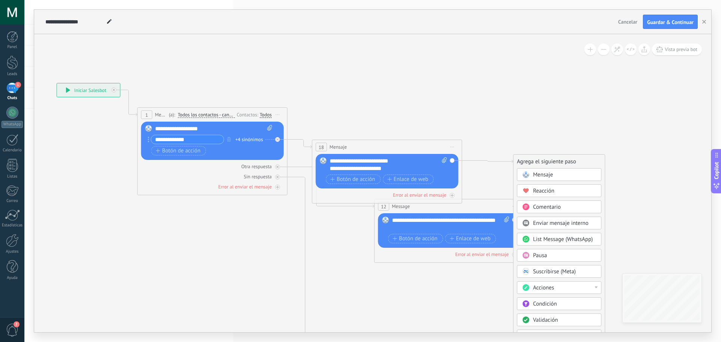
click at [576, 158] on div "Agrega el siguiente paso" at bounding box center [558, 161] width 91 height 12
click at [510, 130] on icon at bounding box center [404, 302] width 1071 height 815
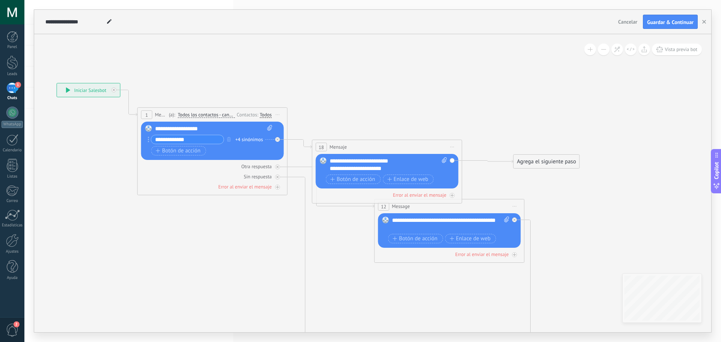
click at [451, 161] on div "Reemplazar Quitar Convertir a mensaje de voz Arrastre la imagen aquí para adjun…" at bounding box center [387, 171] width 143 height 35
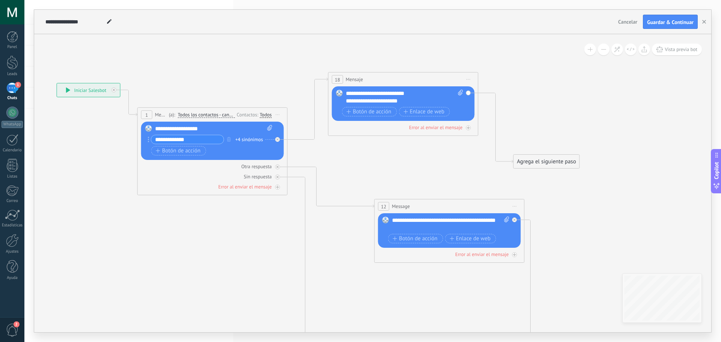
drag, startPoint x: 374, startPoint y: 146, endPoint x: 391, endPoint y: 79, distance: 69.3
click at [391, 79] on div "18 Mensaje ******* (a): Todos los contactos - canales seleccionados Todos los c…" at bounding box center [402, 79] width 149 height 14
click at [170, 151] on span "Botón de acción" at bounding box center [178, 151] width 45 height 6
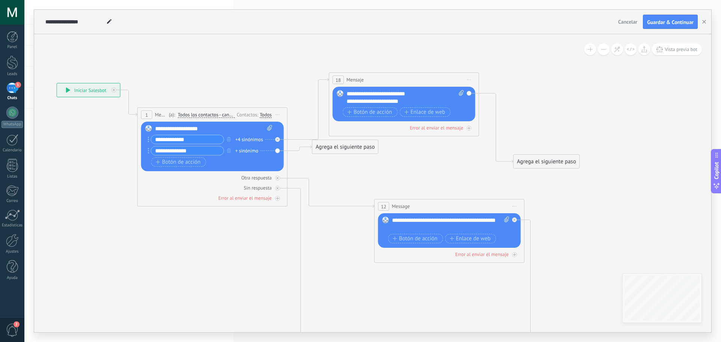
type input "**********"
click at [252, 150] on div "+ sinónimo" at bounding box center [246, 151] width 23 height 8
type input "********"
type input "**********"
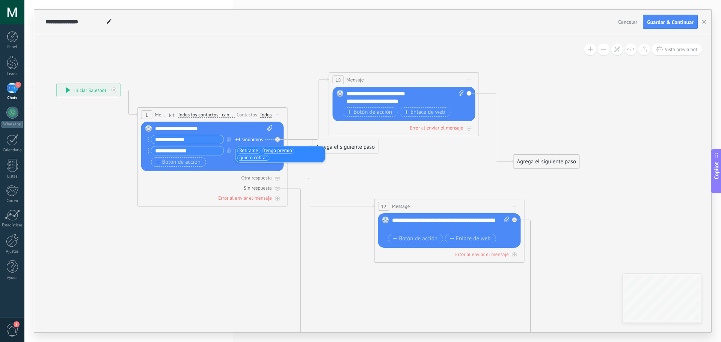
click at [310, 172] on icon at bounding box center [404, 291] width 1071 height 812
drag, startPoint x: 330, startPoint y: 149, endPoint x: 351, endPoint y: 171, distance: 30.8
click at [351, 171] on div "Agrega el siguiente paso" at bounding box center [367, 169] width 66 height 12
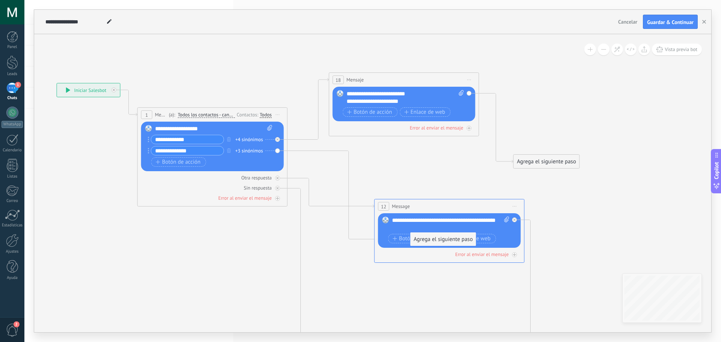
drag, startPoint x: 371, startPoint y: 164, endPoint x: 448, endPoint y: 233, distance: 103.6
click at [277, 179] on icon at bounding box center [277, 178] width 3 height 3
drag, startPoint x: 352, startPoint y: 149, endPoint x: 264, endPoint y: 234, distance: 121.6
click at [264, 234] on div "Agrega el siguiente paso" at bounding box center [259, 228] width 66 height 12
click at [437, 221] on div "**********" at bounding box center [450, 224] width 117 height 15
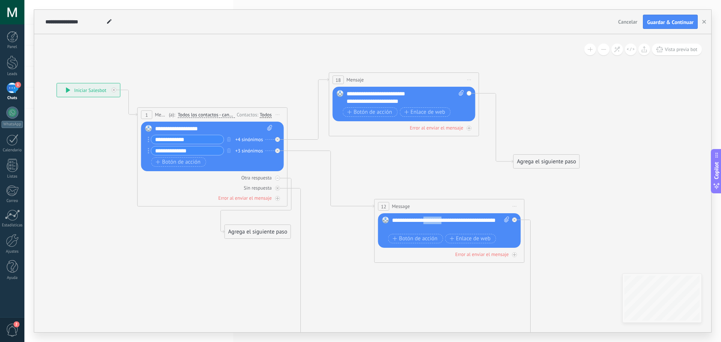
click at [437, 221] on div "**********" at bounding box center [450, 224] width 117 height 15
click at [429, 281] on icon at bounding box center [404, 291] width 1071 height 812
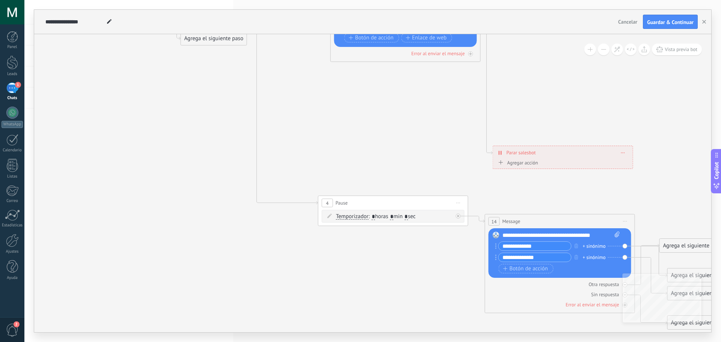
drag, startPoint x: 578, startPoint y: 260, endPoint x: 535, endPoint y: 69, distance: 196.0
click at [535, 69] on icon at bounding box center [360, 97] width 1071 height 812
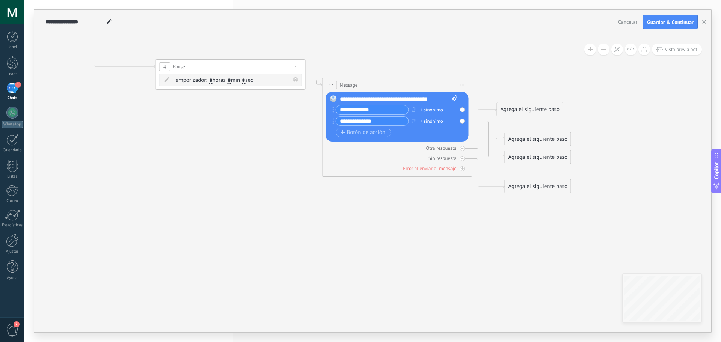
drag, startPoint x: 426, startPoint y: 291, endPoint x: 262, endPoint y: 153, distance: 214.2
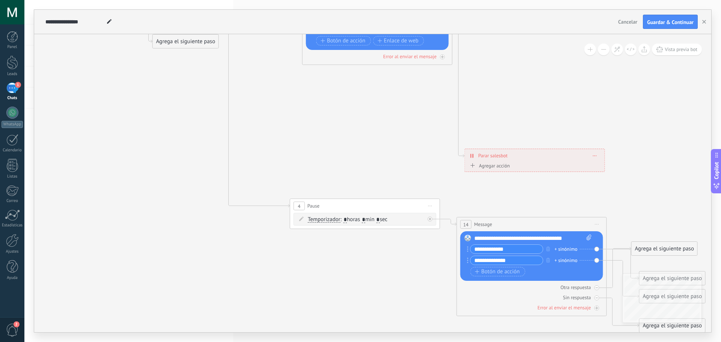
drag, startPoint x: 229, startPoint y: 44, endPoint x: 400, endPoint y: 239, distance: 259.6
click at [400, 239] on icon at bounding box center [332, 100] width 1071 height 812
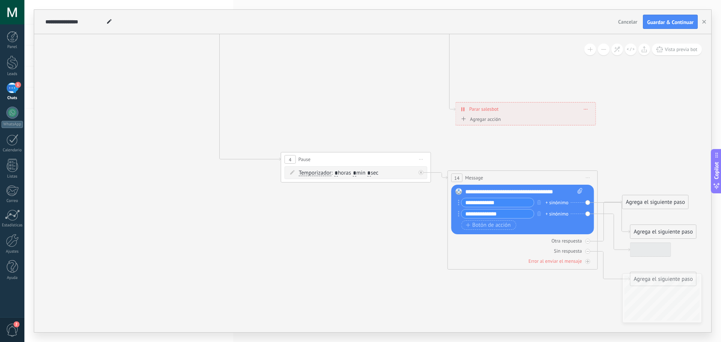
drag, startPoint x: 312, startPoint y: 121, endPoint x: 262, endPoint y: 6, distance: 125.4
click at [262, 6] on div "**********" at bounding box center [372, 171] width 696 height 342
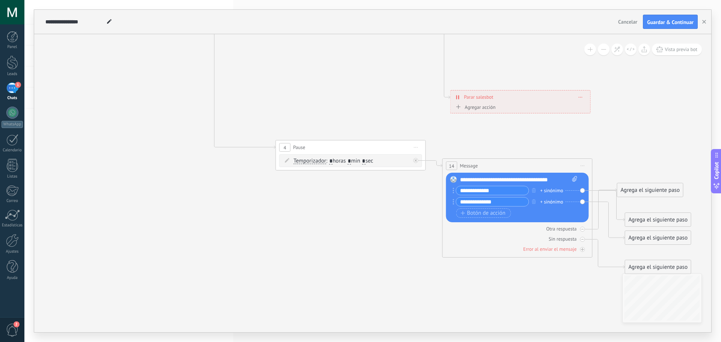
click at [629, 192] on div "Agrega el siguiente paso" at bounding box center [650, 190] width 66 height 12
click at [629, 192] on div "Agrega el siguiente paso" at bounding box center [662, 190] width 91 height 12
click at [633, 176] on icon at bounding box center [318, 42] width 1071 height 812
click at [581, 189] on div "Reemplazar Quitar Convertir a mensaje de voz Arrastre la imagen aquí para adjun…" at bounding box center [517, 198] width 143 height 50
drag, startPoint x: 641, startPoint y: 193, endPoint x: 553, endPoint y: 319, distance: 154.5
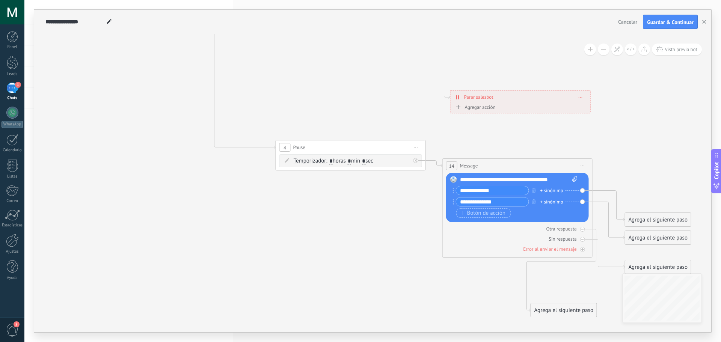
click at [553, 316] on div "Agrega el siguiente paso" at bounding box center [564, 310] width 66 height 12
drag, startPoint x: 635, startPoint y: 220, endPoint x: 622, endPoint y: 175, distance: 47.0
click at [627, 169] on div "Agrega el siguiente paso" at bounding box center [649, 170] width 66 height 12
click at [605, 180] on icon at bounding box center [318, 74] width 1071 height 876
click at [621, 166] on div "Agrega el siguiente paso" at bounding box center [650, 166] width 66 height 12
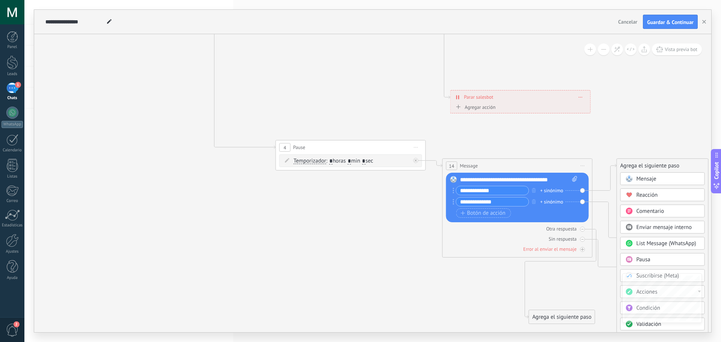
click at [632, 178] on span at bounding box center [629, 179] width 15 height 6
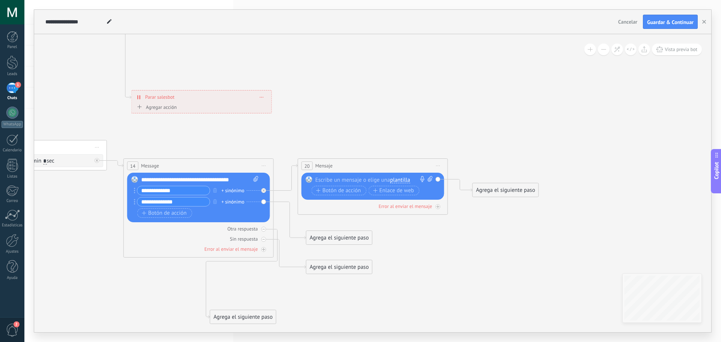
click at [379, 180] on div at bounding box center [370, 180] width 111 height 8
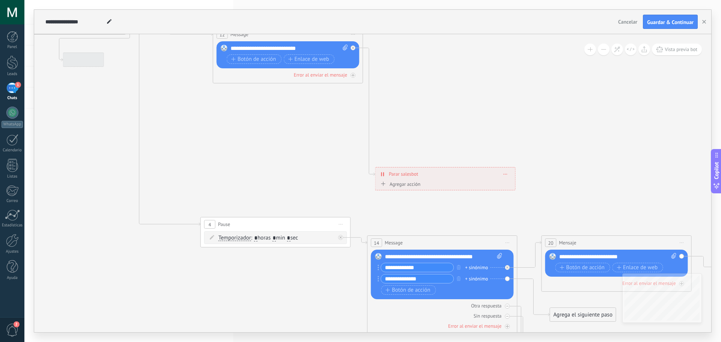
drag, startPoint x: 100, startPoint y: 98, endPoint x: 355, endPoint y: 175, distance: 267.0
click at [355, 175] on icon at bounding box center [326, 151] width 1237 height 876
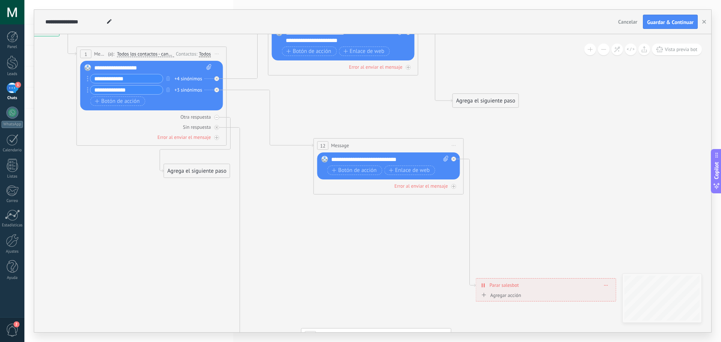
drag, startPoint x: 162, startPoint y: 68, endPoint x: 251, endPoint y: 179, distance: 142.8
click at [251, 179] on icon at bounding box center [426, 262] width 1237 height 876
click at [189, 172] on div "Agrega el siguiente paso" at bounding box center [198, 171] width 66 height 12
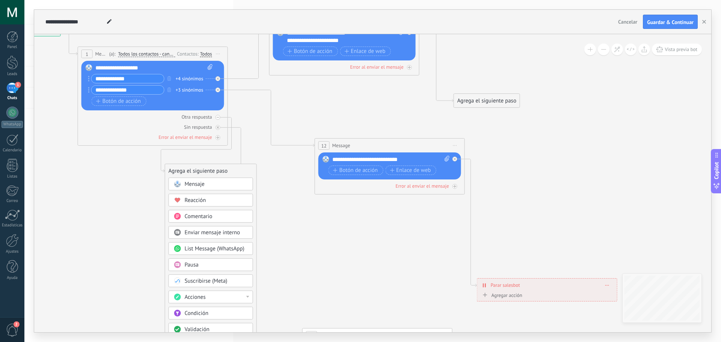
click at [201, 181] on span "Mensaje" at bounding box center [195, 184] width 20 height 7
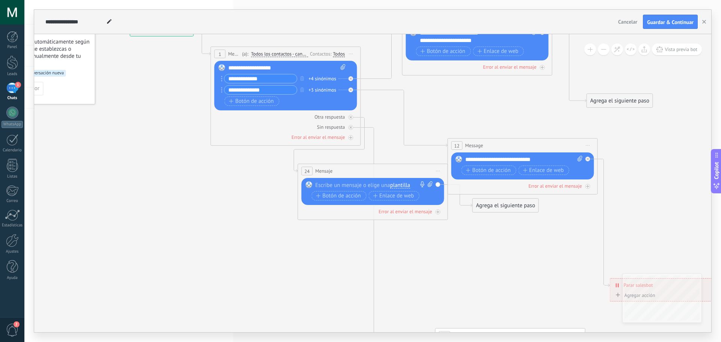
click at [350, 184] on div at bounding box center [370, 185] width 111 height 8
click at [258, 167] on icon at bounding box center [560, 254] width 1237 height 861
click at [438, 170] on span "Iniciar vista previa aquí Cambiar nombre Duplicar [GEOGRAPHIC_DATA]" at bounding box center [438, 171] width 12 height 11
click at [452, 218] on div "Borrar" at bounding box center [472, 220] width 74 height 13
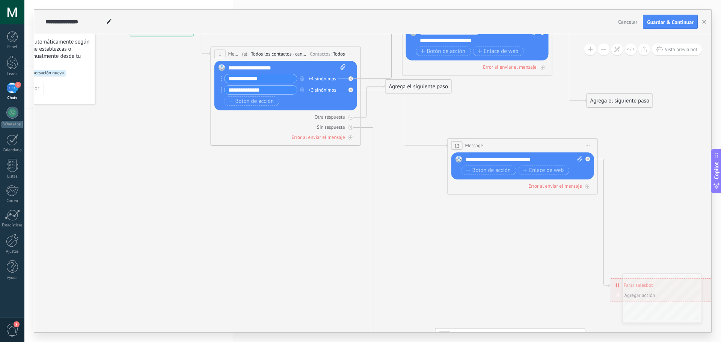
click at [408, 88] on div "Agrega el siguiente paso" at bounding box center [418, 86] width 66 height 12
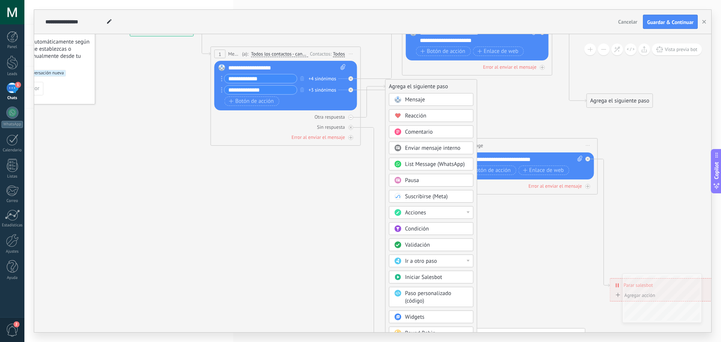
click at [427, 96] on div "Mensaje" at bounding box center [431, 99] width 84 height 13
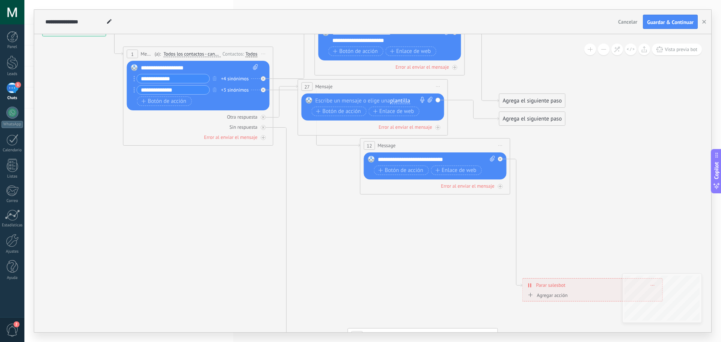
click at [367, 103] on div at bounding box center [370, 101] width 111 height 8
click at [343, 155] on icon at bounding box center [473, 254] width 1237 height 861
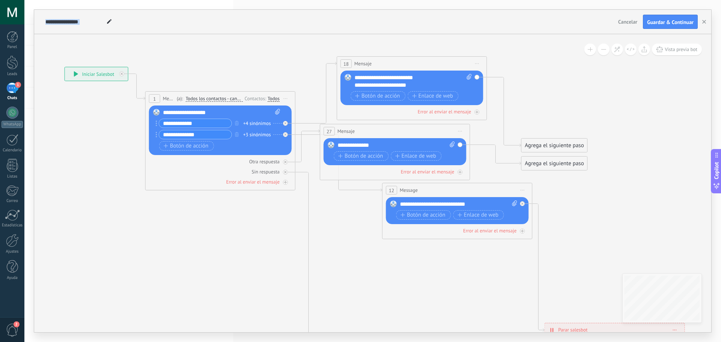
drag, startPoint x: 595, startPoint y: 63, endPoint x: 617, endPoint y: 107, distance: 49.5
click at [617, 107] on icon at bounding box center [495, 299] width 1237 height 861
drag, startPoint x: 429, startPoint y: 231, endPoint x: 391, endPoint y: 283, distance: 65.0
click at [65, 66] on div "**********" at bounding box center [65, 66] width 0 height 0
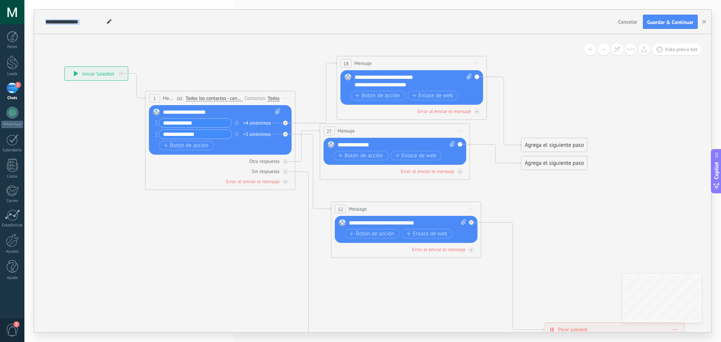
click at [440, 206] on div "12 Message ******* (a): Todos los contactos - canales seleccionados Todos los c…" at bounding box center [405, 209] width 149 height 14
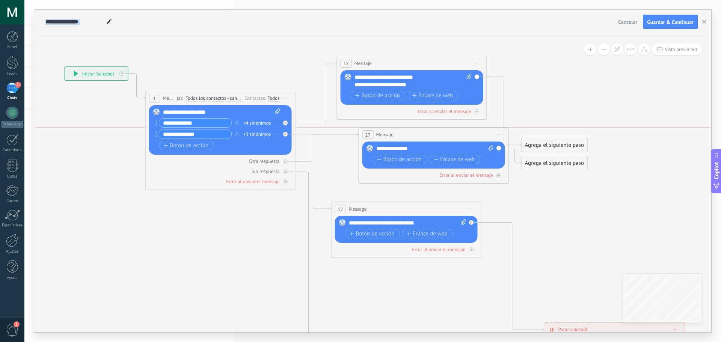
drag, startPoint x: 416, startPoint y: 133, endPoint x: 455, endPoint y: 140, distance: 39.3
click at [455, 140] on div "27 Mensaje ******* (a): Todos los contactos - canales seleccionados Todos los c…" at bounding box center [433, 135] width 149 height 14
click at [563, 74] on div "Agrega el siguiente paso Mensaje Mensaje Mensaje Reacción Comentario Enviar men…" at bounding box center [587, 81] width 66 height 14
click at [664, 51] on button "Vista previa bot" at bounding box center [677, 50] width 50 height 12
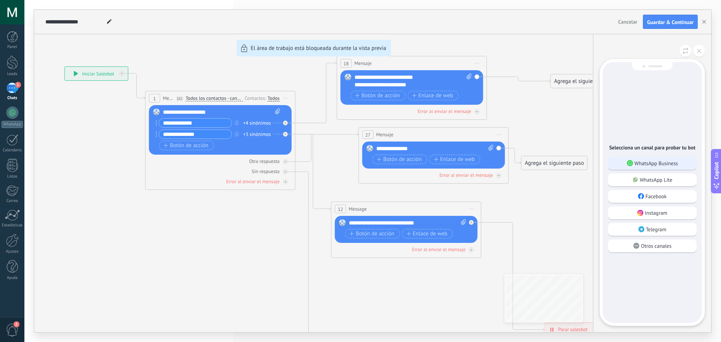
click at [638, 159] on div "WhatsApp Business" at bounding box center [652, 163] width 89 height 13
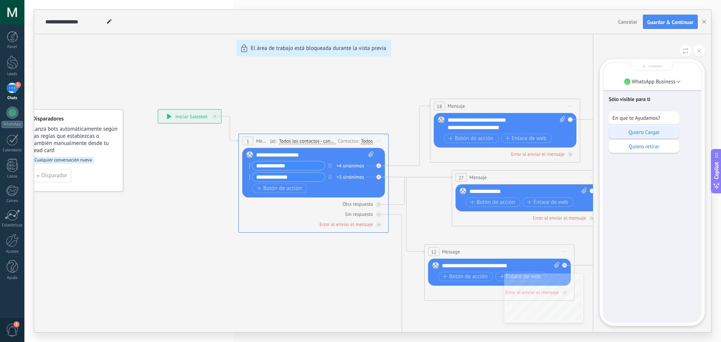
click at [630, 138] on div "Quiero Cargar" at bounding box center [643, 132] width 71 height 13
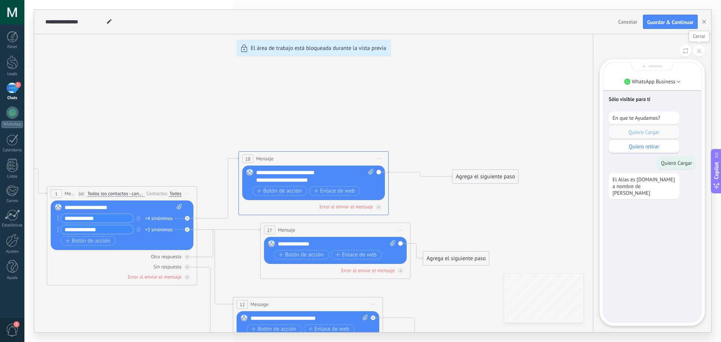
click at [697, 51] on icon at bounding box center [699, 51] width 4 height 4
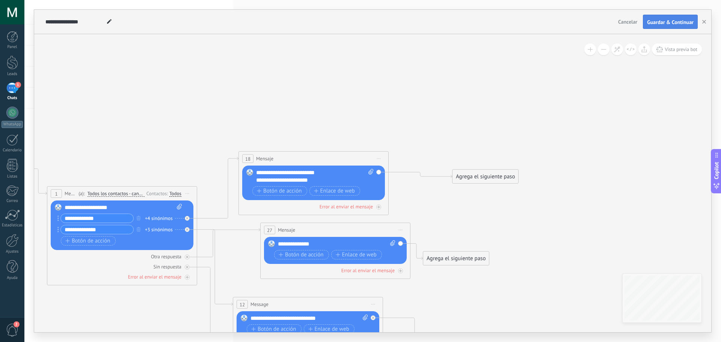
click at [659, 19] on button "Guardar & Continuar" at bounding box center [670, 22] width 55 height 14
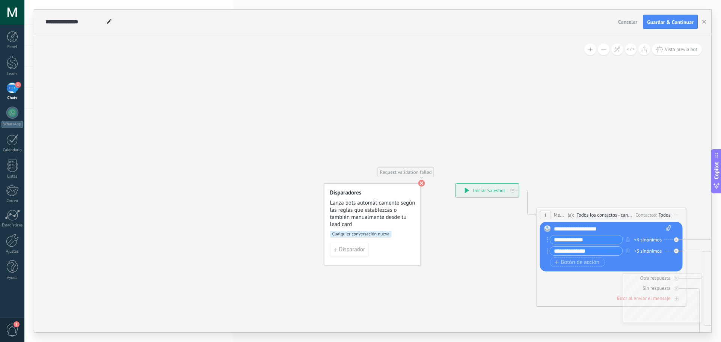
click at [420, 183] on use at bounding box center [421, 183] width 7 height 7
click at [349, 232] on span "Cualquier conversación nueva" at bounding box center [361, 234] width 62 height 7
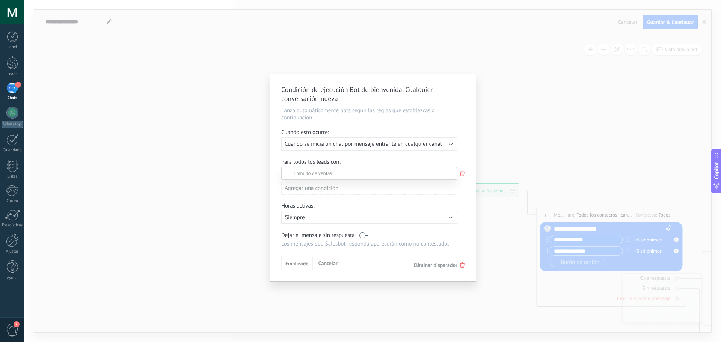
click at [288, 169] on label at bounding box center [369, 173] width 176 height 13
drag, startPoint x: 467, startPoint y: 159, endPoint x: 461, endPoint y: 95, distance: 64.5
click at [461, 95] on div at bounding box center [372, 171] width 696 height 342
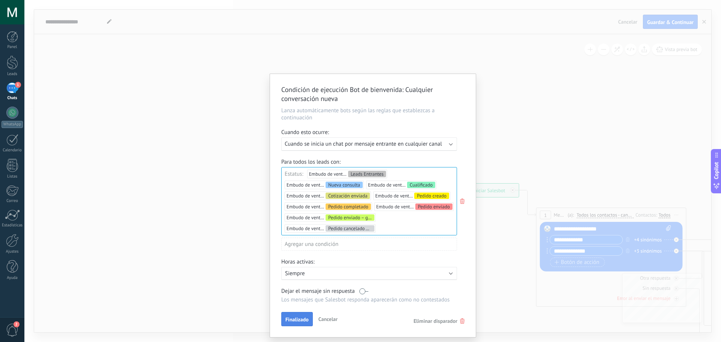
click at [297, 322] on span "Finalizado" at bounding box center [296, 319] width 23 height 5
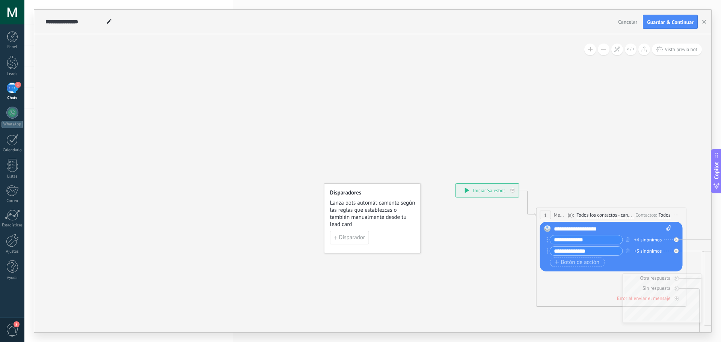
click at [662, 22] on span "Guardar & Continuar" at bounding box center [670, 22] width 47 height 5
click at [13, 96] on div "Chats" at bounding box center [13, 98] width 22 height 5
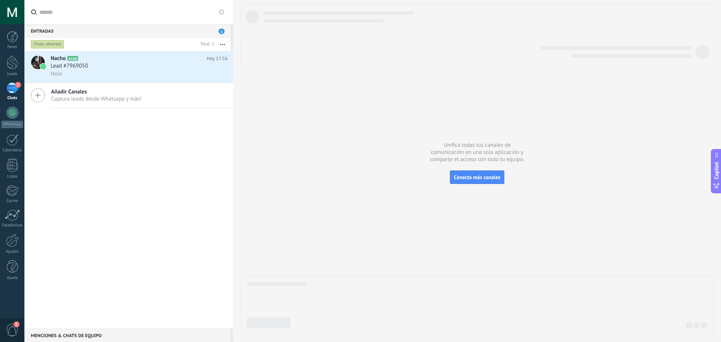
click at [219, 15] on button at bounding box center [221, 12] width 9 height 9
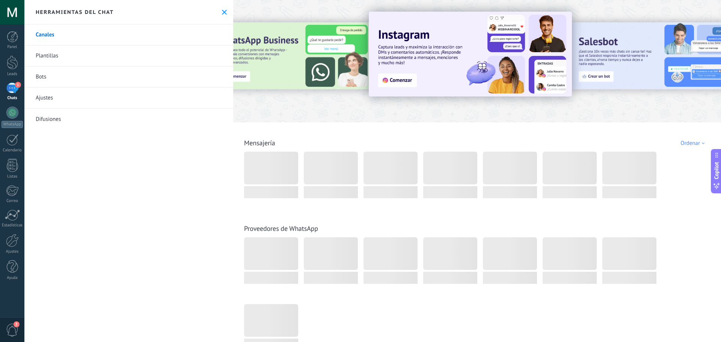
click at [95, 82] on link "Bots" at bounding box center [128, 76] width 209 height 21
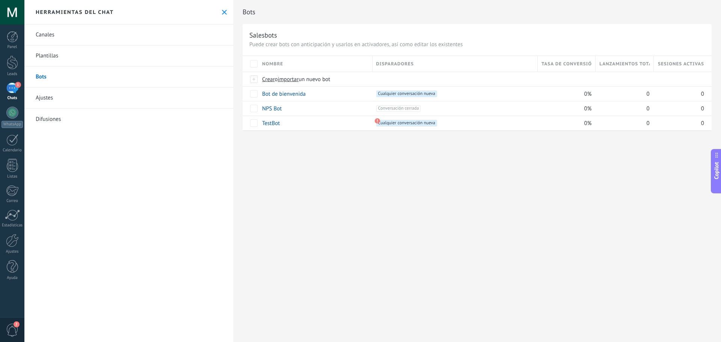
click at [49, 50] on link "Plantillas" at bounding box center [128, 55] width 209 height 21
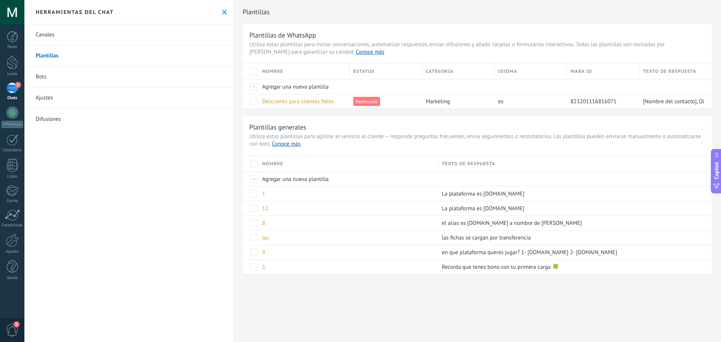
click at [90, 79] on link "Bots" at bounding box center [128, 76] width 209 height 21
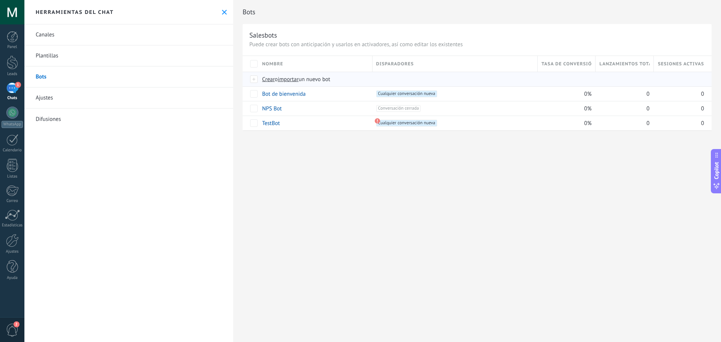
click at [272, 80] on span "Crear" at bounding box center [268, 79] width 13 height 7
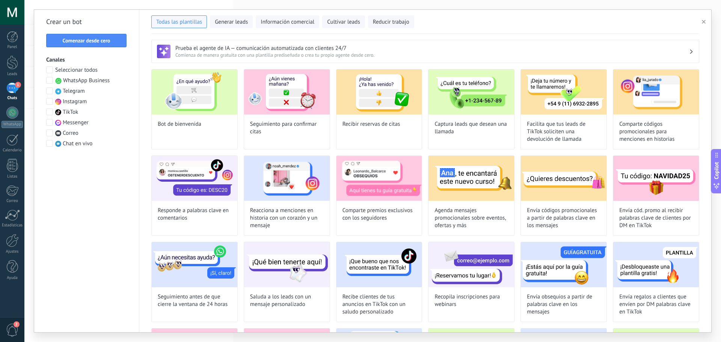
click at [250, 54] on span "Comienza de manera gratuita con una plantilla prediseñada o crea tu propio agen…" at bounding box center [431, 55] width 513 height 6
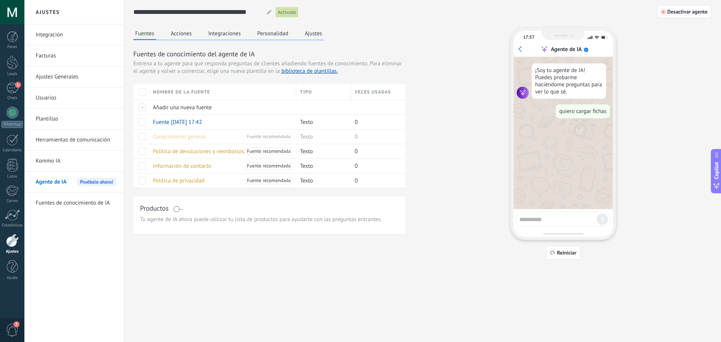
click at [673, 15] on button "Desactivar agente" at bounding box center [684, 12] width 55 height 14
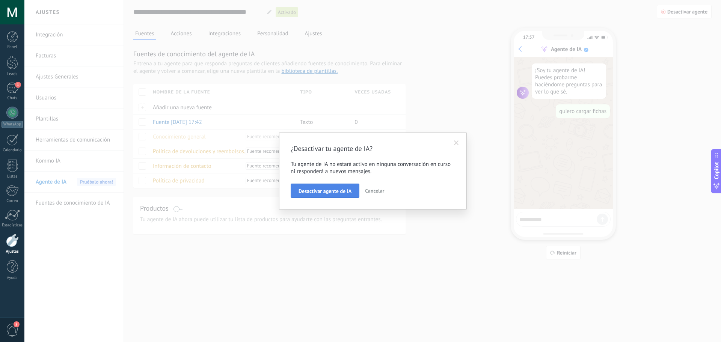
click at [348, 188] on span "Desactivar agente de IA" at bounding box center [324, 190] width 53 height 5
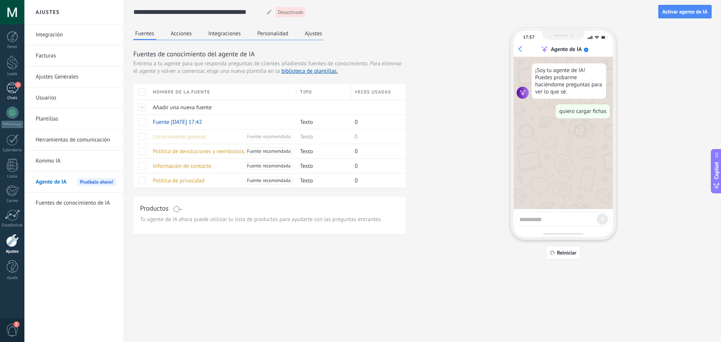
click at [14, 91] on div "1" at bounding box center [12, 88] width 12 height 11
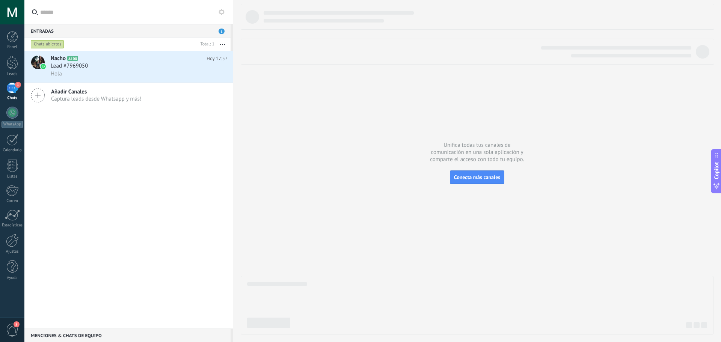
click at [148, 155] on div "Nacho A100 [DATE] 17:57 Lead #7969050 Hola Añadir Canales Captura leads desde W…" at bounding box center [128, 189] width 209 height 277
click at [218, 11] on button at bounding box center [221, 12] width 9 height 9
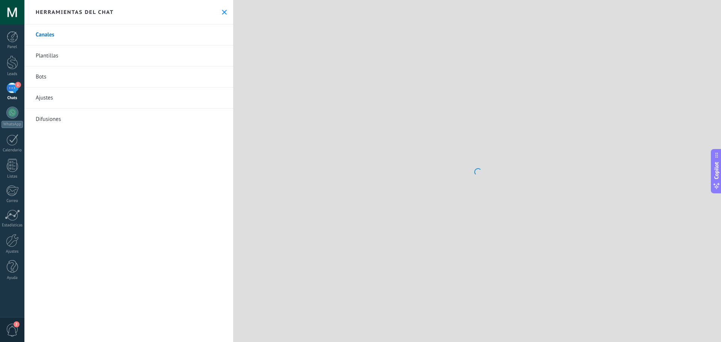
click at [115, 79] on link "Bots" at bounding box center [128, 76] width 209 height 21
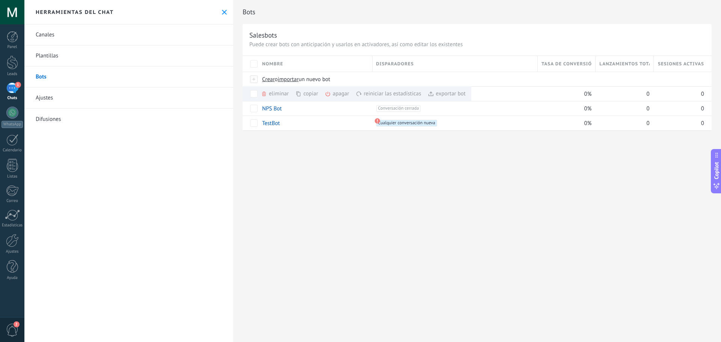
click at [356, 166] on div "Bots Salesbots Puede crear bots con anticipación y usarlos en activadores, así …" at bounding box center [477, 171] width 488 height 342
click at [291, 91] on div "eliminar màs" at bounding box center [287, 93] width 53 height 15
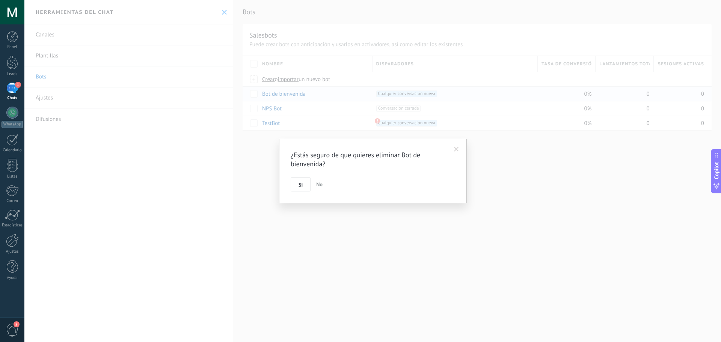
click at [319, 186] on span "No" at bounding box center [319, 184] width 6 height 7
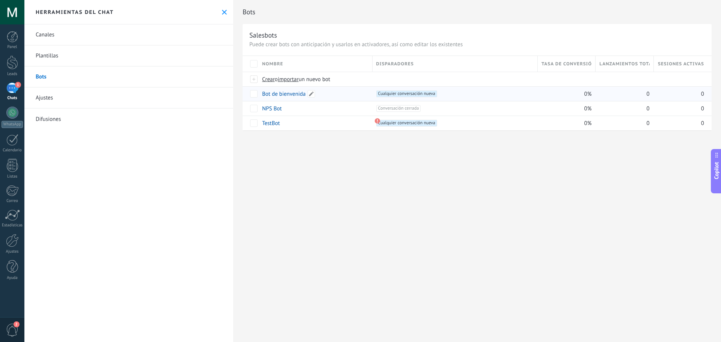
click at [299, 92] on link "Bot de bienvenida" at bounding box center [284, 93] width 44 height 7
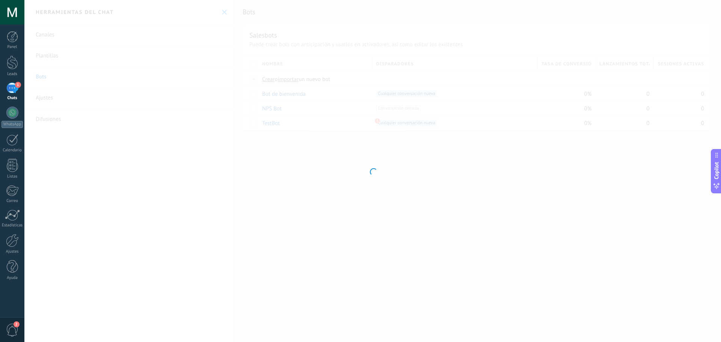
type input "**********"
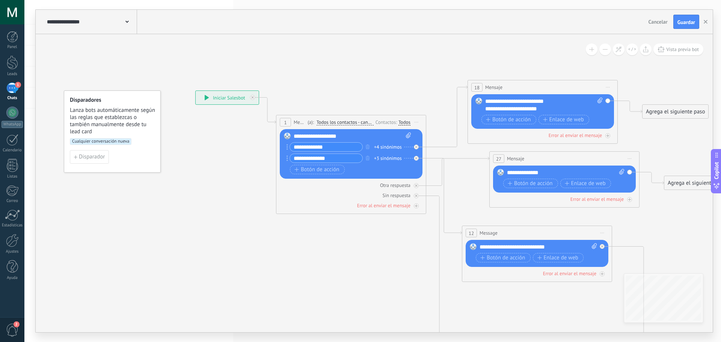
click at [299, 89] on icon at bounding box center [626, 304] width 1237 height 824
click at [98, 155] on span "Disparador" at bounding box center [92, 156] width 26 height 5
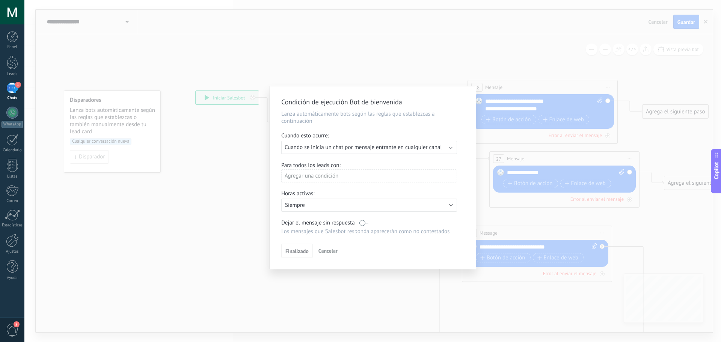
click at [331, 172] on div "Agregar una condición" at bounding box center [369, 175] width 176 height 13
click at [297, 257] on div "No tiene etiqueta" at bounding box center [314, 258] width 59 height 11
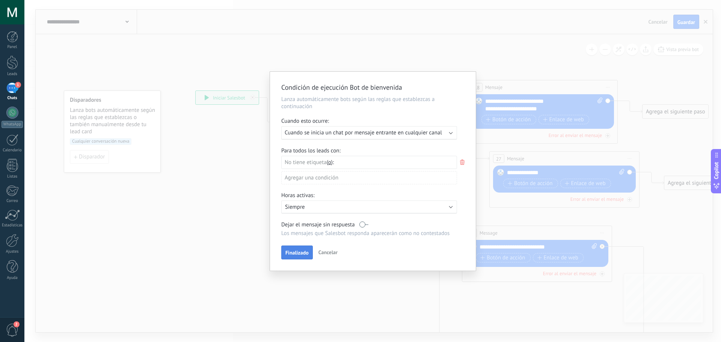
click at [300, 250] on span "Finalizado" at bounding box center [296, 252] width 23 height 5
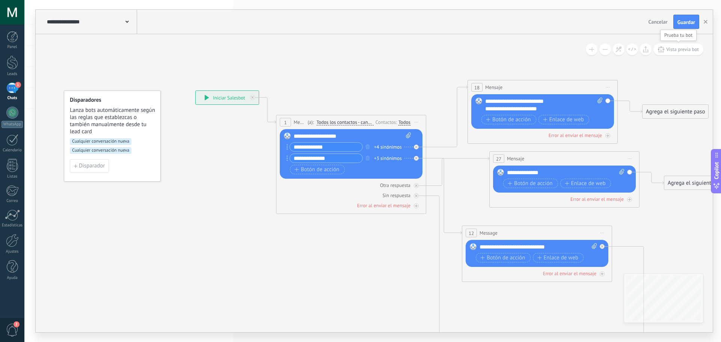
click at [676, 45] on button "Vista previa bot" at bounding box center [678, 50] width 50 height 12
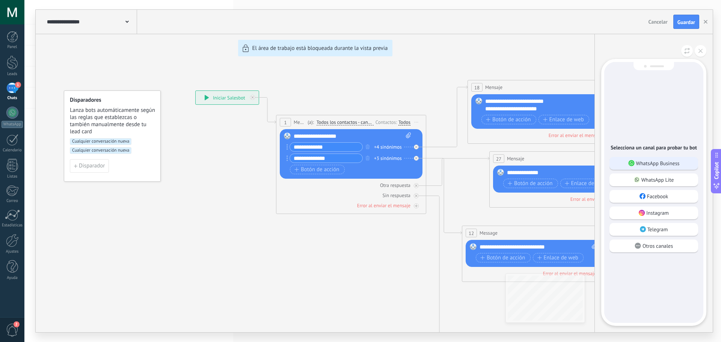
click at [671, 166] on p "WhatsApp Business" at bounding box center [658, 163] width 44 height 7
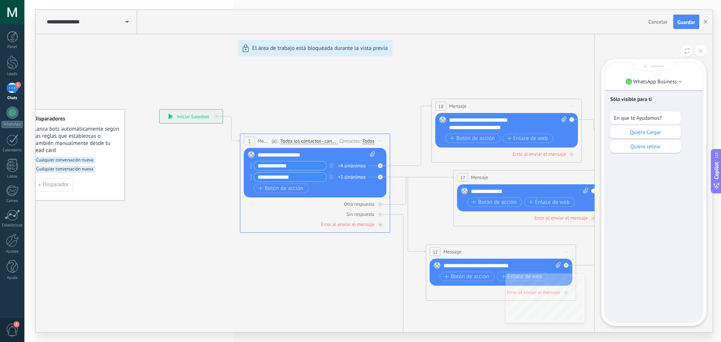
click at [187, 116] on div "**********" at bounding box center [374, 171] width 677 height 322
click at [636, 136] on div "Quiero Cargar" at bounding box center [645, 132] width 71 height 13
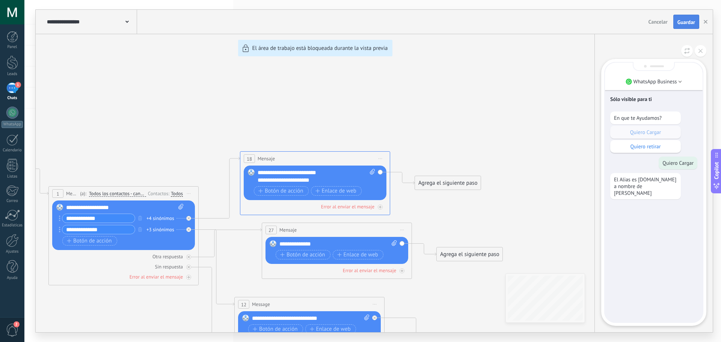
click at [690, 21] on span "Guardar" at bounding box center [686, 22] width 18 height 5
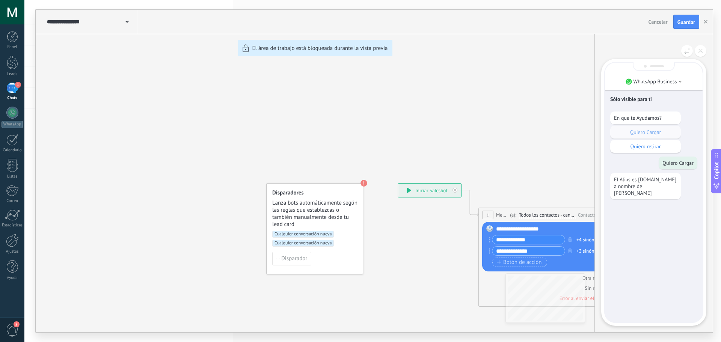
click at [566, 96] on div "**********" at bounding box center [374, 171] width 677 height 322
click at [19, 97] on div "Chats" at bounding box center [13, 98] width 22 height 5
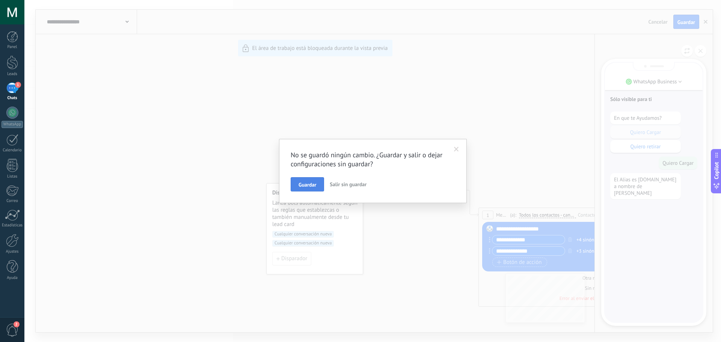
click at [297, 188] on button "Guardar" at bounding box center [307, 184] width 33 height 14
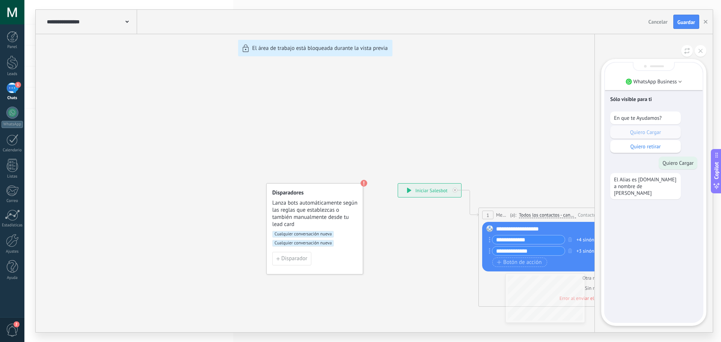
click at [8, 84] on div "1" at bounding box center [12, 88] width 12 height 11
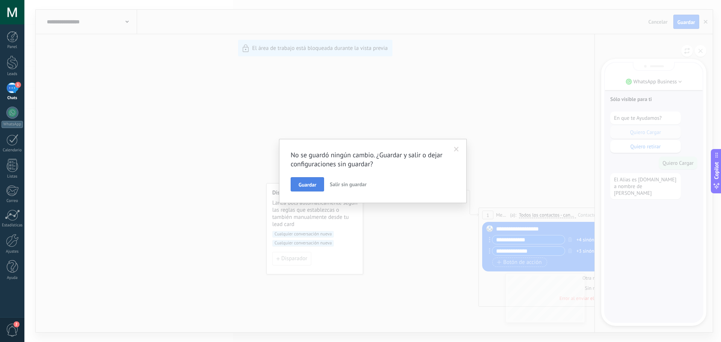
click at [295, 187] on button "Guardar" at bounding box center [307, 184] width 33 height 14
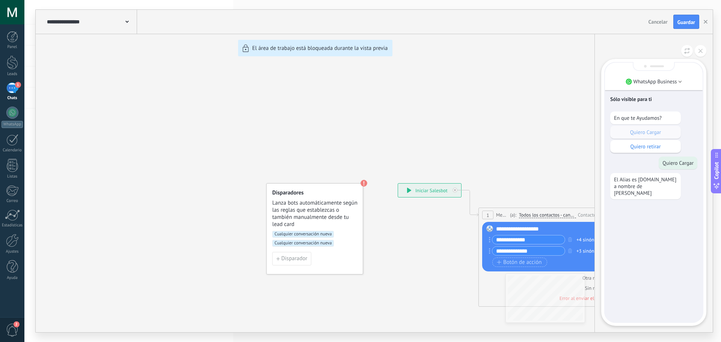
click at [366, 182] on div "**********" at bounding box center [374, 171] width 677 height 322
click at [364, 182] on div "**********" at bounding box center [374, 171] width 677 height 322
click at [364, 183] on div "**********" at bounding box center [374, 171] width 677 height 322
click at [324, 212] on div "**********" at bounding box center [374, 171] width 677 height 322
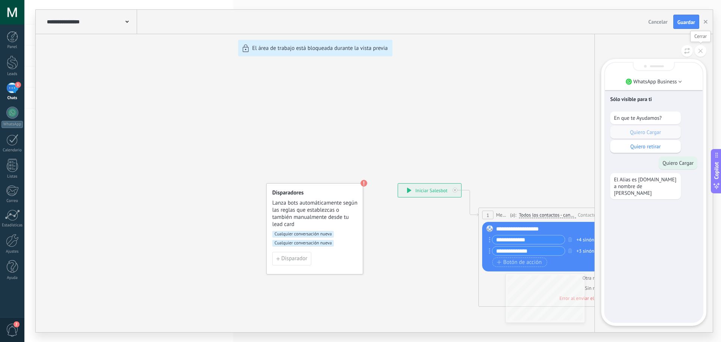
click at [703, 50] on button at bounding box center [700, 51] width 12 height 12
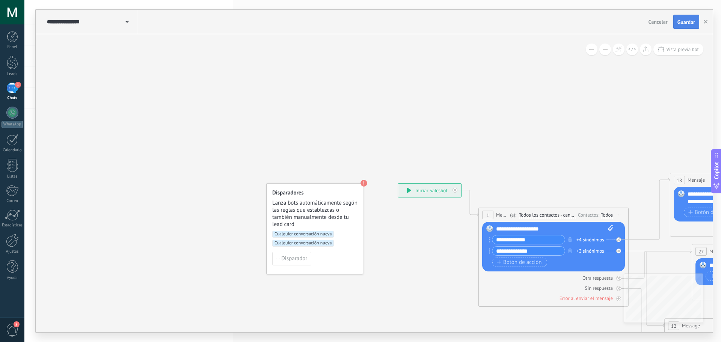
click at [689, 26] on button "Guardar" at bounding box center [686, 22] width 26 height 14
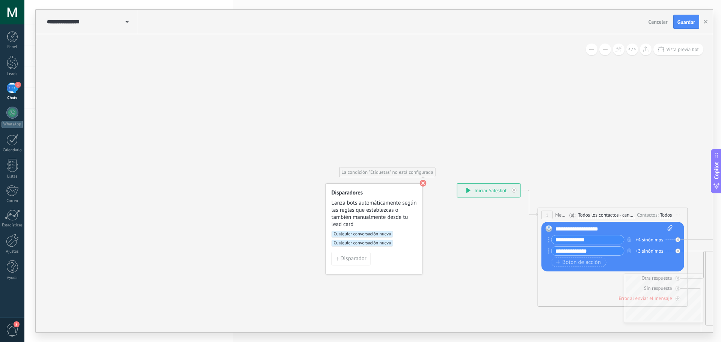
click at [422, 183] on use at bounding box center [423, 183] width 7 height 7
click at [410, 188] on div "Disparadores Lanza bots automáticamente según las reglas que establezcas o tamb…" at bounding box center [373, 228] width 97 height 91
click at [689, 23] on span "Guardar" at bounding box center [686, 22] width 18 height 5
click at [356, 242] on span "Cualquier conversación nueva" at bounding box center [362, 243] width 62 height 7
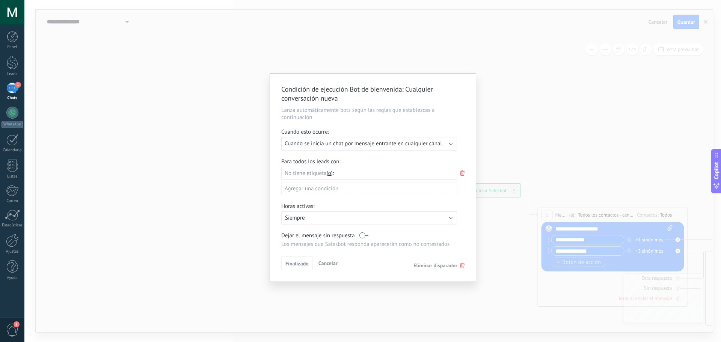
click at [343, 193] on div "Agregar una condición" at bounding box center [369, 188] width 176 height 13
click at [343, 175] on div at bounding box center [373, 178] width 206 height 208
click at [348, 172] on div "No tiene etiqueta y o o" at bounding box center [369, 173] width 176 height 13
click at [465, 174] on icon at bounding box center [462, 173] width 8 height 9
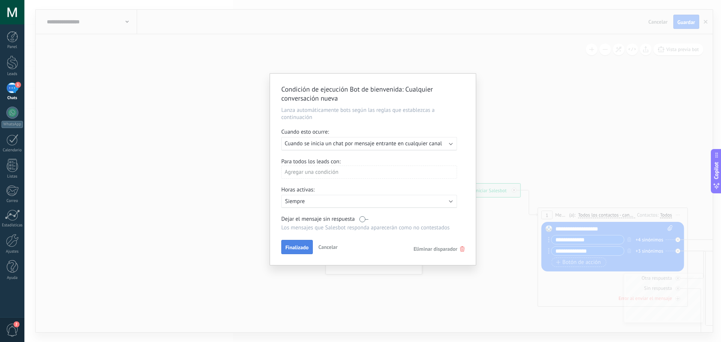
click at [307, 242] on button "Finalizado" at bounding box center [297, 247] width 32 height 14
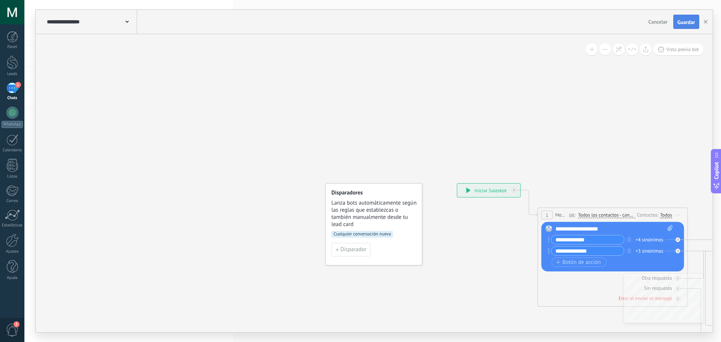
click at [675, 26] on button "Guardar" at bounding box center [686, 22] width 26 height 14
click at [13, 100] on div "Chats" at bounding box center [13, 98] width 22 height 5
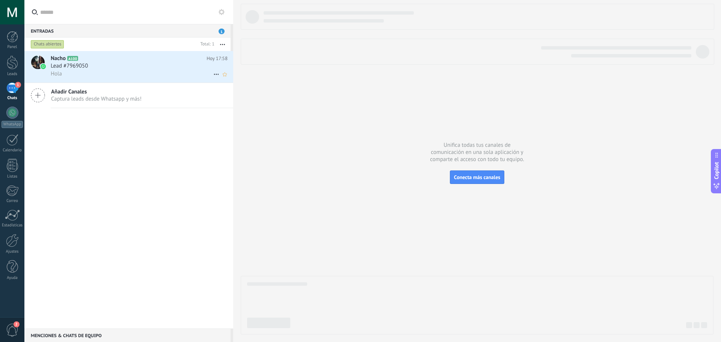
click at [111, 73] on div "Hola" at bounding box center [139, 74] width 177 height 8
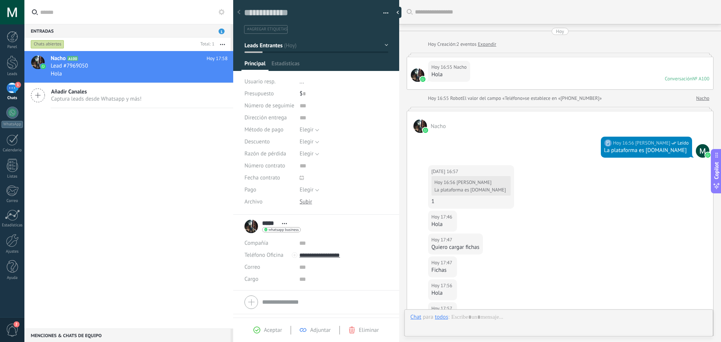
scroll to position [166, 0]
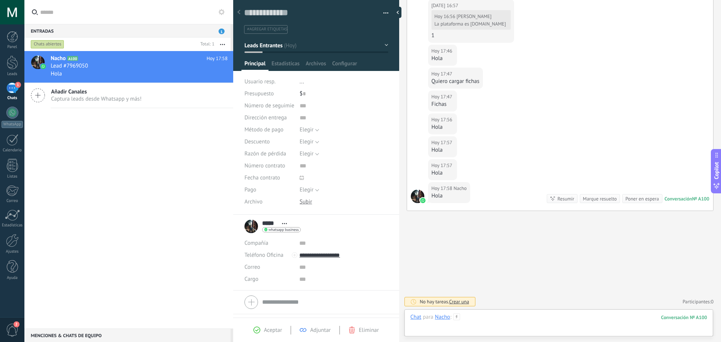
click at [520, 319] on div at bounding box center [558, 324] width 297 height 23
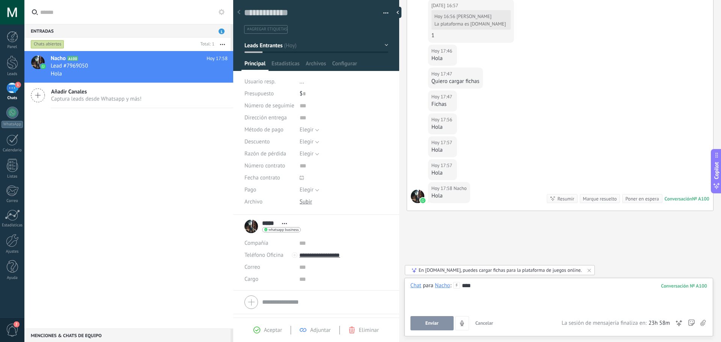
click at [426, 326] on span "Enviar" at bounding box center [431, 323] width 13 height 5
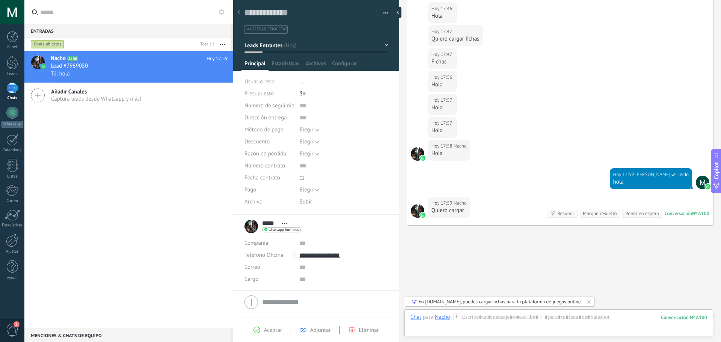
scroll to position [223, 0]
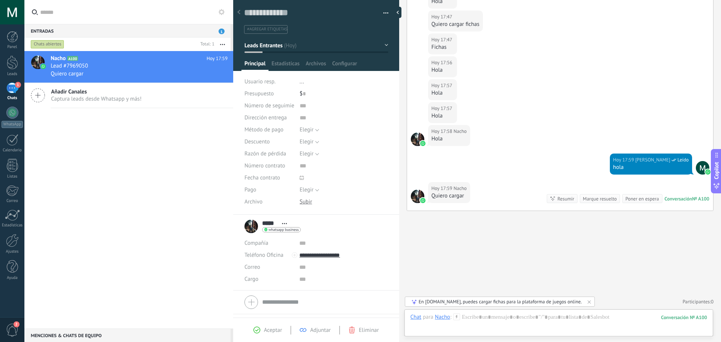
click at [419, 286] on div "Buscar Carga más [DATE] [DATE] Creación: 2 eventos Expandir [DATE] 16:55 Nacho …" at bounding box center [560, 59] width 322 height 565
click at [571, 200] on div "Resumir Resumir" at bounding box center [562, 198] width 31 height 9
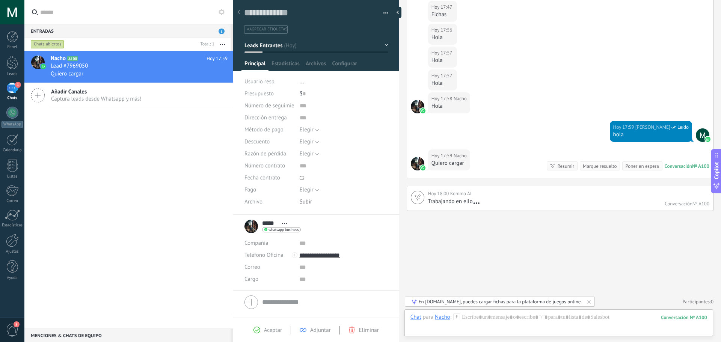
scroll to position [257, 0]
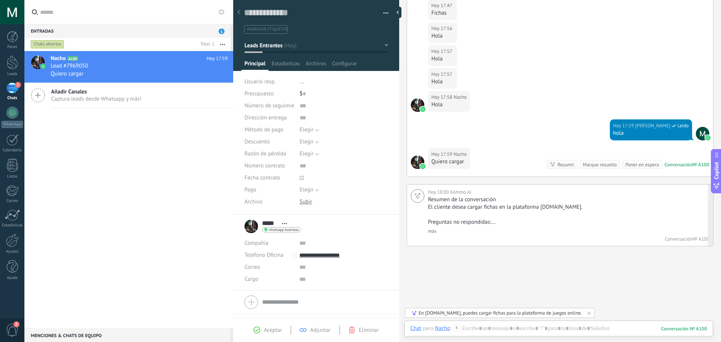
click at [429, 231] on link "más" at bounding box center [432, 231] width 8 height 6
click at [437, 252] on div "[DATE] 18:00 Kommo AI Resumen de la conversación El cliente desea cargar fichas…" at bounding box center [560, 218] width 307 height 69
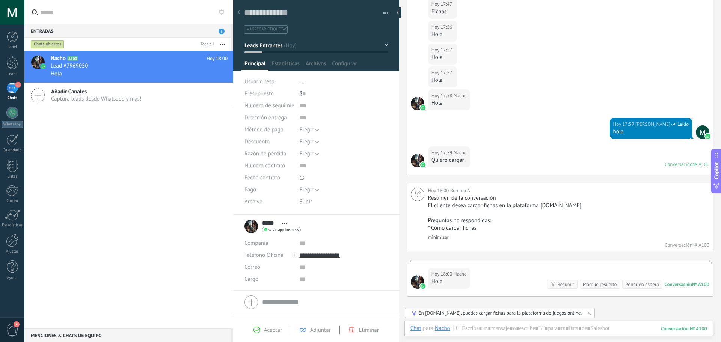
click at [107, 97] on span "Captura leads desde Whatsapp y más!" at bounding box center [96, 98] width 90 height 7
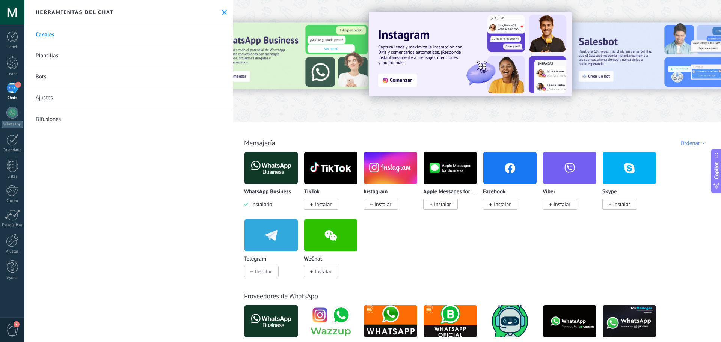
click at [18, 85] on span "1" at bounding box center [18, 85] width 6 height 6
click at [224, 13] on icon at bounding box center [224, 12] width 5 height 5
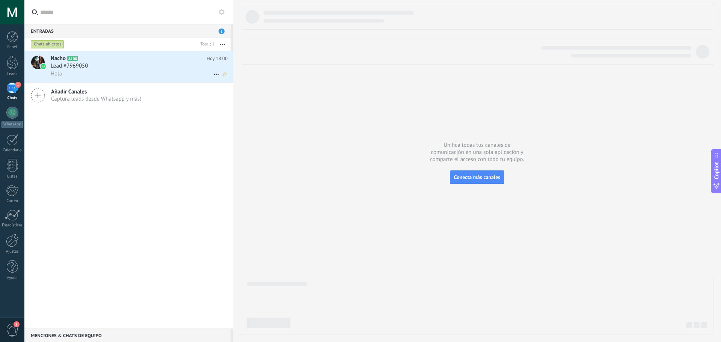
click at [128, 61] on h2 "Nacho A100" at bounding box center [129, 59] width 156 height 8
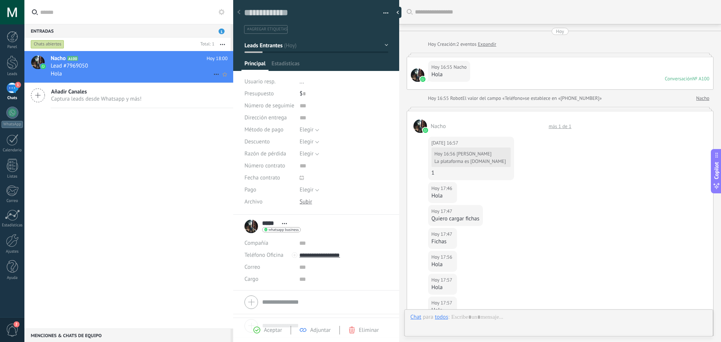
scroll to position [308, 0]
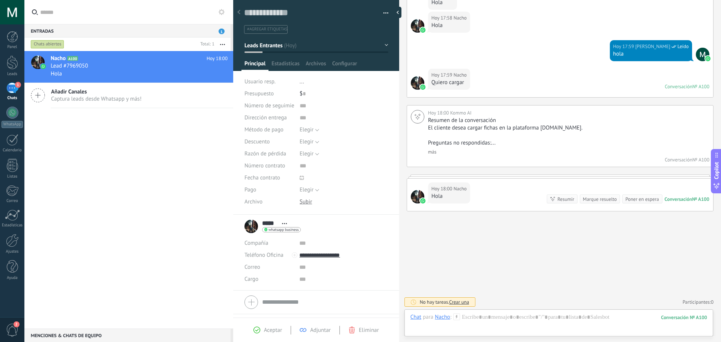
click at [220, 15] on button at bounding box center [221, 12] width 9 height 9
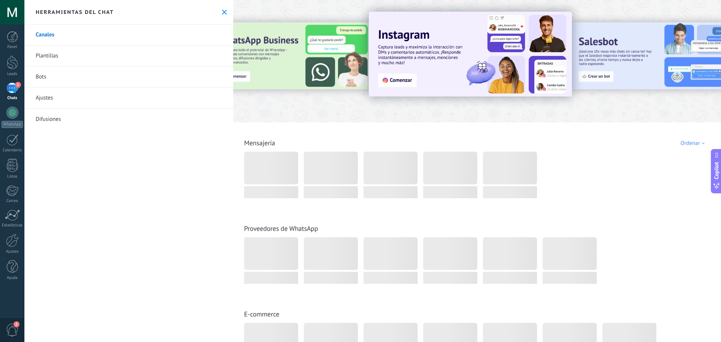
click at [61, 81] on link "Bots" at bounding box center [128, 76] width 209 height 21
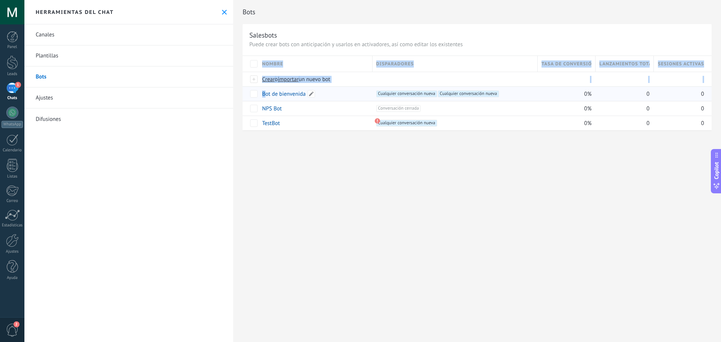
drag, startPoint x: 233, startPoint y: 81, endPoint x: 266, endPoint y: 92, distance: 34.2
click at [266, 92] on div "Bots Salesbots Puede crear bots con anticipación y usarlos en activadores, así …" at bounding box center [477, 73] width 488 height 146
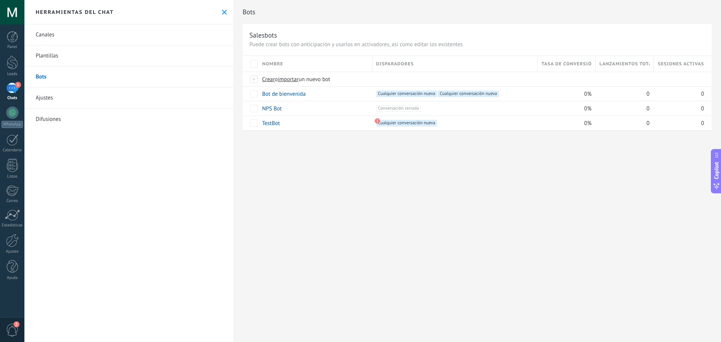
click at [323, 139] on div "Bots Salesbots Puede crear bots con anticipación y usarlos en activadores, así …" at bounding box center [477, 73] width 488 height 146
click at [505, 94] on span at bounding box center [504, 94] width 8 height 8
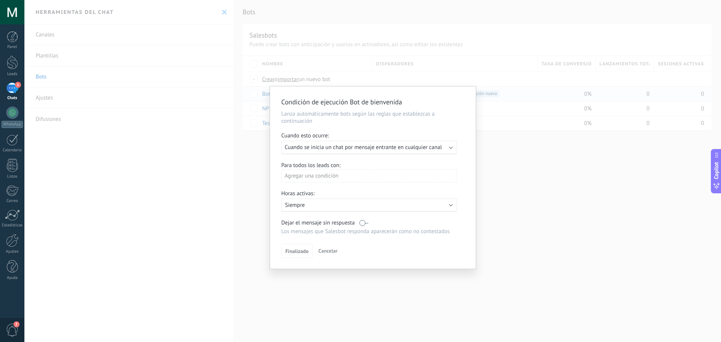
click at [328, 151] on span "Cuando se inicia un chat por mensaje entrante en cualquier canal" at bounding box center [363, 147] width 157 height 7
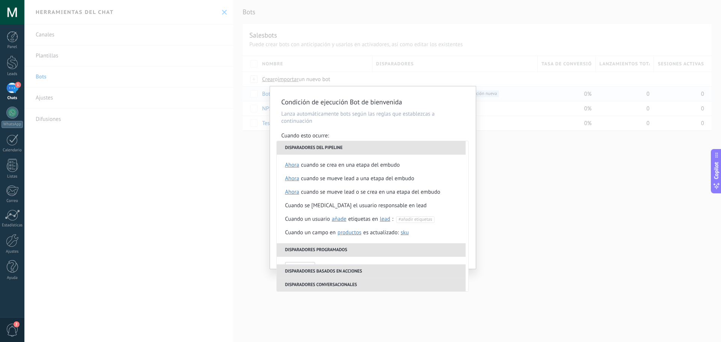
click at [378, 283] on li "Disparadores conversacionales" at bounding box center [371, 285] width 189 height 14
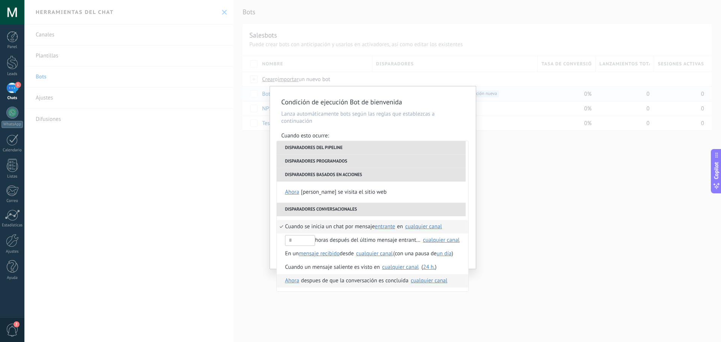
click at [350, 283] on div "despues de que la conversación es concluida" at bounding box center [354, 281] width 107 height 14
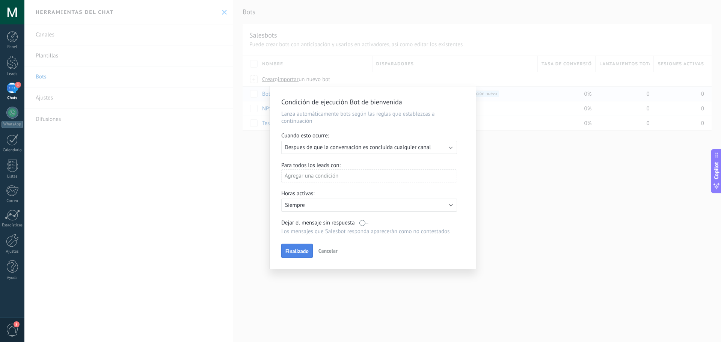
click at [293, 248] on button "Finalizado" at bounding box center [297, 251] width 32 height 14
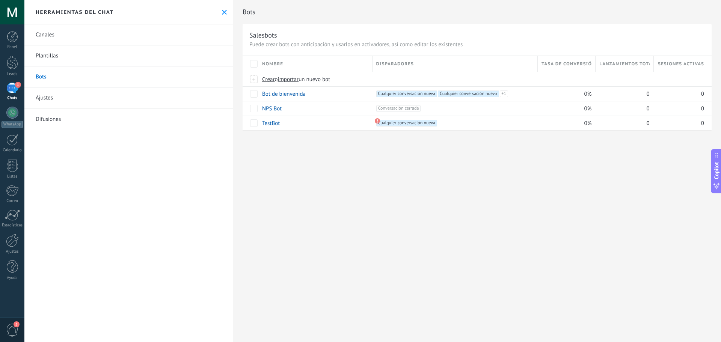
click at [7, 89] on div "1" at bounding box center [12, 88] width 12 height 11
click at [222, 12] on use at bounding box center [224, 12] width 5 height 5
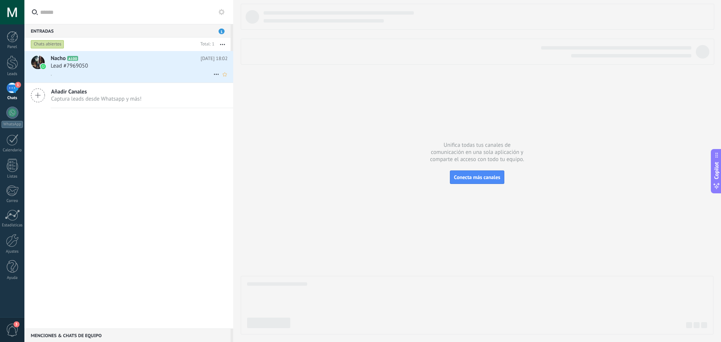
click at [134, 75] on div "." at bounding box center [139, 74] width 177 height 8
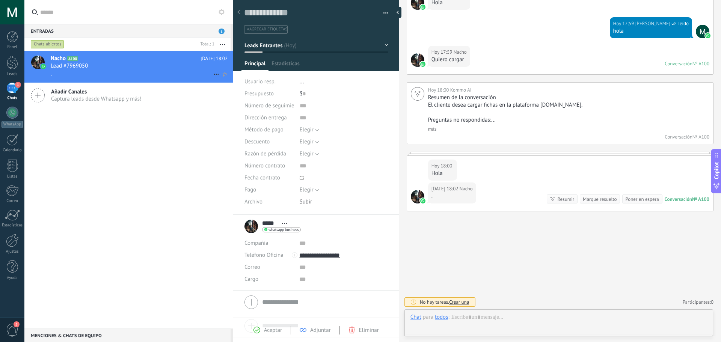
scroll to position [11, 0]
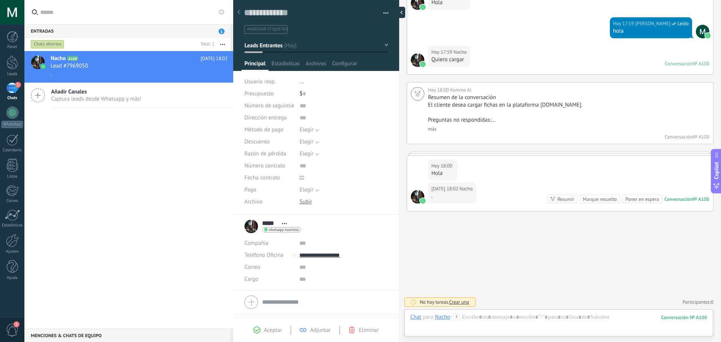
click at [399, 11] on div at bounding box center [399, 12] width 11 height 11
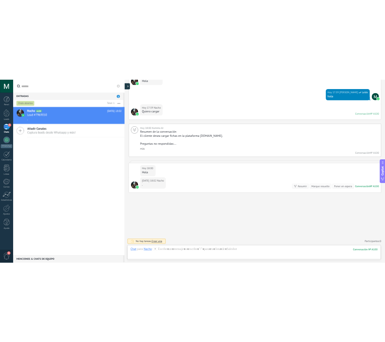
scroll to position [7, 0]
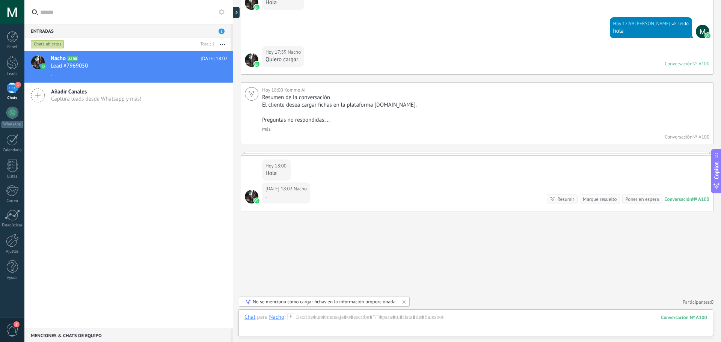
click at [169, 215] on div "Nacho A100 [DATE] 18:02 Lead #7969050 . Añadir Canales Captura leads desde What…" at bounding box center [128, 189] width 209 height 277
click at [102, 143] on div "Nacho A100 [DATE] 18:02 Lead #7969050 . Añadir Canales Captura leads desde What…" at bounding box center [128, 189] width 209 height 277
click at [17, 242] on div at bounding box center [12, 240] width 13 height 13
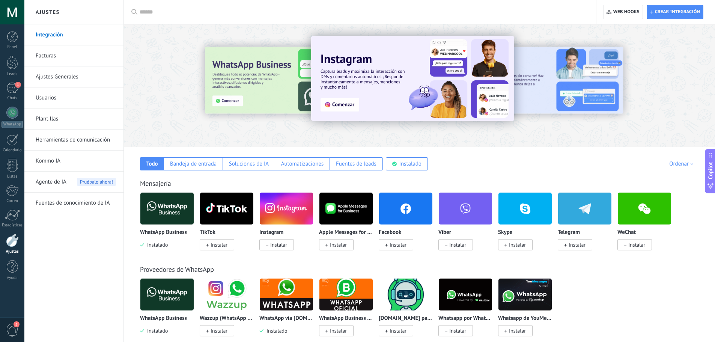
click at [181, 235] on p "WhatsApp Business" at bounding box center [163, 232] width 47 height 6
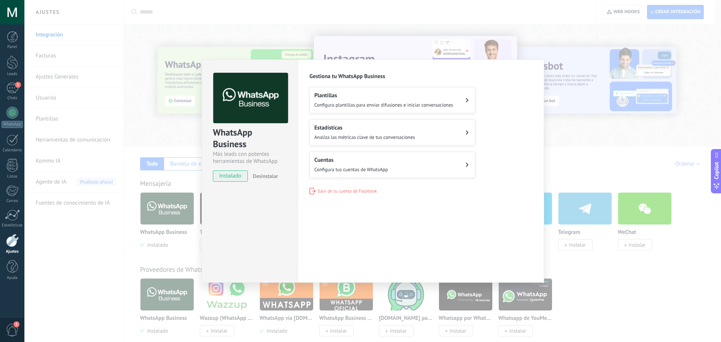
click at [360, 160] on h2 "Cuentas" at bounding box center [351, 160] width 74 height 7
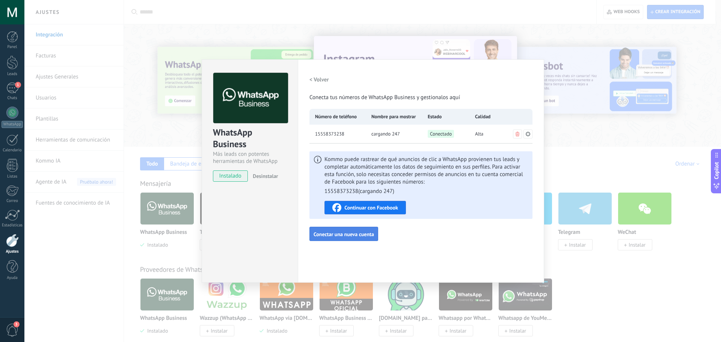
click at [350, 235] on span "Conectar una nueva cuenta" at bounding box center [343, 234] width 60 height 5
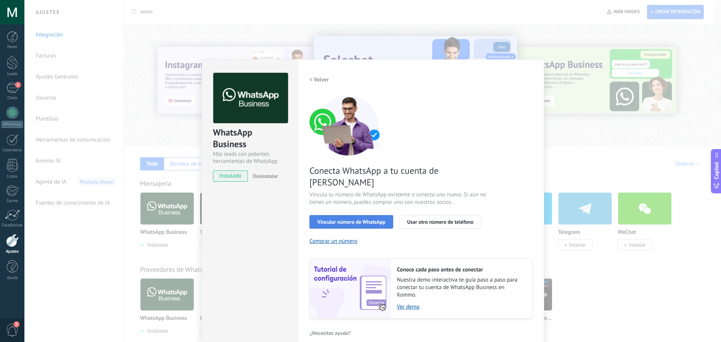
click at [381, 219] on span "Vincular número de WhatsApp" at bounding box center [351, 221] width 68 height 5
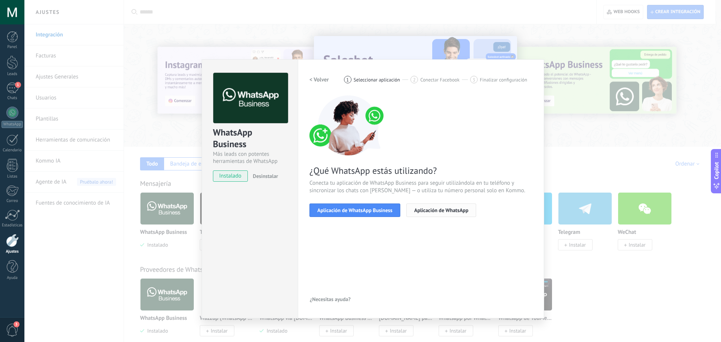
click at [412, 209] on button "Aplicación de WhatsApp" at bounding box center [441, 210] width 70 height 14
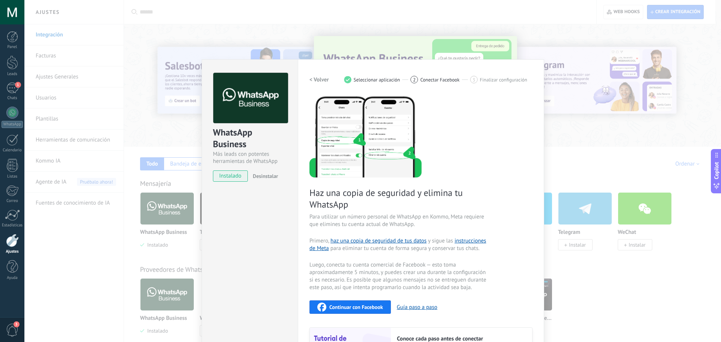
click at [324, 78] on h2 "< Volver" at bounding box center [319, 79] width 20 height 7
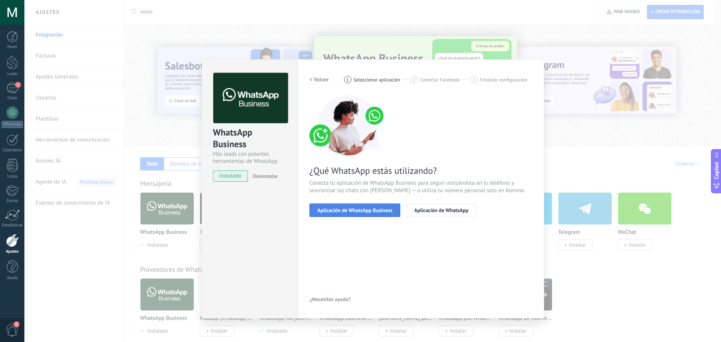
click at [368, 208] on span "Aplicación de WhatsApp Business" at bounding box center [354, 210] width 75 height 5
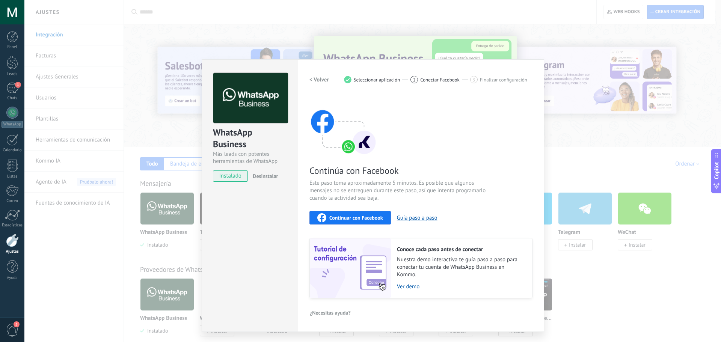
click at [348, 217] on span "Continuar con Facebook" at bounding box center [356, 217] width 54 height 5
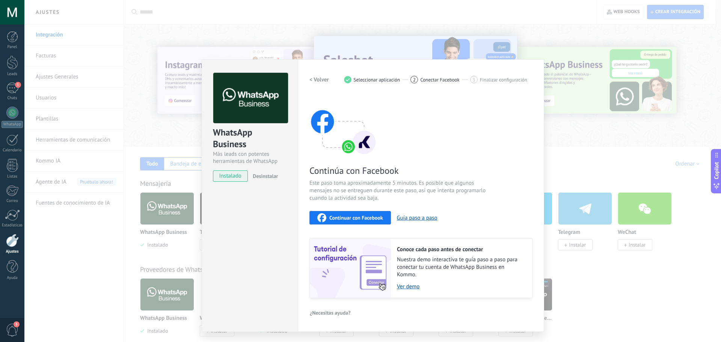
click at [128, 187] on div "WhatsApp Business Más leads con potentes herramientas de WhatsApp instalado Des…" at bounding box center [372, 171] width 696 height 342
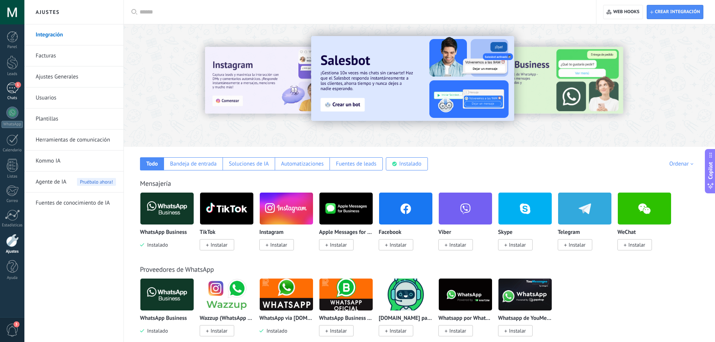
click at [21, 89] on link "1 Chats" at bounding box center [12, 92] width 24 height 18
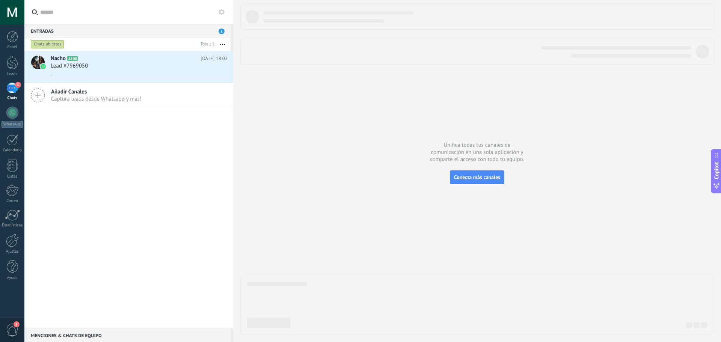
click at [116, 167] on div "Nacho A100 [DATE] 18:02 Lead #7969050 . Añadir Canales Captura leads desde What…" at bounding box center [128, 189] width 209 height 277
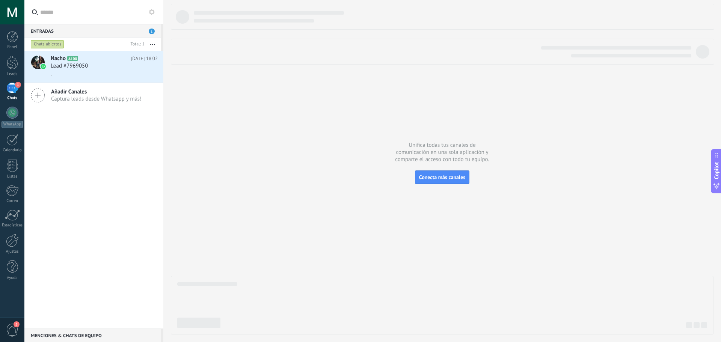
type textarea "**********"
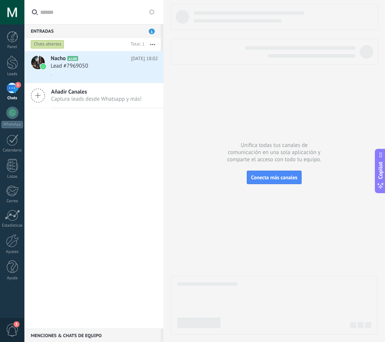
scroll to position [7, 0]
